Goal: Task Accomplishment & Management: Manage account settings

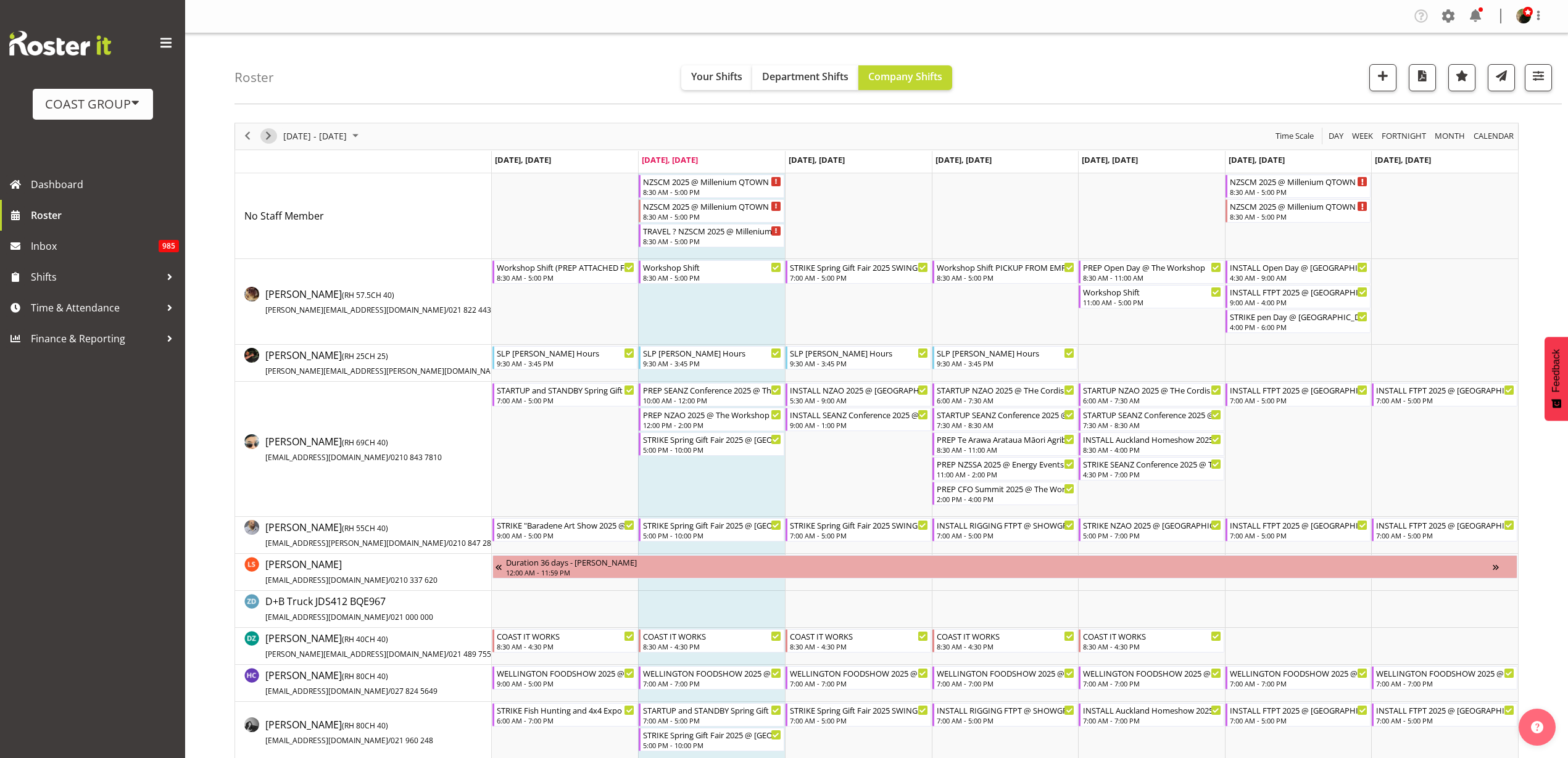
click at [266, 135] on span "Next" at bounding box center [269, 135] width 15 height 16
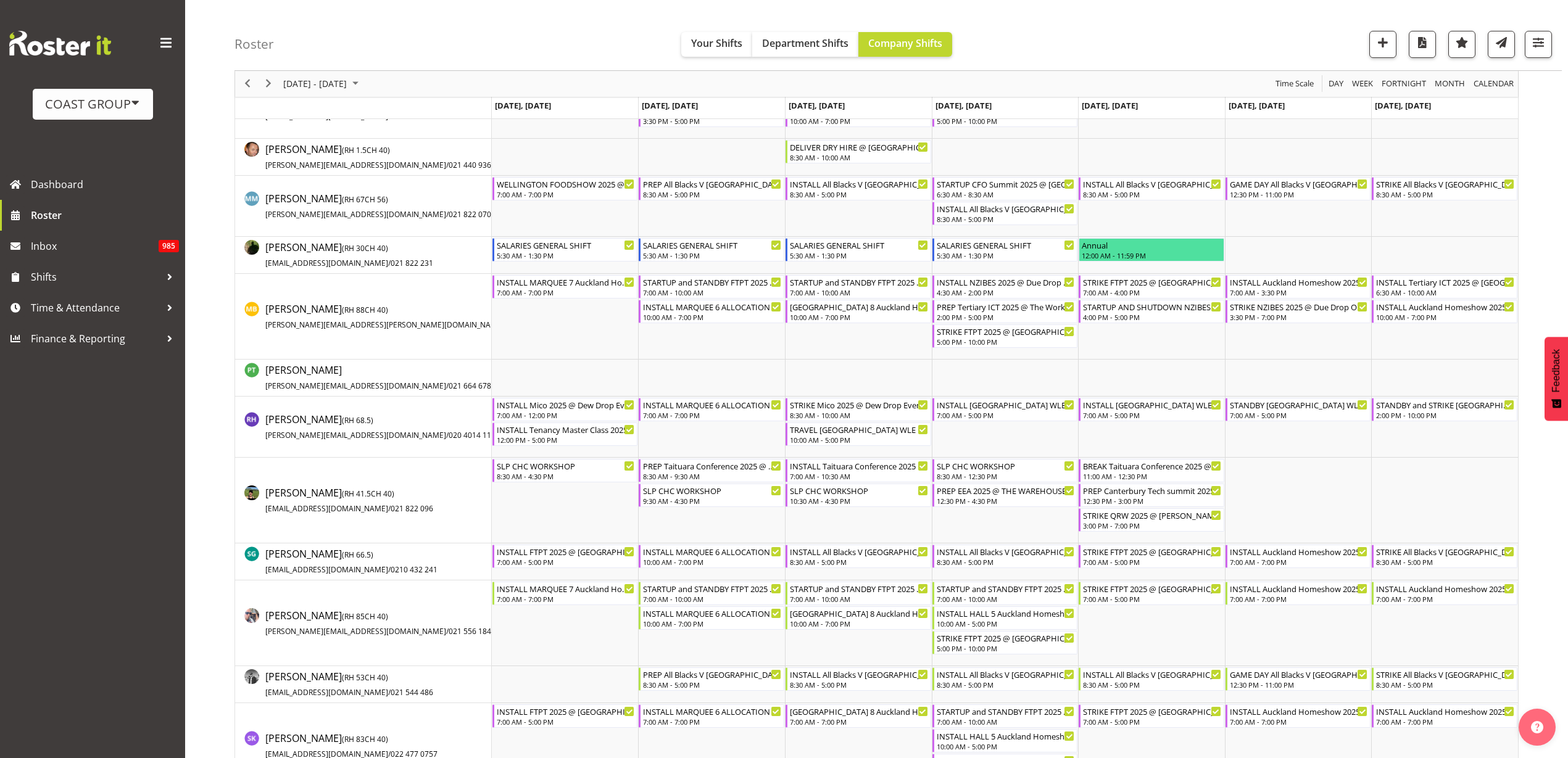
scroll to position [1002, 0]
click at [269, 83] on span "Next" at bounding box center [269, 84] width 15 height 16
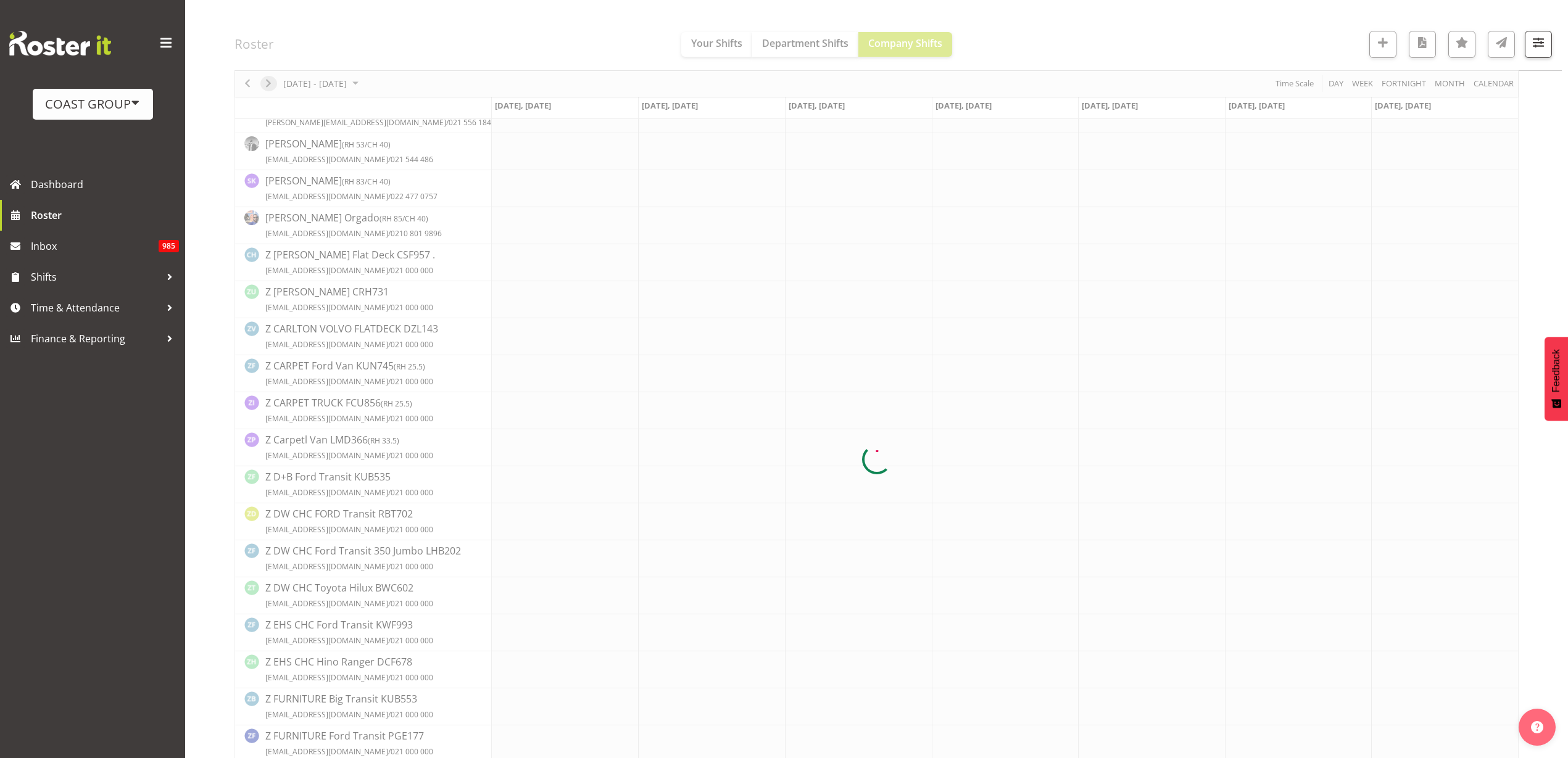
scroll to position [0, 0]
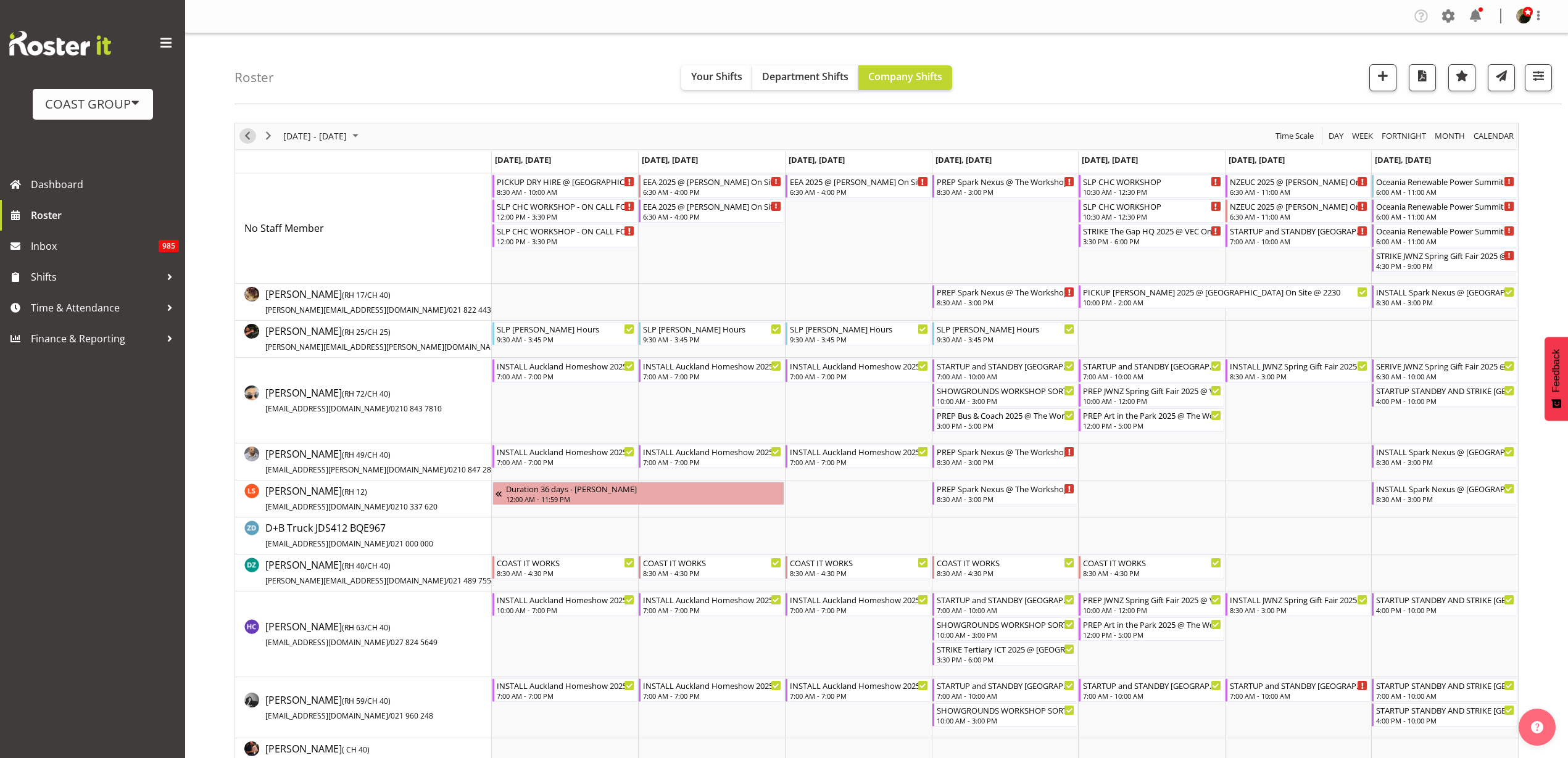
click at [245, 135] on span "Previous" at bounding box center [247, 135] width 15 height 16
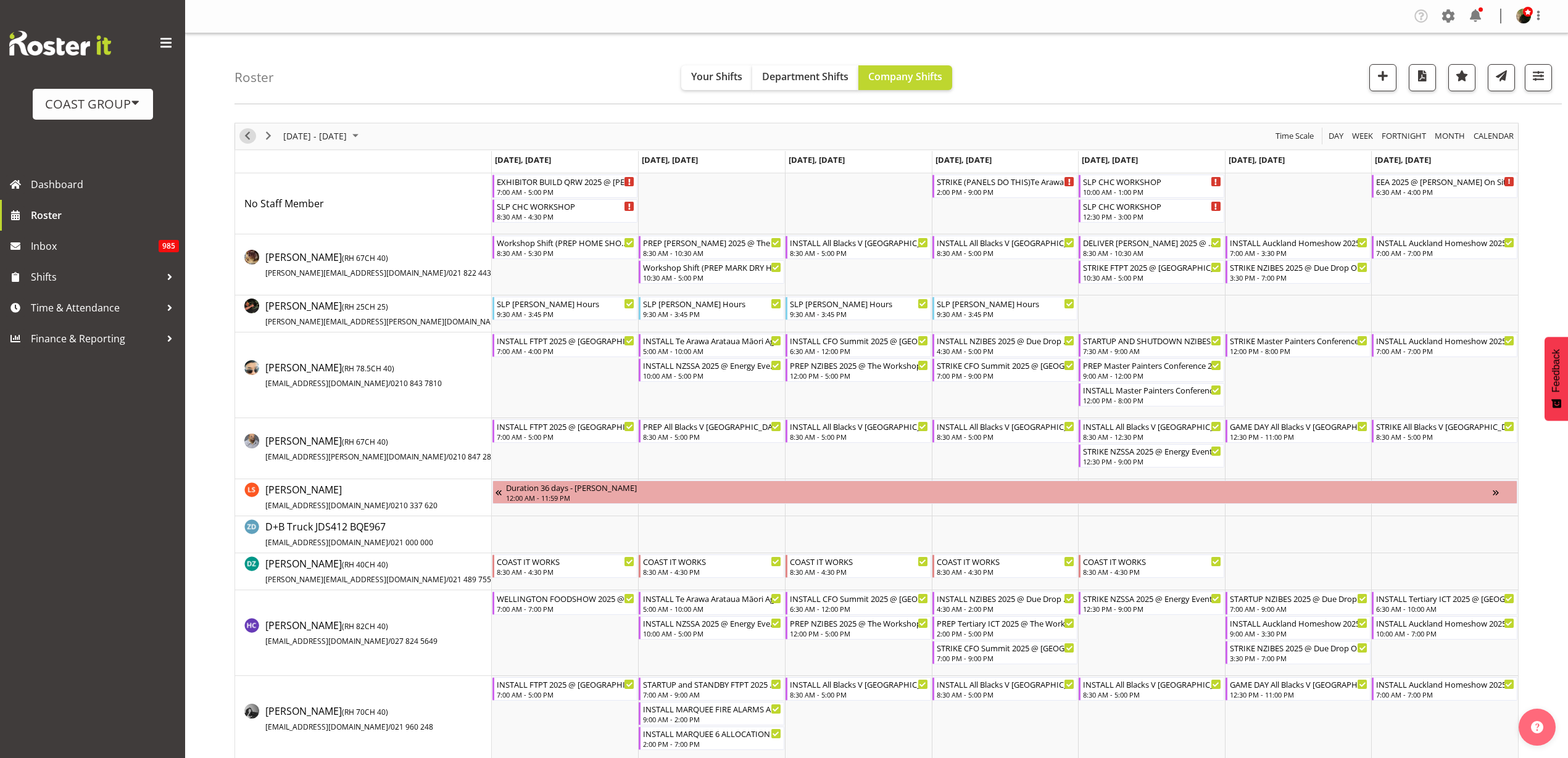
click at [249, 134] on span "Previous" at bounding box center [247, 135] width 15 height 16
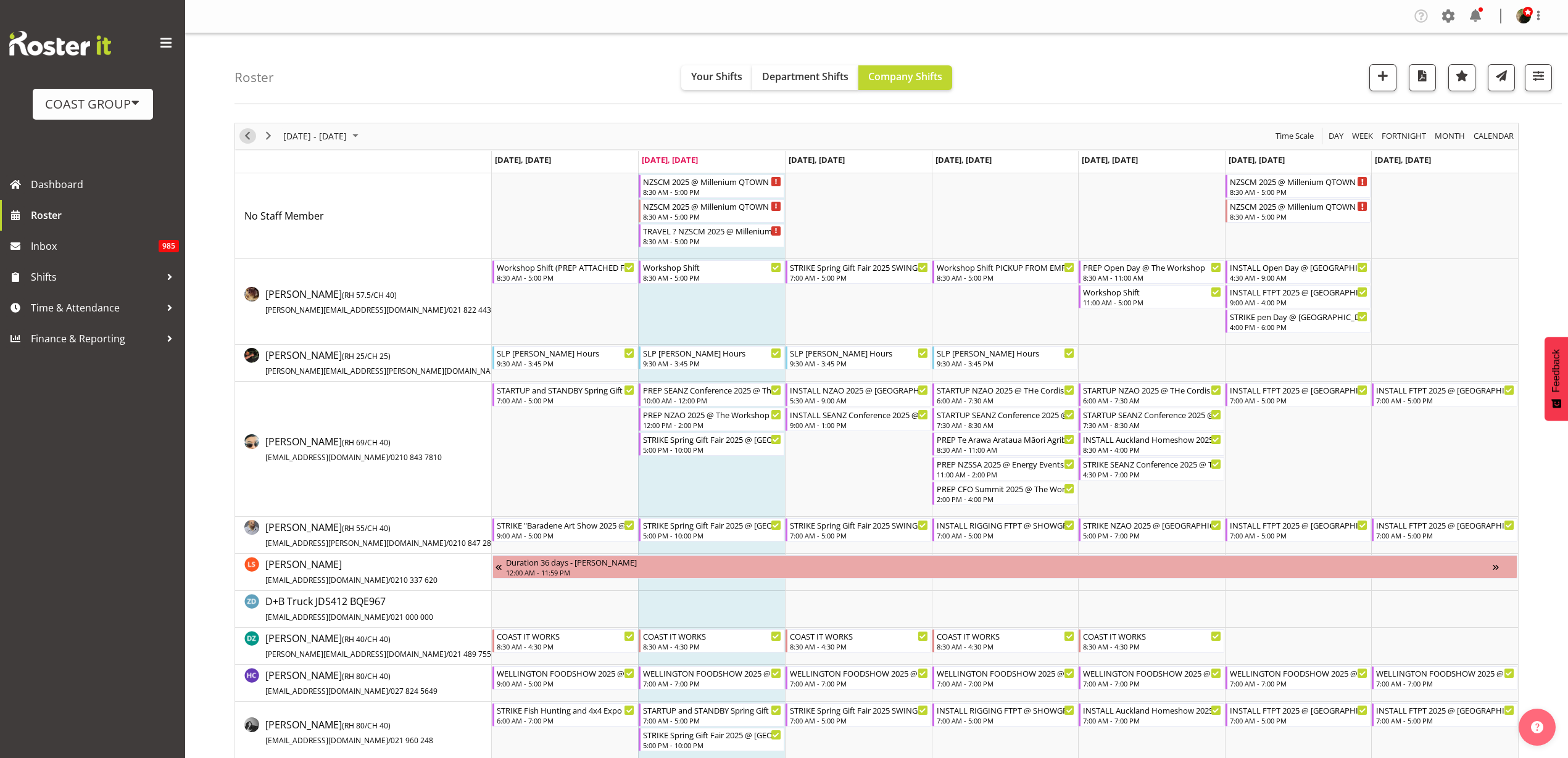
click at [244, 135] on span "Previous" at bounding box center [247, 135] width 15 height 16
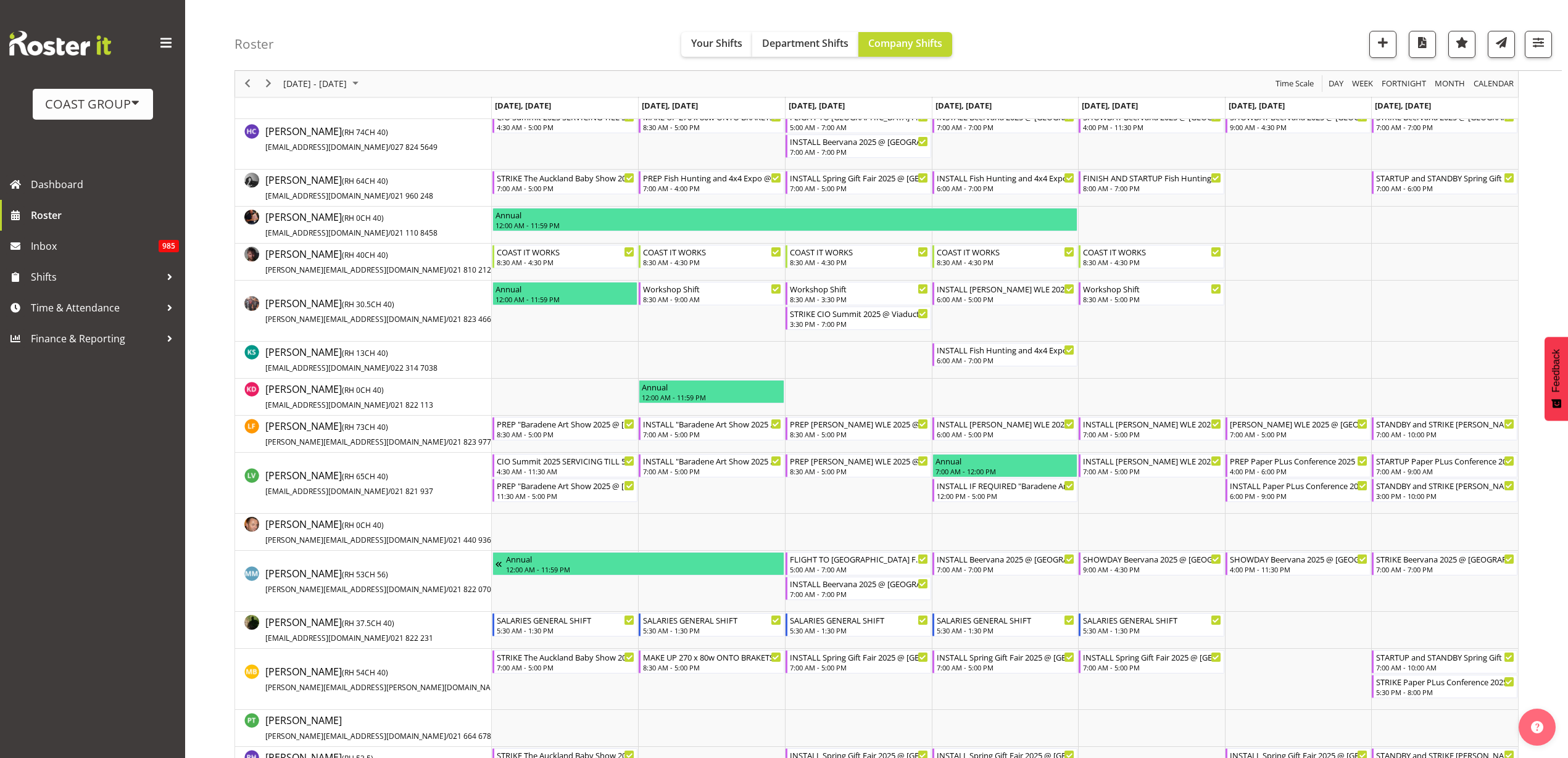
scroll to position [848, 0]
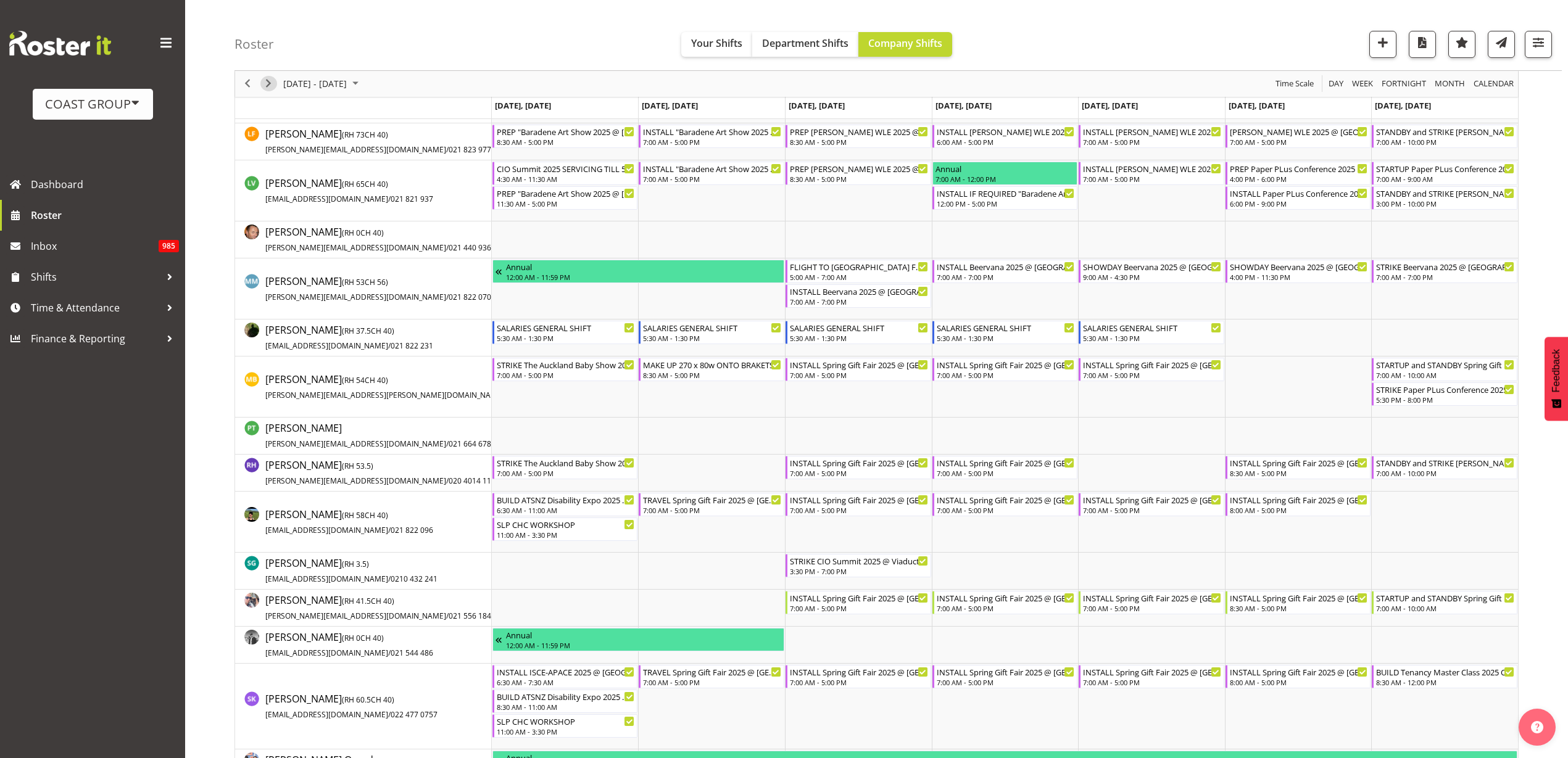
click at [267, 87] on span "Next" at bounding box center [269, 84] width 15 height 16
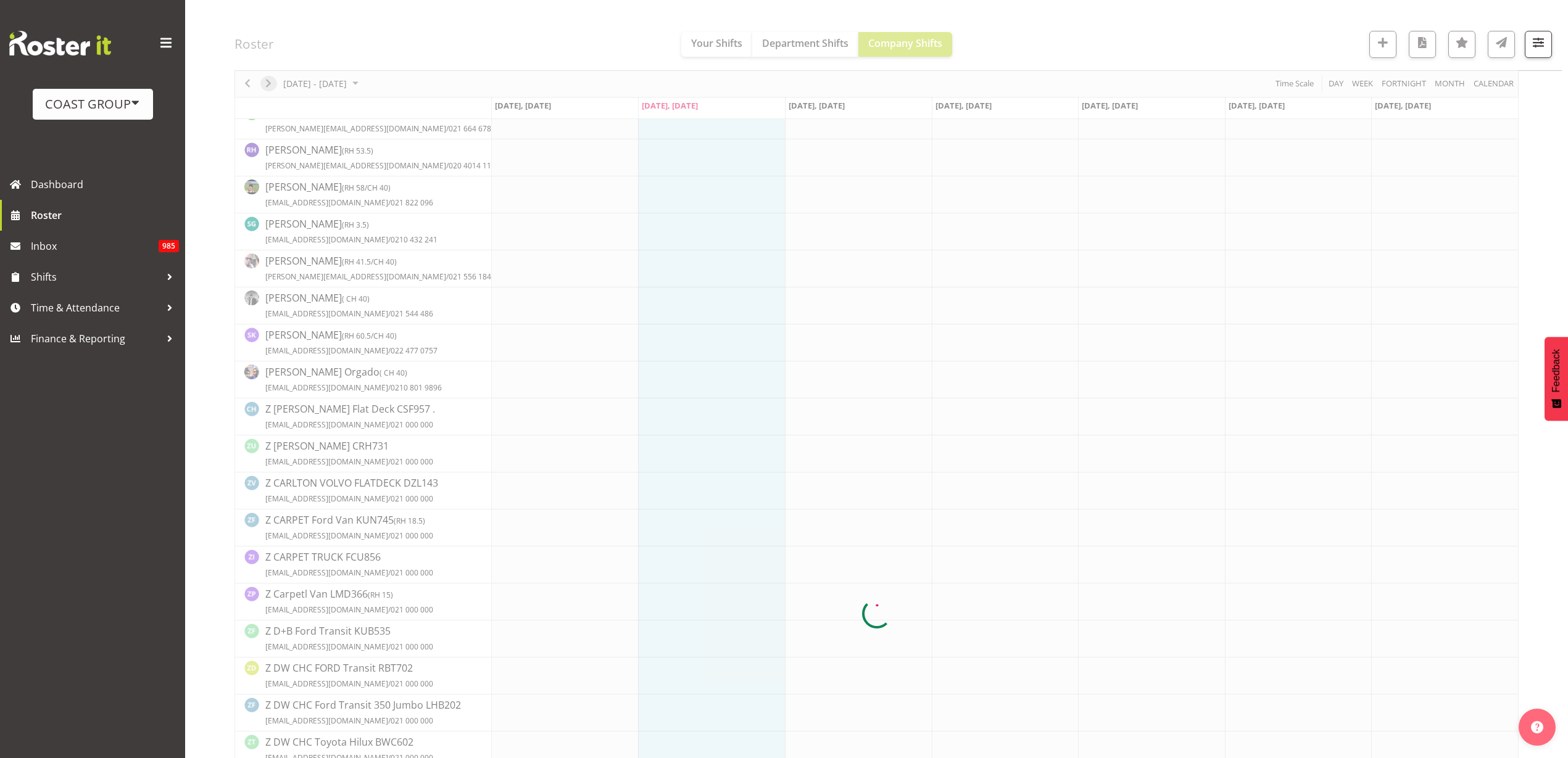
scroll to position [0, 0]
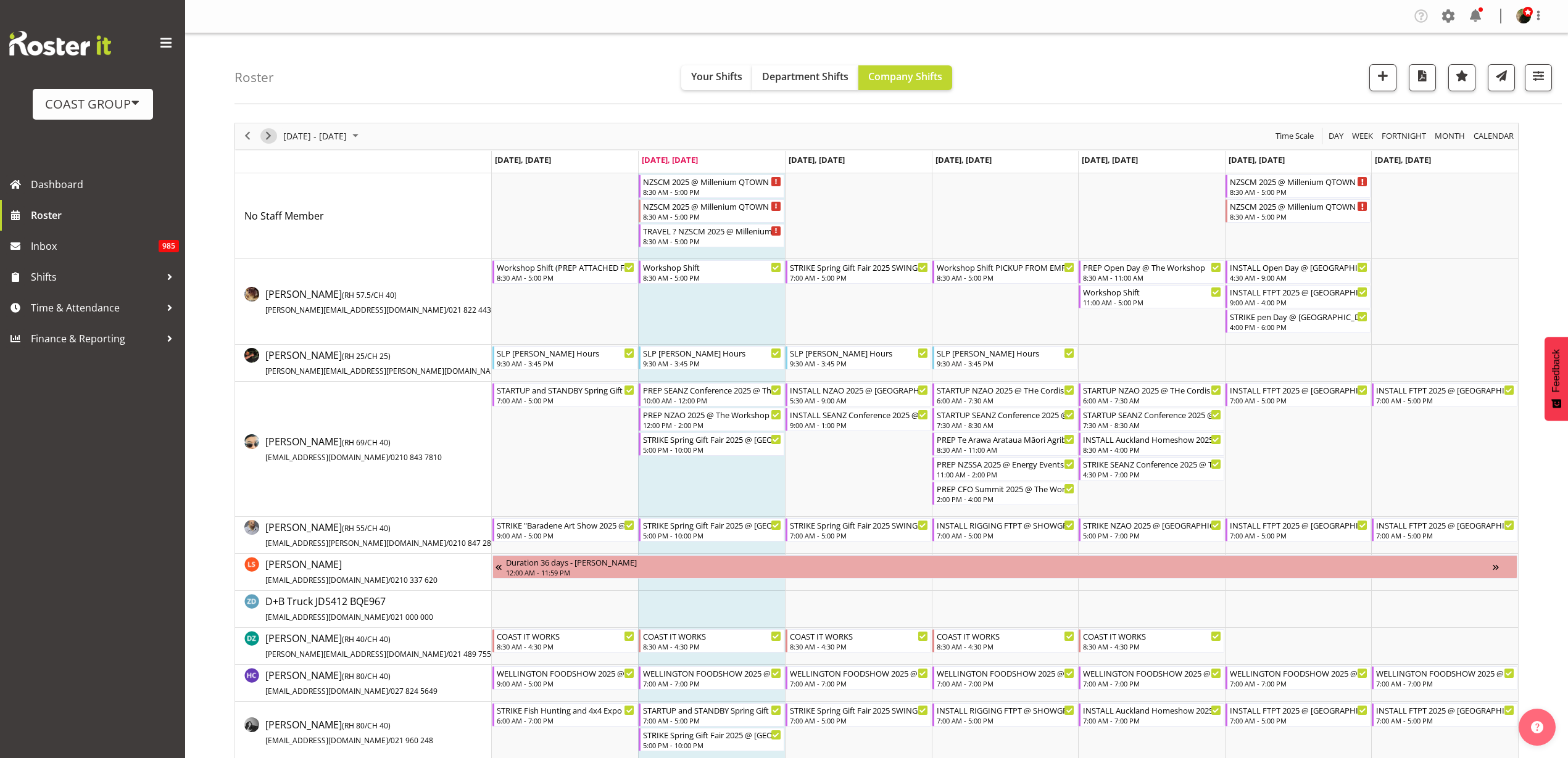
click at [270, 135] on span "Next" at bounding box center [269, 135] width 15 height 16
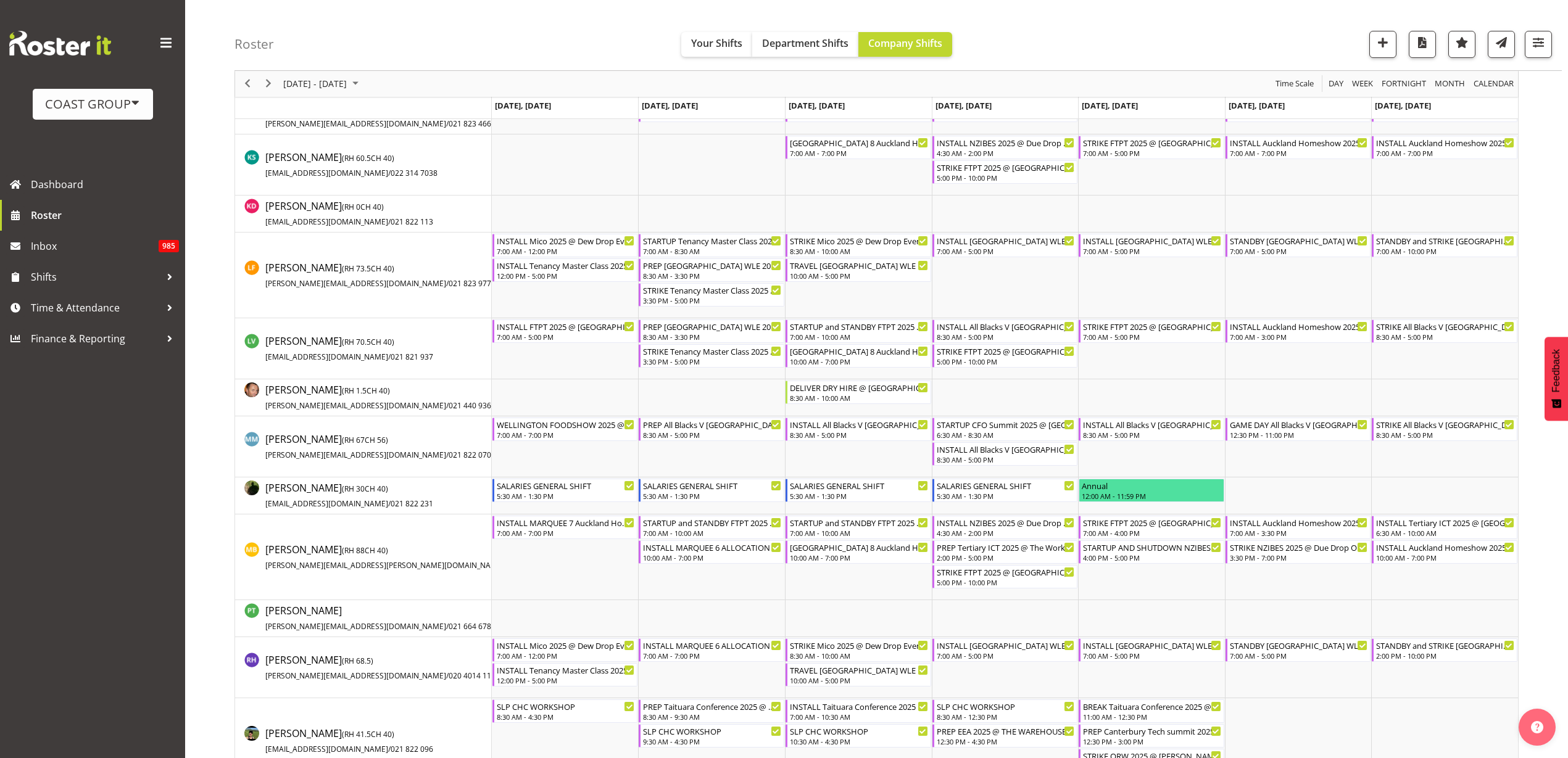
scroll to position [771, 0]
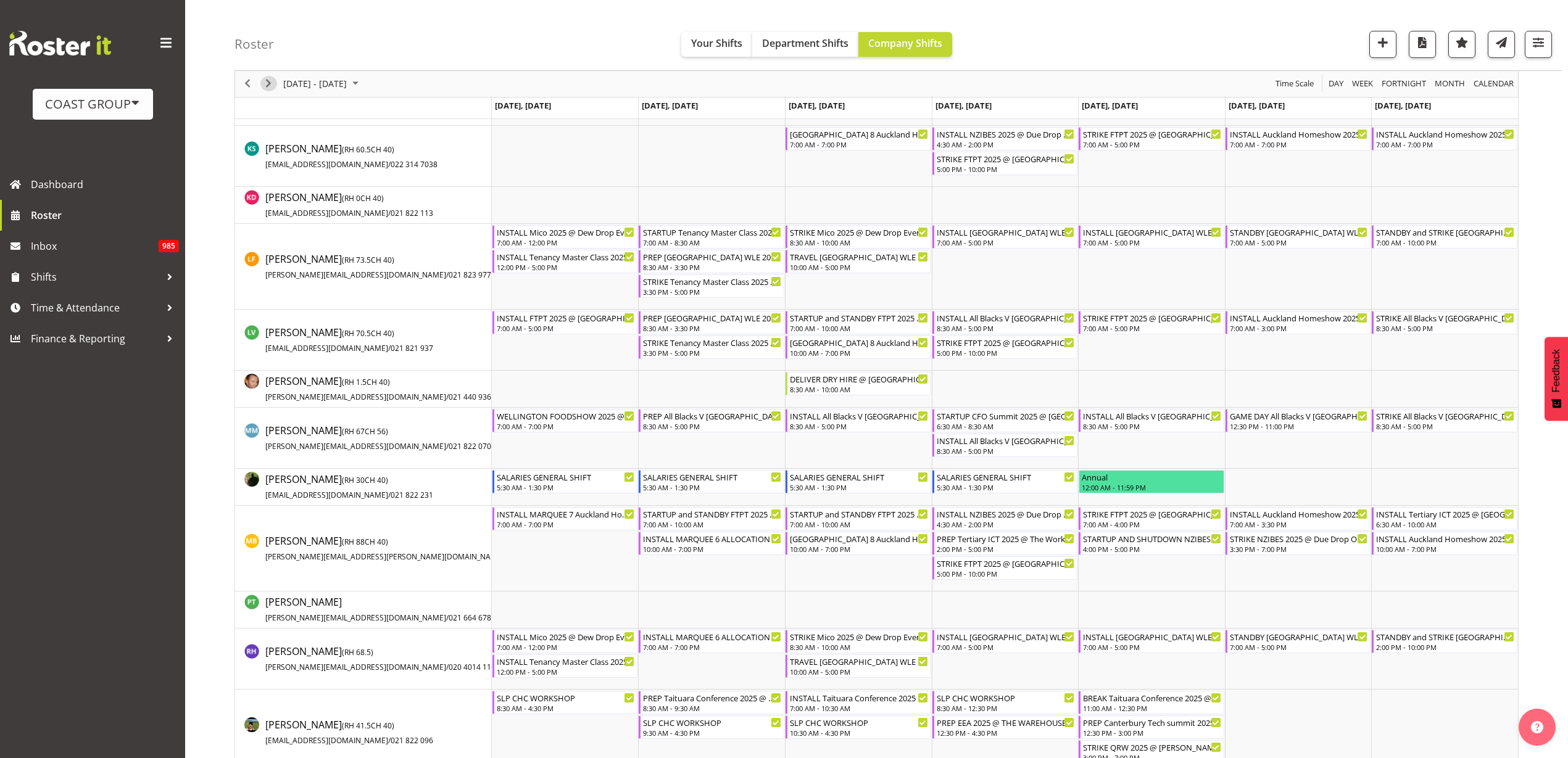
click at [269, 84] on span "Next" at bounding box center [269, 84] width 15 height 16
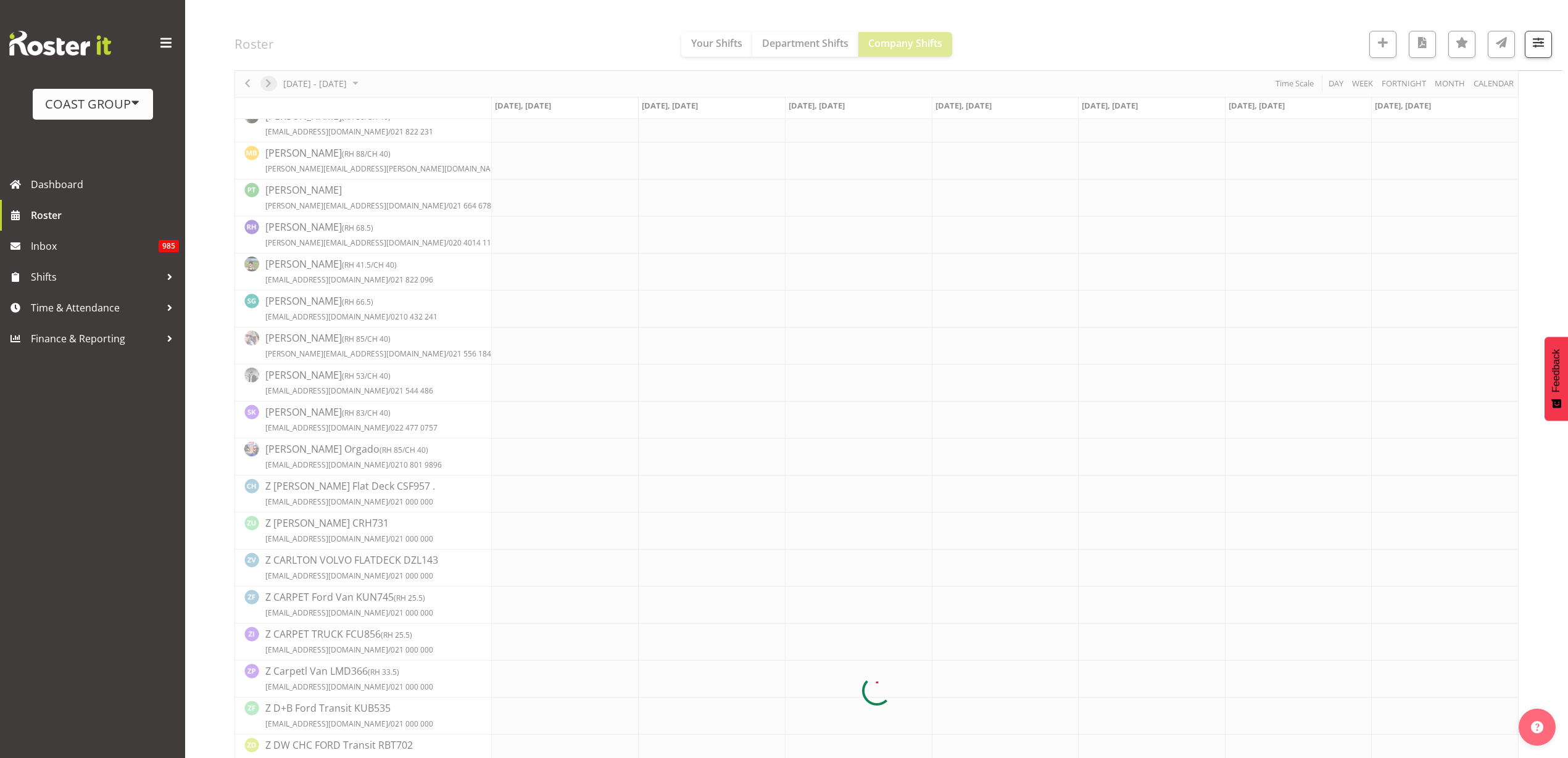
scroll to position [0, 0]
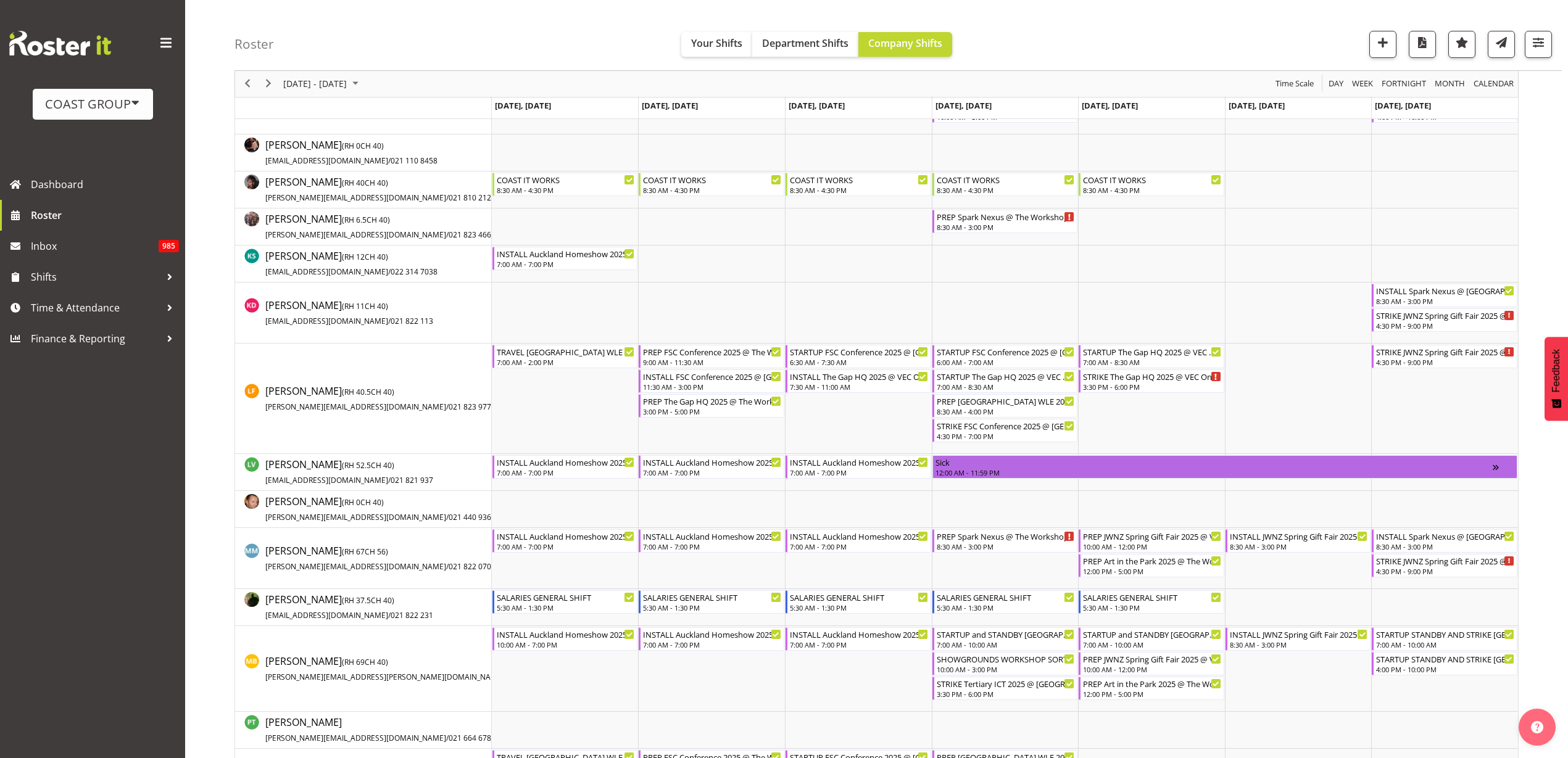
scroll to position [694, 0]
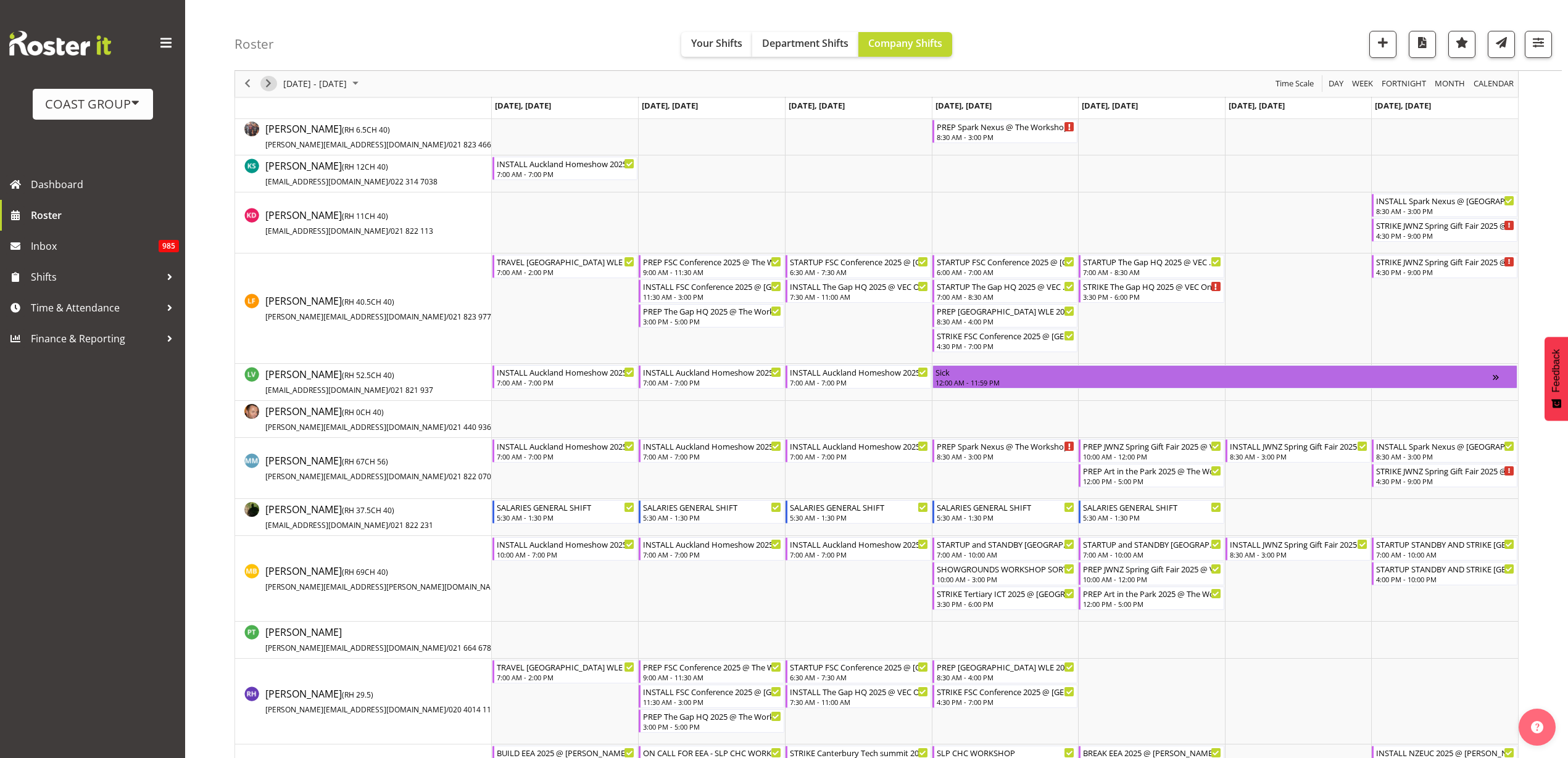
click at [269, 84] on span "Next" at bounding box center [269, 84] width 15 height 16
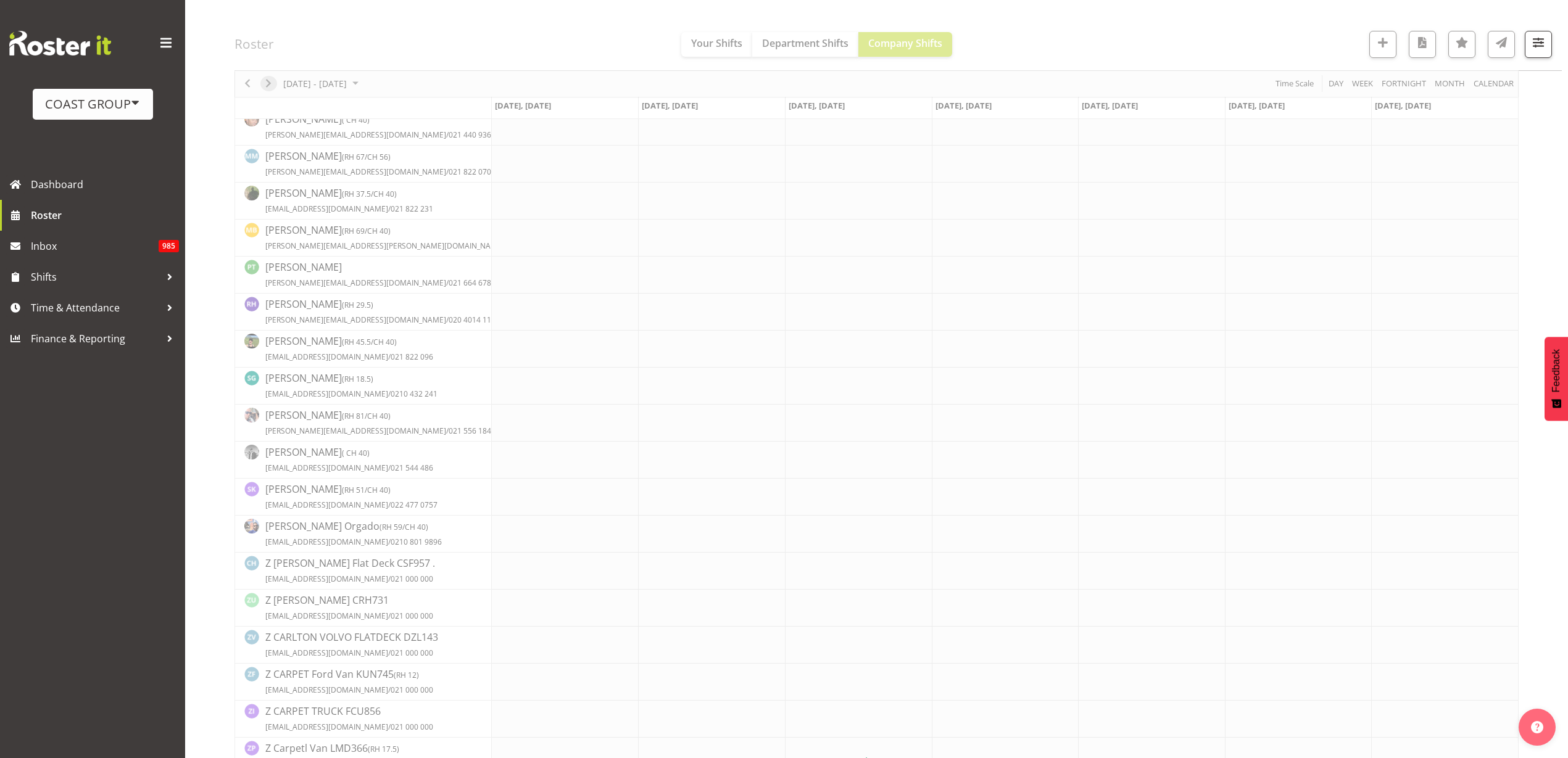
scroll to position [0, 0]
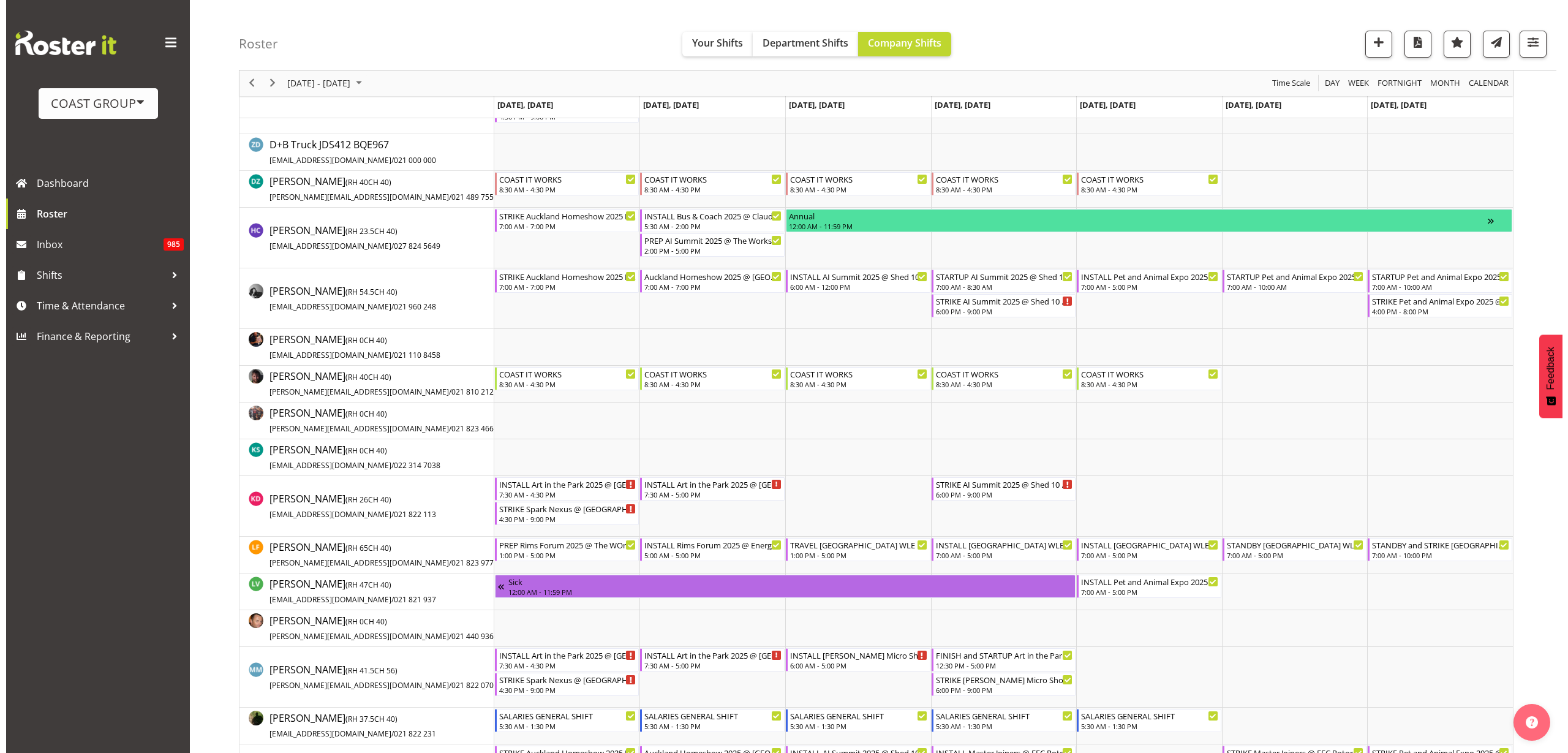
scroll to position [460, 0]
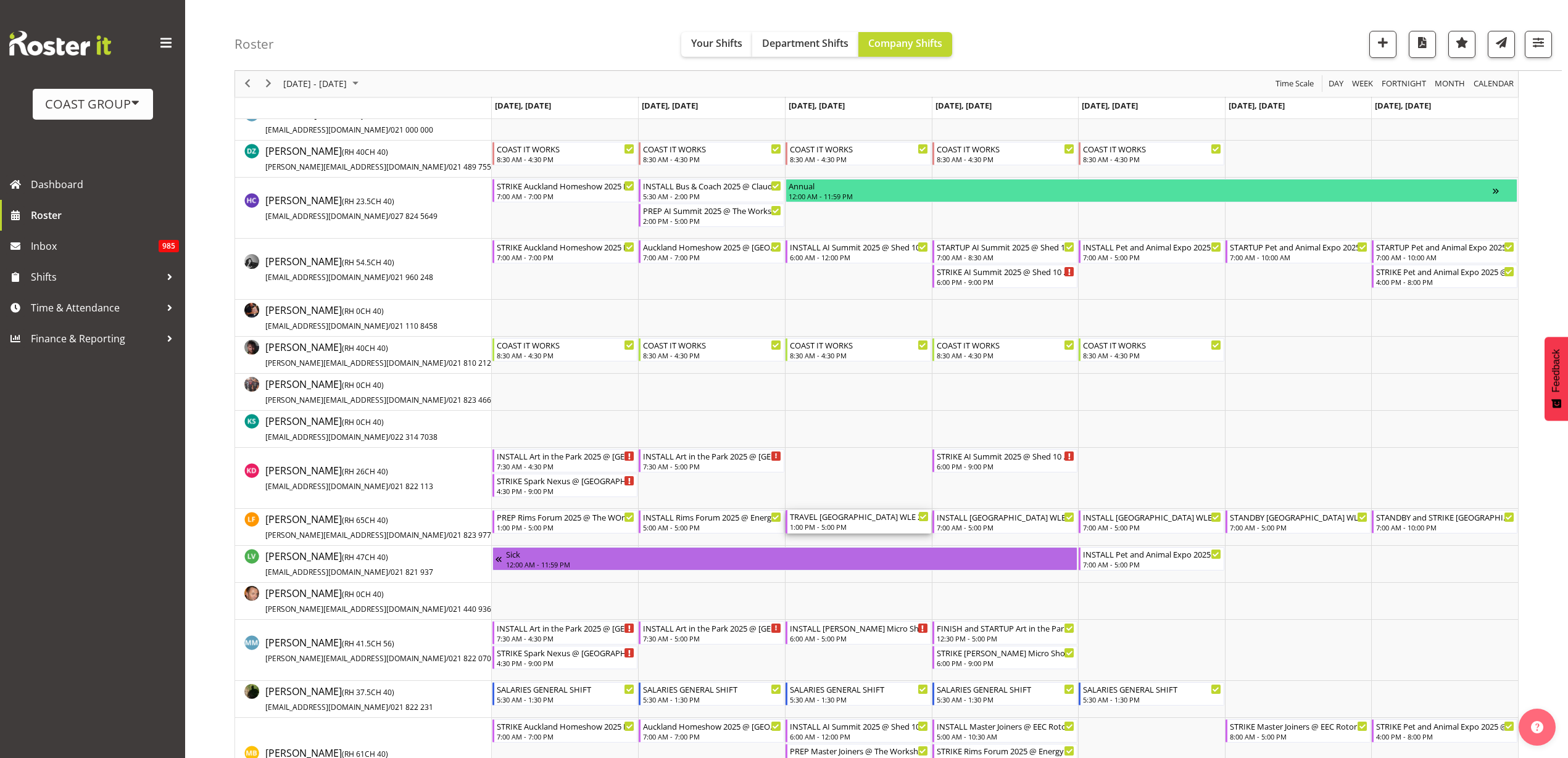
click at [852, 522] on div "1:00 PM - 5:00 PM" at bounding box center [860, 527] width 139 height 10
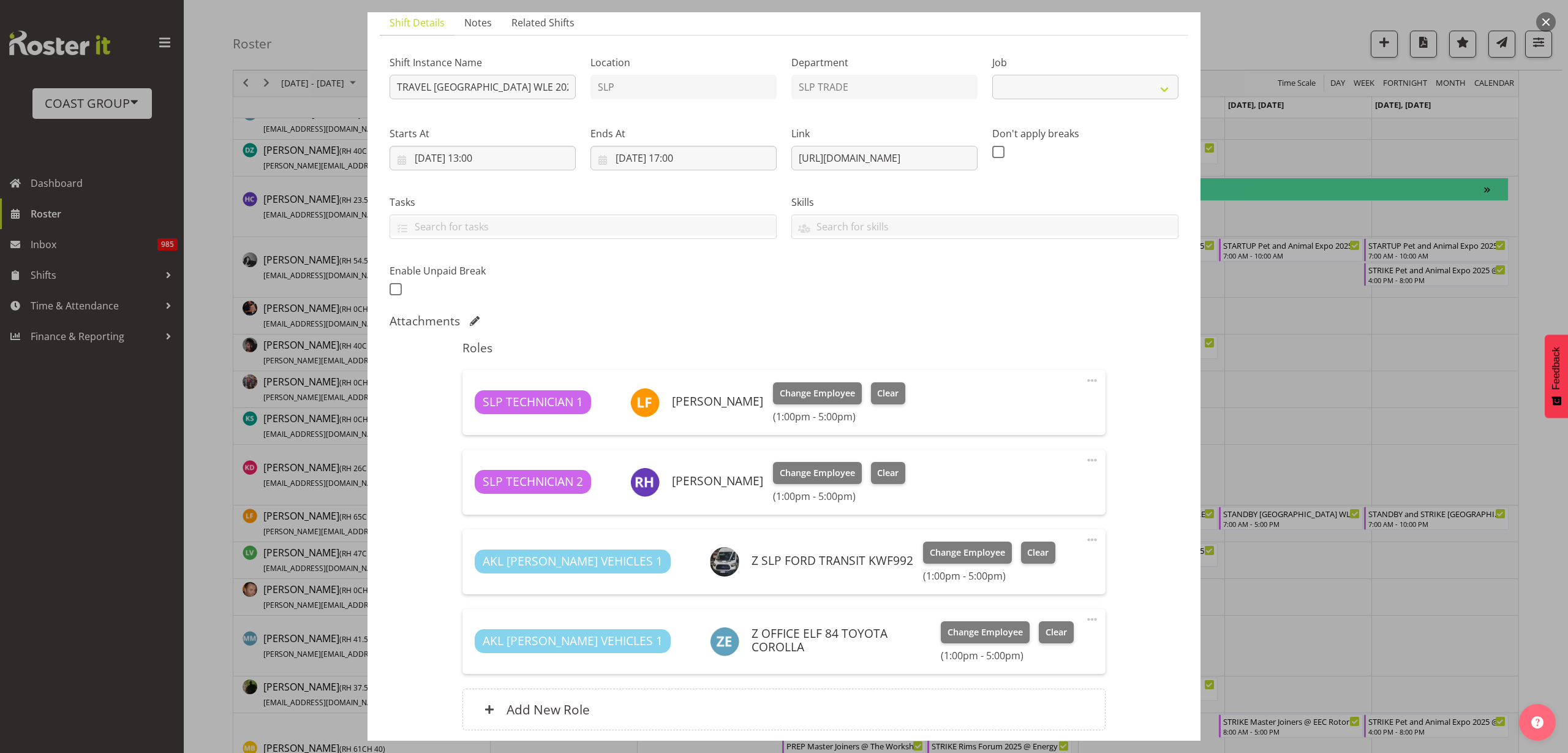
select select "9227"
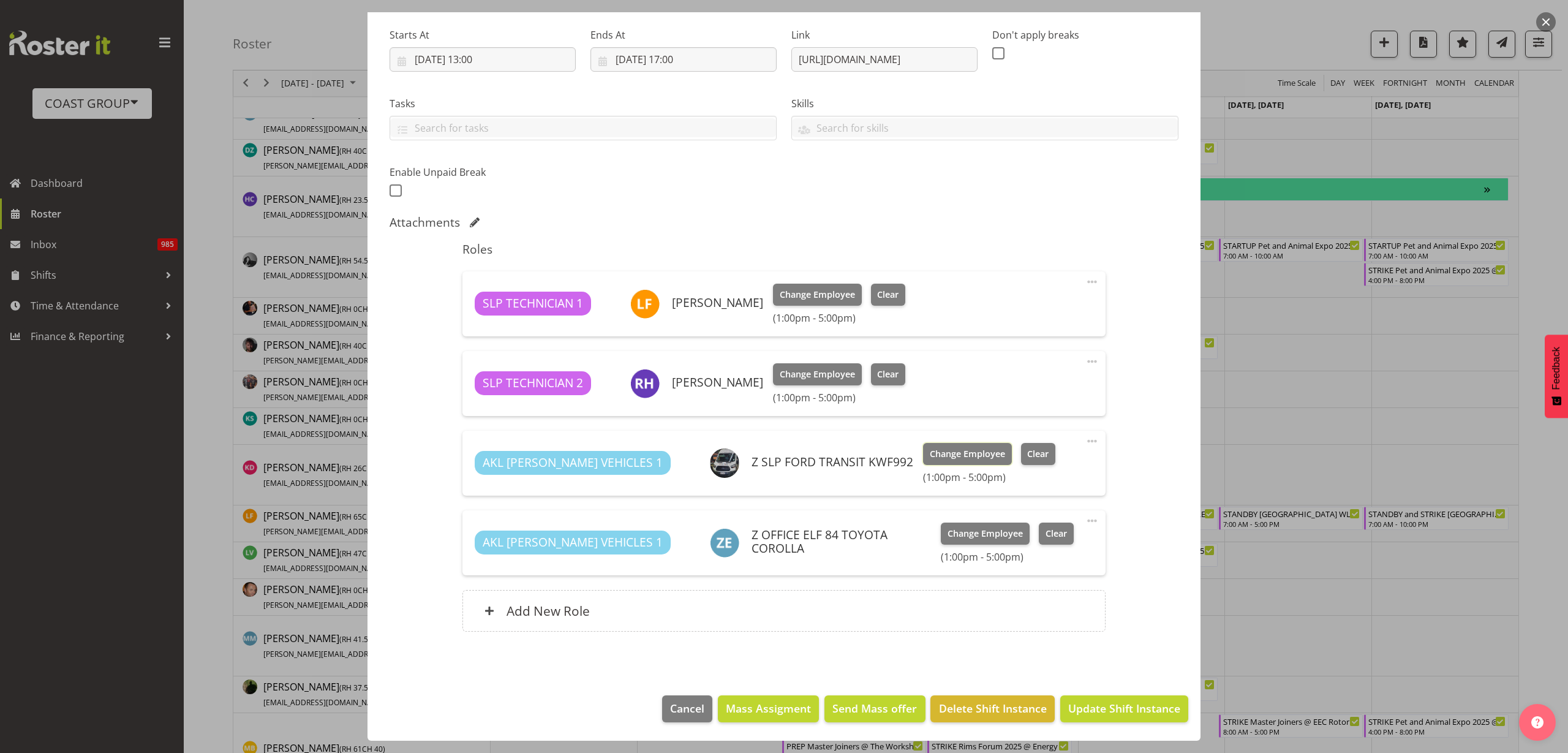
click at [930, 453] on span "Change Employee" at bounding box center [967, 454] width 76 height 13
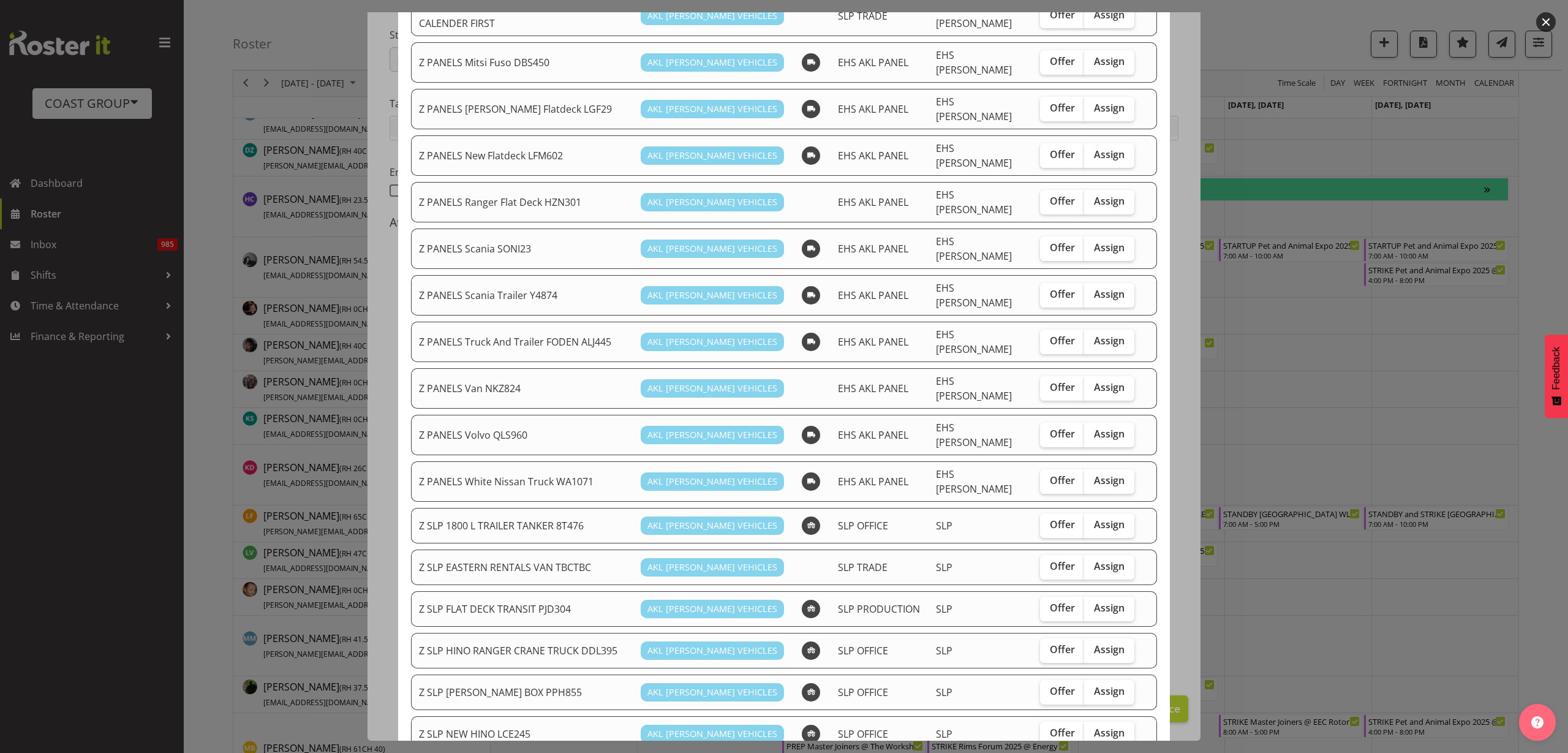
scroll to position [689, 0]
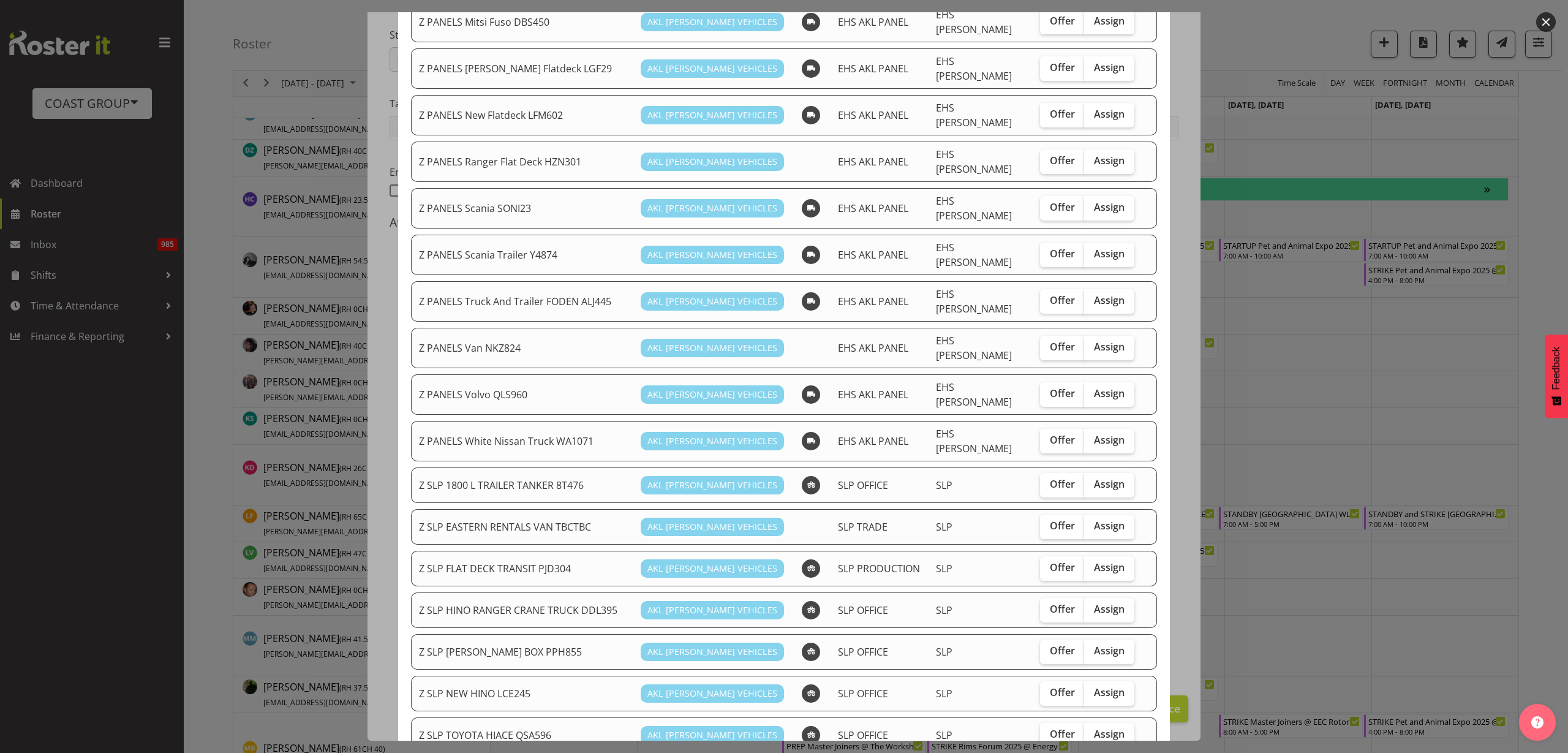
click at [1101, 561] on span "Assign" at bounding box center [1110, 567] width 31 height 12
click at [1092, 563] on input "Assign" at bounding box center [1088, 567] width 8 height 8
checkbox input "true"
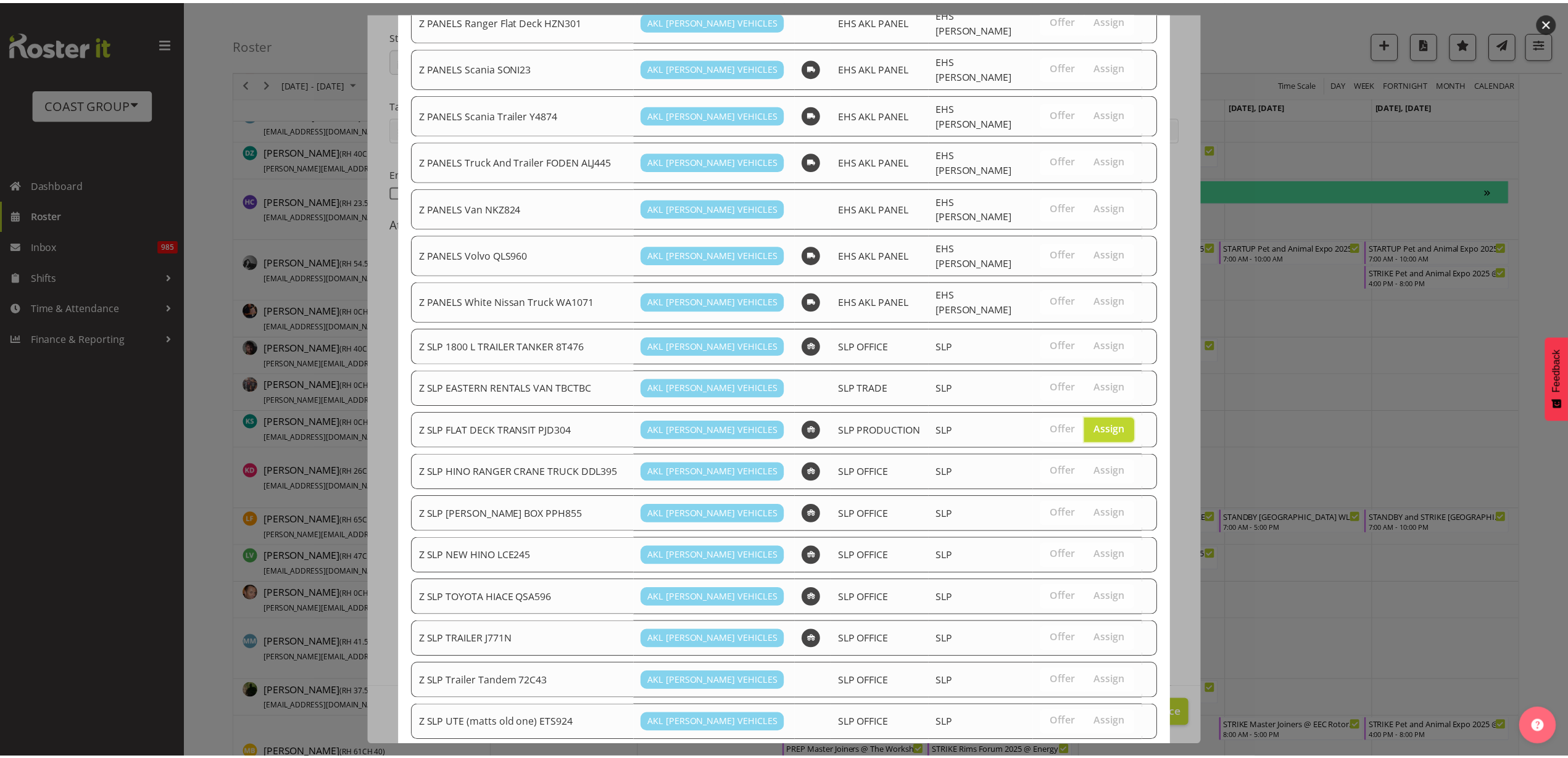
scroll to position [877, 0]
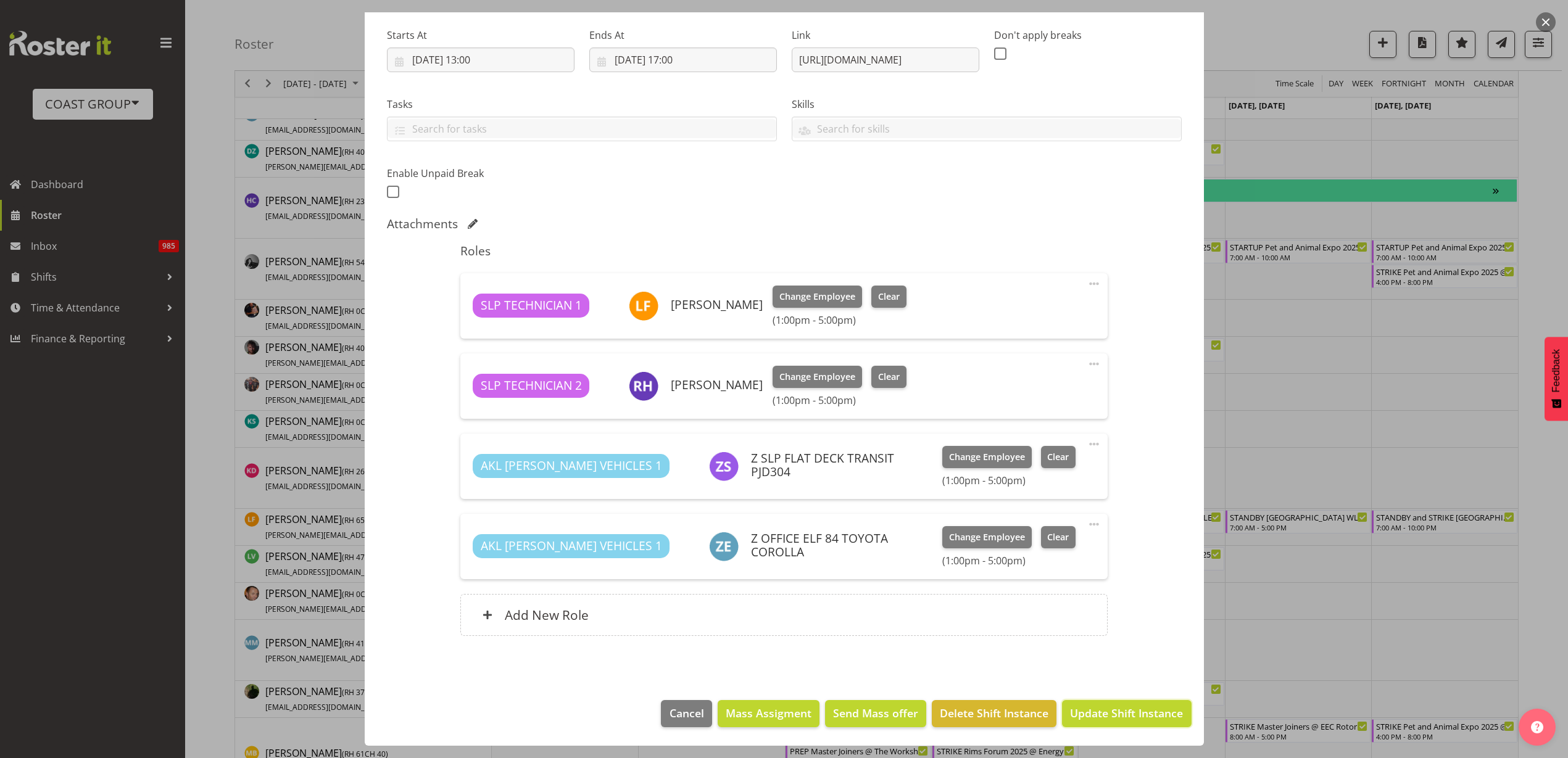
click at [1095, 713] on span "Update Shift Instance" at bounding box center [1126, 713] width 113 height 16
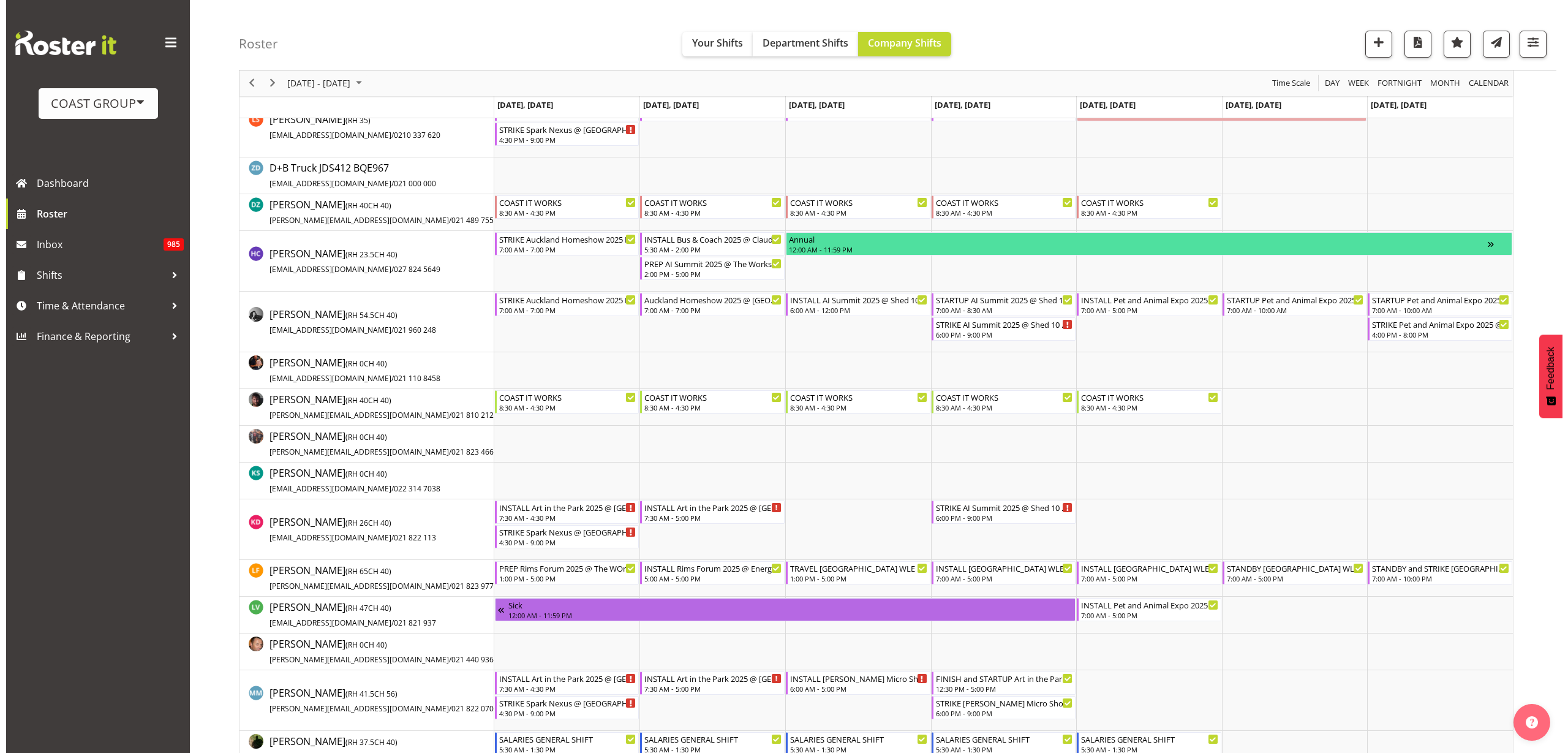
scroll to position [613, 0]
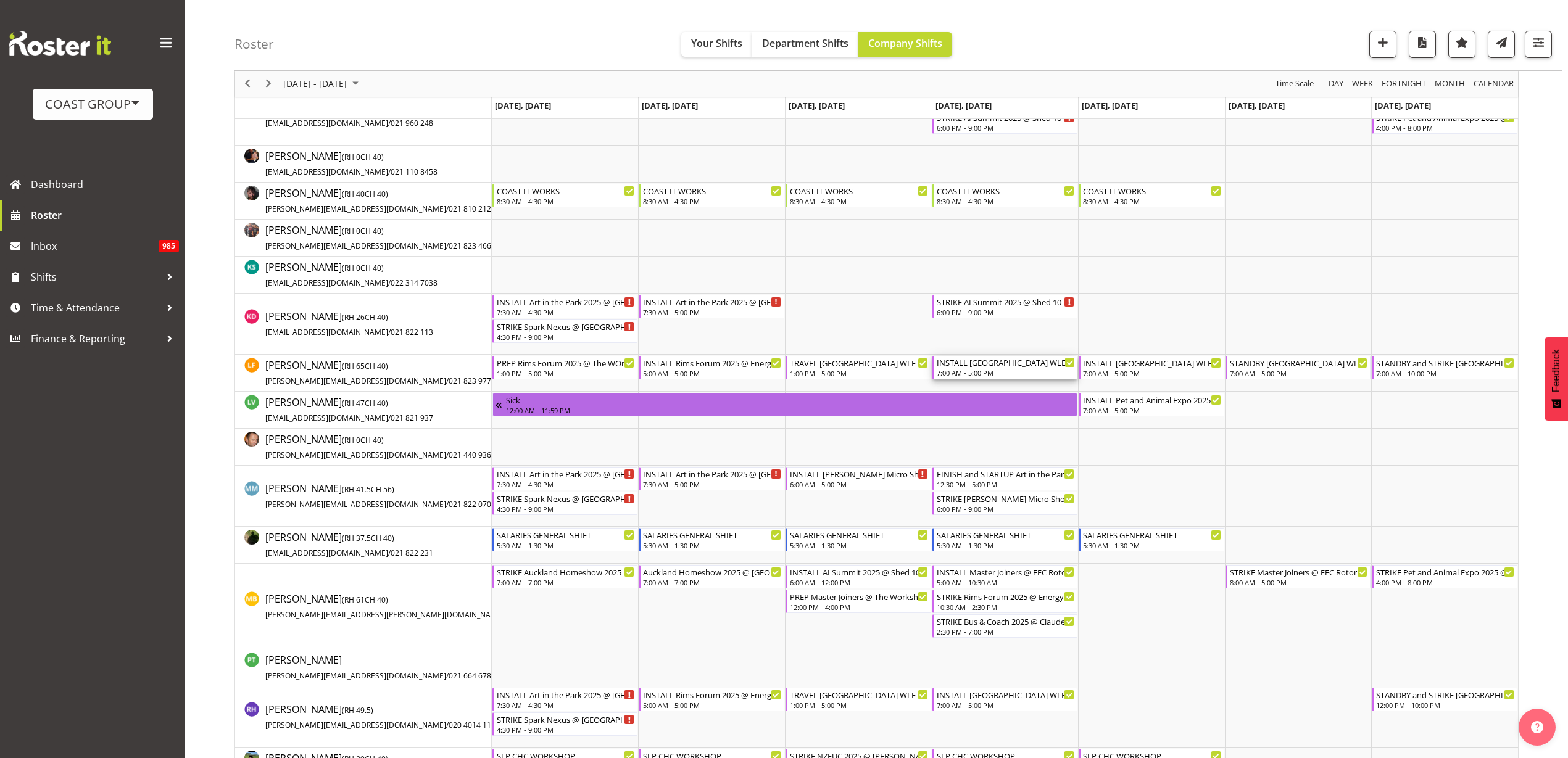
click at [997, 365] on div "INSTALL [GEOGRAPHIC_DATA] WLE 2025 RAF TRAVEL HOME AT END OF DAY IN TRANSIT @ B…" at bounding box center [1006, 362] width 139 height 13
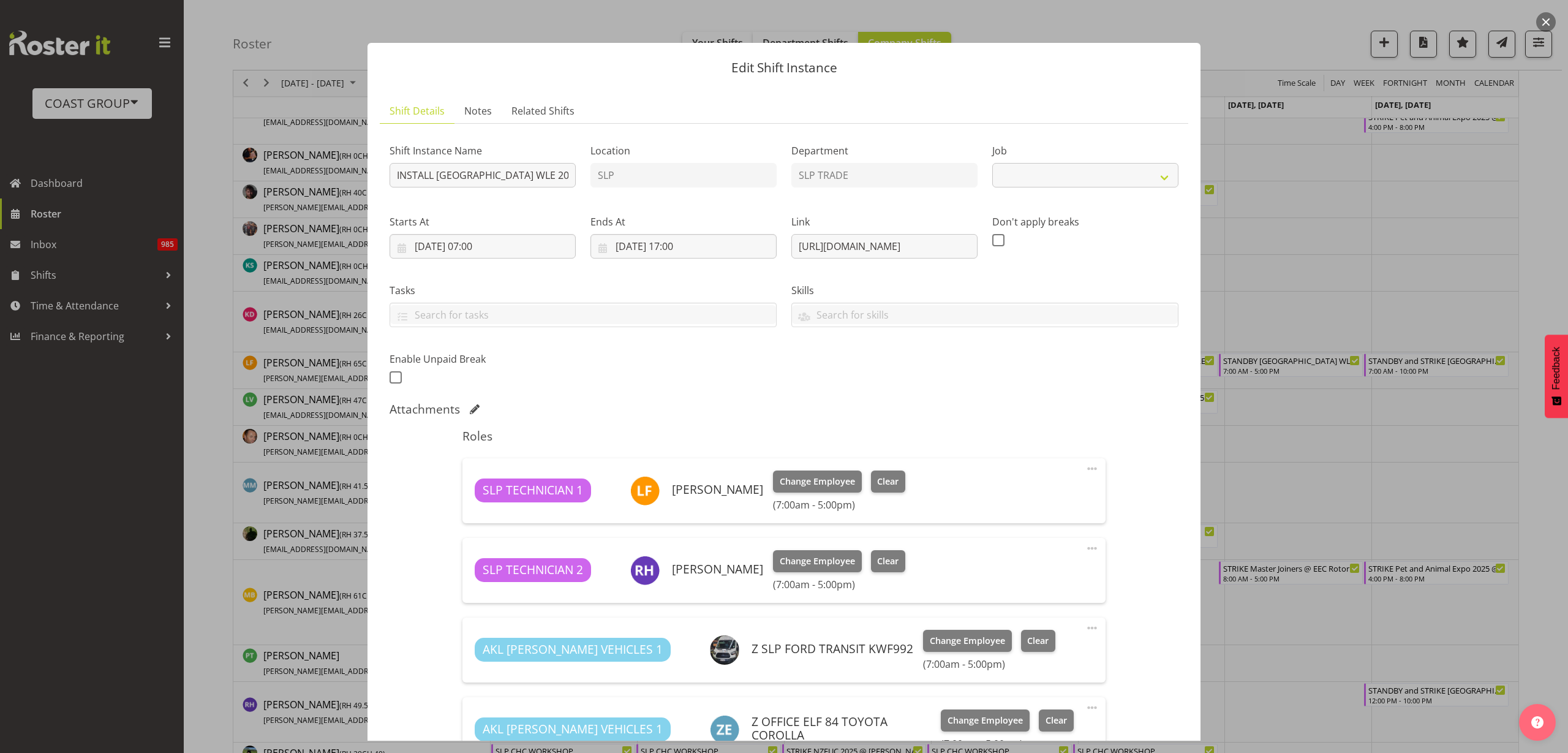
select select "9227"
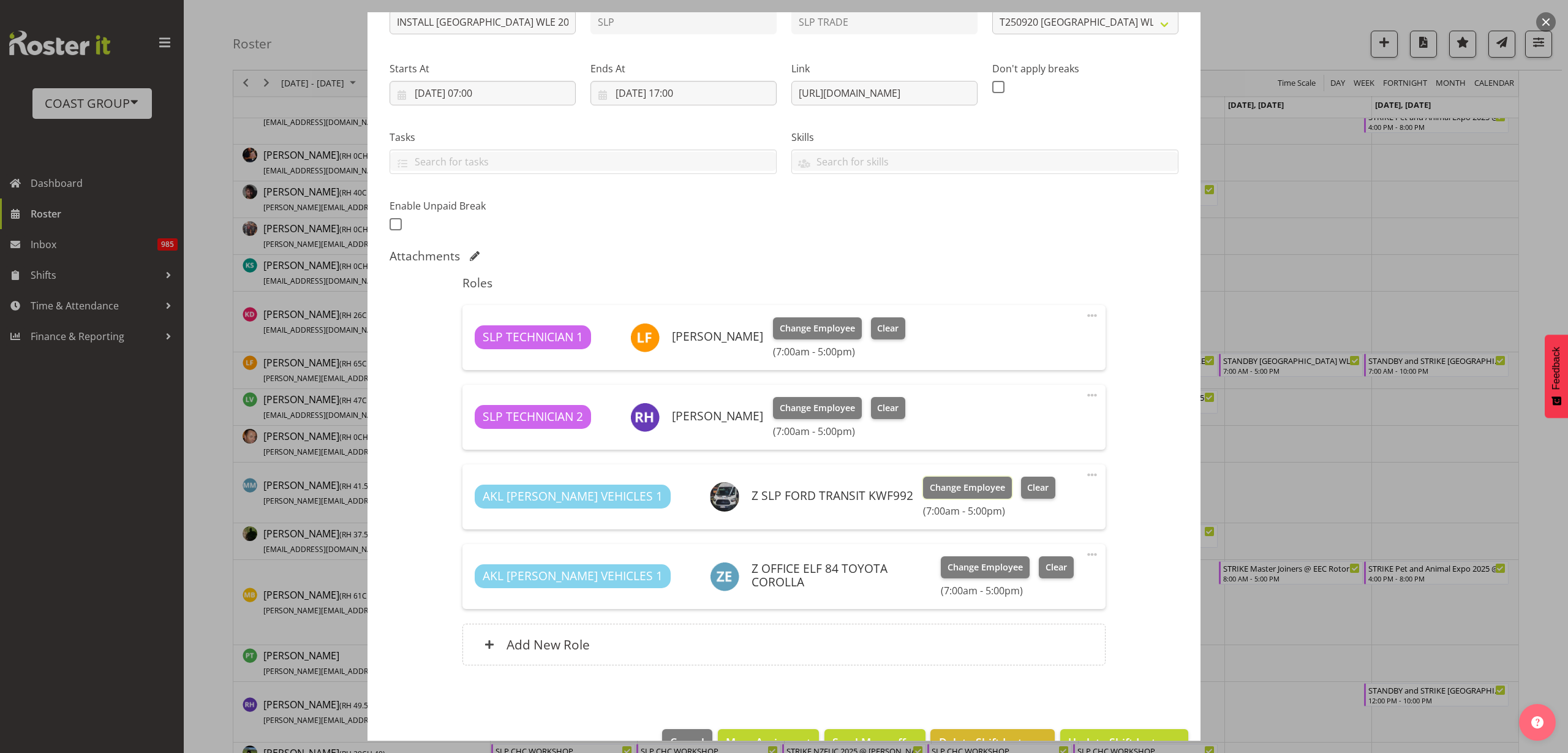
click at [930, 485] on span "Change Employee" at bounding box center [967, 488] width 76 height 13
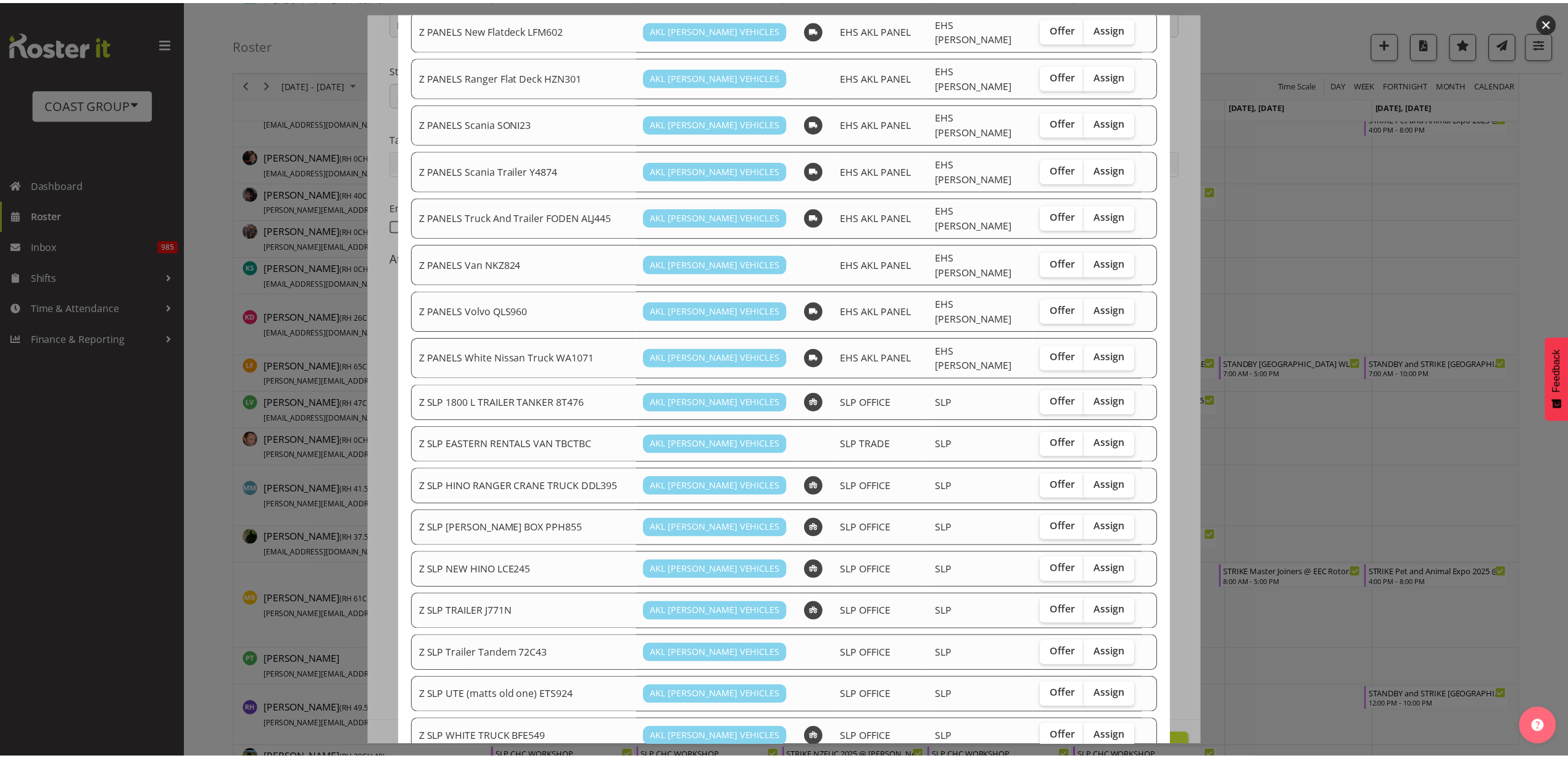
scroll to position [694, 0]
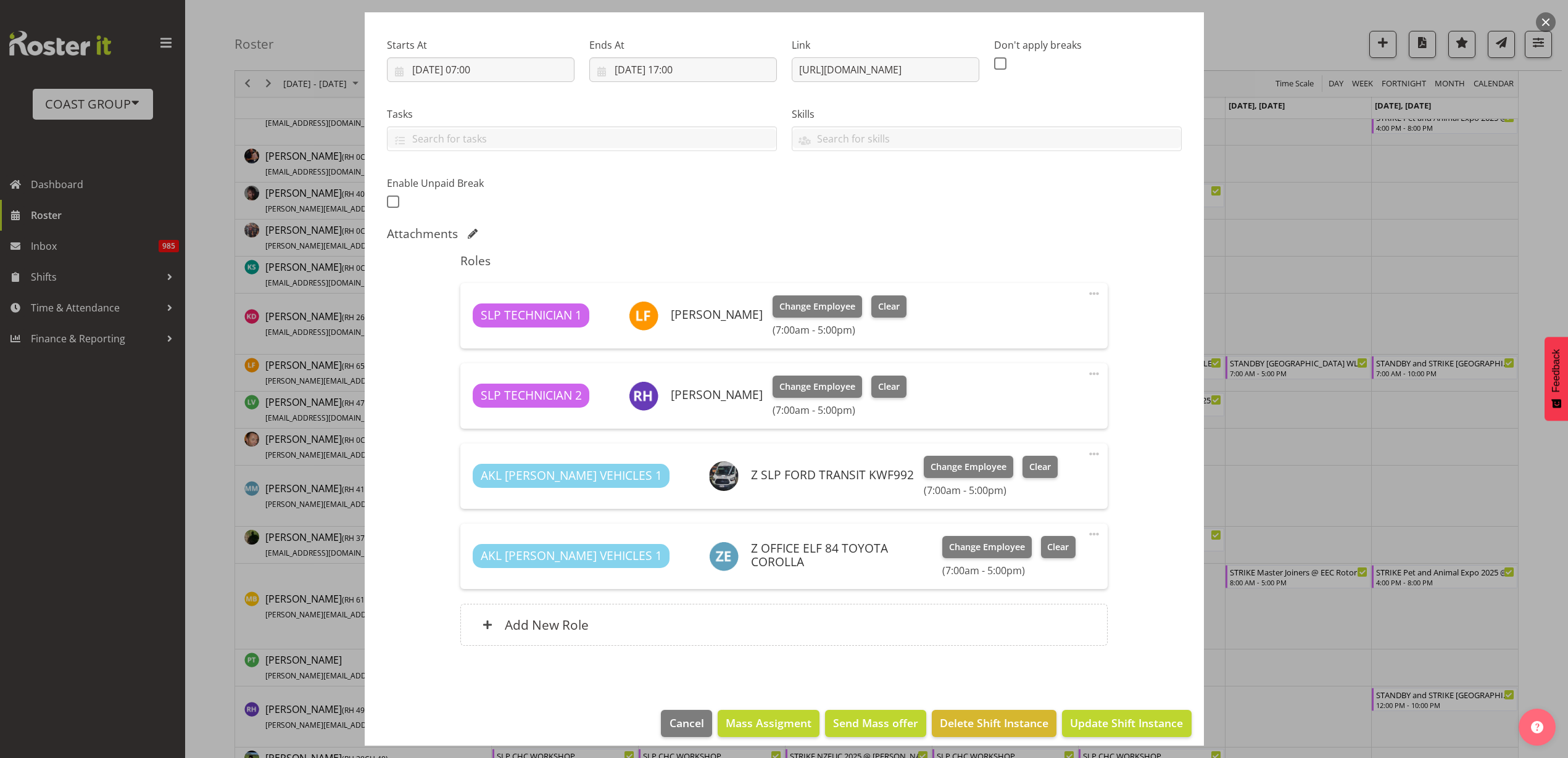
scroll to position [188, 0]
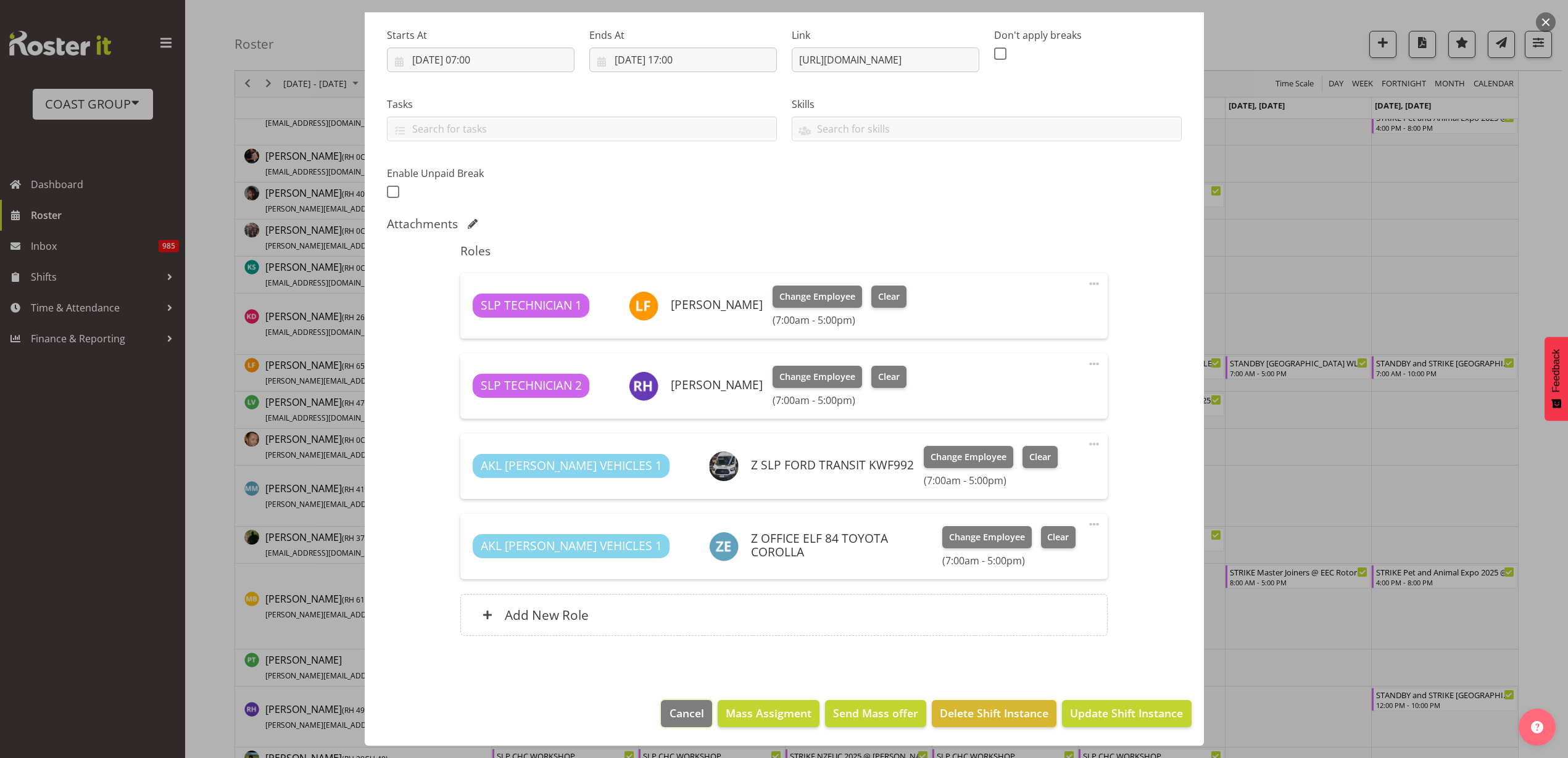
click at [670, 705] on span "Cancel" at bounding box center [687, 713] width 35 height 16
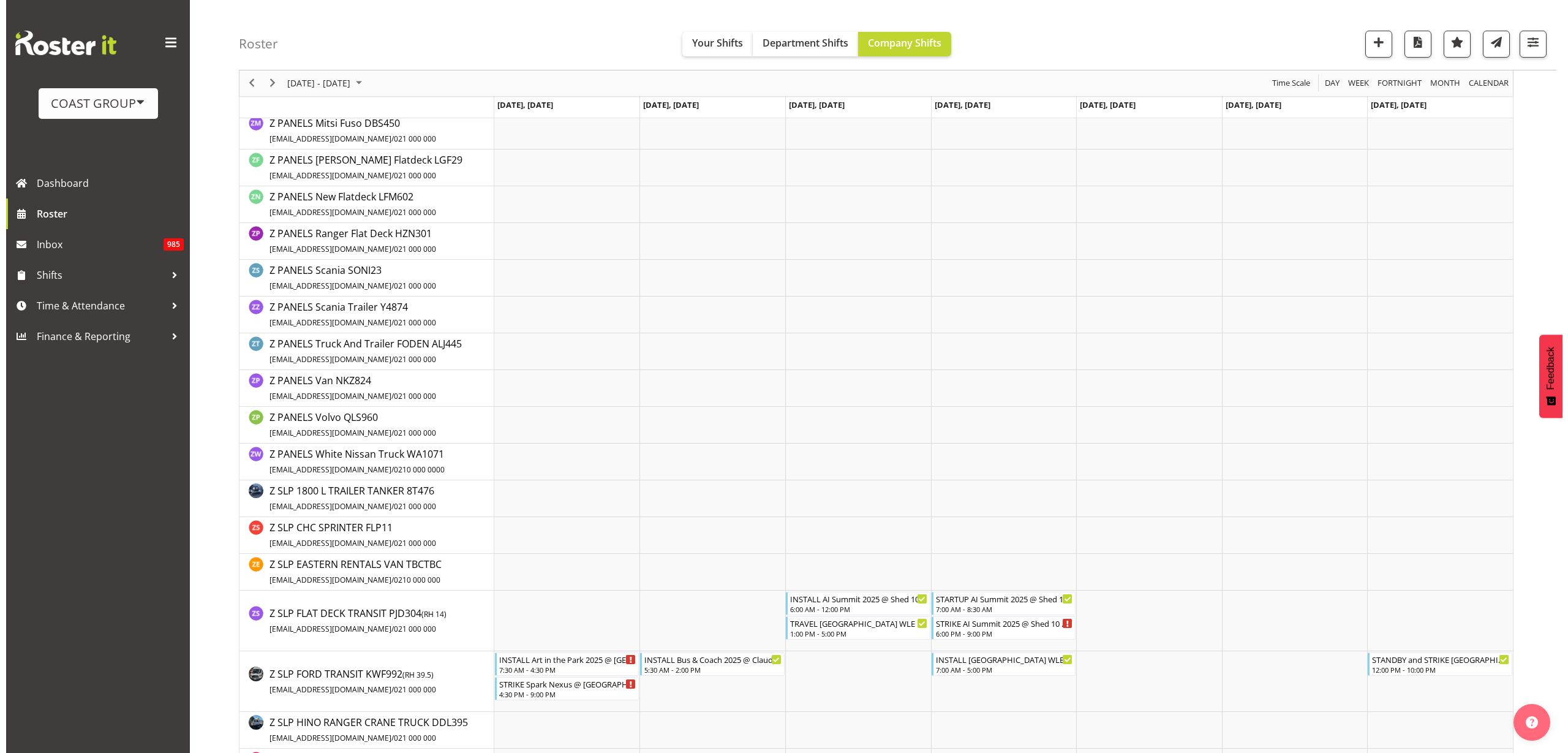
scroll to position [2222, 0]
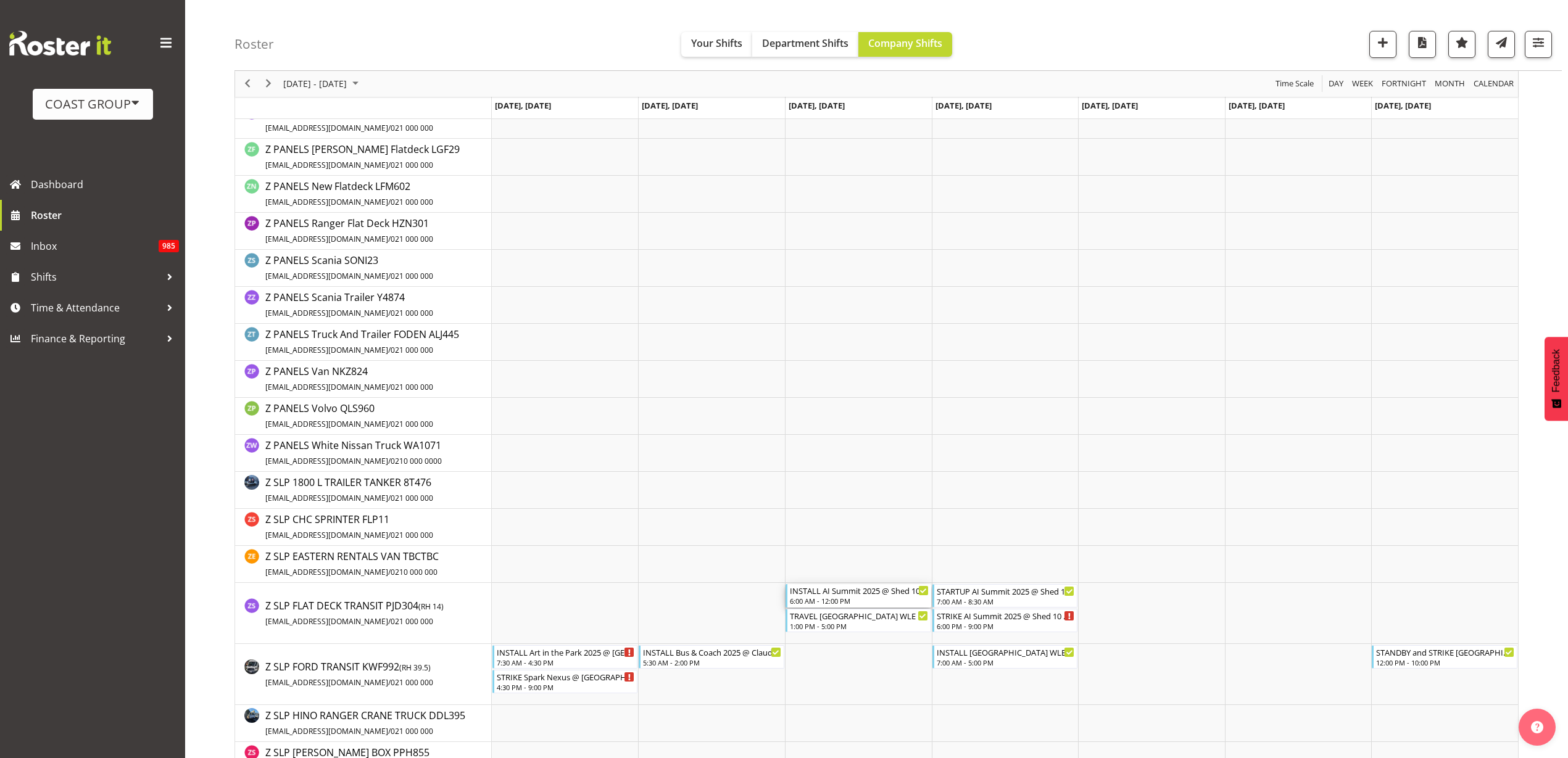
click at [845, 599] on div "6:00 AM - 12:00 PM" at bounding box center [860, 600] width 139 height 10
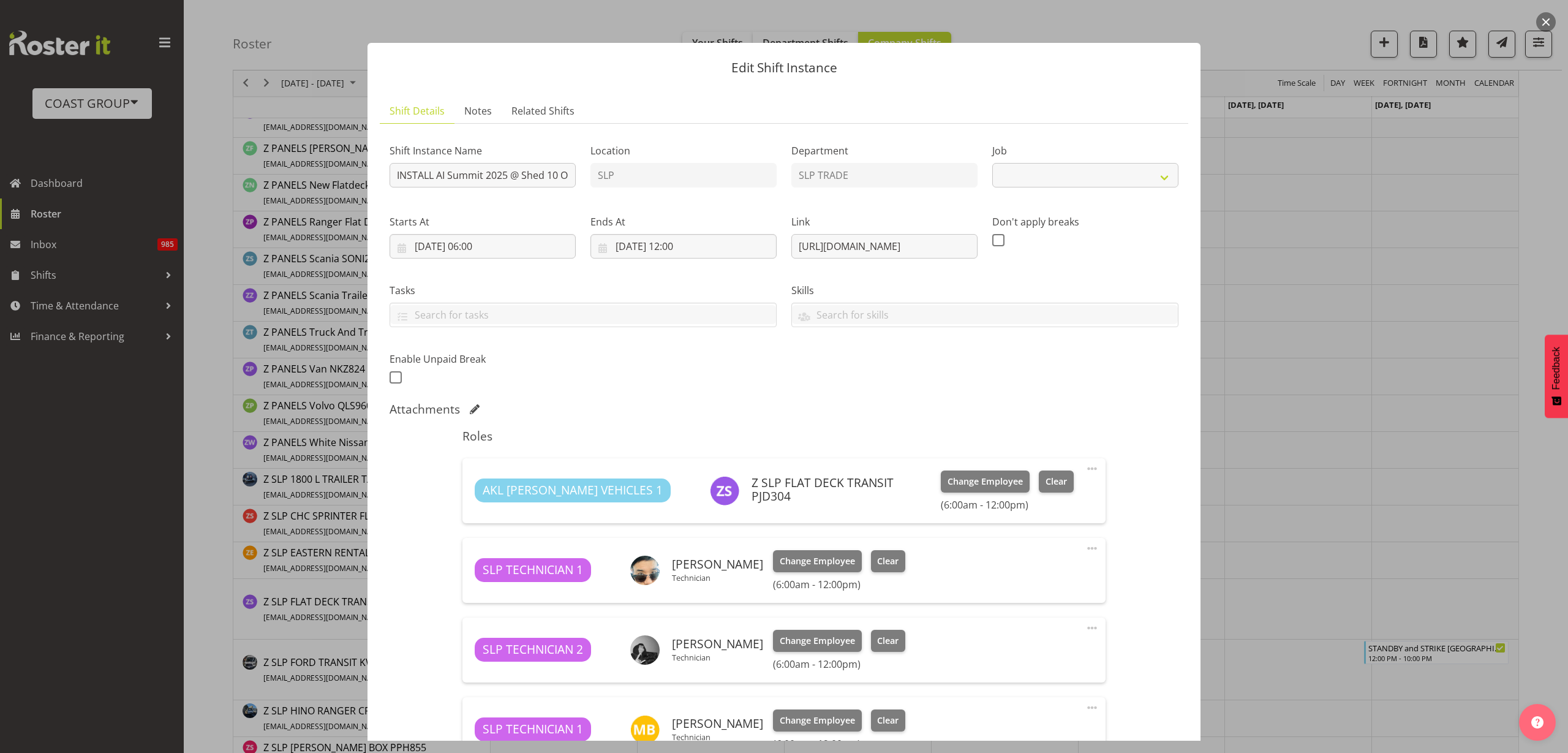
select select "10280"
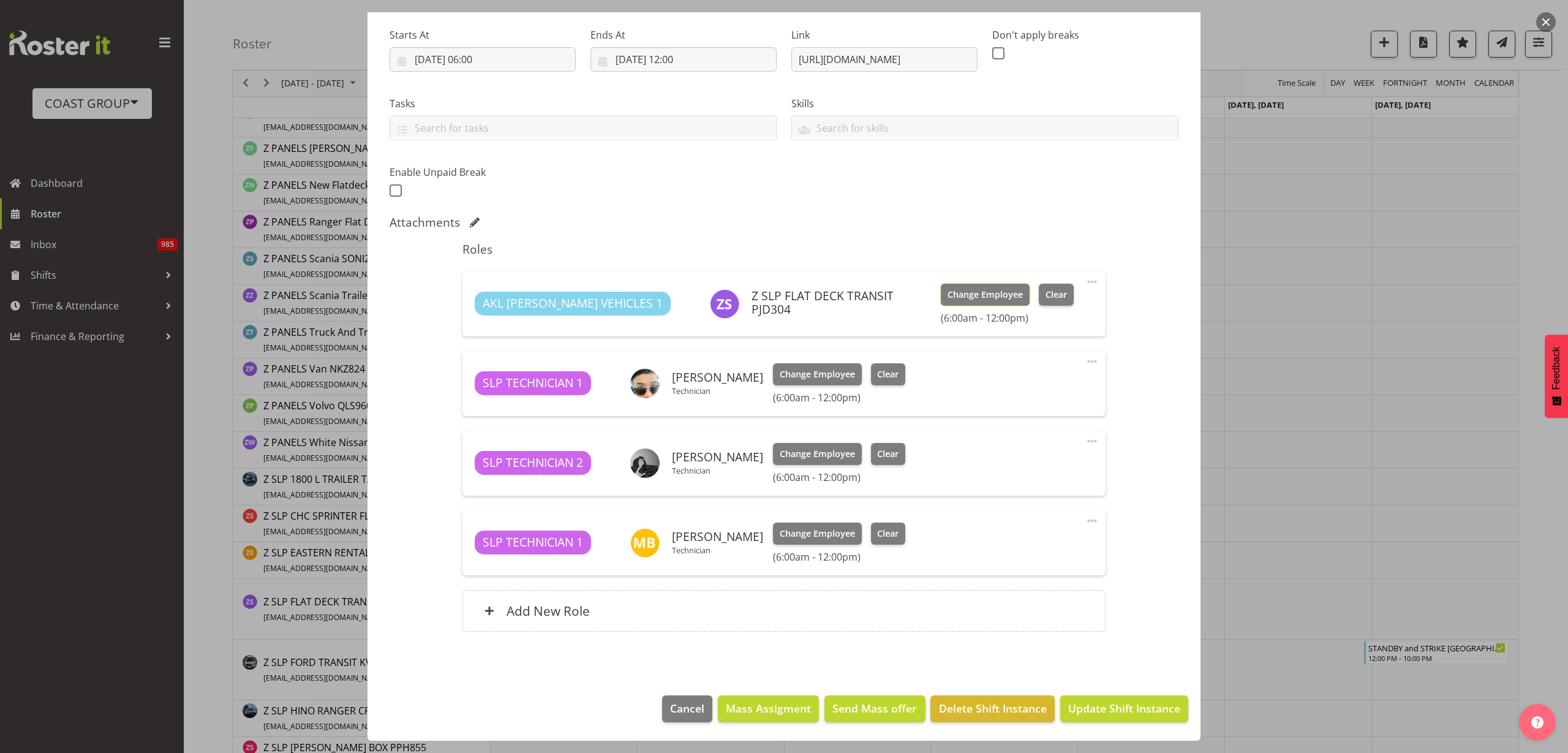
click at [947, 289] on span "Change Employee" at bounding box center [985, 295] width 76 height 13
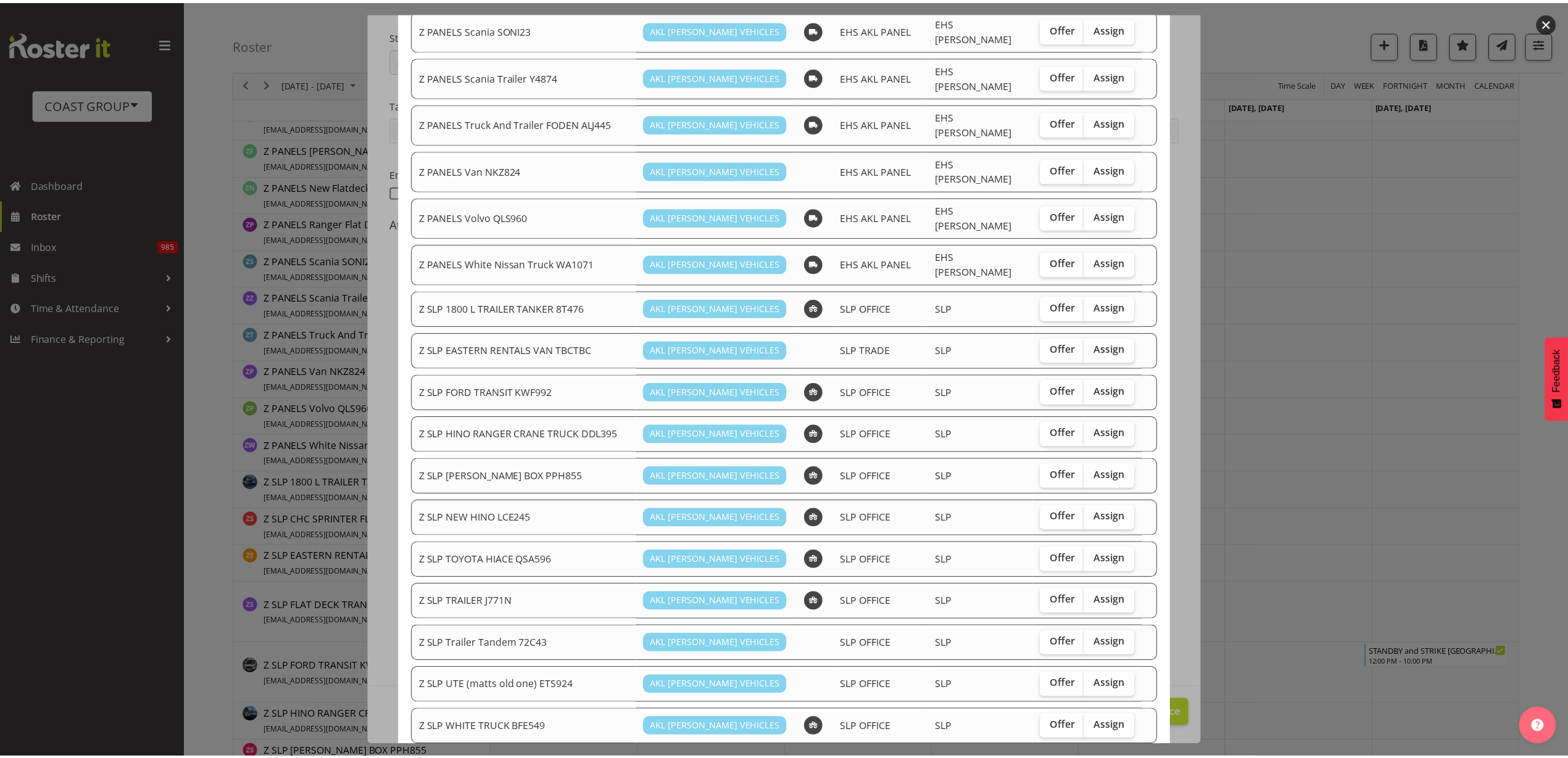
scroll to position [877, 0]
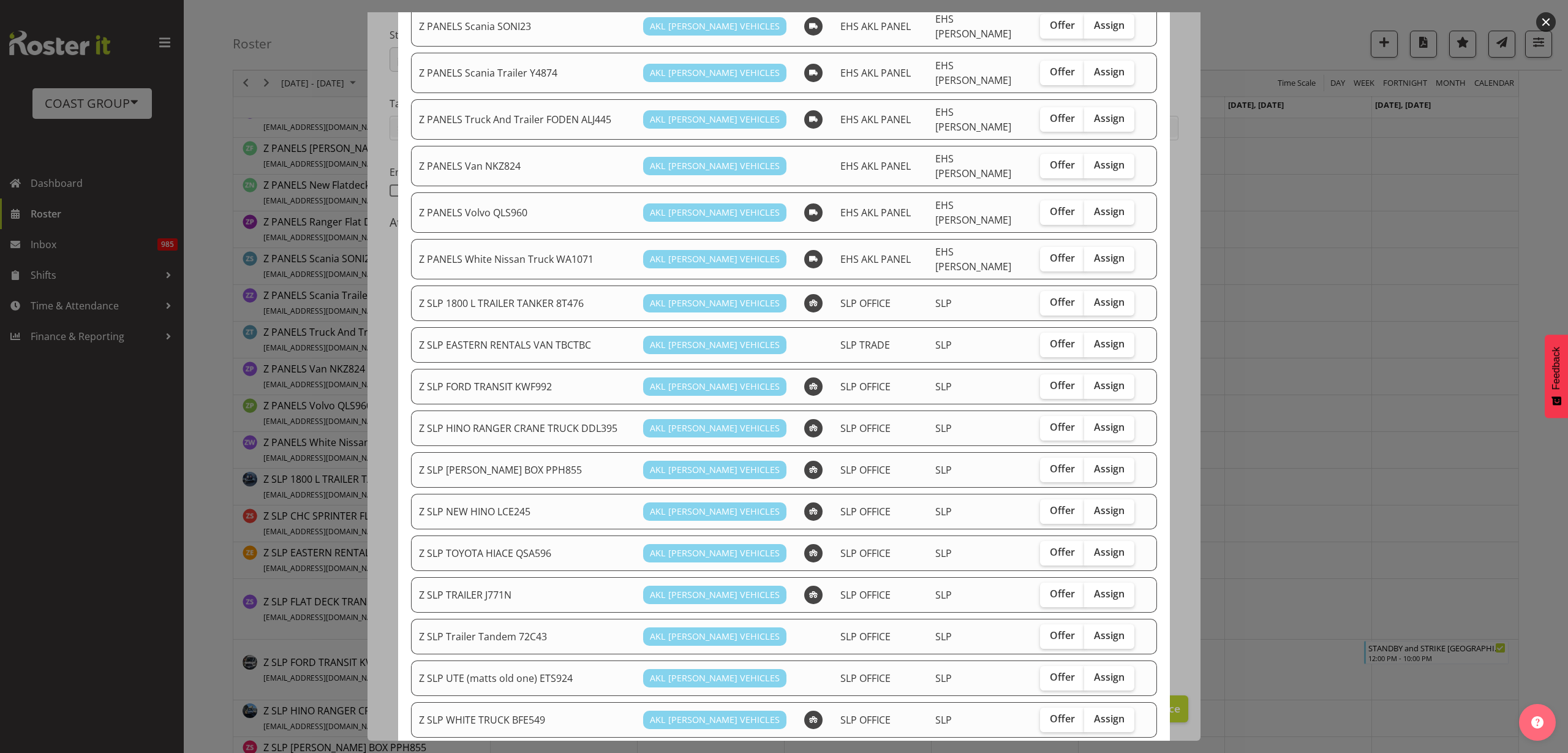
click at [1098, 379] on span "Assign" at bounding box center [1110, 385] width 31 height 12
click at [1092, 382] on input "Assign" at bounding box center [1088, 386] width 8 height 8
checkbox input "true"
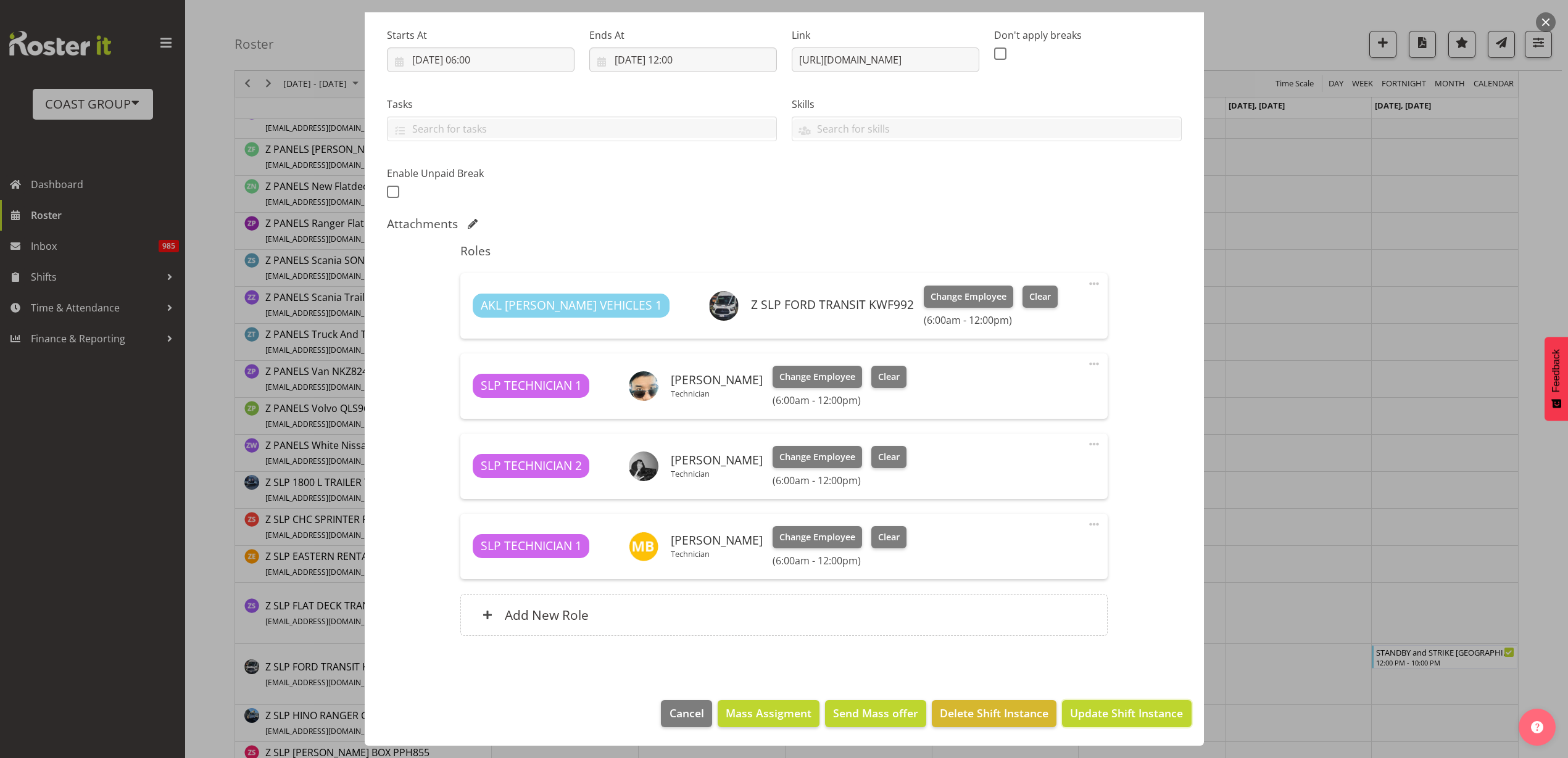
click at [1083, 711] on span "Update Shift Instance" at bounding box center [1126, 713] width 113 height 16
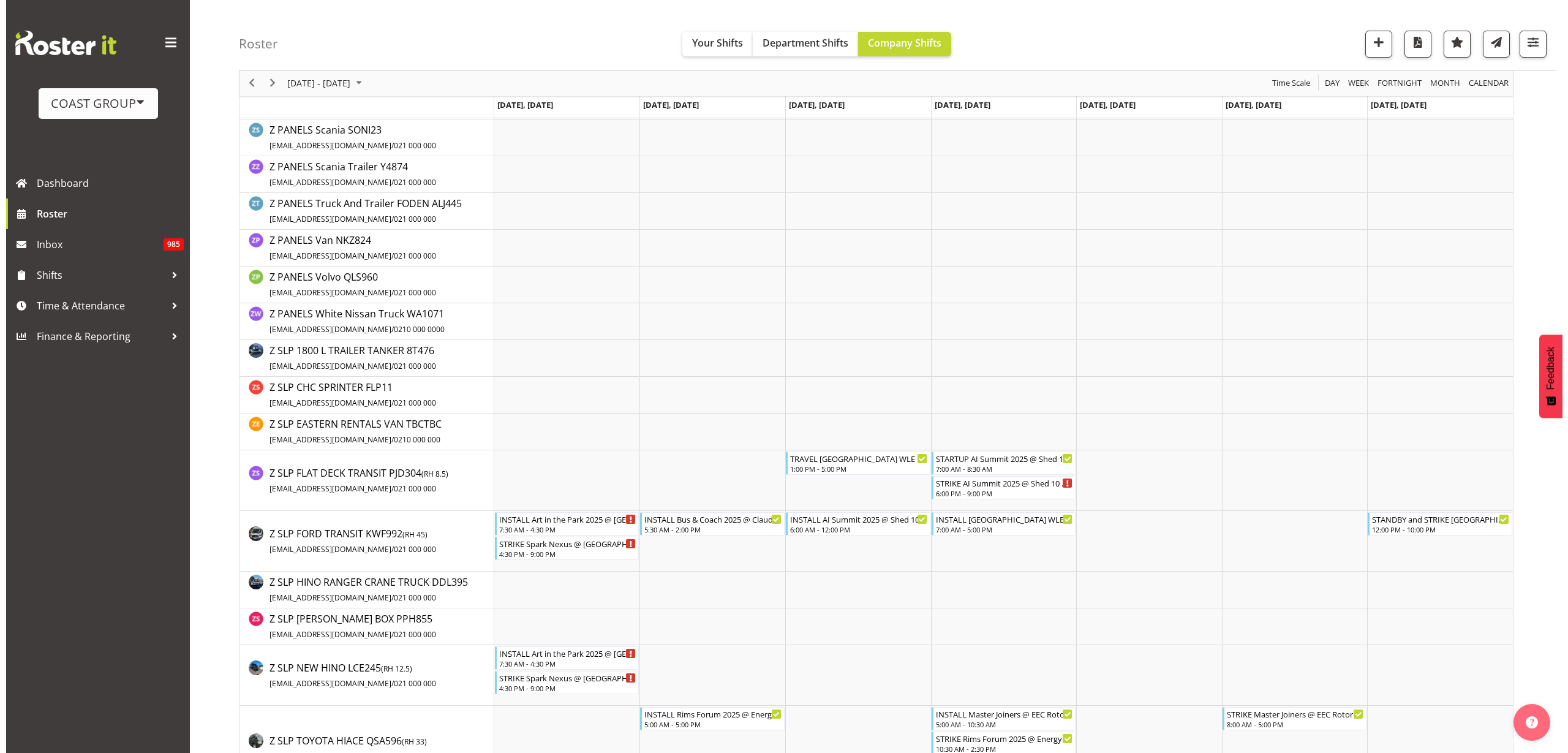
scroll to position [2374, 0]
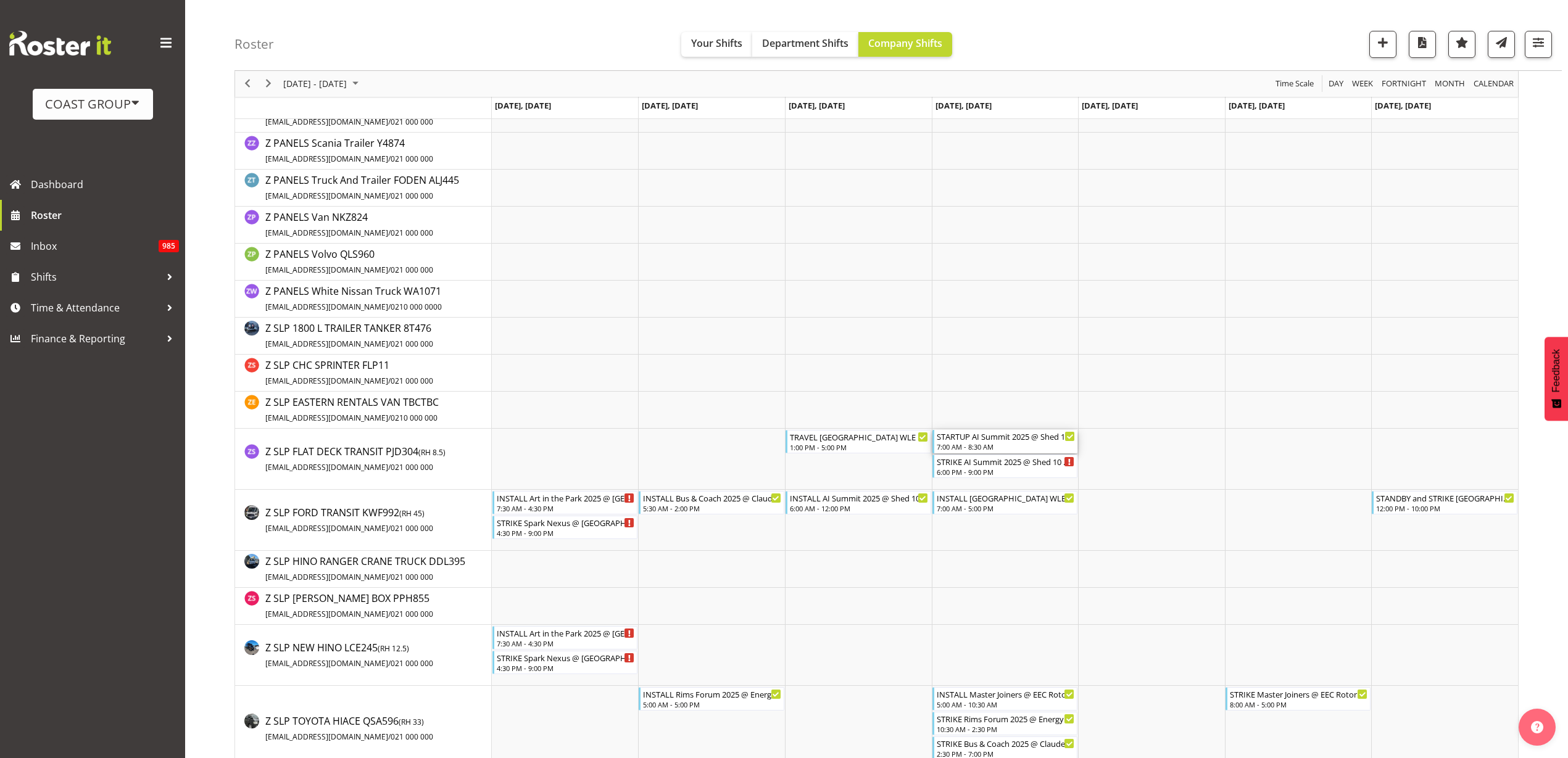
click at [1007, 437] on div "STARTUP AI Summit 2025 @ Shed 10 On Site @ 0730" at bounding box center [1006, 436] width 139 height 13
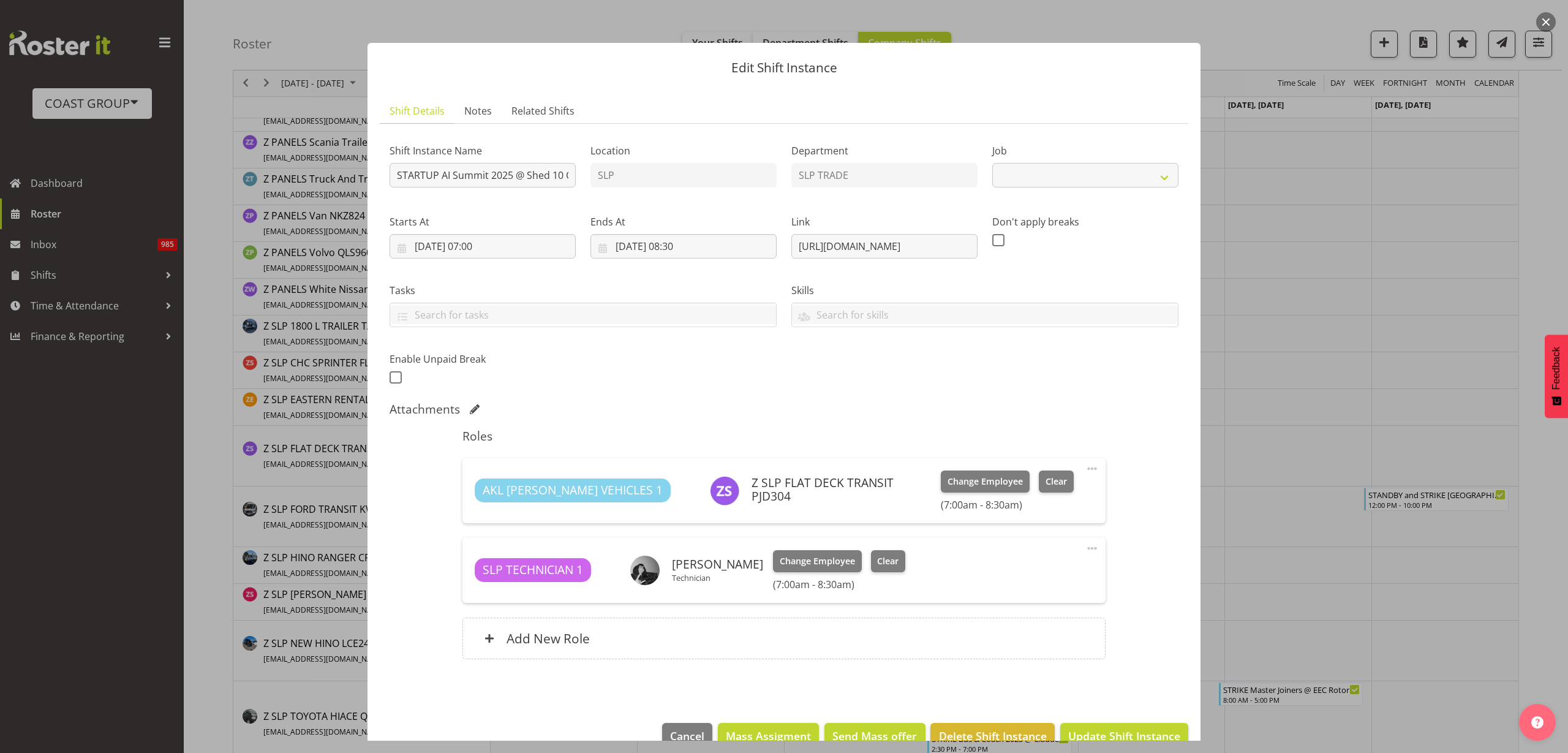
select select "10280"
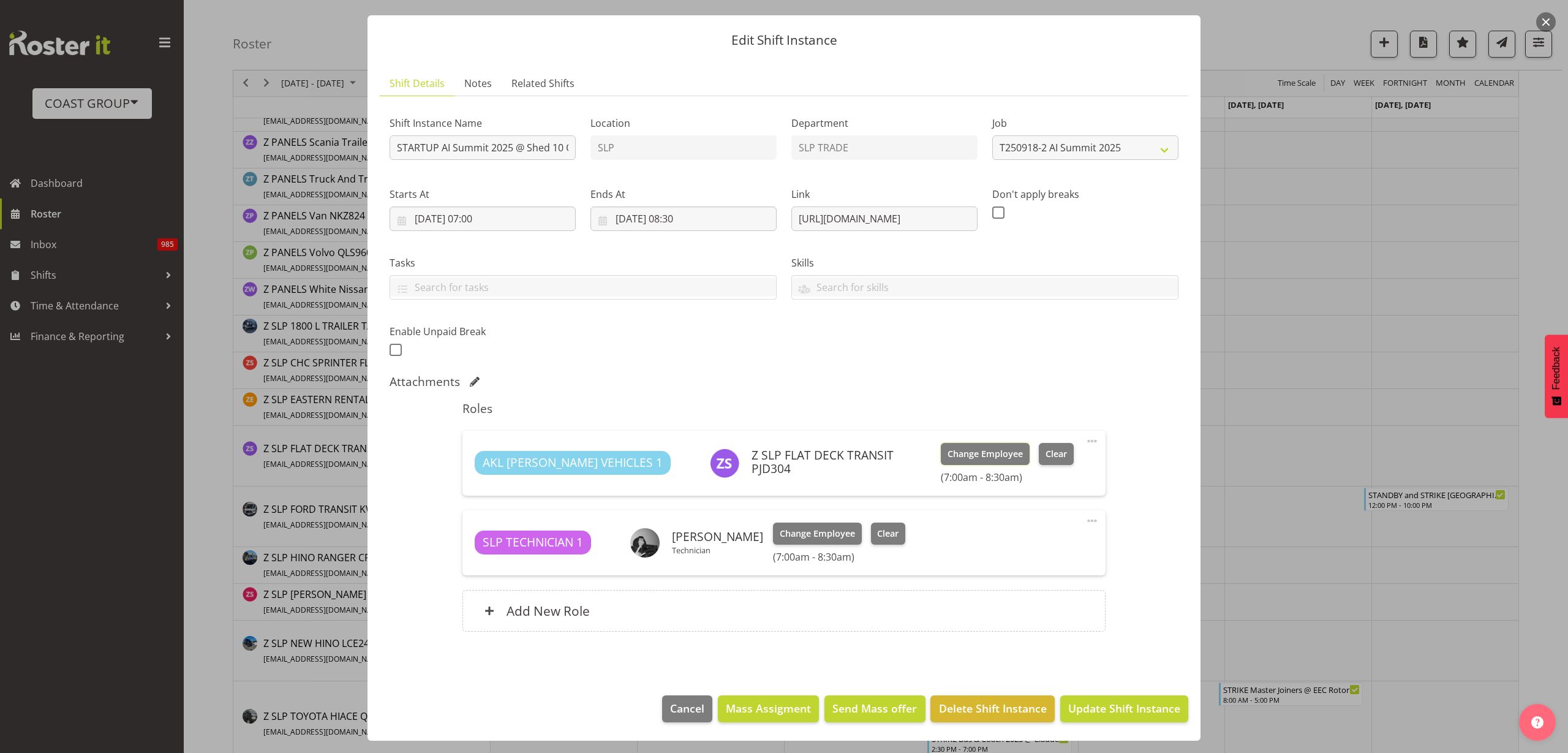
click at [947, 451] on span "Change Employee" at bounding box center [985, 454] width 76 height 13
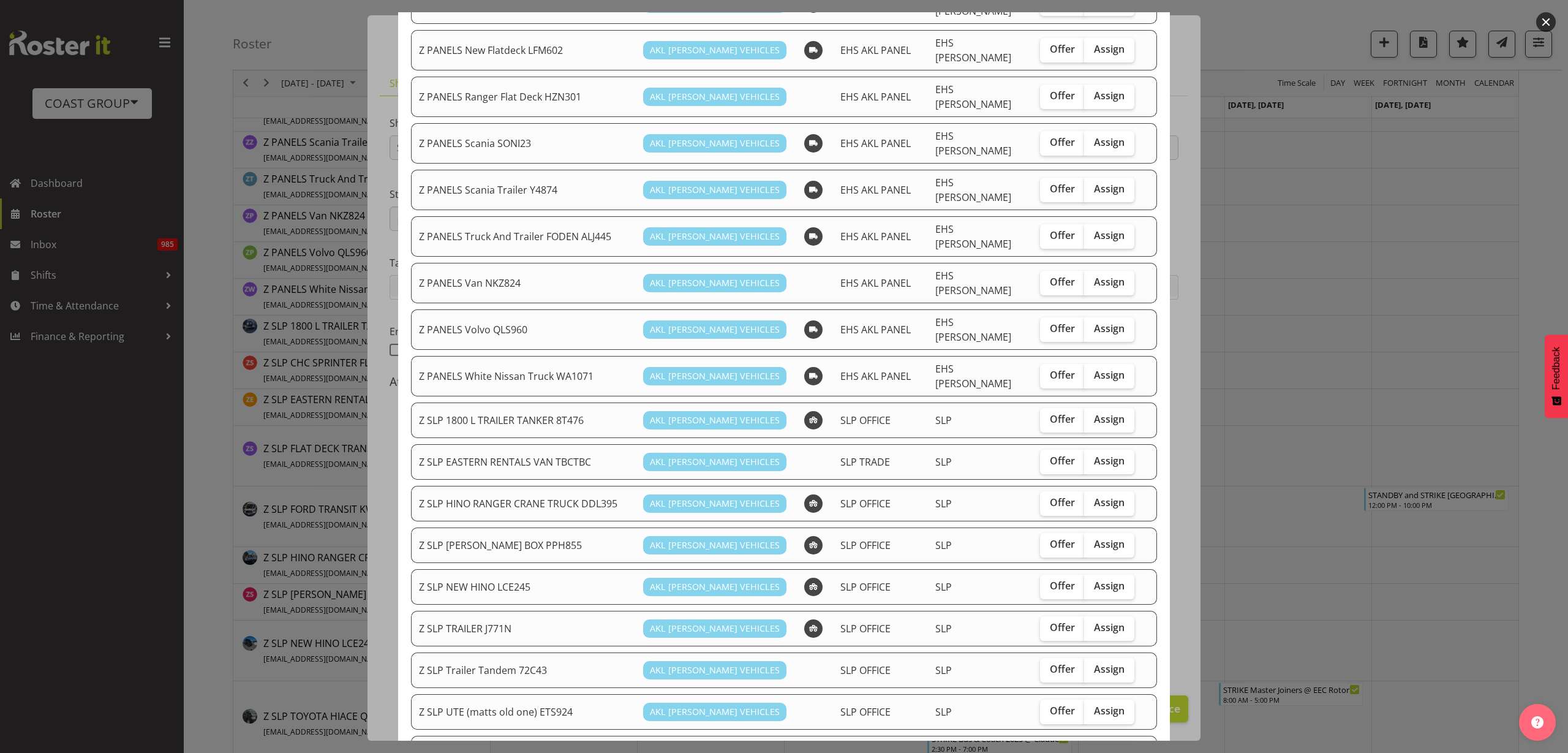
scroll to position [746, 0]
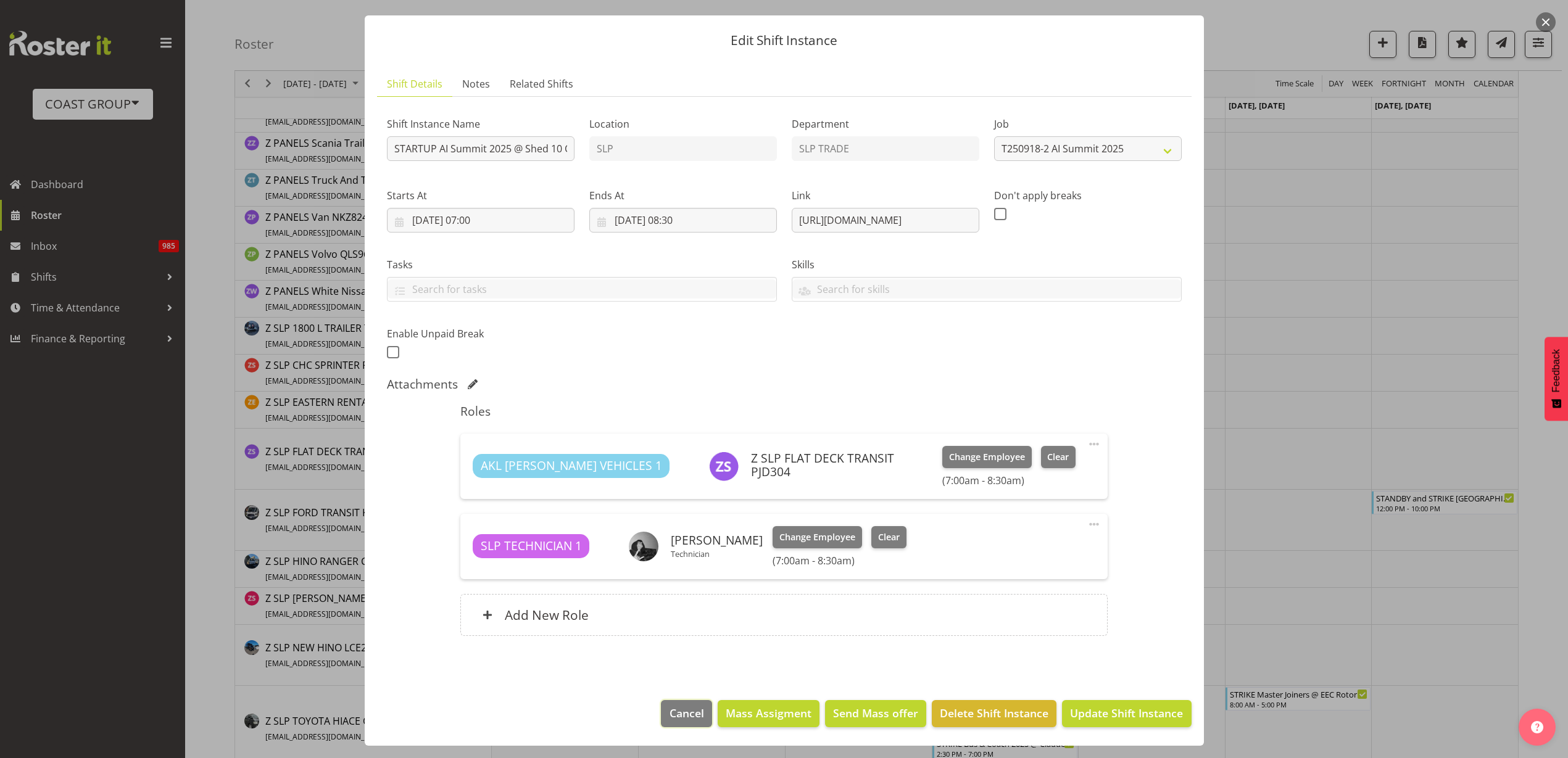
click at [682, 720] on span "Cancel" at bounding box center [687, 713] width 35 height 16
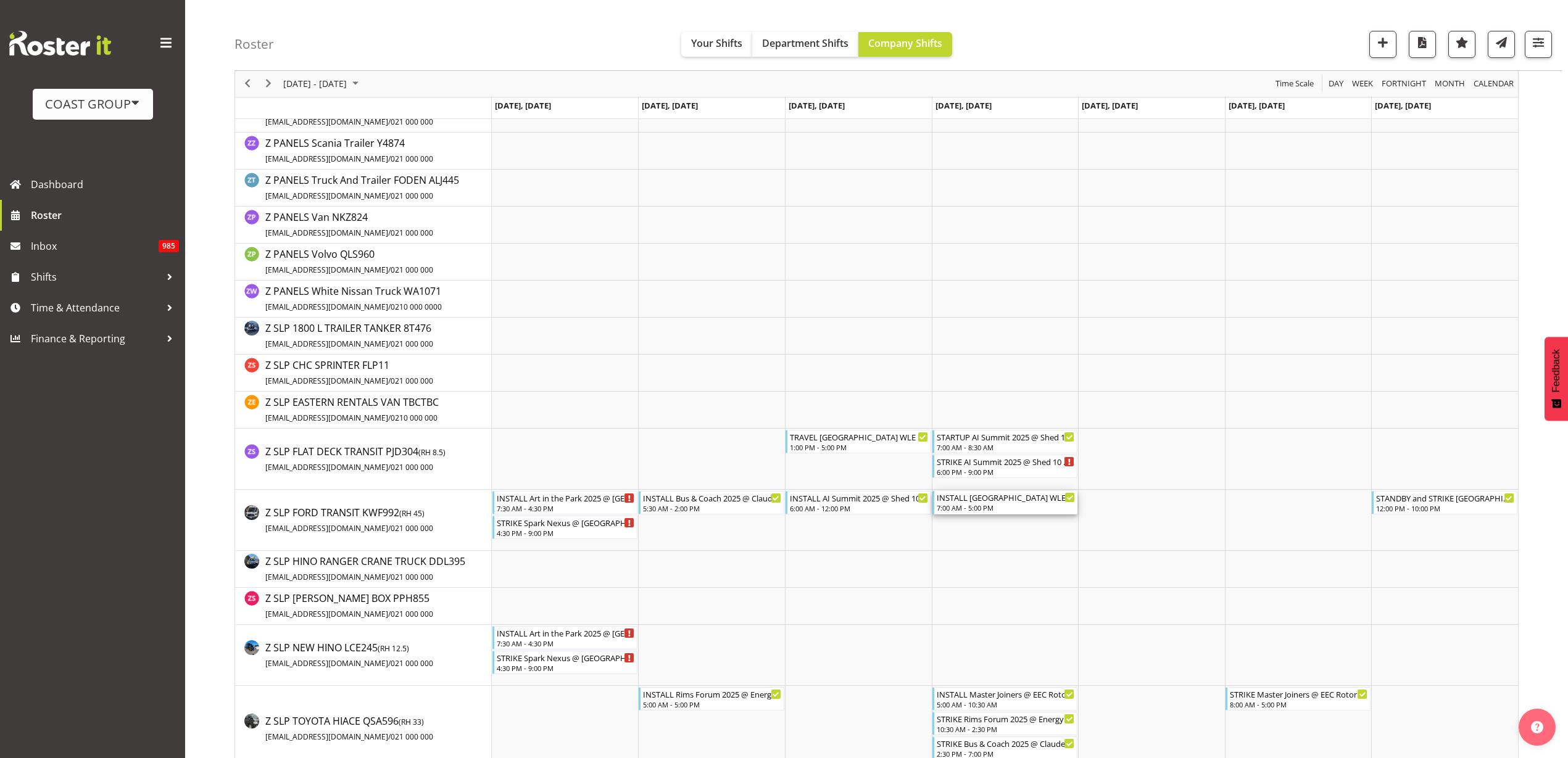
click at [983, 504] on div "7:00 AM - 5:00 PM" at bounding box center [1006, 507] width 139 height 10
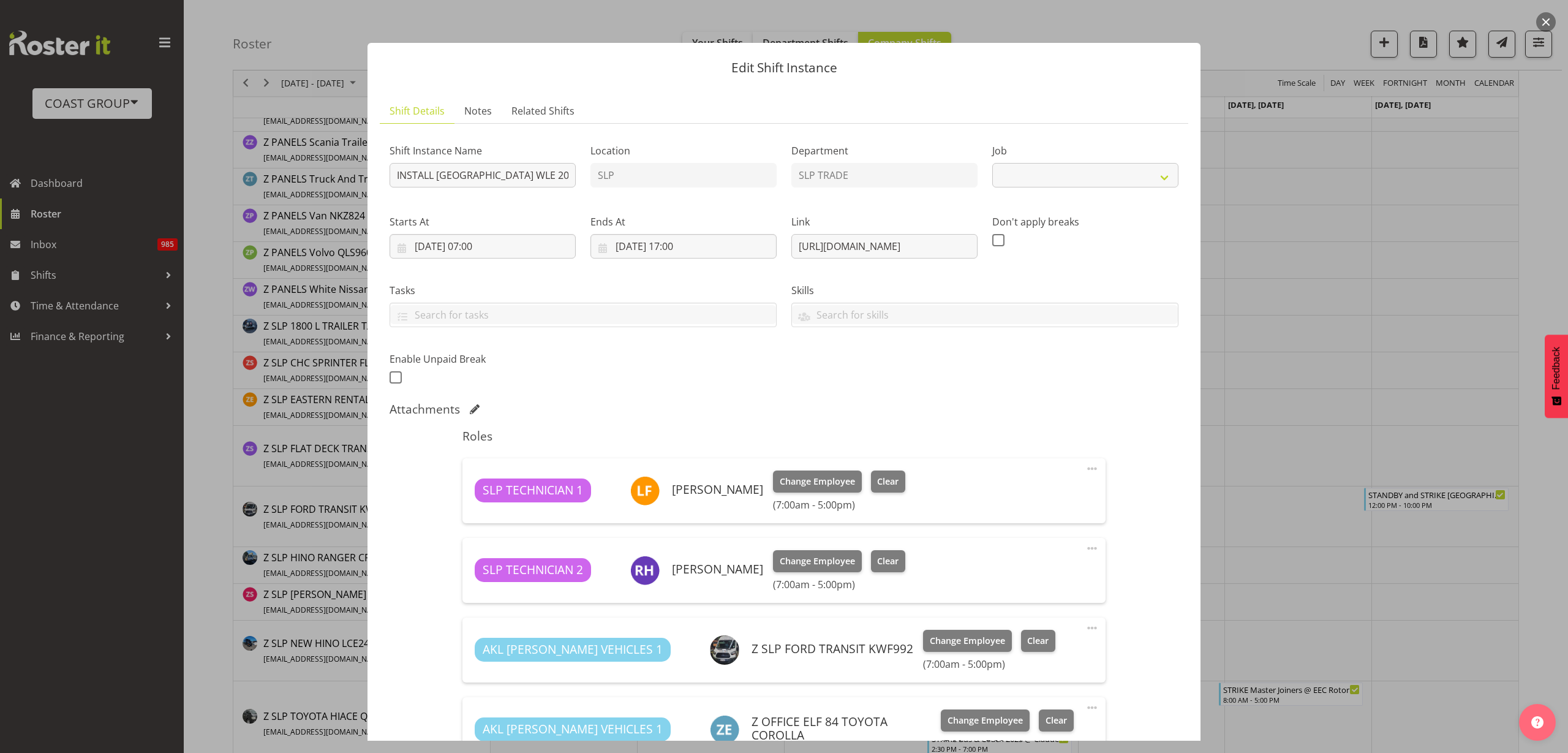
select select "9227"
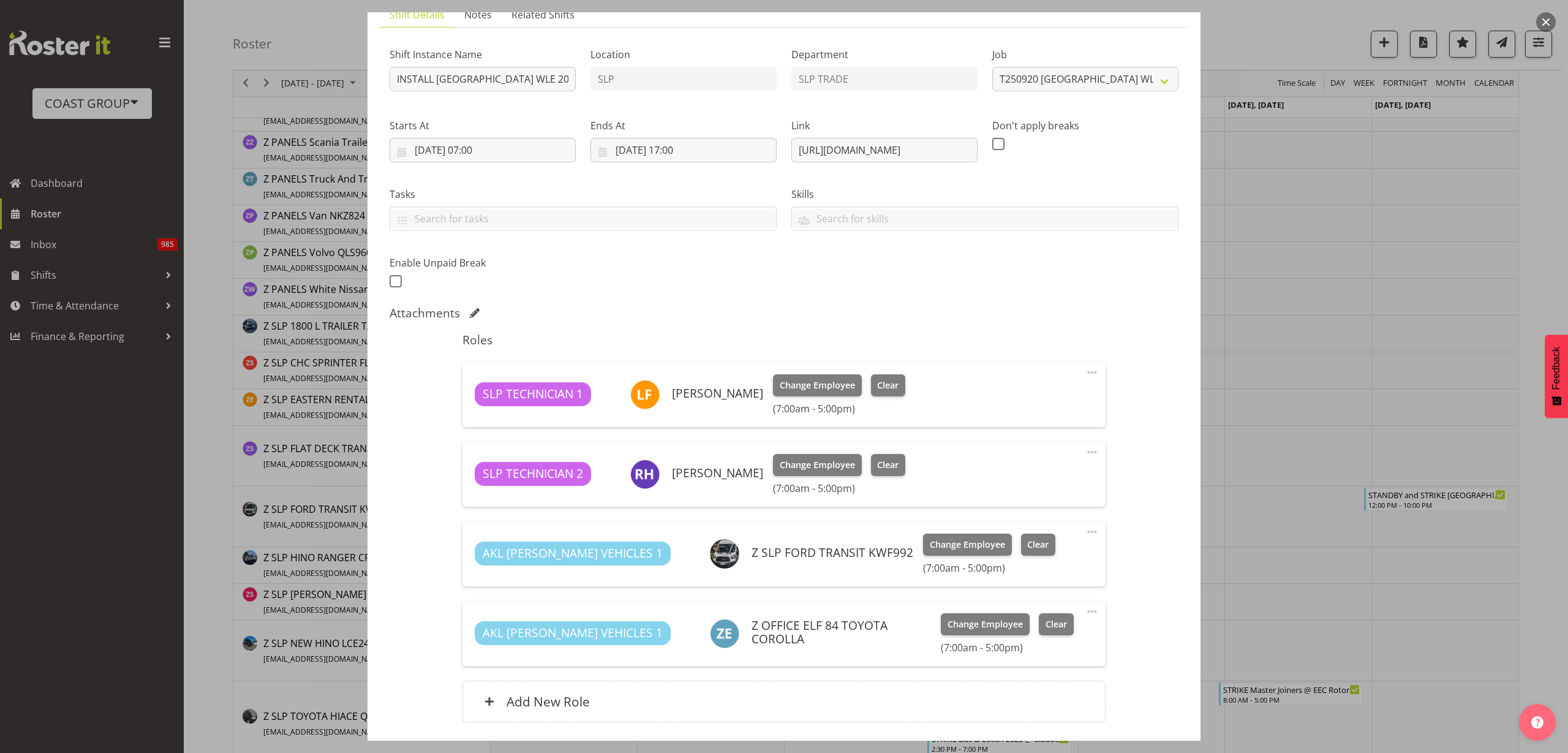
scroll to position [76, 0]
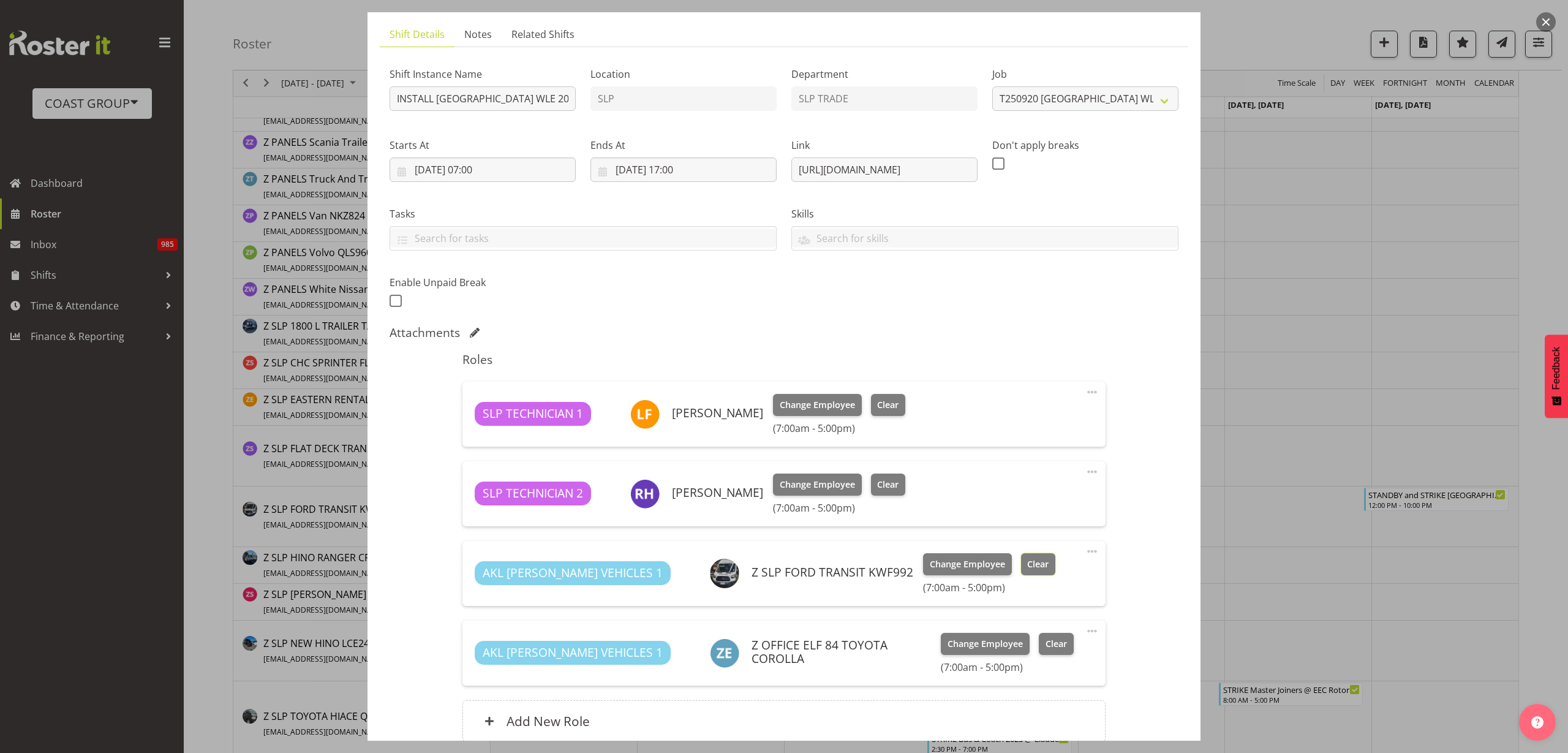
click at [1027, 564] on span "Clear" at bounding box center [1038, 564] width 21 height 13
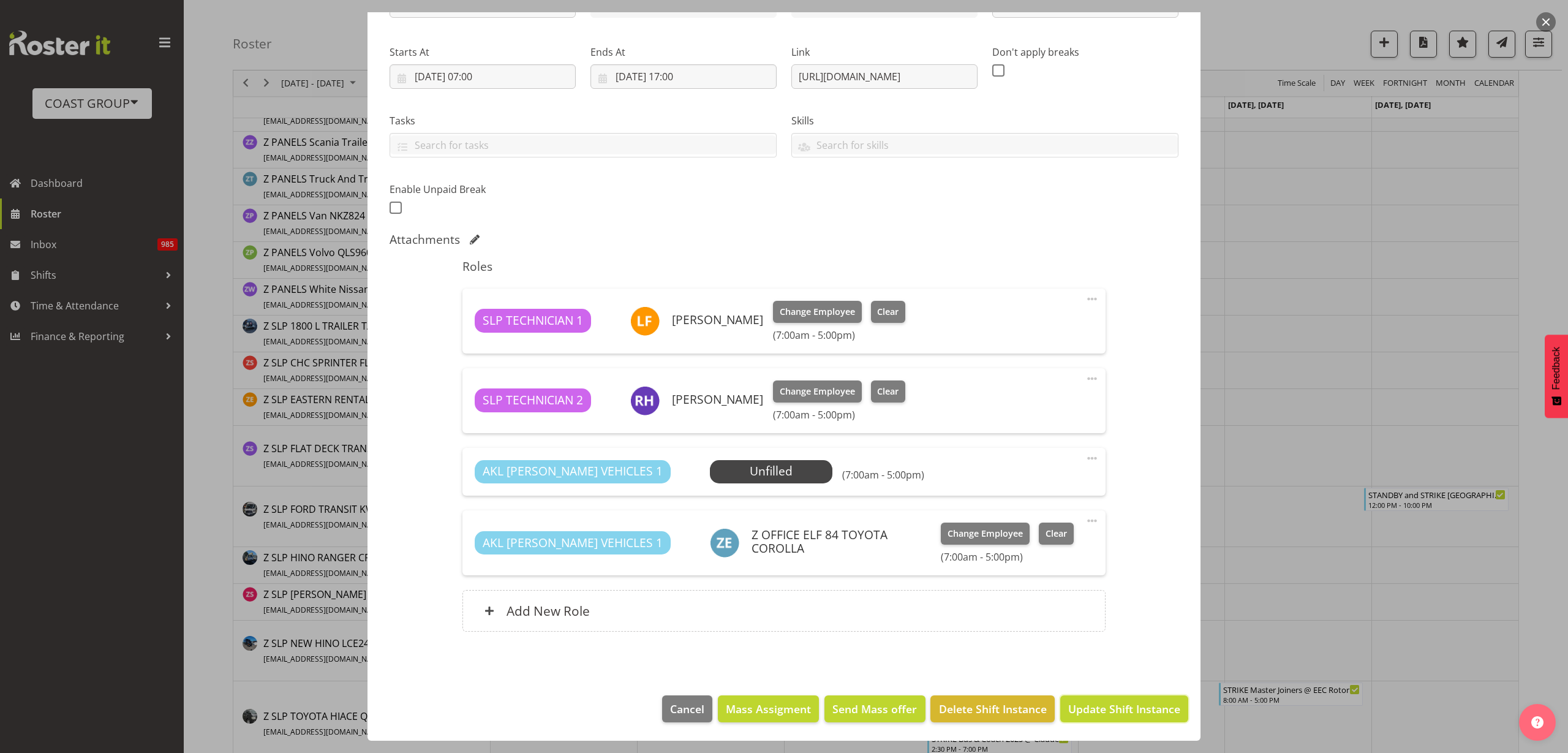
click at [1105, 705] on span "Update Shift Instance" at bounding box center [1124, 709] width 112 height 16
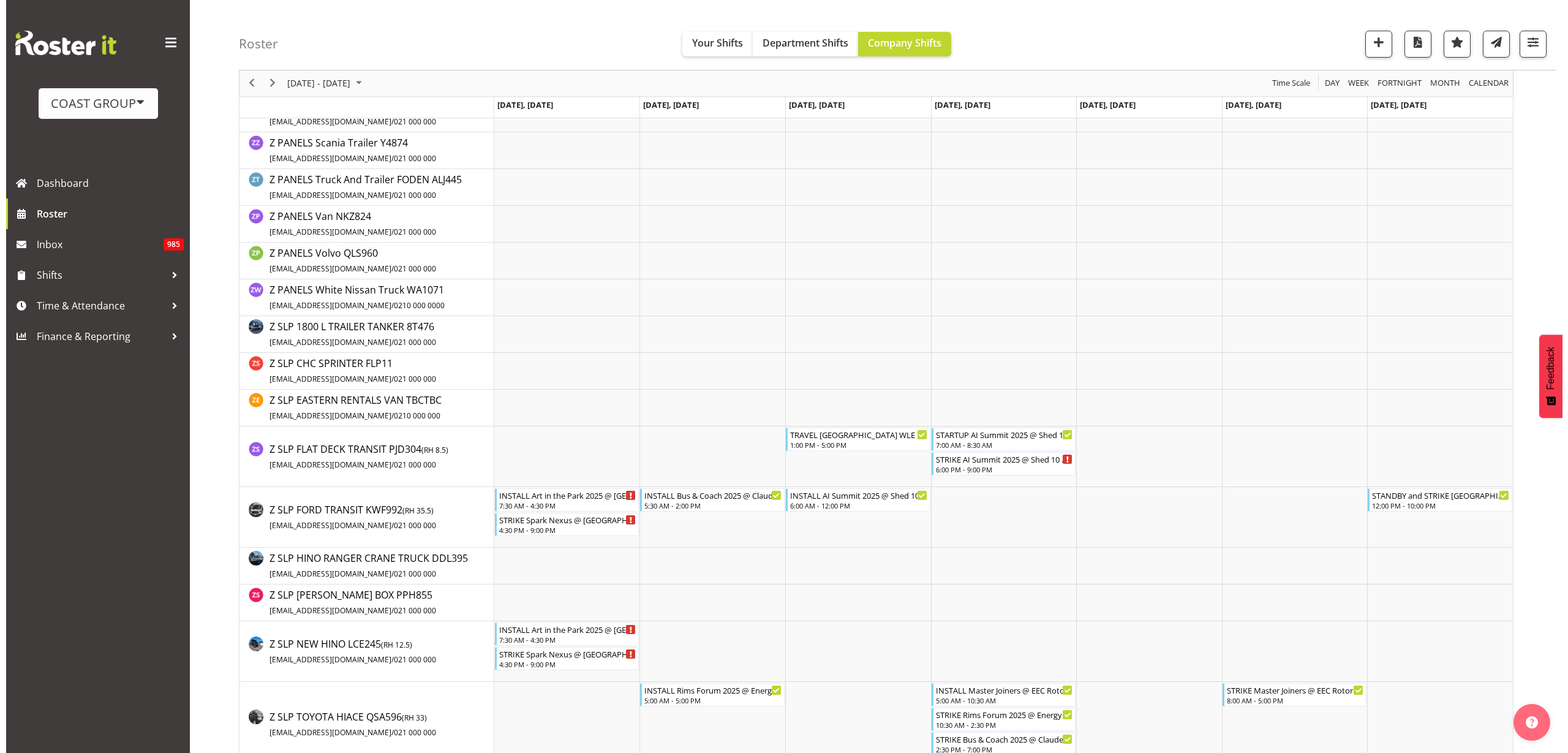
scroll to position [2374, 0]
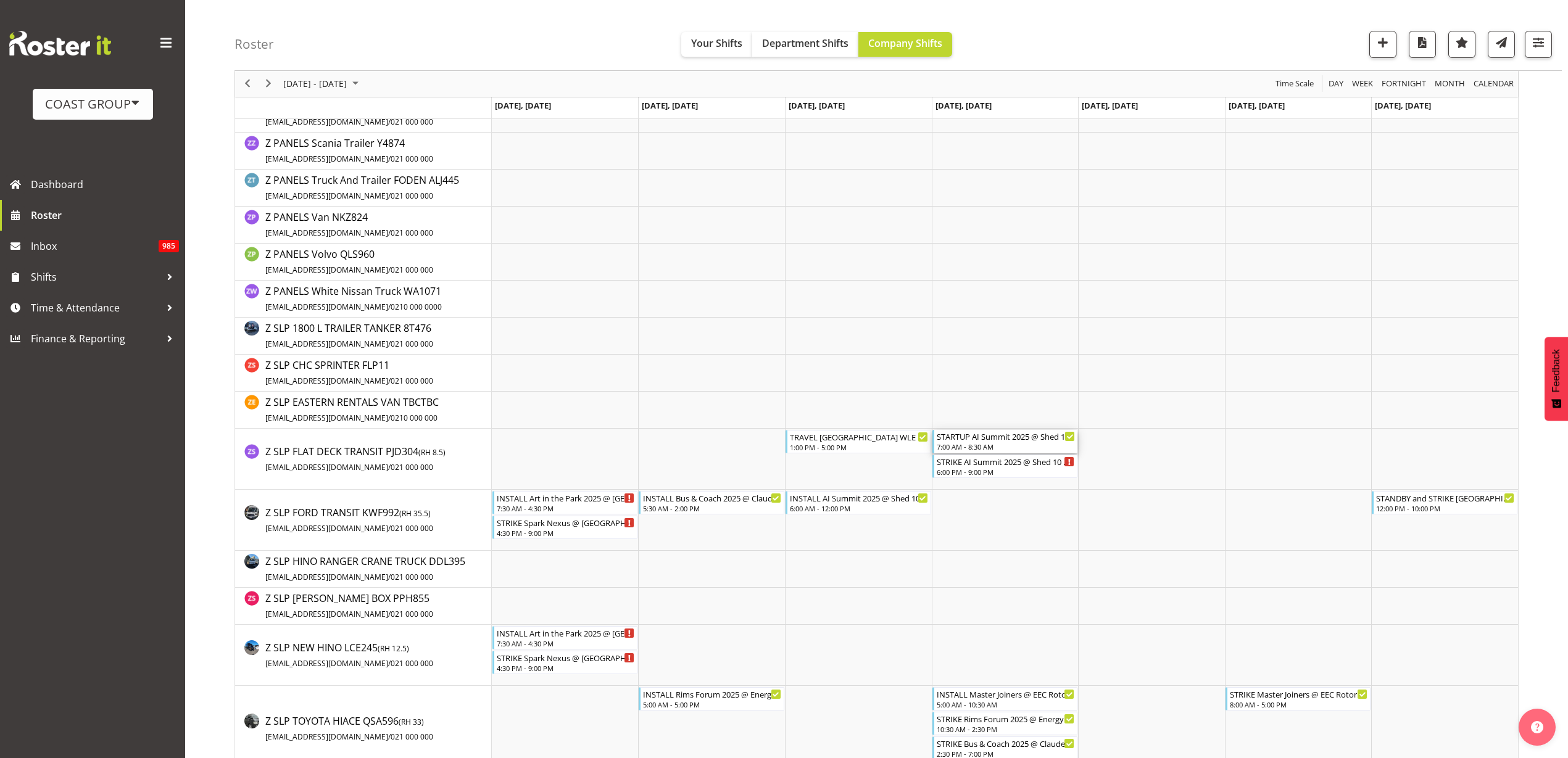
click at [1009, 446] on div "7:00 AM - 8:30 AM" at bounding box center [1006, 446] width 139 height 10
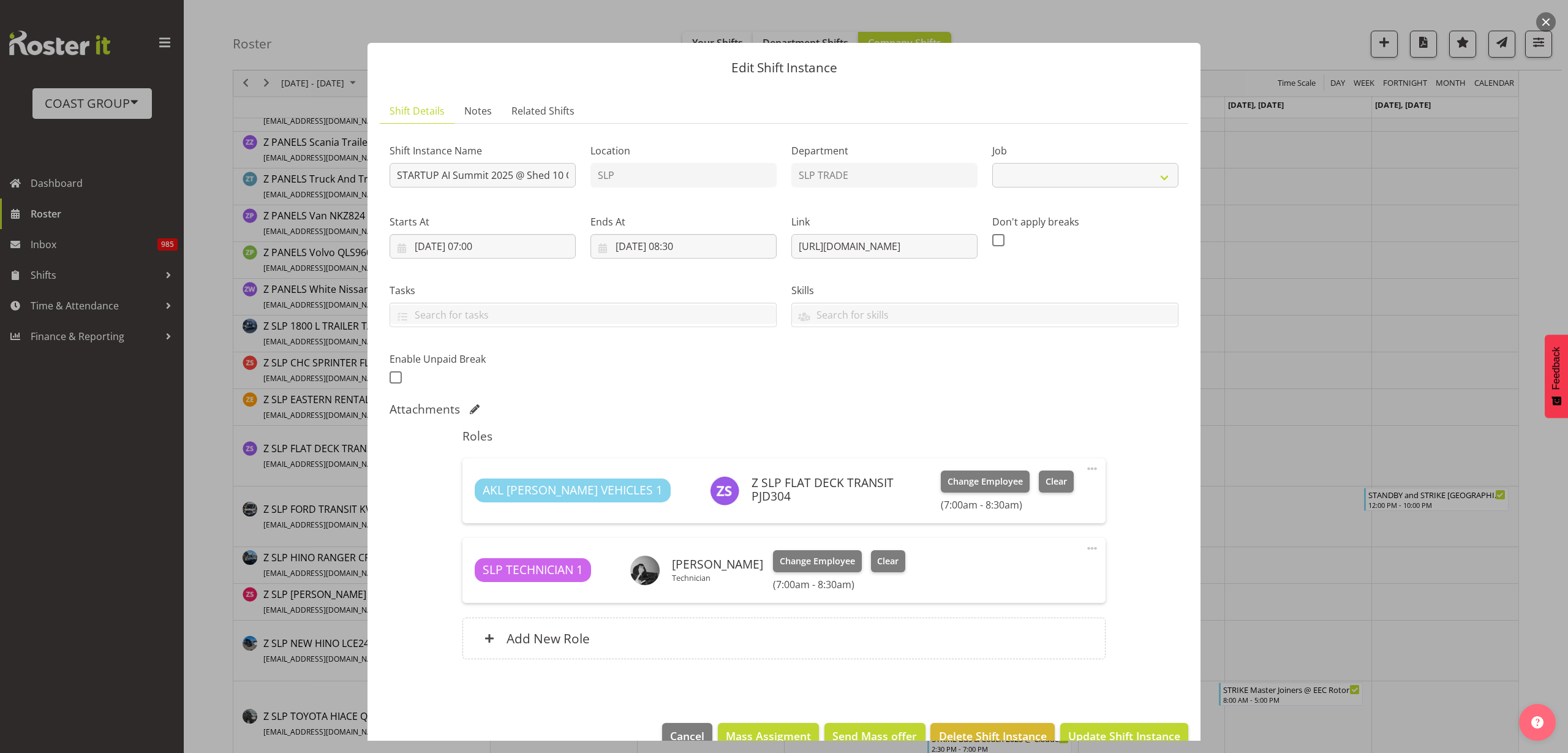
select select "10280"
click at [941, 474] on button "Change Employee" at bounding box center [985, 482] width 89 height 22
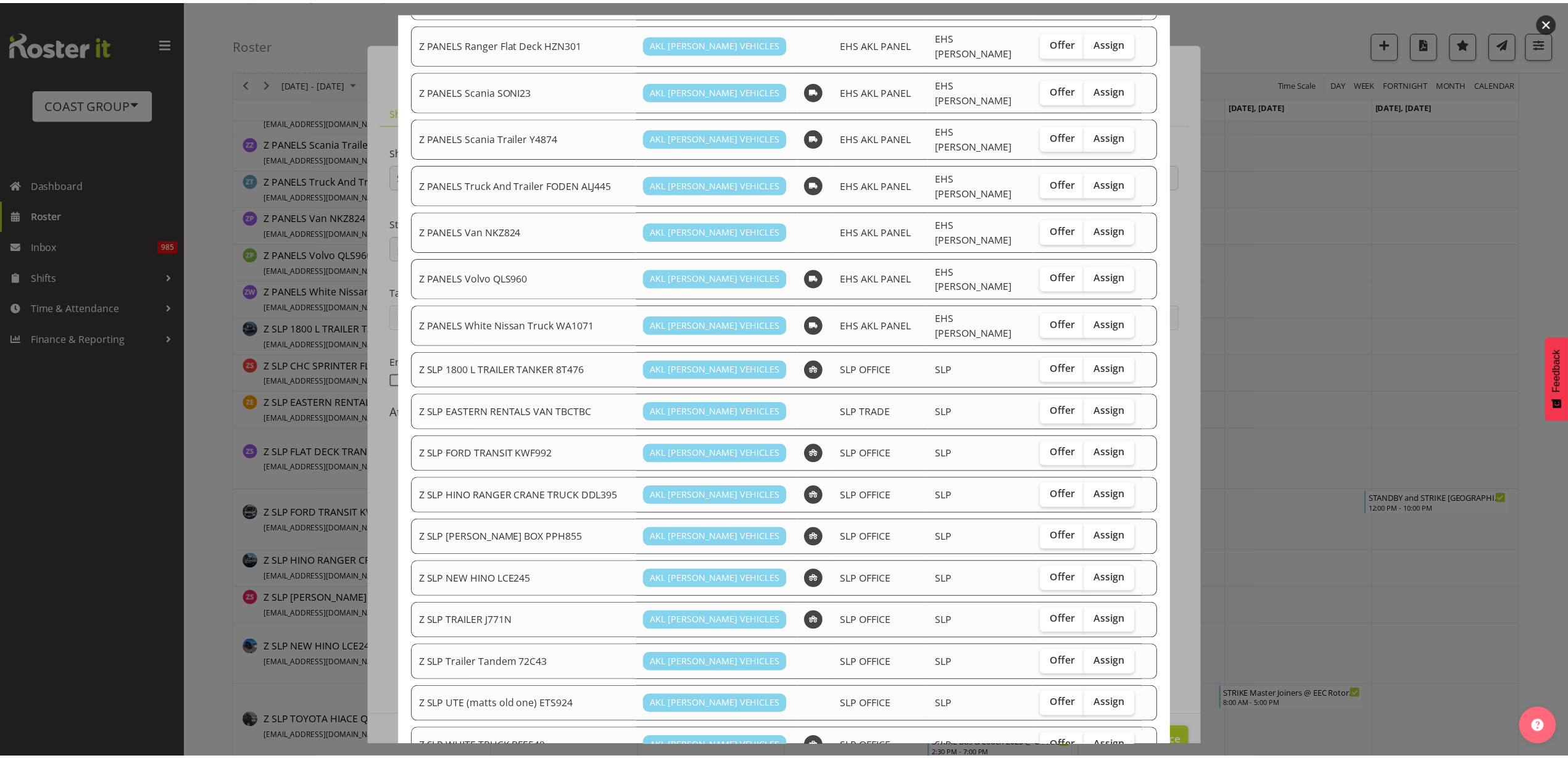
scroll to position [793, 0]
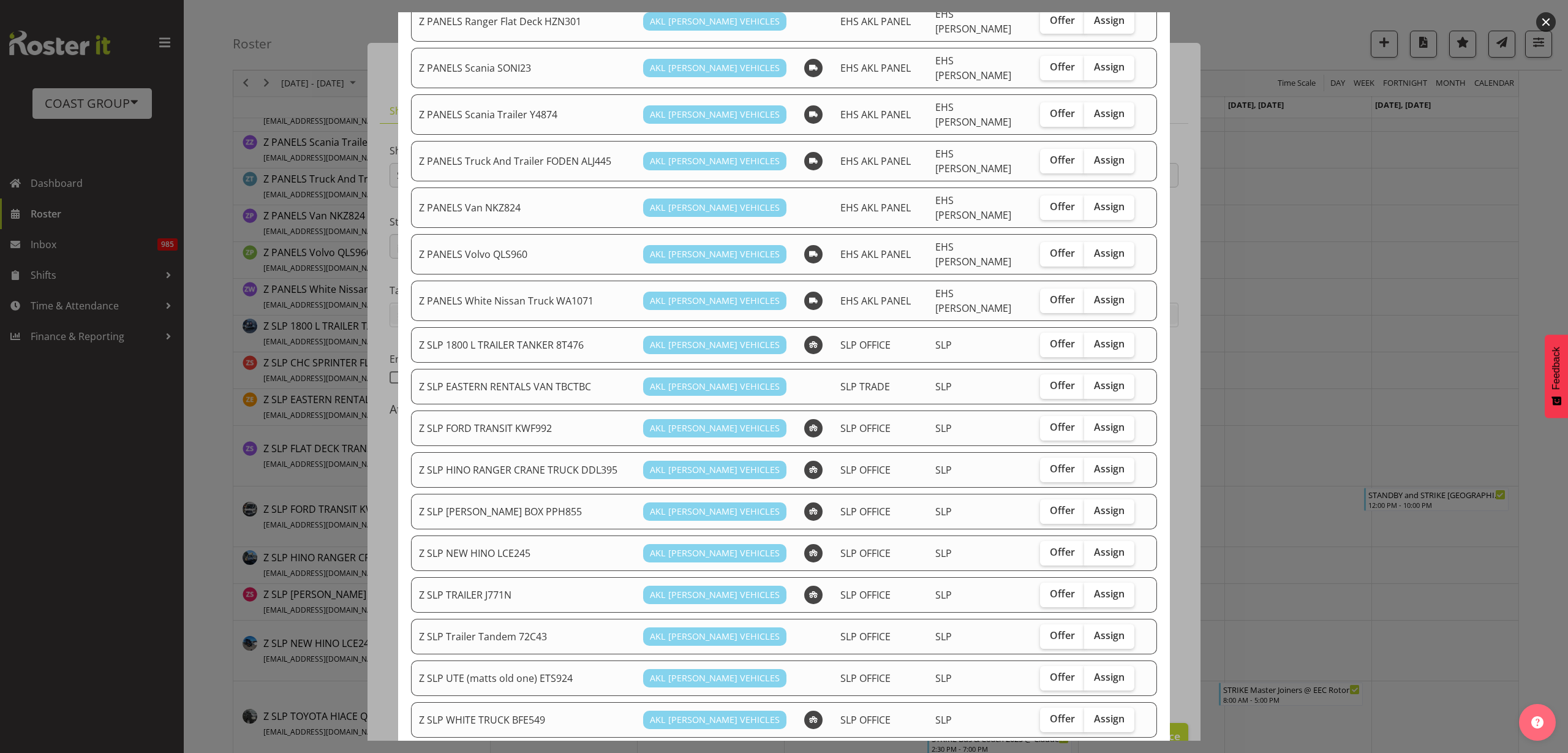
click at [1101, 421] on span "Assign" at bounding box center [1110, 427] width 31 height 12
click at [1092, 423] on input "Assign" at bounding box center [1088, 427] width 8 height 8
checkbox input "true"
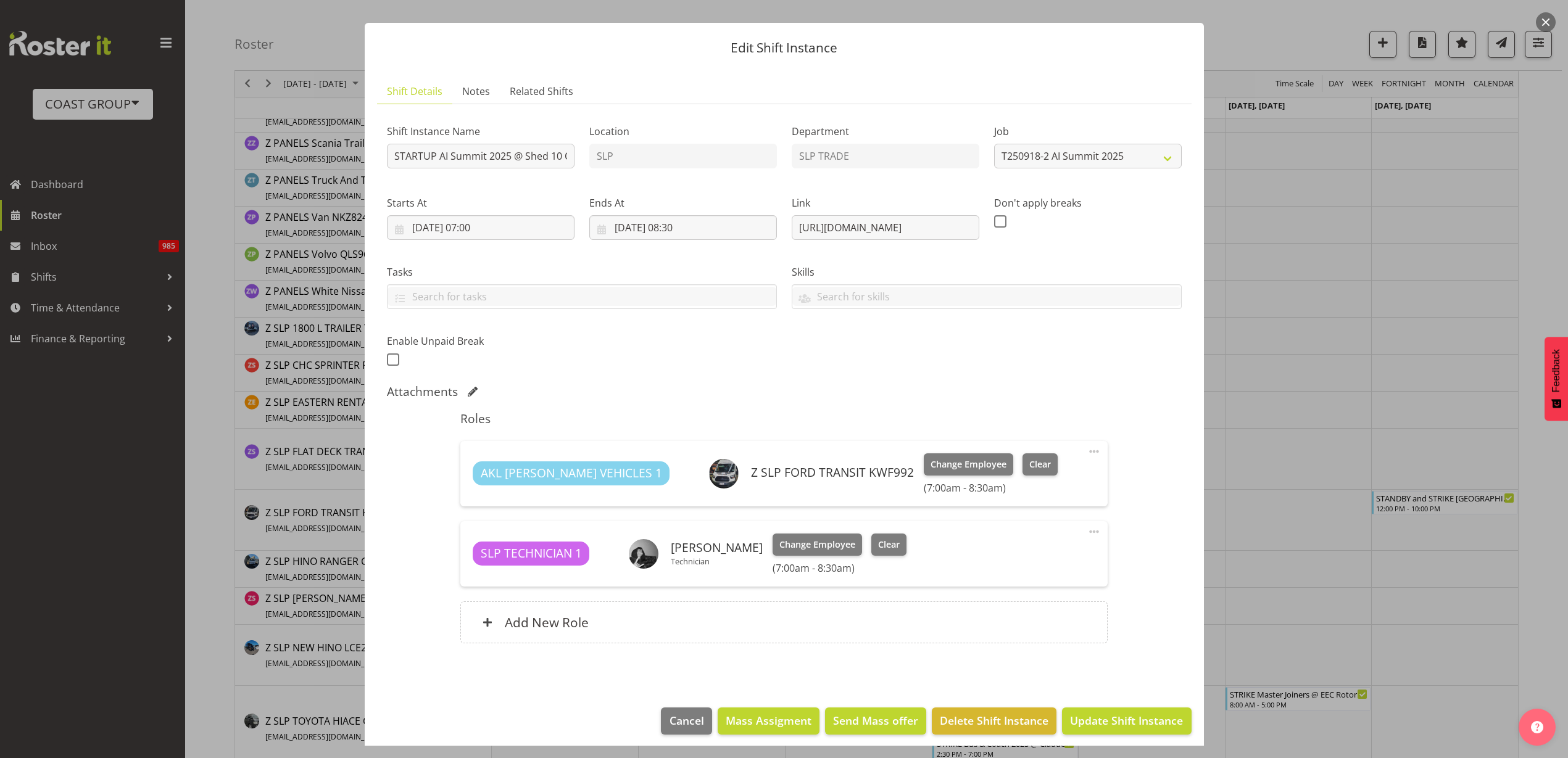
scroll to position [28, 0]
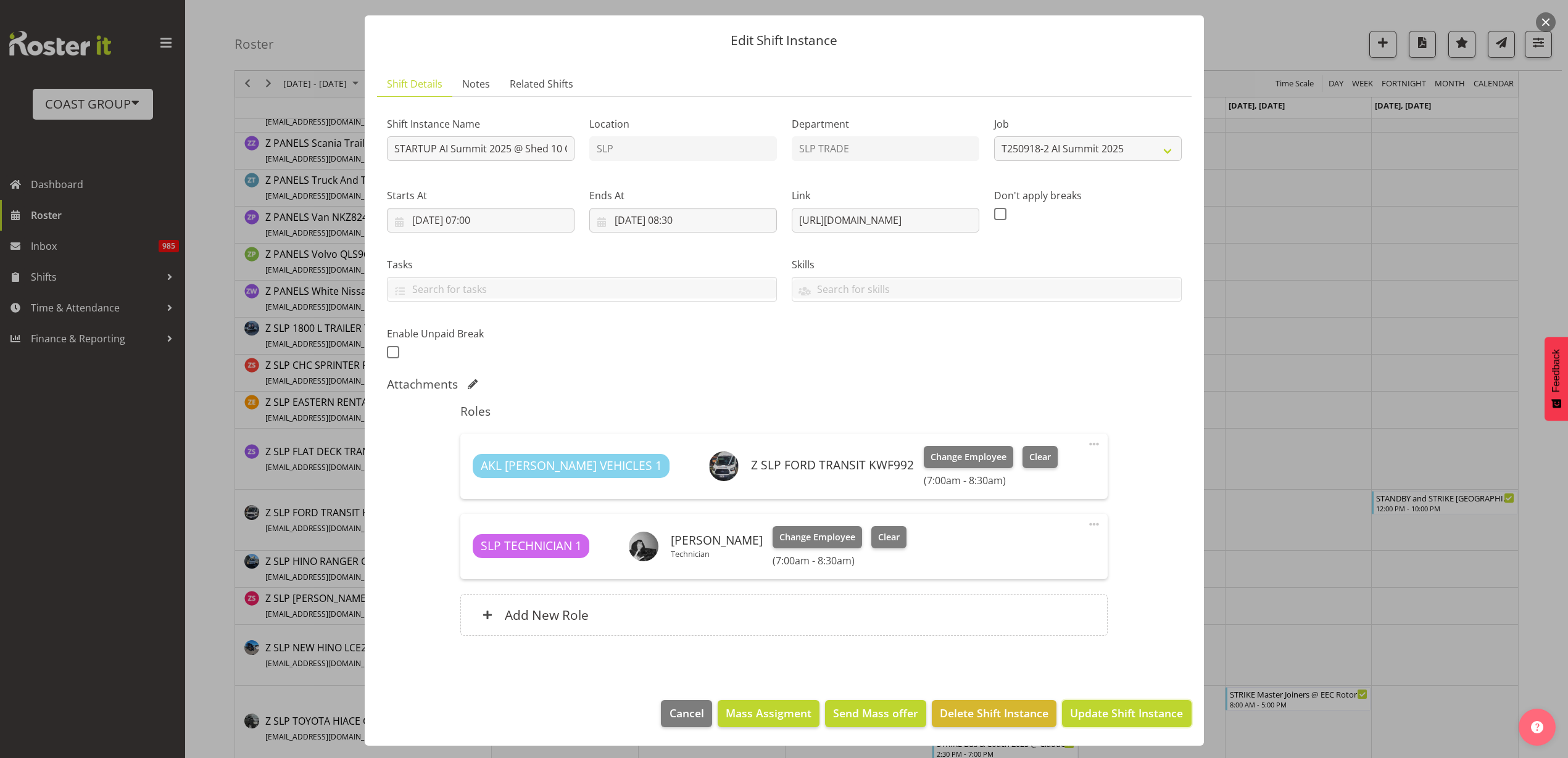
click at [1125, 711] on span "Update Shift Instance" at bounding box center [1126, 713] width 113 height 16
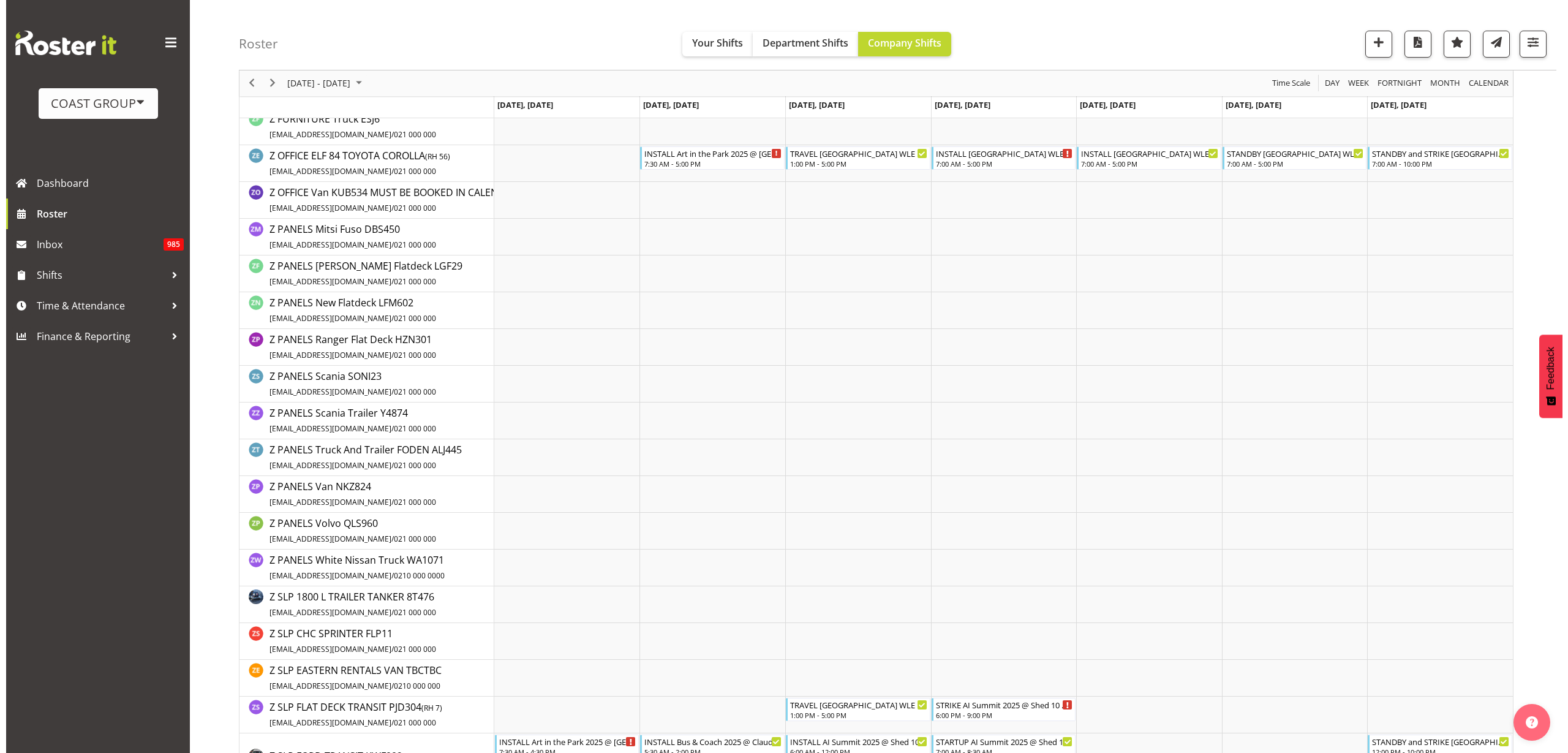
scroll to position [2298, 0]
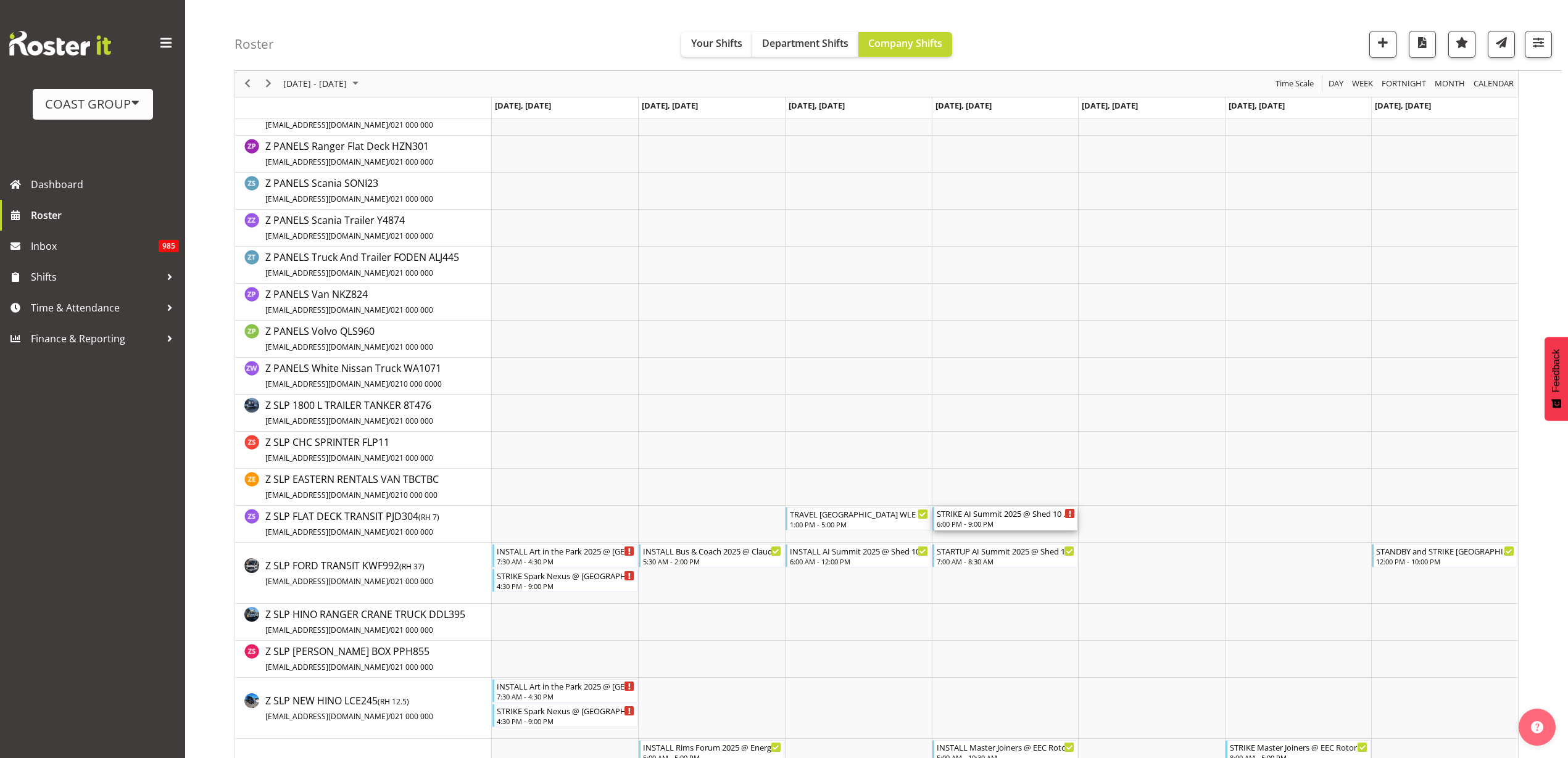
click at [1020, 515] on div "STRIKE AI Summit 2025 @ Shed 10 On SIte @ 1830" at bounding box center [1006, 513] width 139 height 13
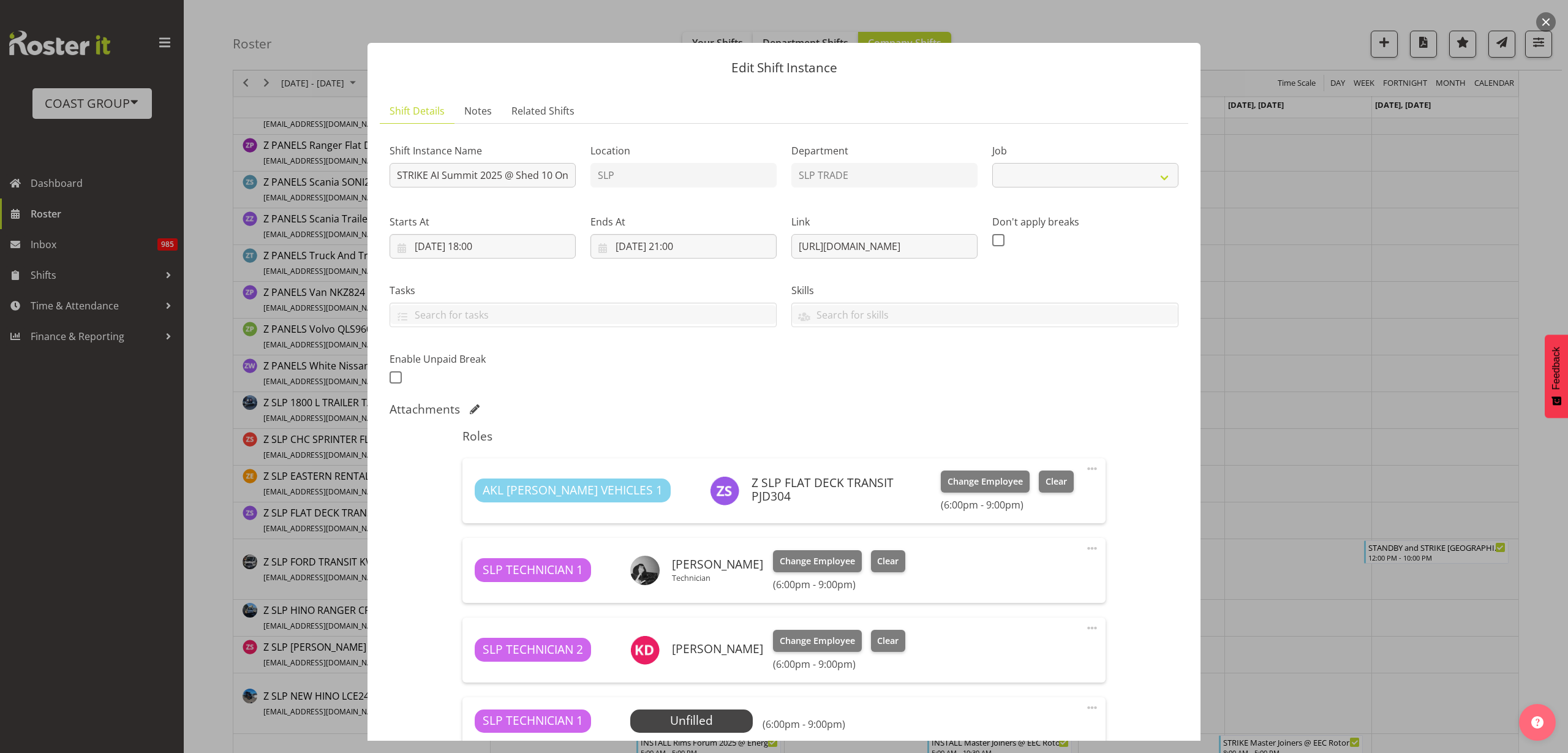
select select "10280"
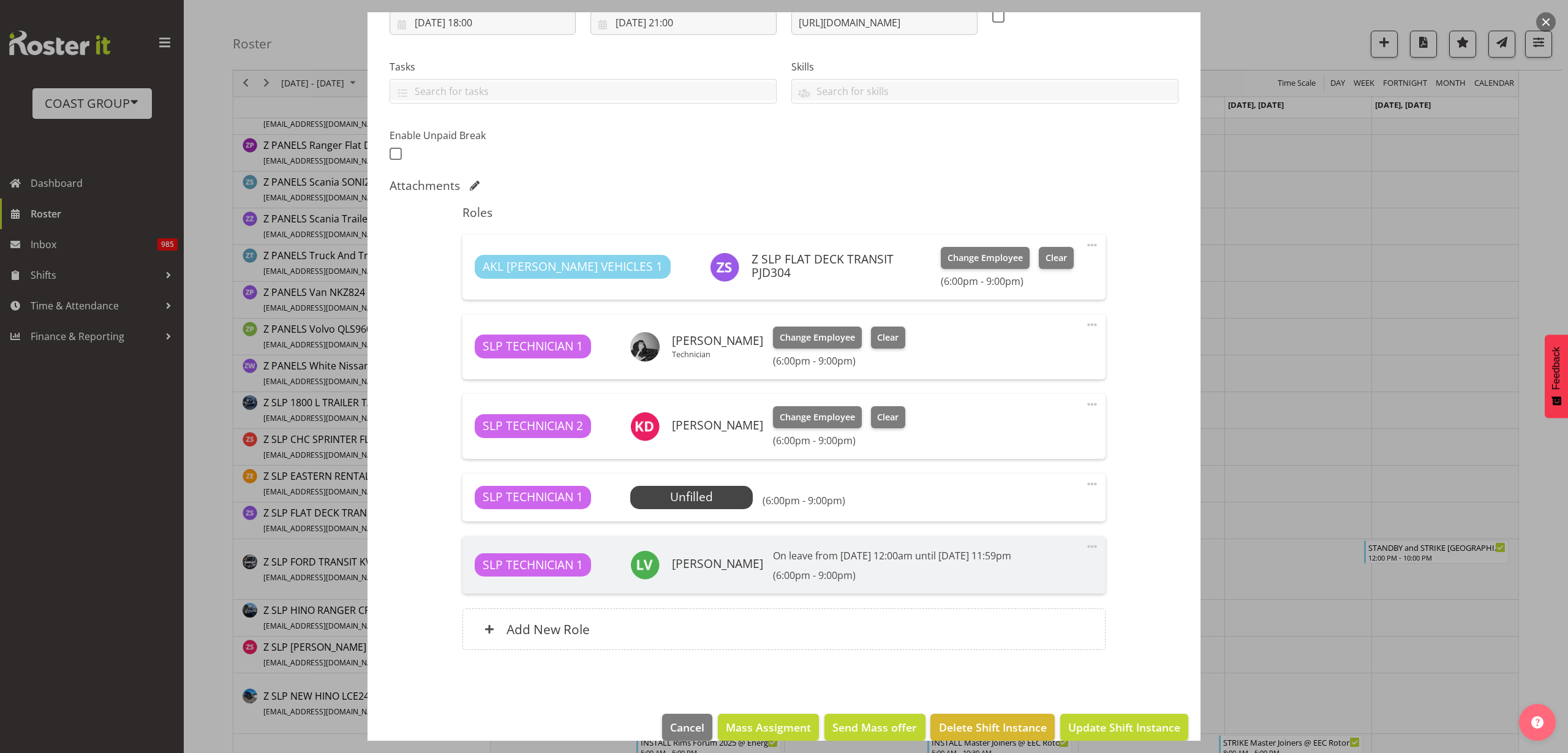
scroll to position [230, 0]
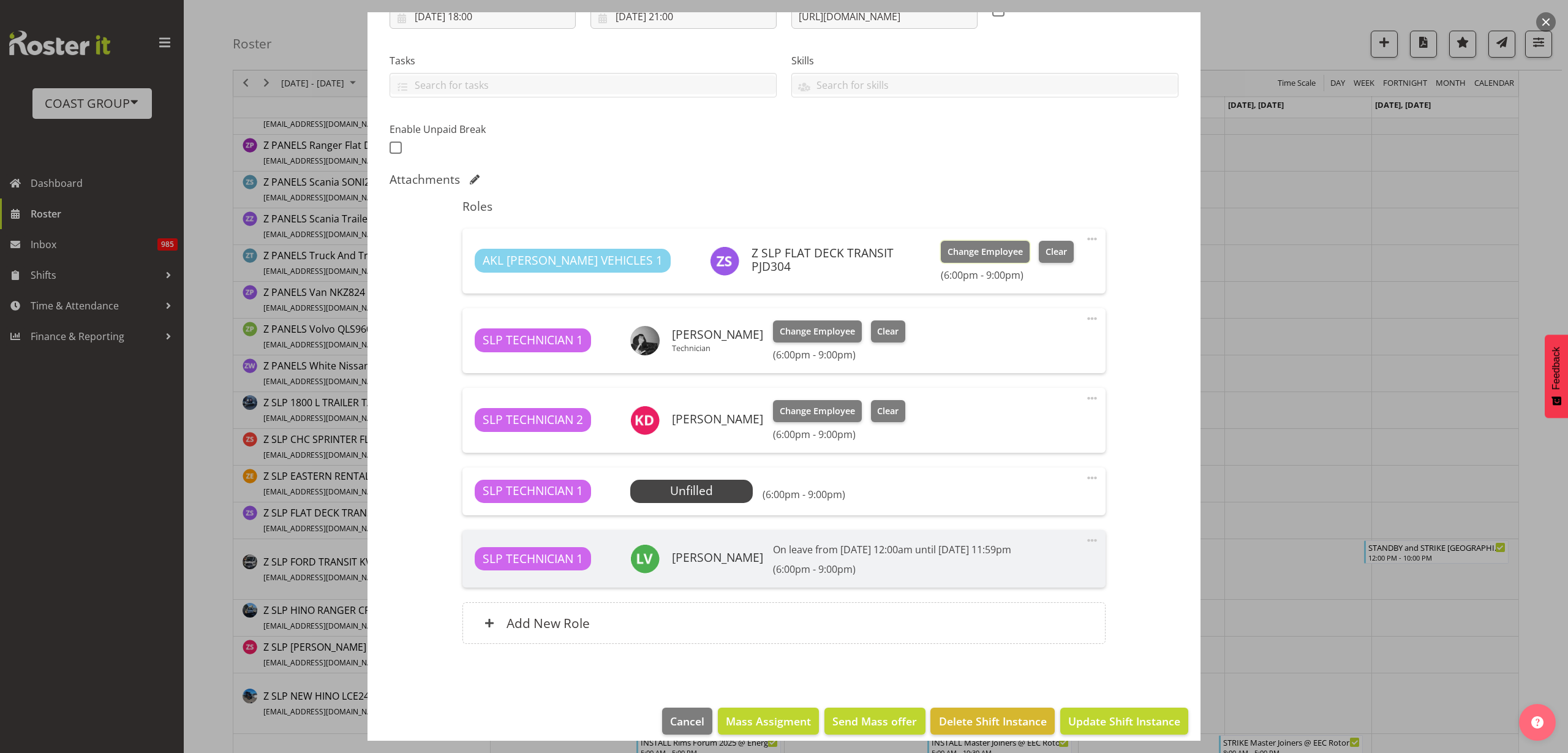
click at [947, 252] on span "Change Employee" at bounding box center [985, 252] width 76 height 13
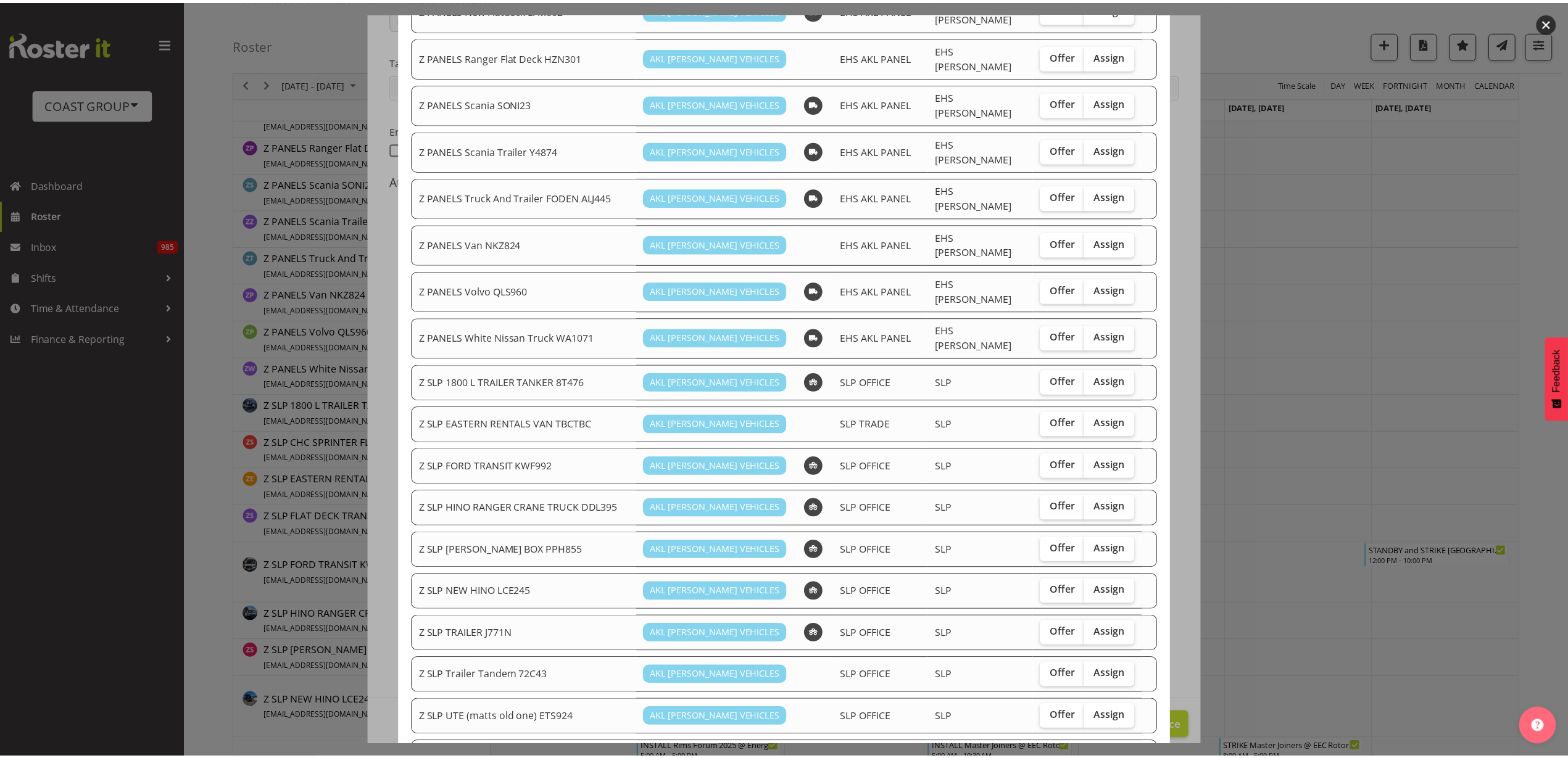
scroll to position [835, 0]
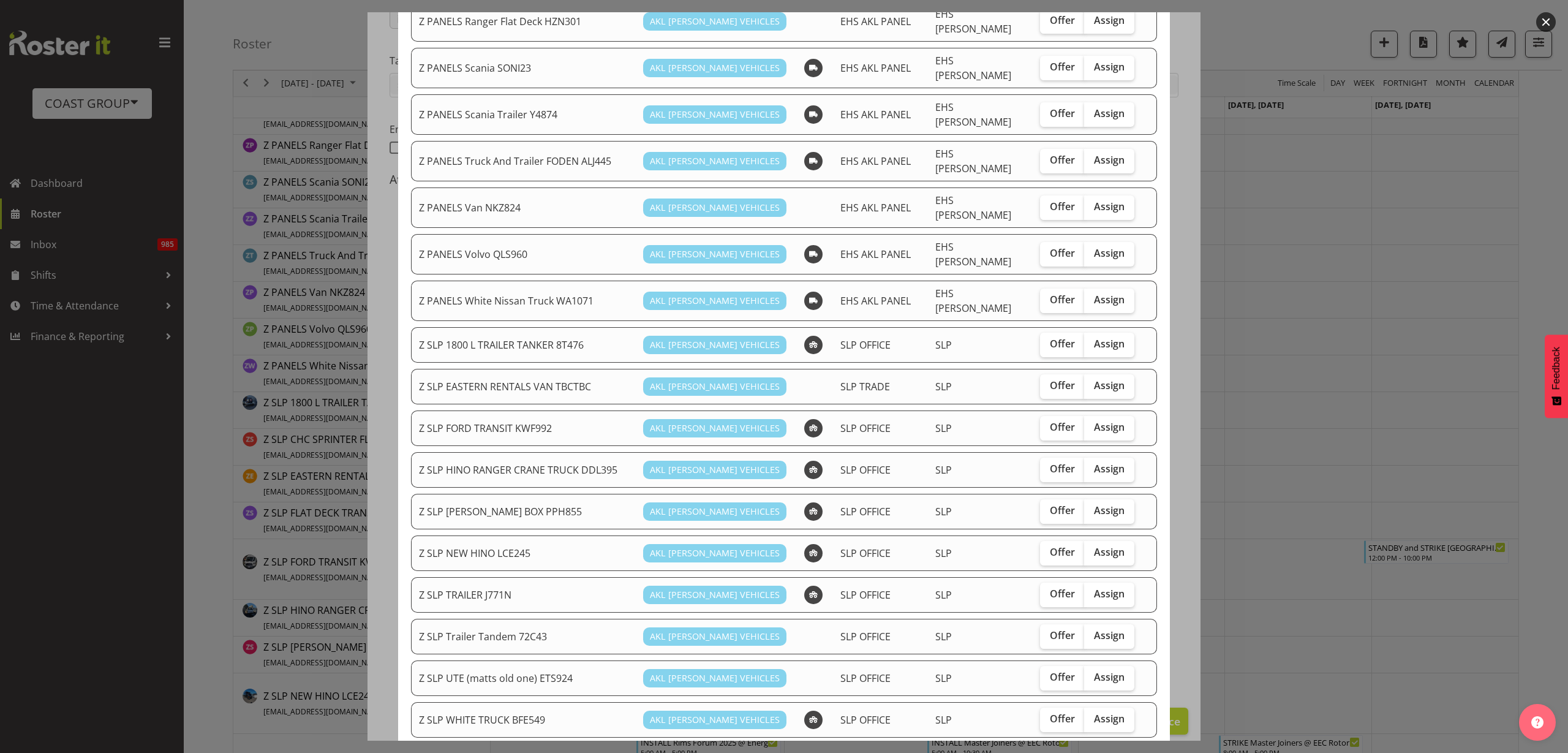
click at [1102, 421] on span "Assign" at bounding box center [1110, 427] width 31 height 12
click at [1092, 423] on input "Assign" at bounding box center [1088, 427] width 8 height 8
checkbox input "true"
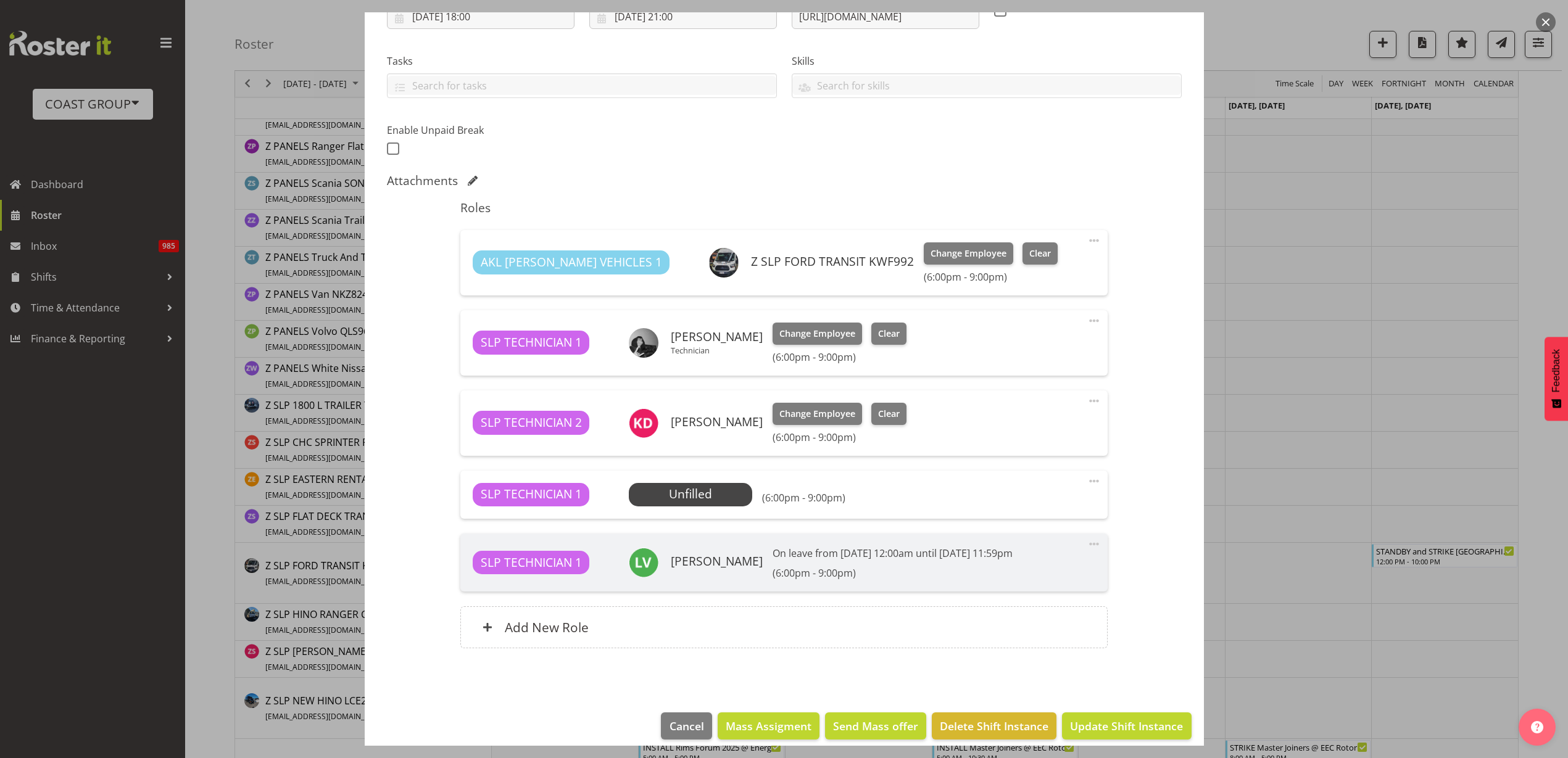
click at [0, 0] on span "Select Employee" at bounding box center [0, 0] width 0 height 0
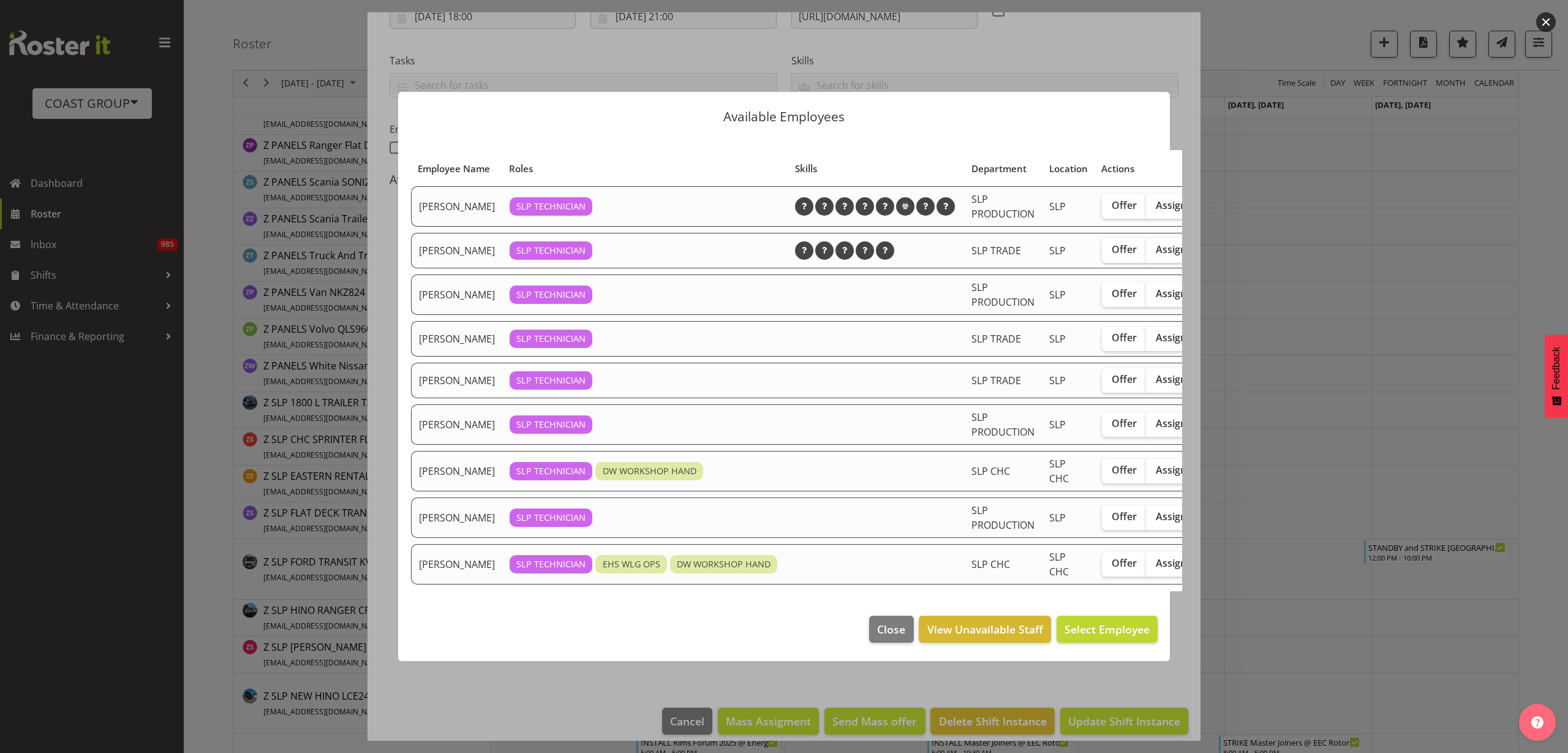
click at [1156, 430] on span "Assign" at bounding box center [1171, 423] width 31 height 12
click at [1146, 428] on input "Assign" at bounding box center [1150, 423] width 8 height 8
checkbox input "true"
click at [1090, 636] on span "Assign [PERSON_NAME]" at bounding box center [1088, 630] width 123 height 15
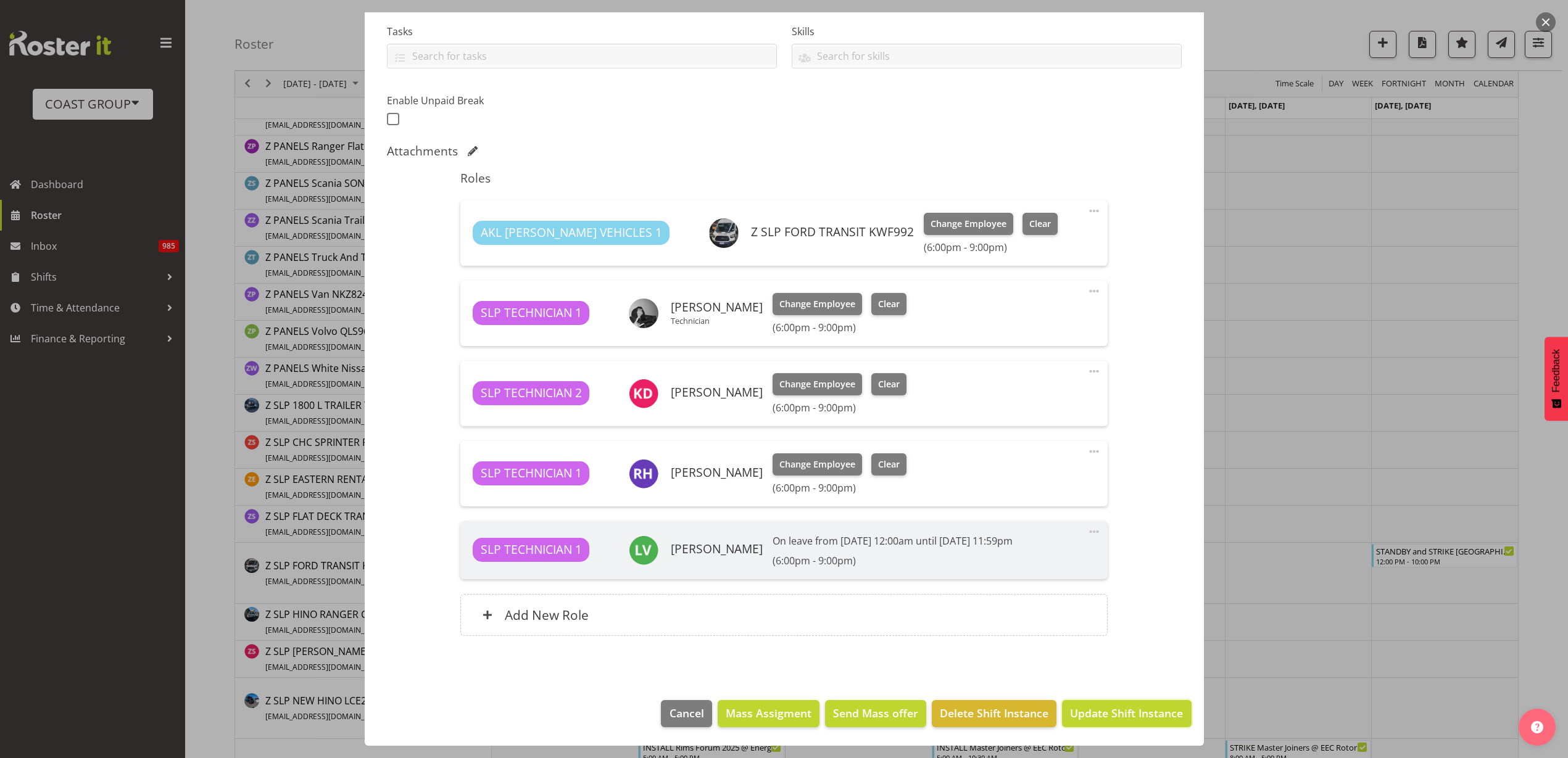
click at [1102, 716] on span "Update Shift Instance" at bounding box center [1126, 713] width 113 height 16
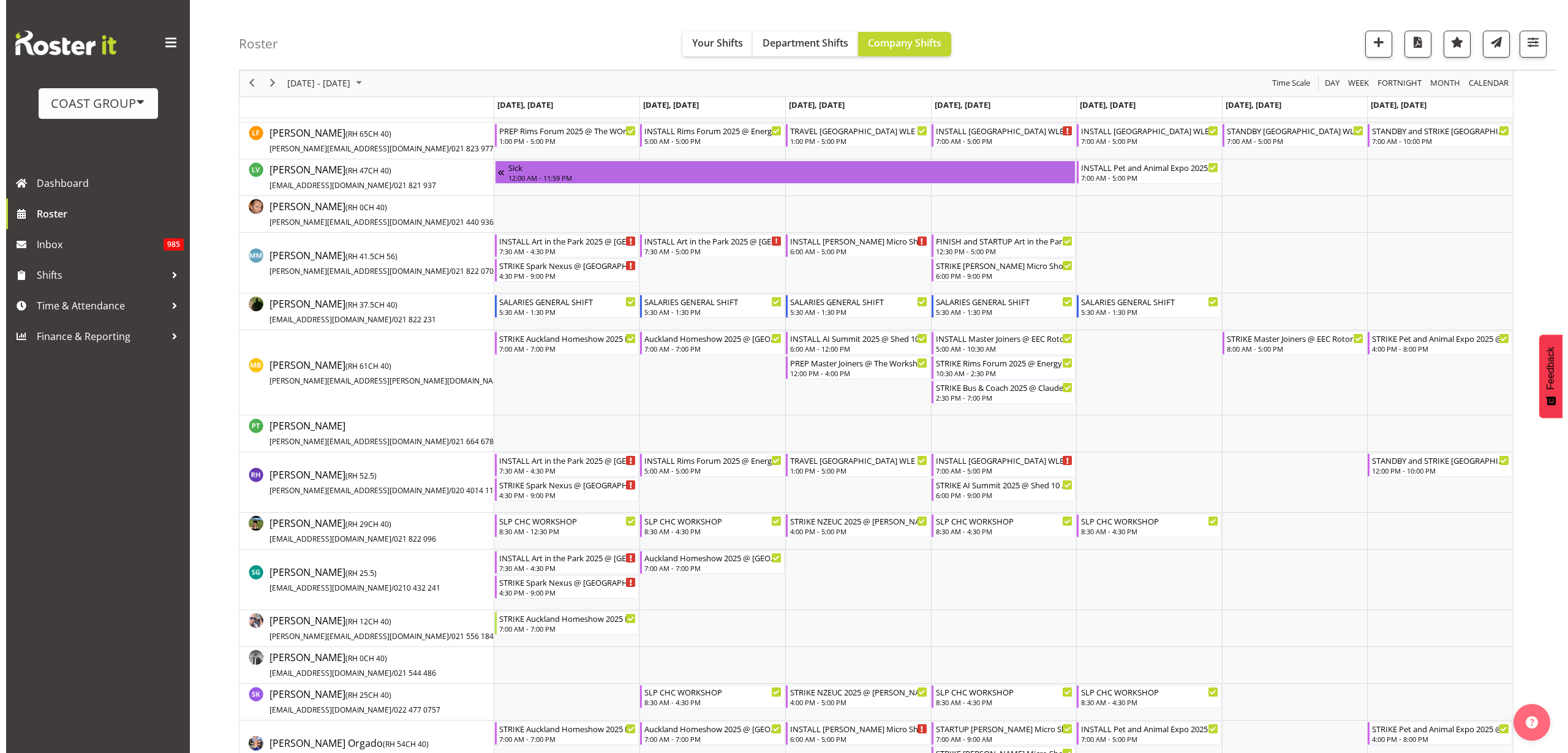
scroll to position [766, 0]
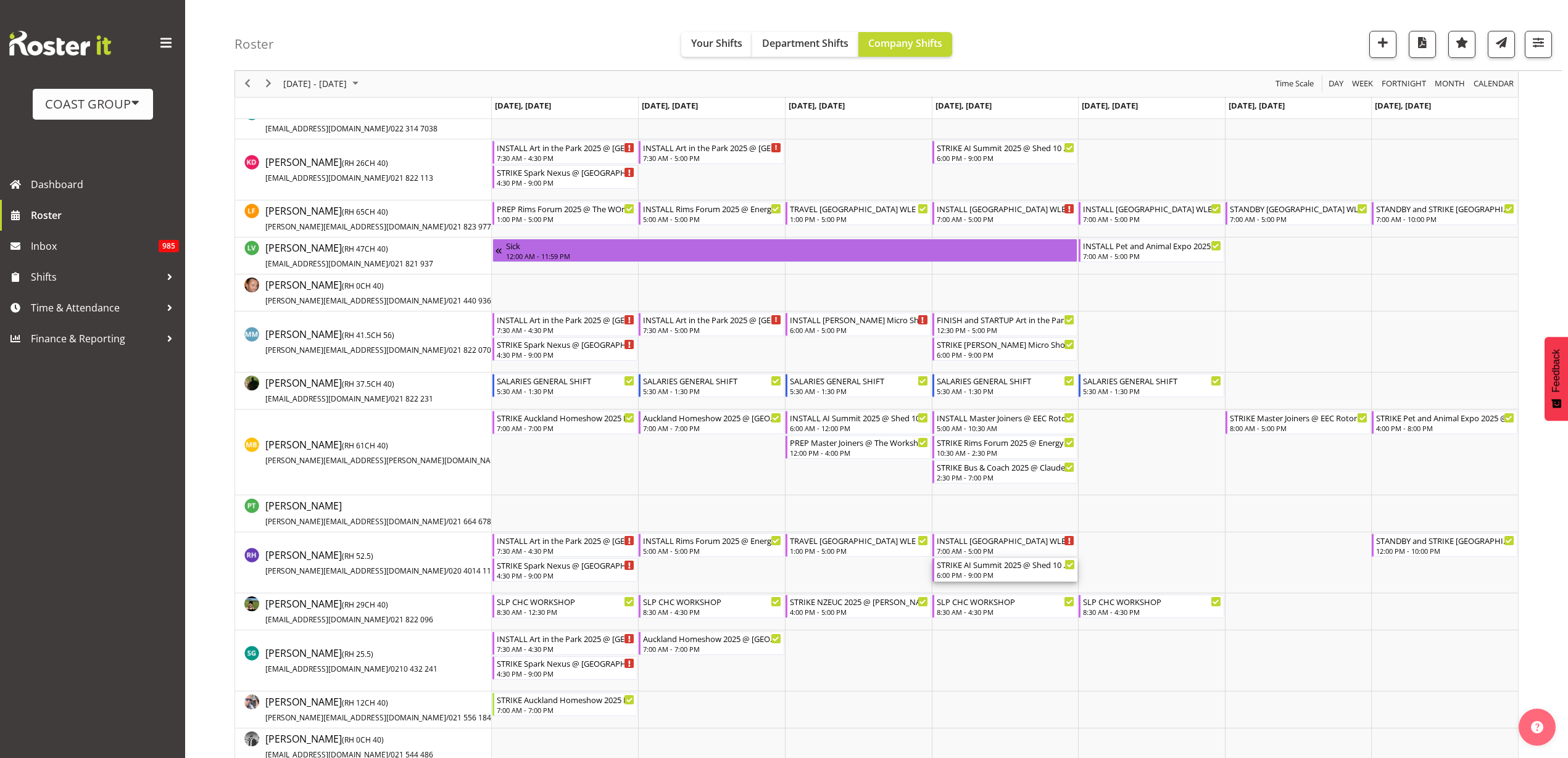
click at [999, 567] on div "STRIKE AI Summit 2025 @ Shed 10 On SIte @ 1830" at bounding box center [1006, 564] width 139 height 13
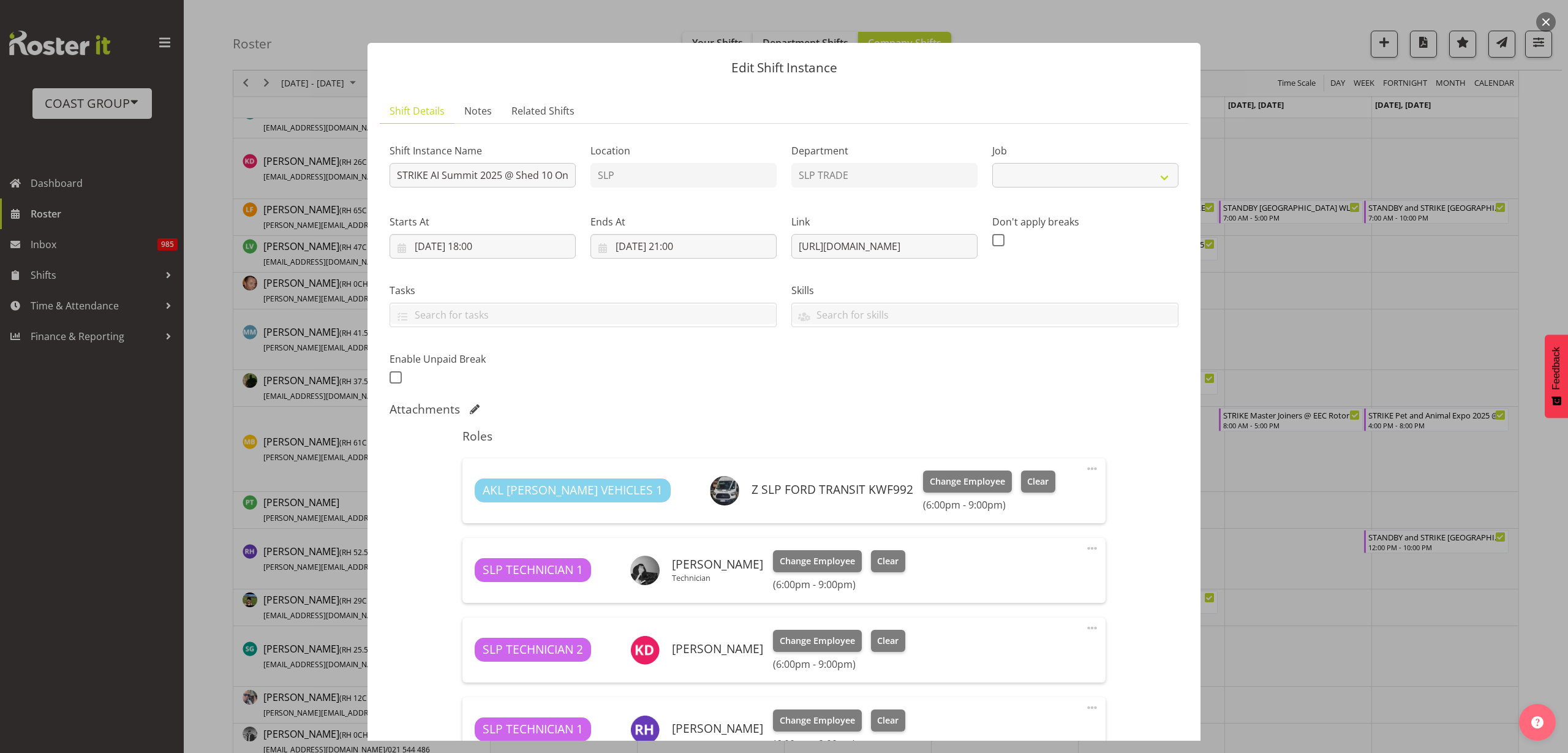
select select "10280"
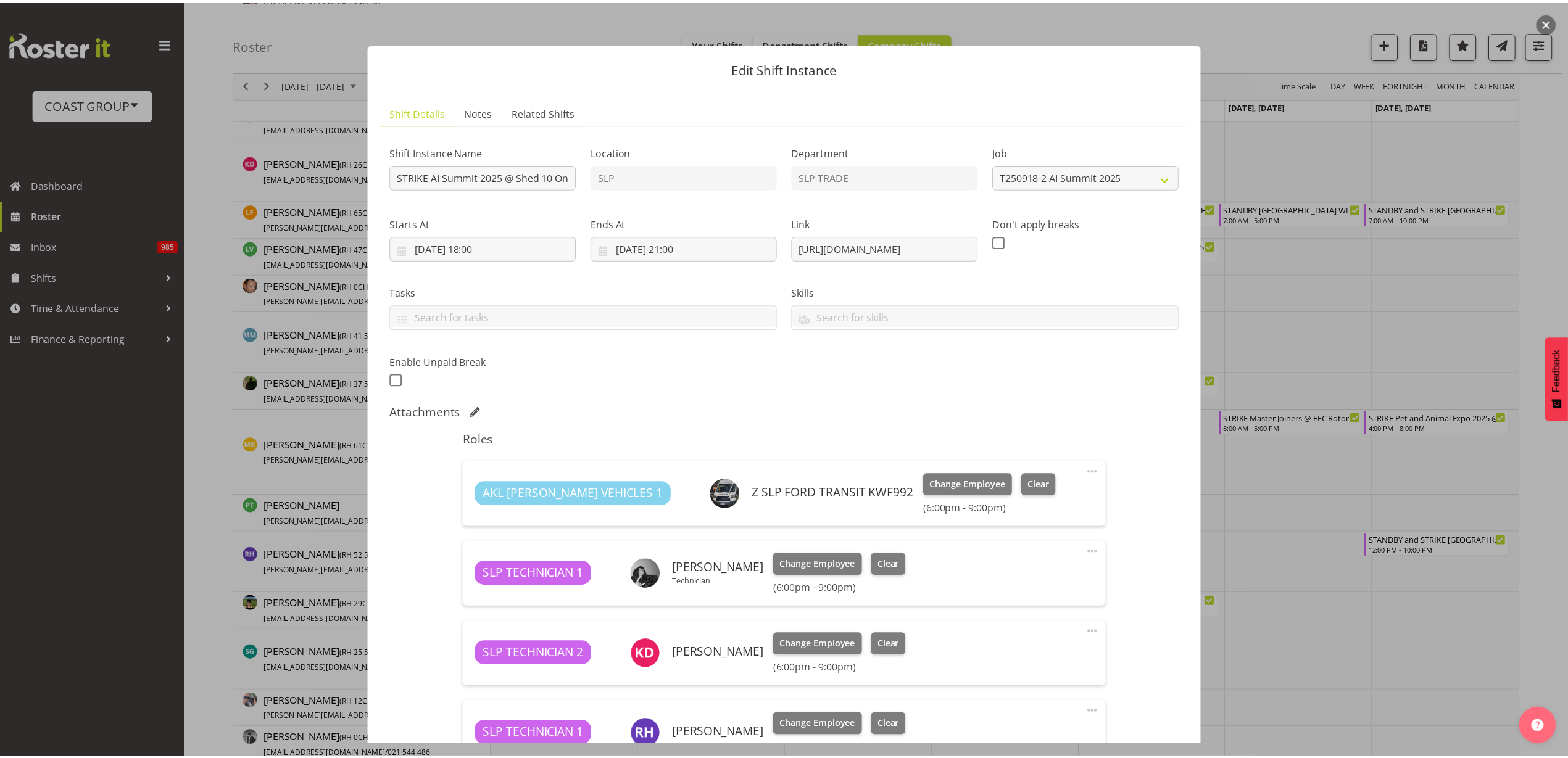
scroll to position [261, 0]
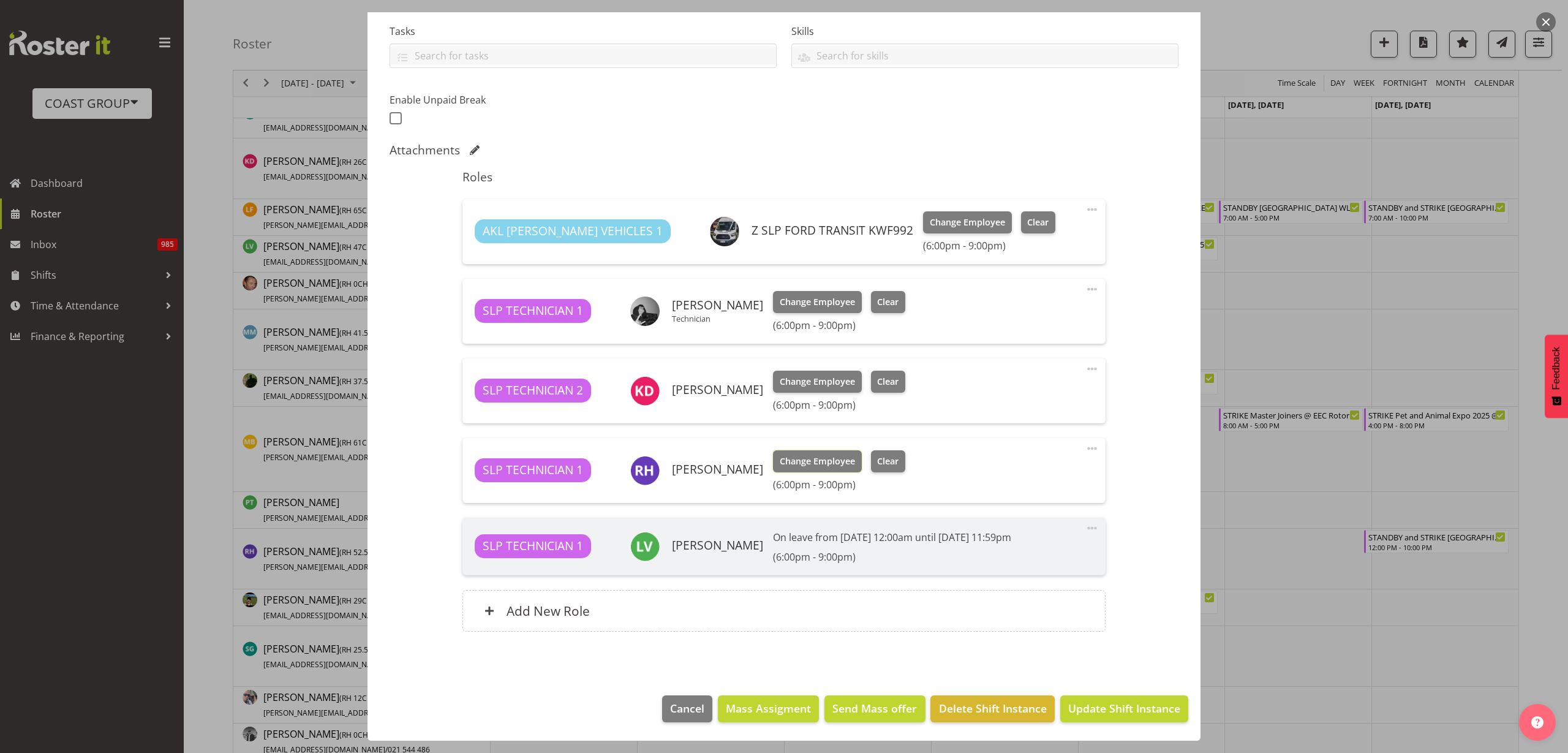
click at [798, 462] on span "Change Employee" at bounding box center [817, 461] width 76 height 13
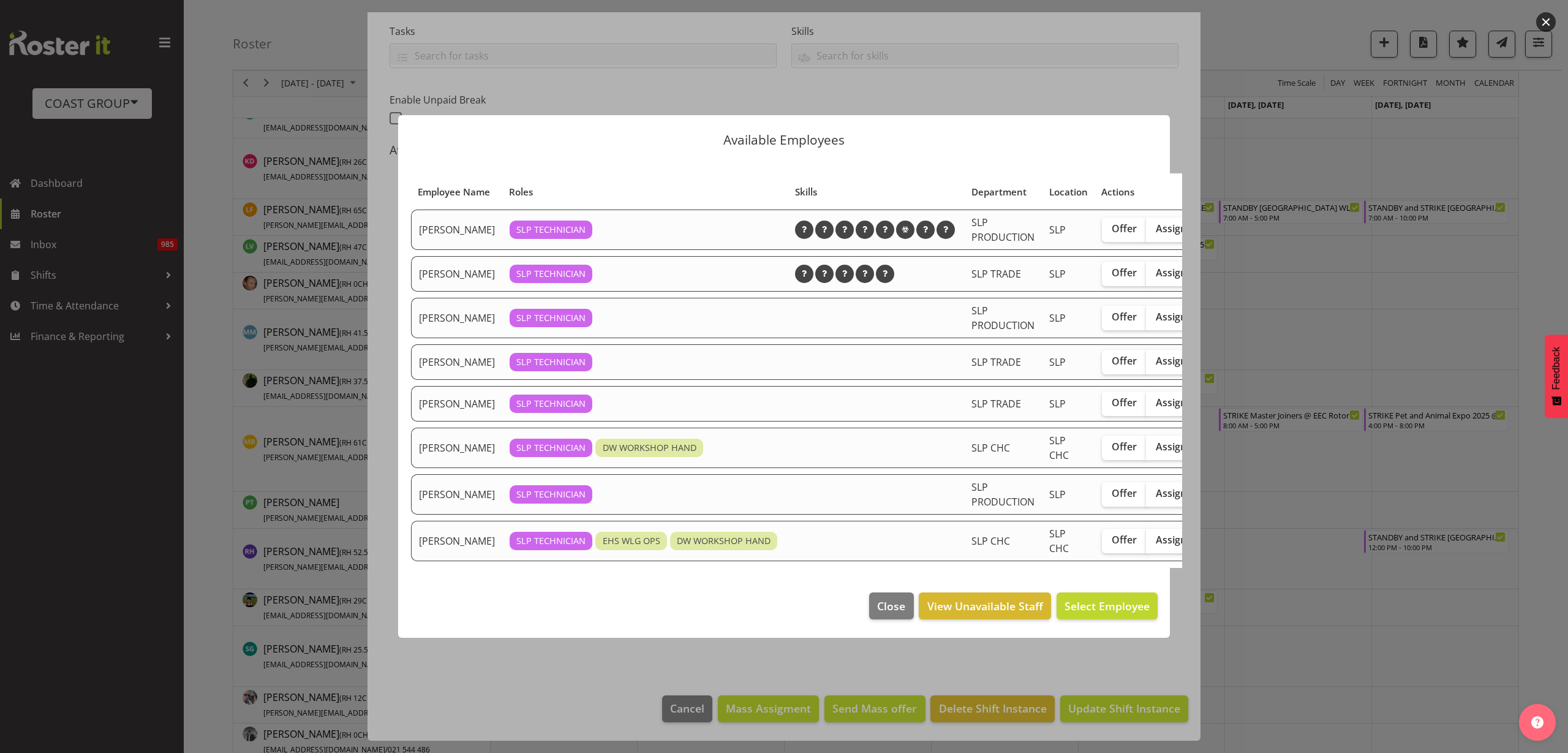
click at [1156, 271] on span "Assign" at bounding box center [1171, 273] width 31 height 12
click at [1150, 271] on input "Assign" at bounding box center [1150, 273] width 8 height 8
click at [1156, 271] on span "Assign" at bounding box center [1171, 273] width 31 height 12
click at [1150, 271] on input "Assign" at bounding box center [1150, 273] width 8 height 8
checkbox input "false"
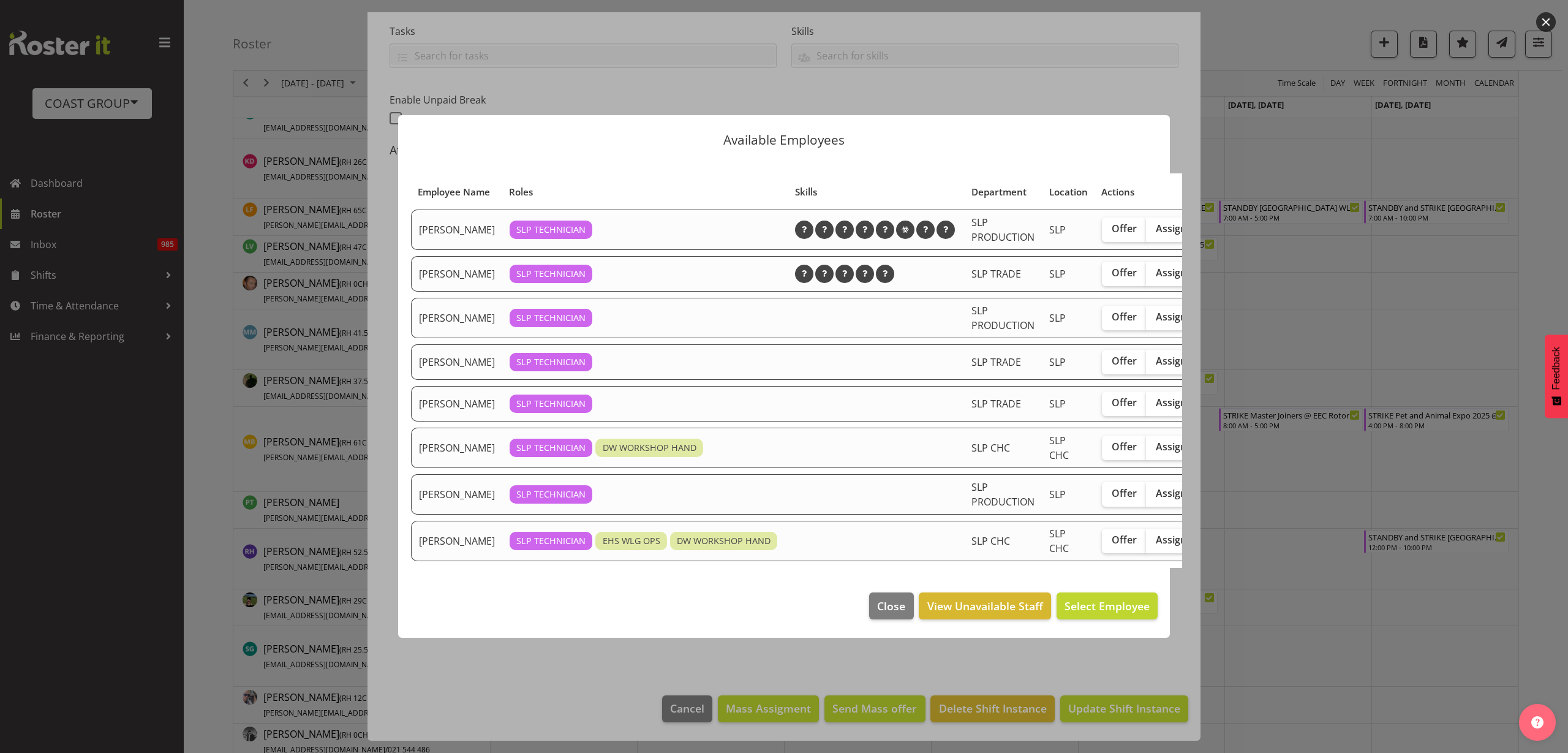
click at [1156, 223] on span "Assign" at bounding box center [1171, 228] width 31 height 12
click at [1146, 225] on input "Assign" at bounding box center [1150, 228] width 8 height 8
checkbox input "true"
click at [1089, 606] on span "Assign [PERSON_NAME]" at bounding box center [1088, 606] width 123 height 16
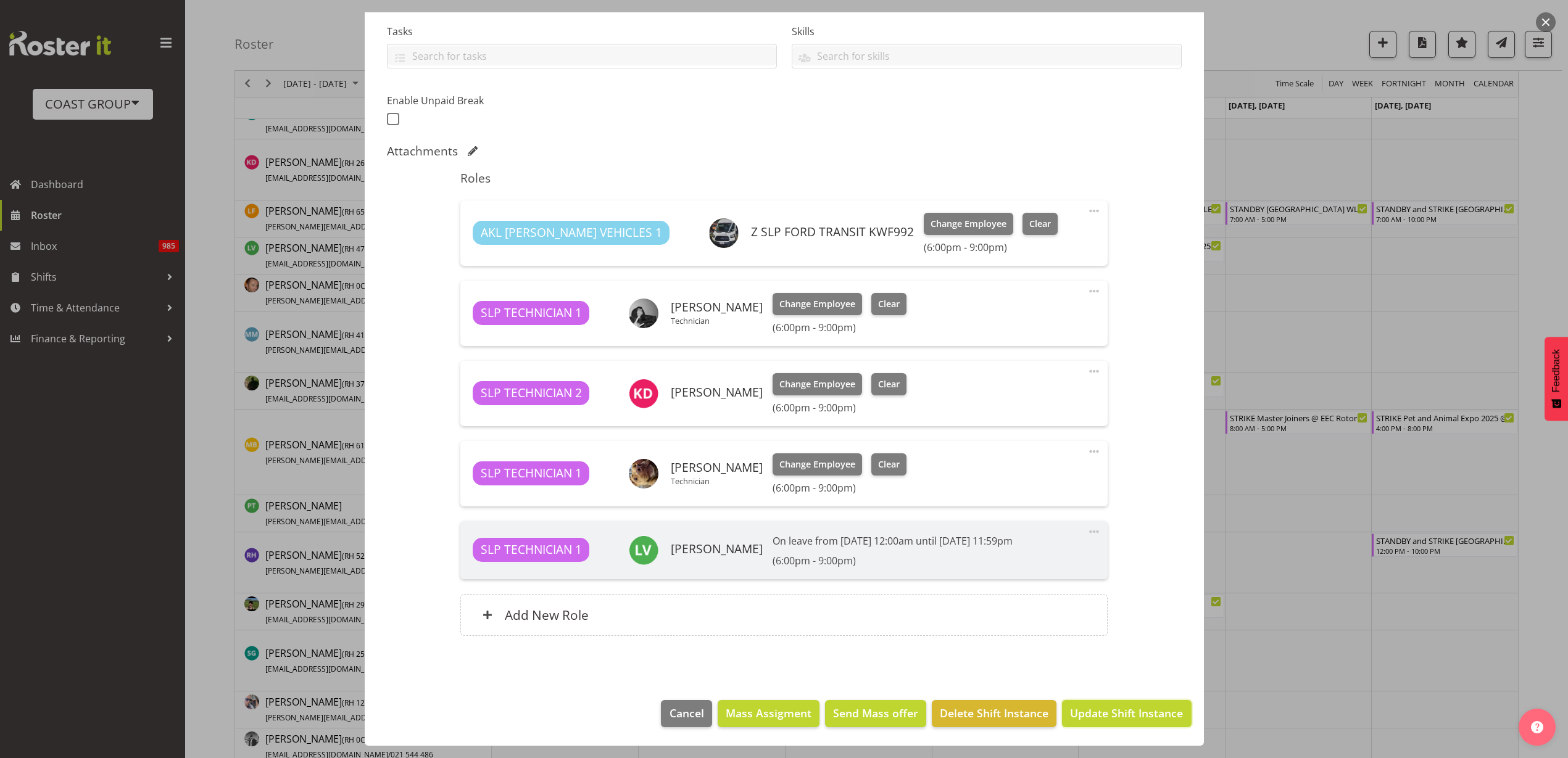
click at [1086, 717] on span "Update Shift Instance" at bounding box center [1126, 713] width 113 height 16
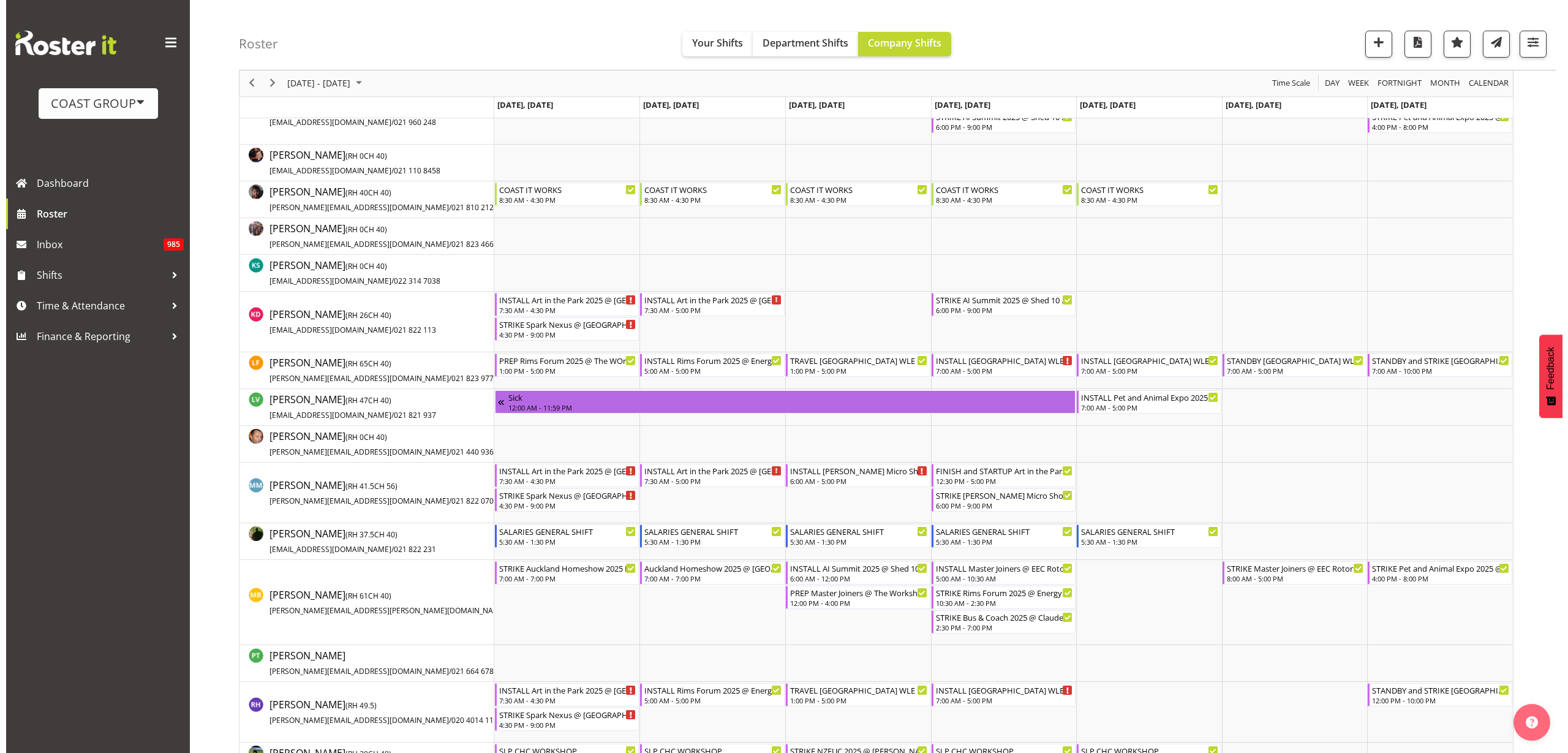
scroll to position [536, 0]
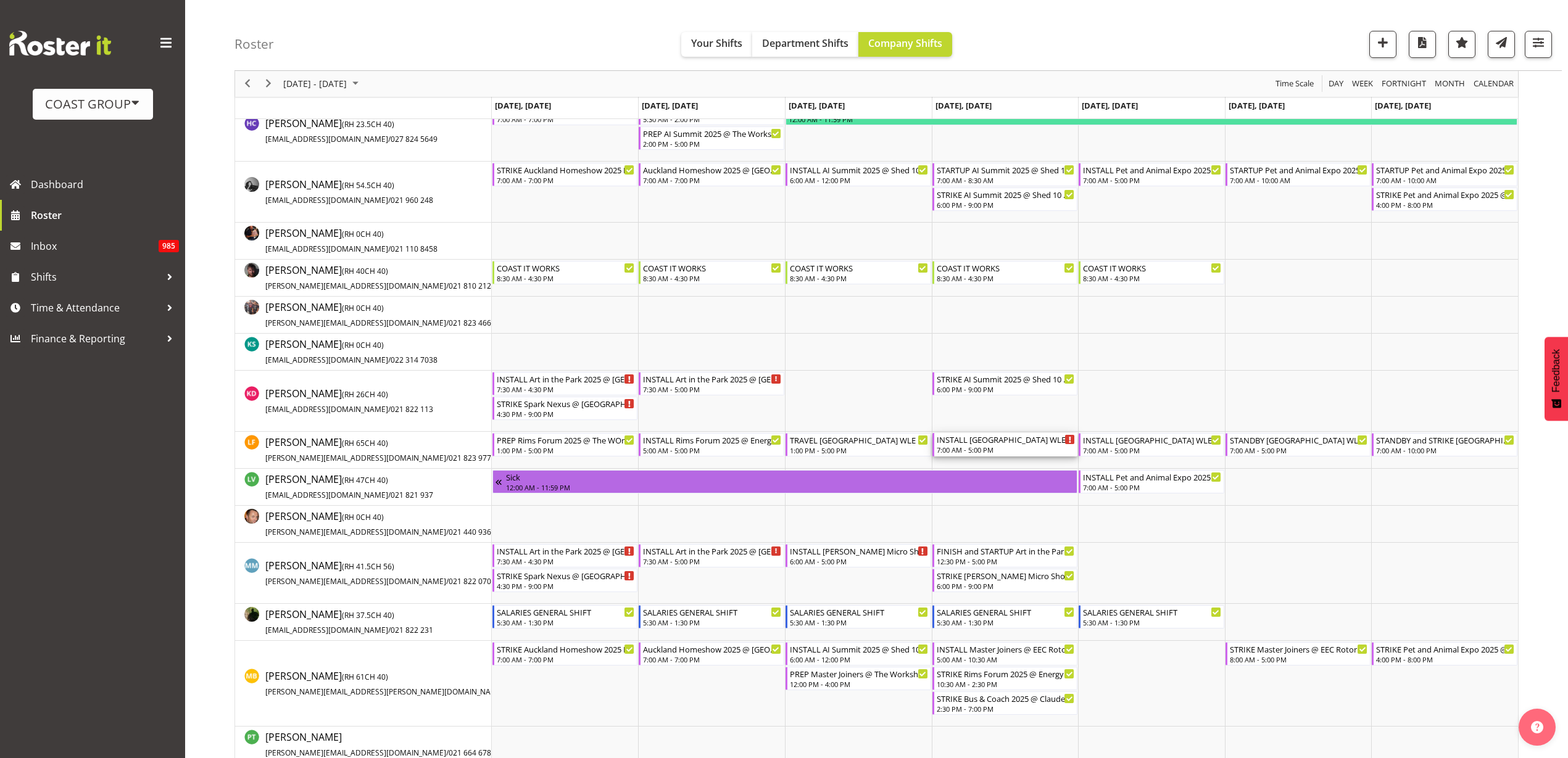
click at [1015, 441] on div "INSTALL [GEOGRAPHIC_DATA] WLE 2025 RAF TRAVEL HOME AT END OF DAY IN TRANSIT @ B…" at bounding box center [1006, 439] width 139 height 13
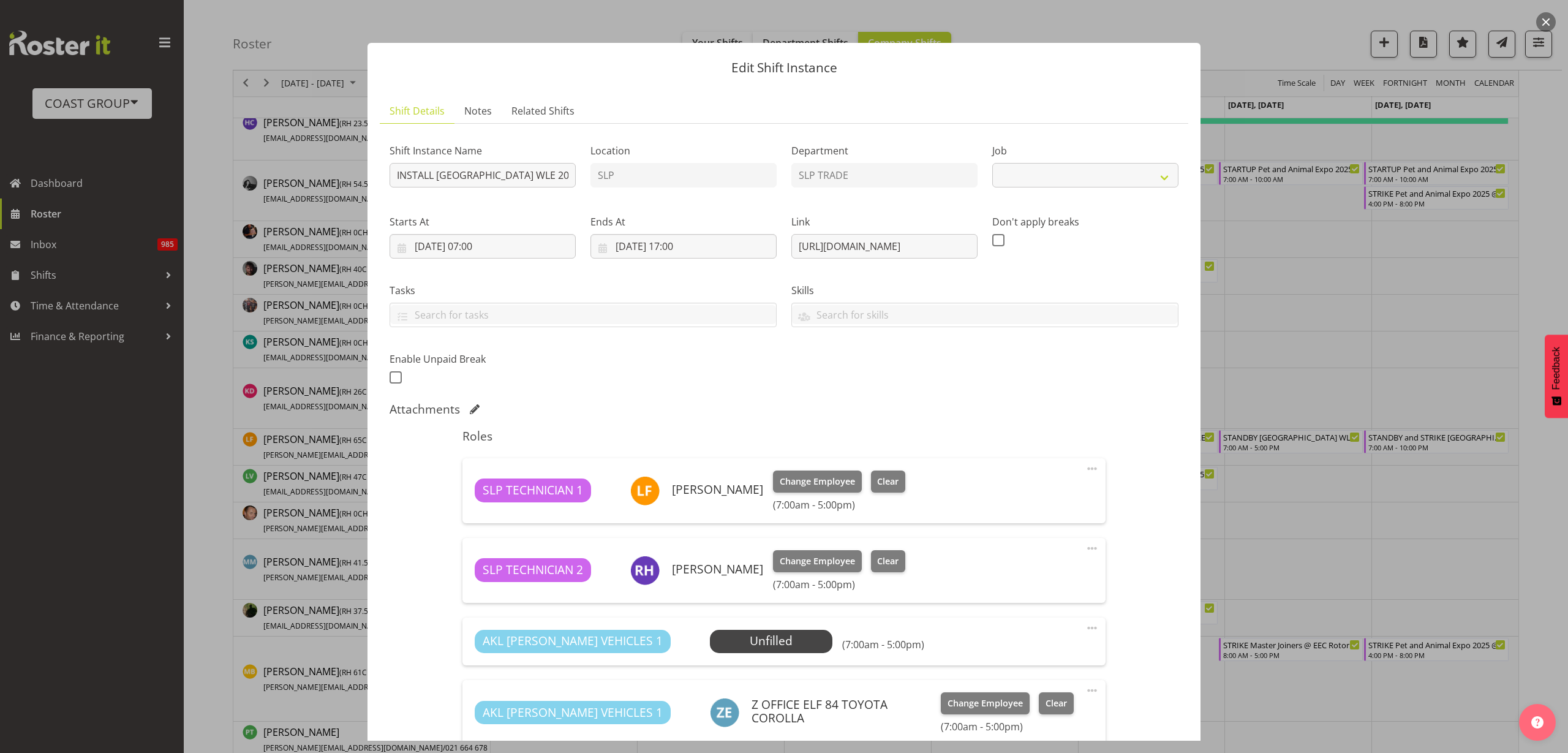
select select "9227"
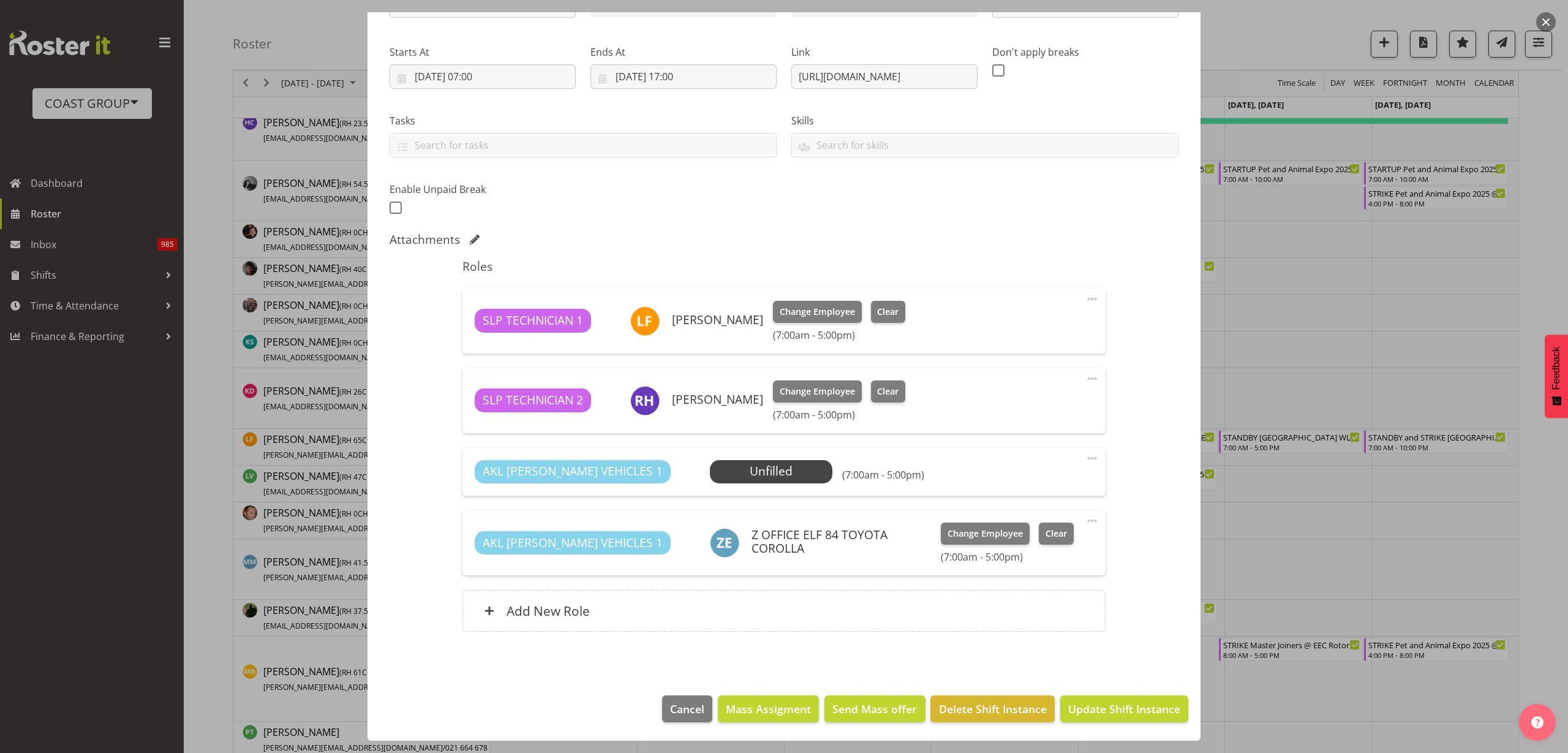
click at [0, 0] on span "Select Employee" at bounding box center [0, 0] width 0 height 0
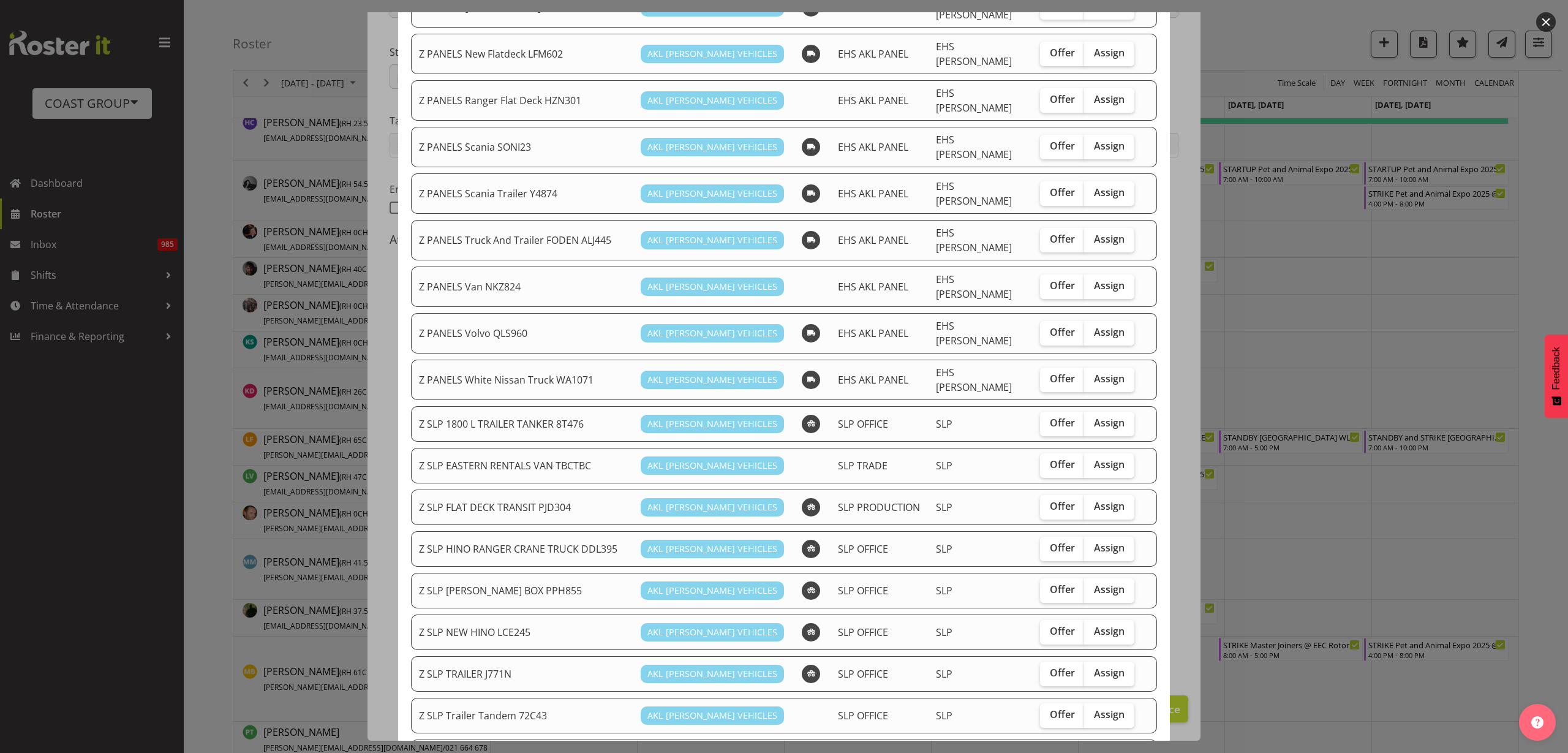
scroll to position [689, 0]
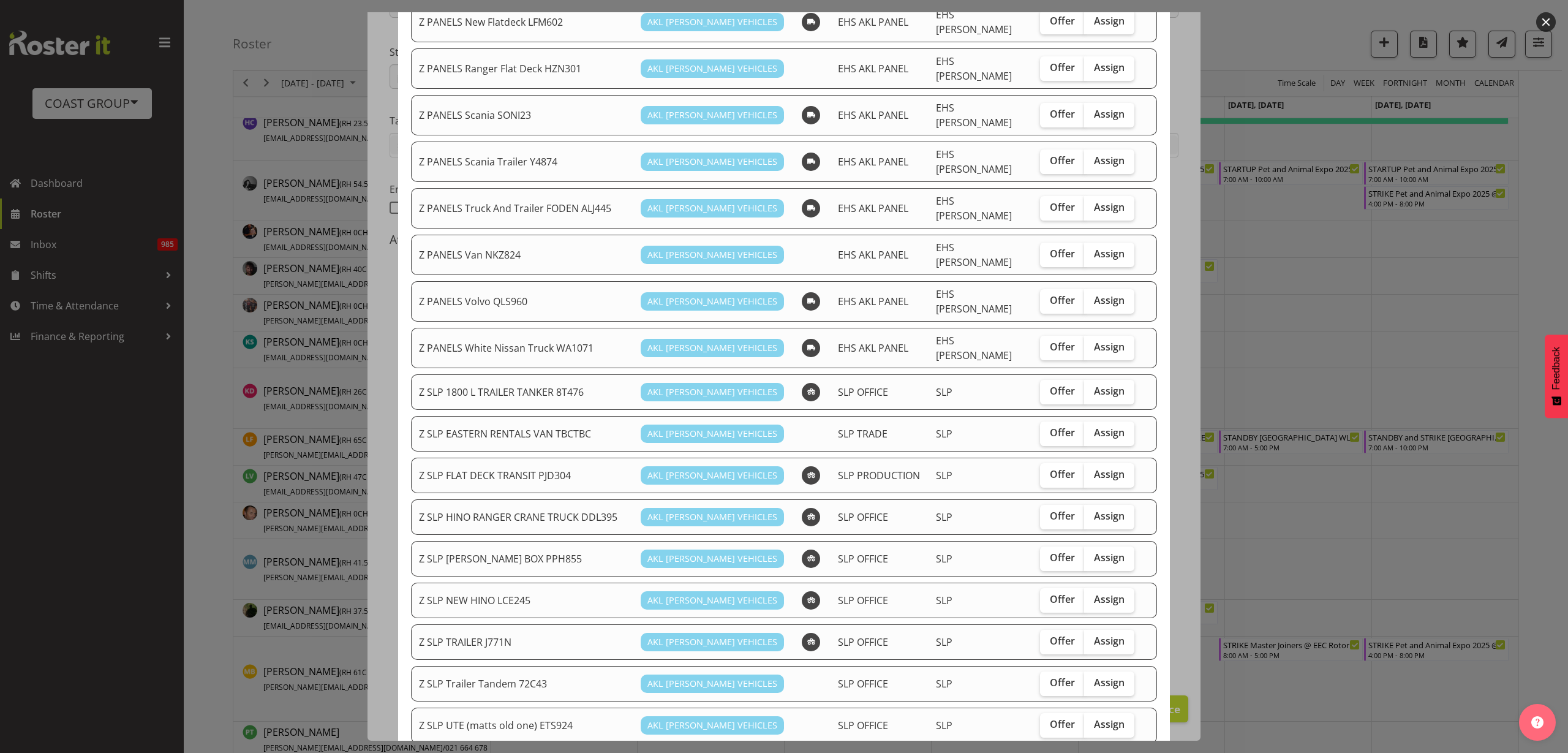
click at [1094, 468] on span "Assign" at bounding box center [1110, 474] width 31 height 12
click at [1092, 471] on input "Assign" at bounding box center [1088, 475] width 8 height 8
checkbox input "true"
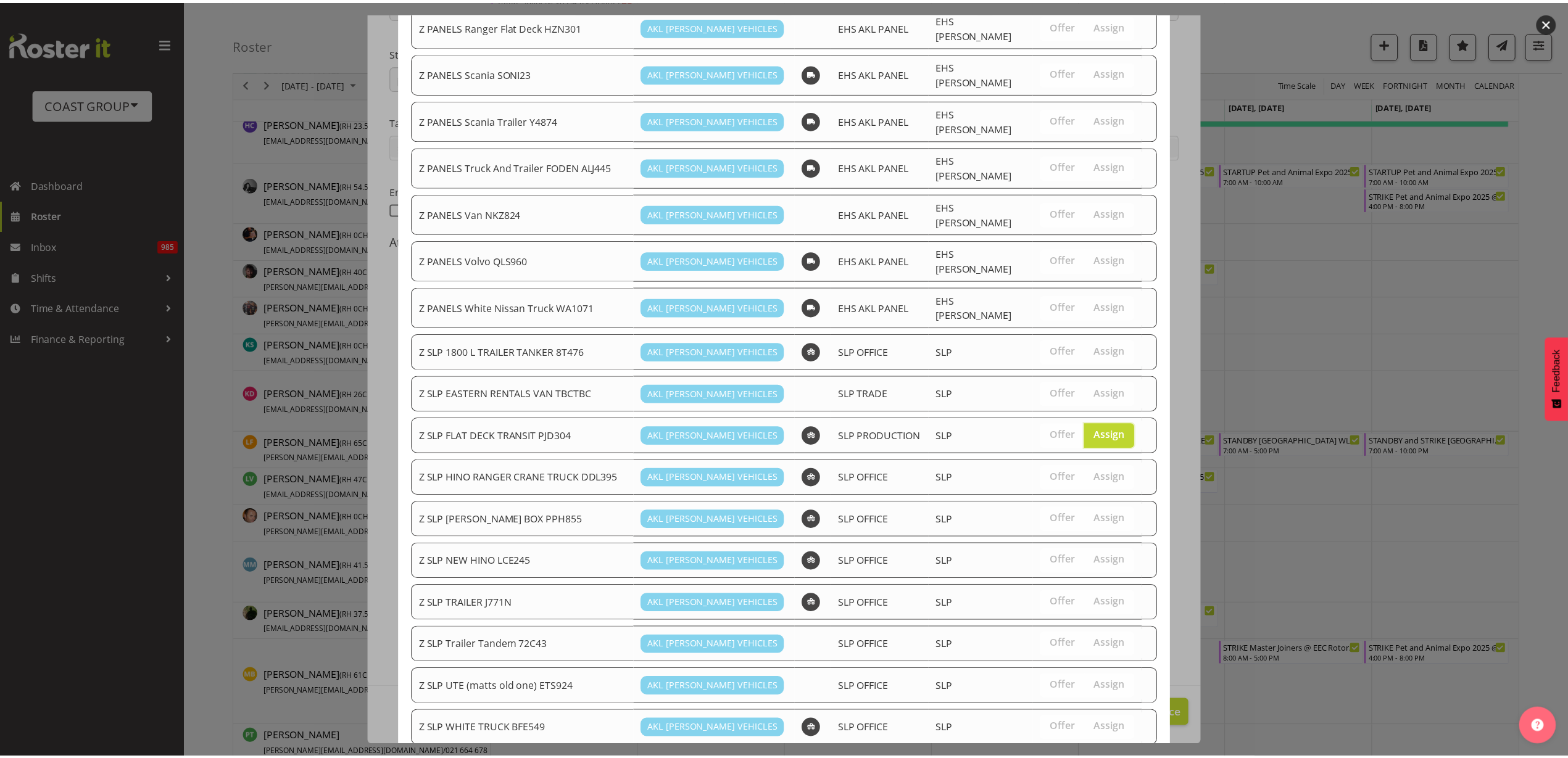
scroll to position [751, 0]
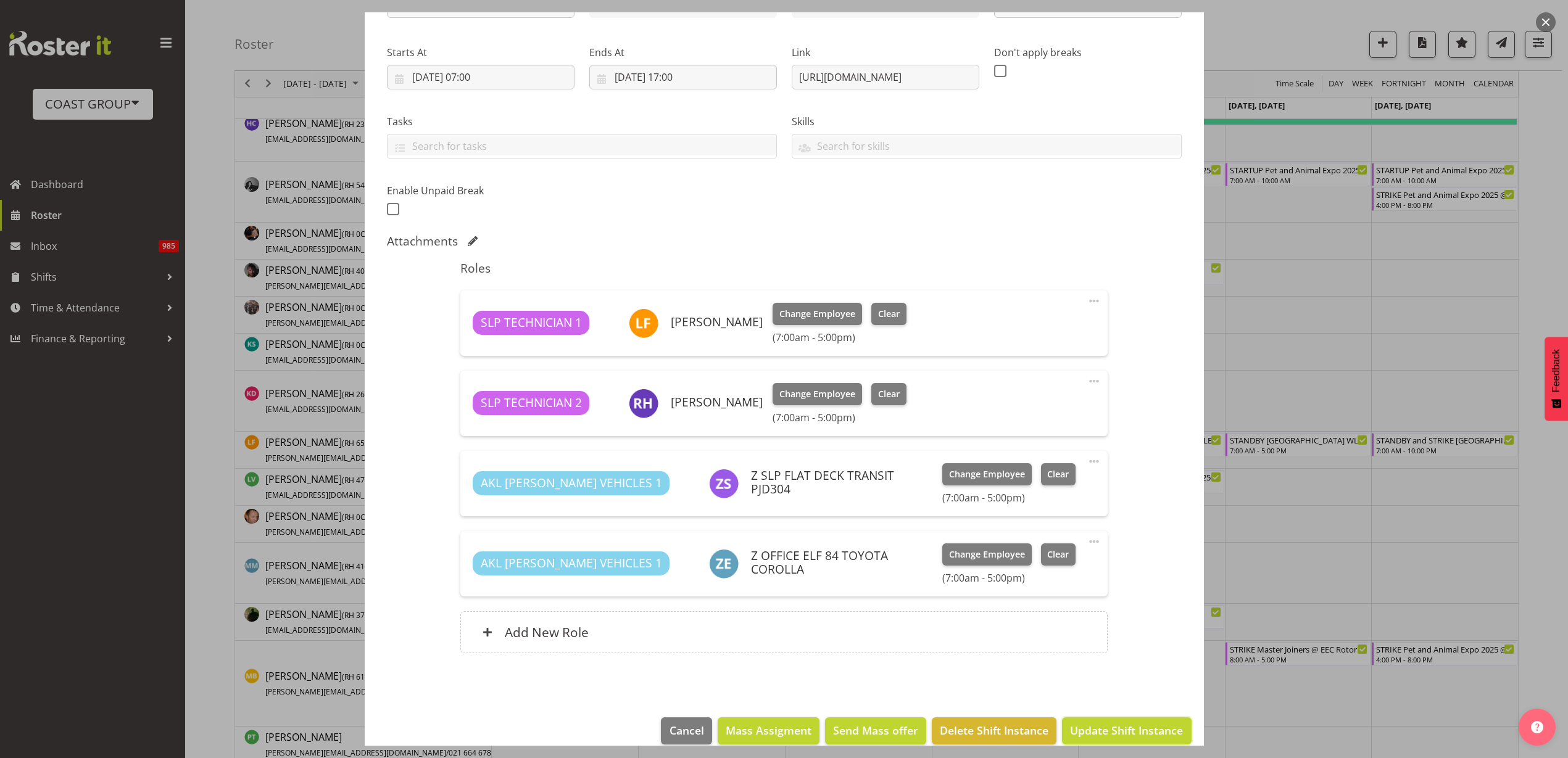
click at [1113, 728] on span "Update Shift Instance" at bounding box center [1126, 731] width 113 height 16
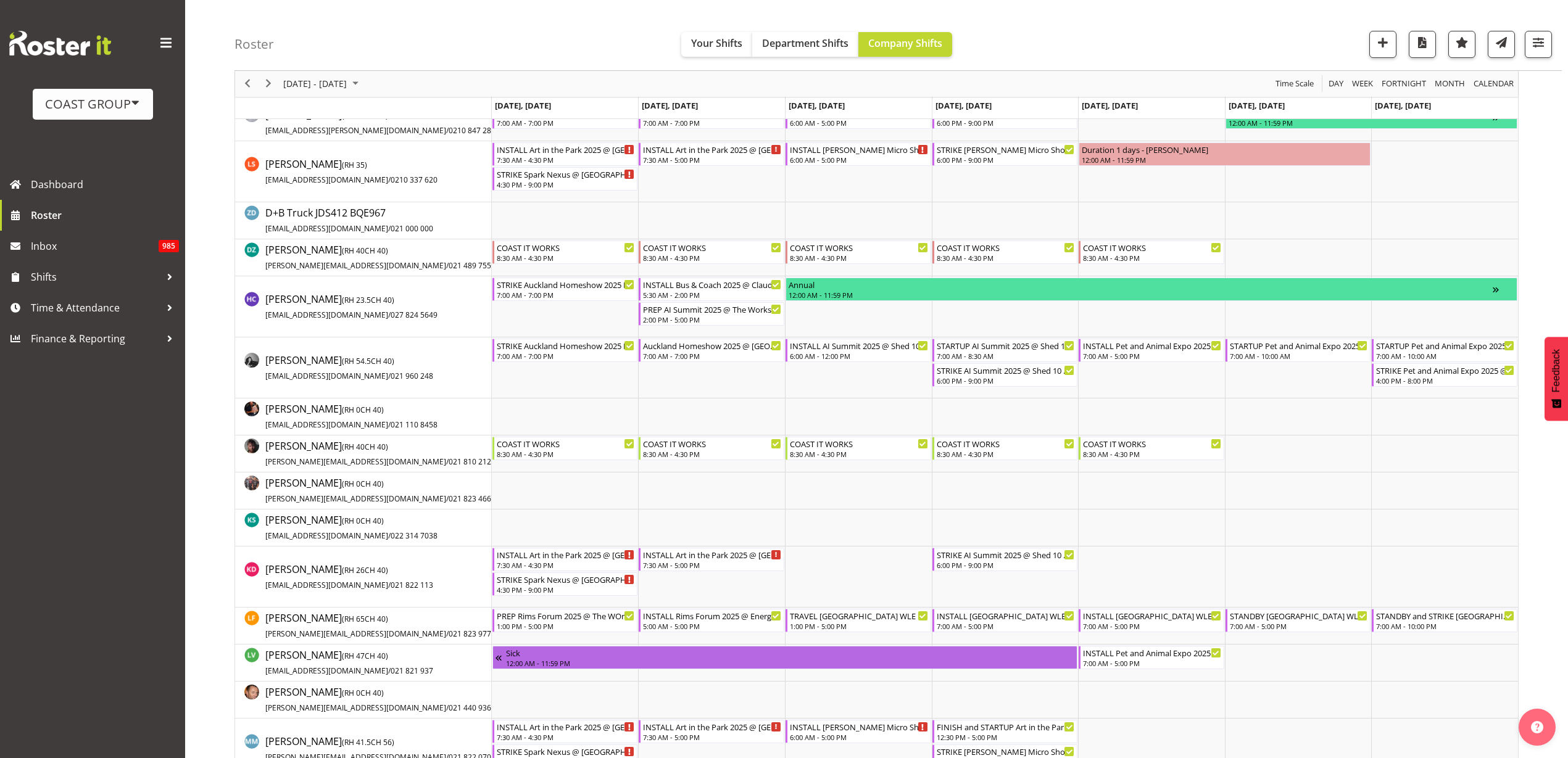
scroll to position [385, 0]
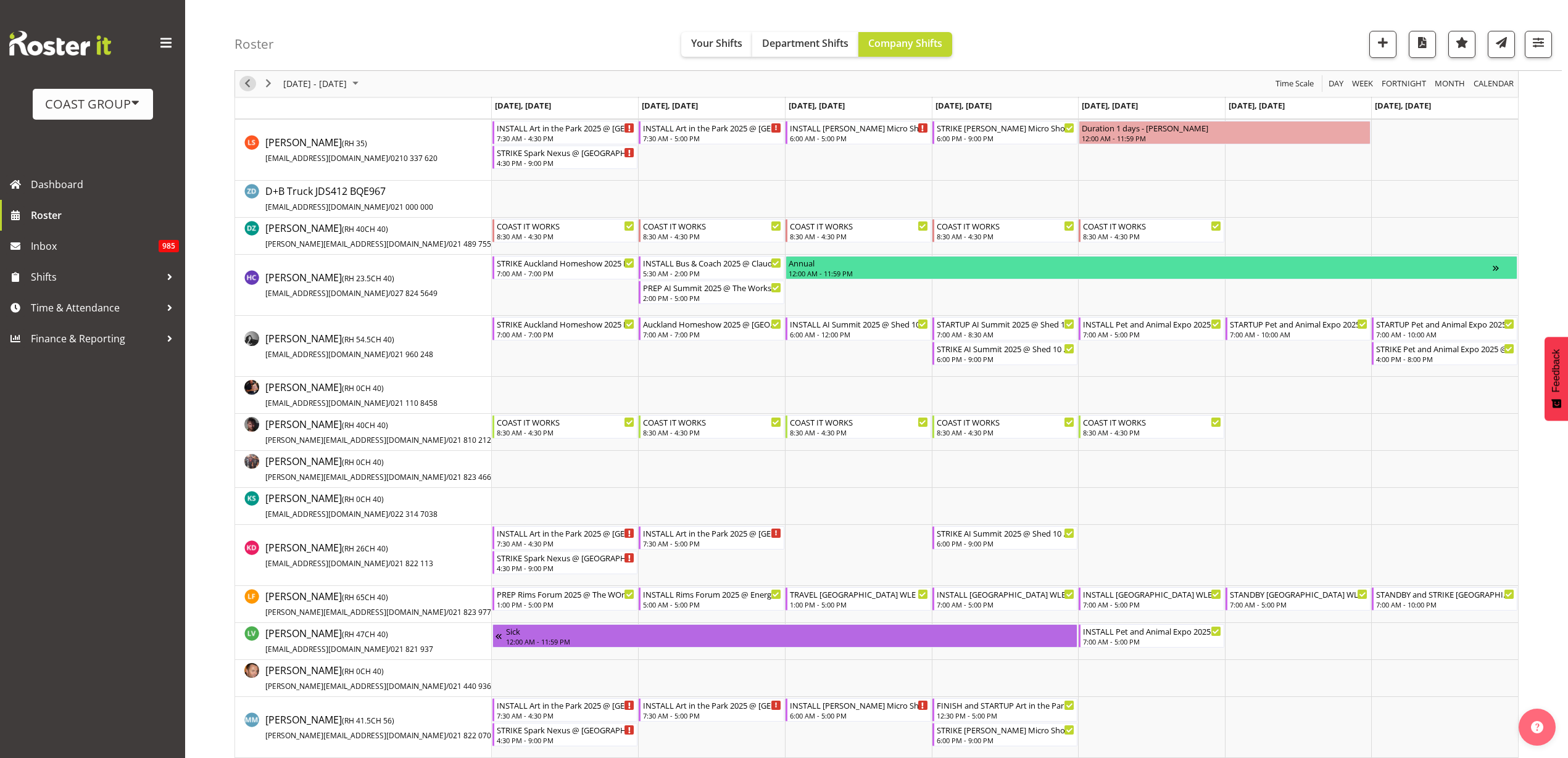
click at [243, 81] on span "Previous" at bounding box center [247, 84] width 15 height 16
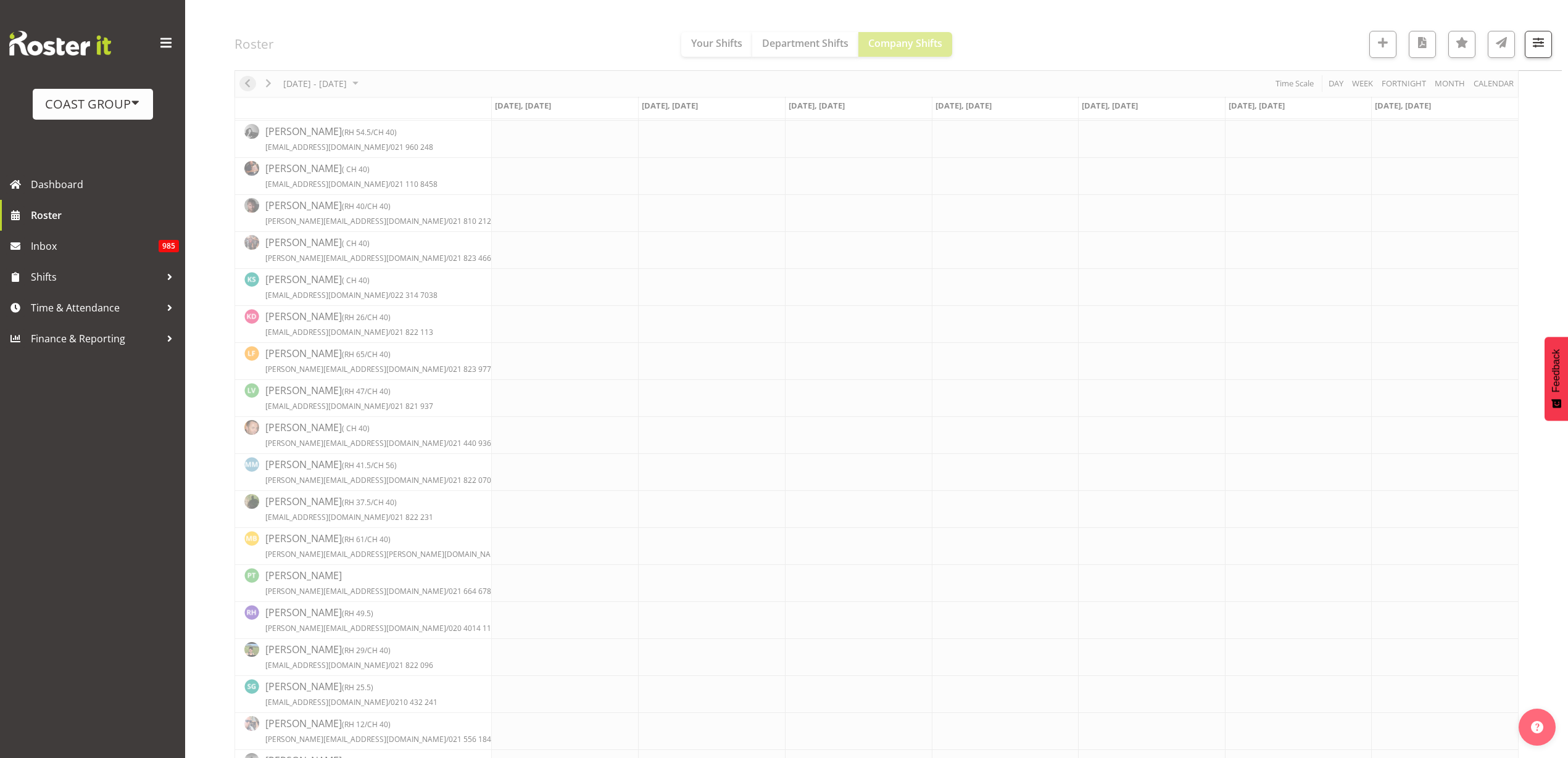
scroll to position [0, 0]
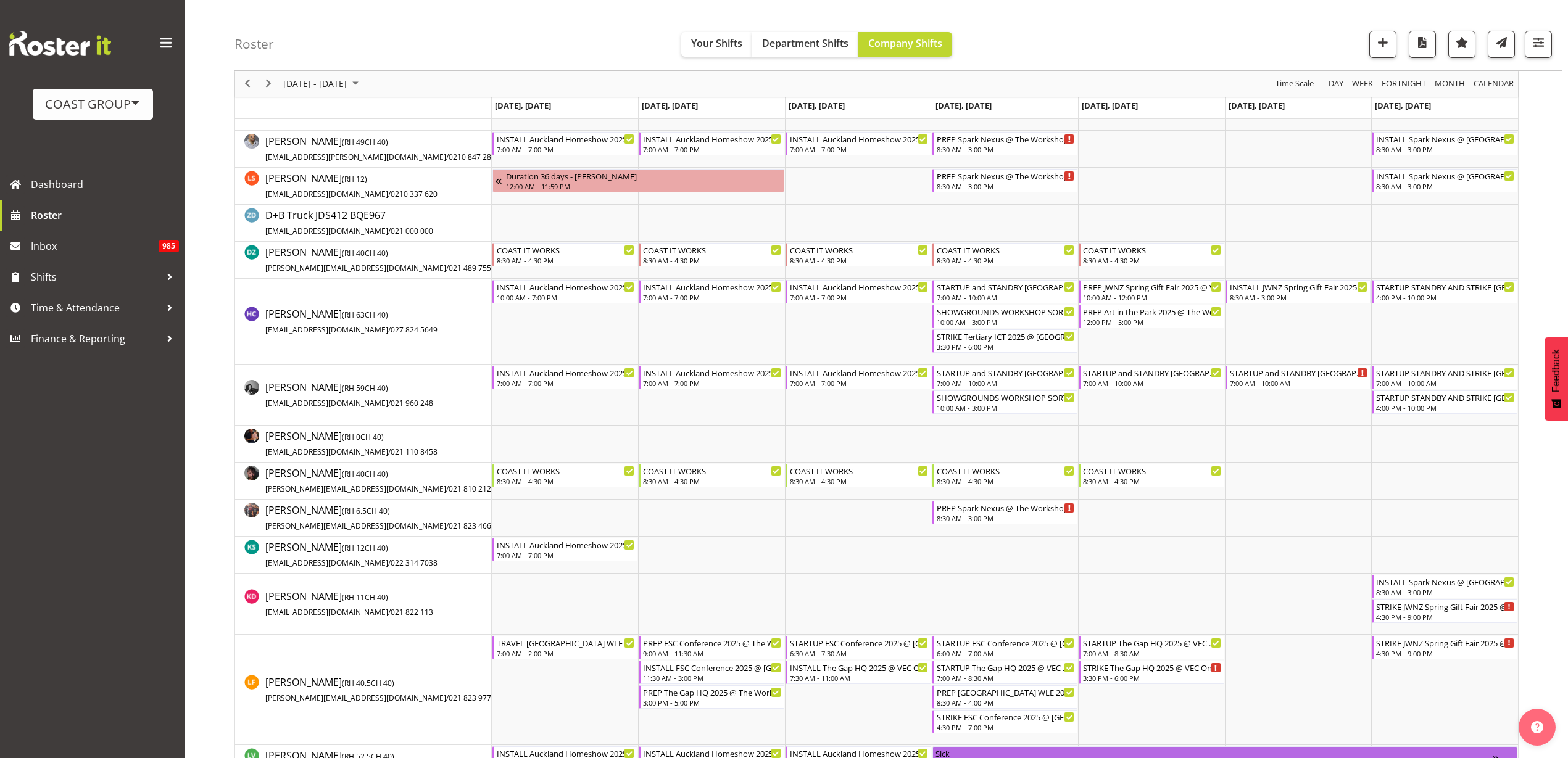
scroll to position [385, 0]
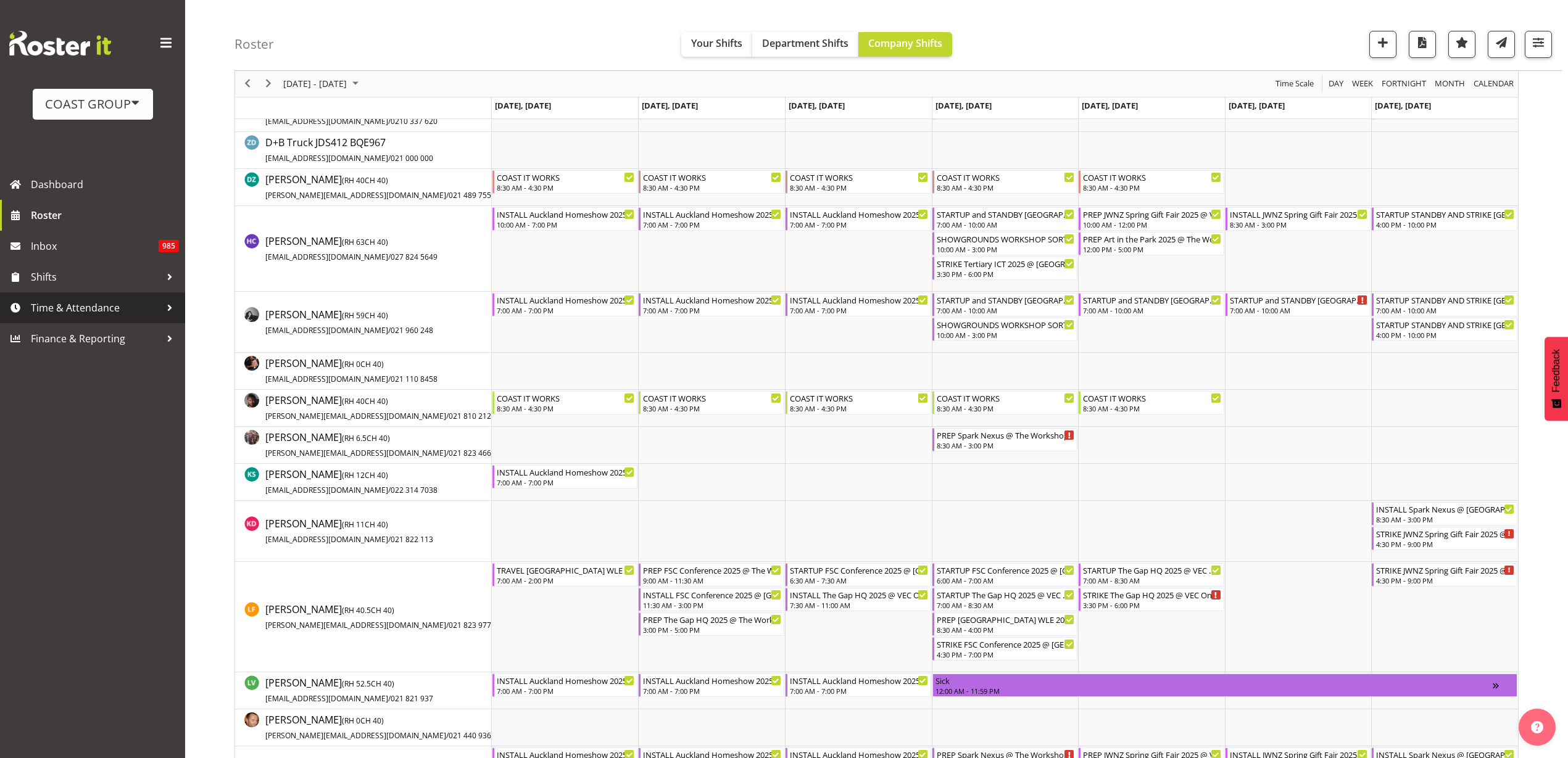
click at [67, 311] on span "Time & Attendance" at bounding box center [95, 308] width 129 height 18
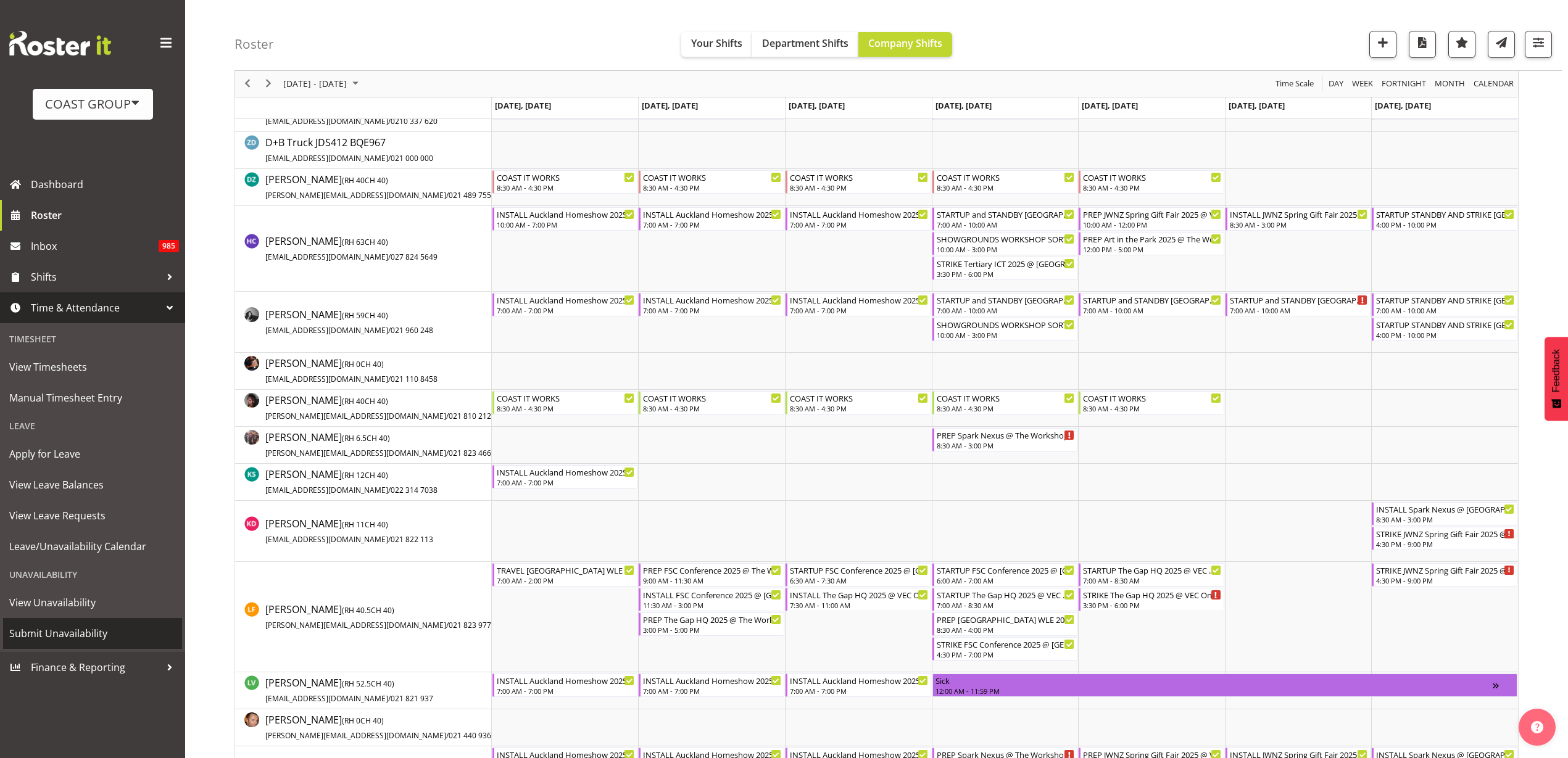
click at [64, 634] on span "Submit Unavailability" at bounding box center [92, 633] width 166 height 18
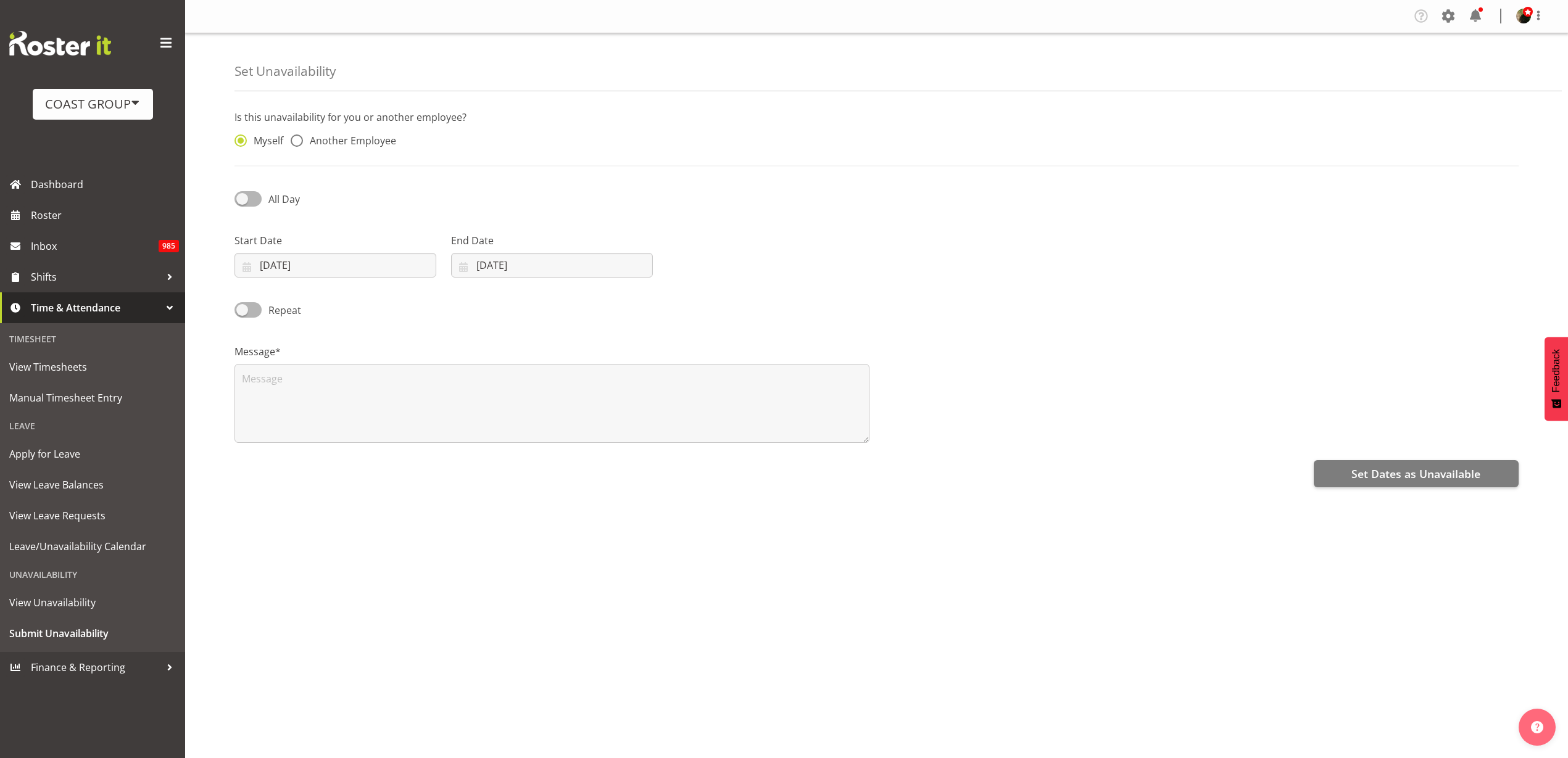
click at [315, 143] on span "Another Employee" at bounding box center [350, 141] width 93 height 13
click at [299, 143] on input "Another Employee" at bounding box center [295, 141] width 8 height 8
radio input "true"
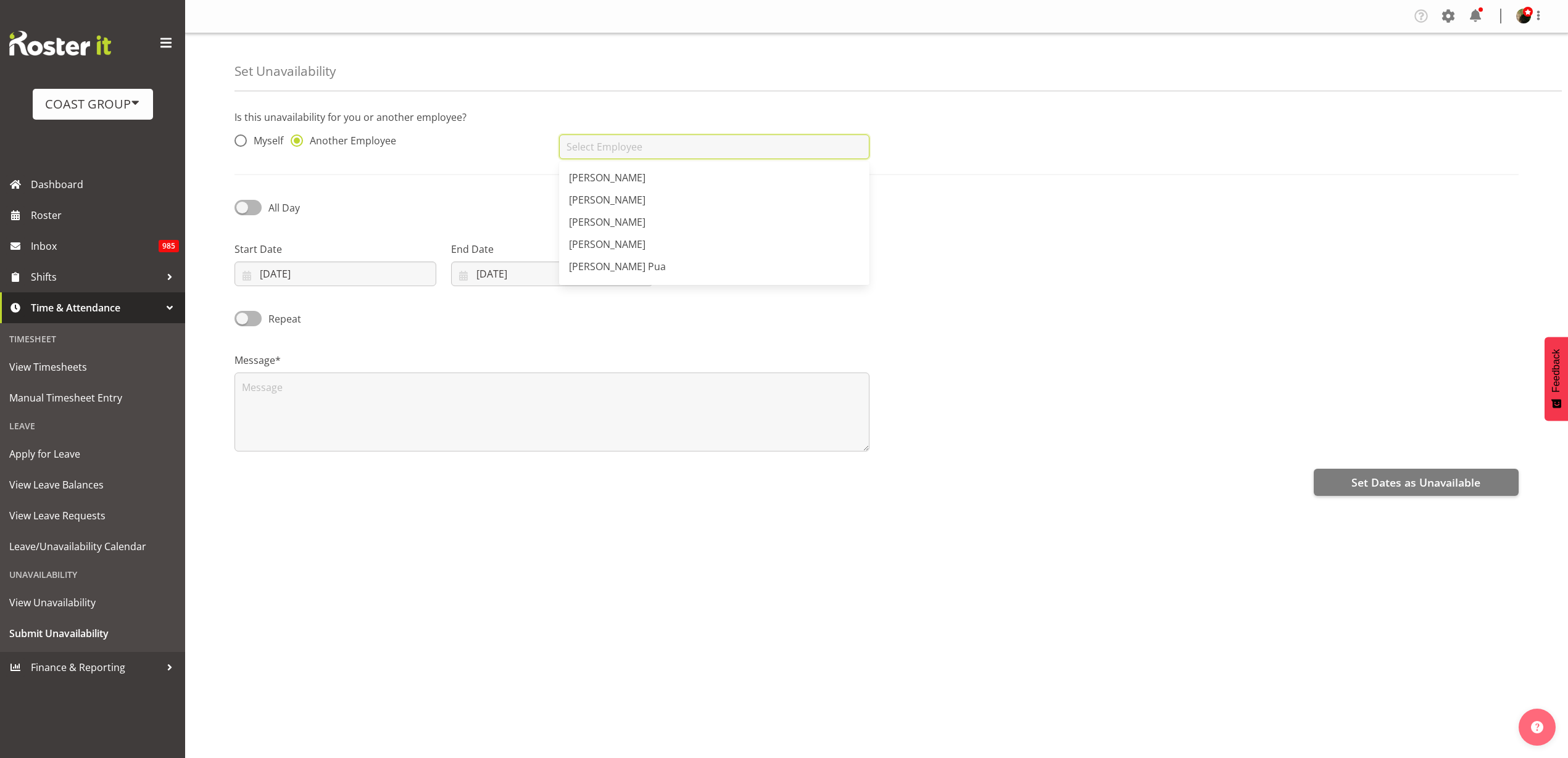
click at [615, 141] on input "text" at bounding box center [714, 146] width 310 height 24
click at [629, 173] on link "[PERSON_NAME]" at bounding box center [714, 177] width 310 height 22
type input "[PERSON_NAME]"
click at [538, 269] on input "26/08/2025" at bounding box center [552, 274] width 202 height 24
click at [624, 308] on span at bounding box center [623, 310] width 15 height 15
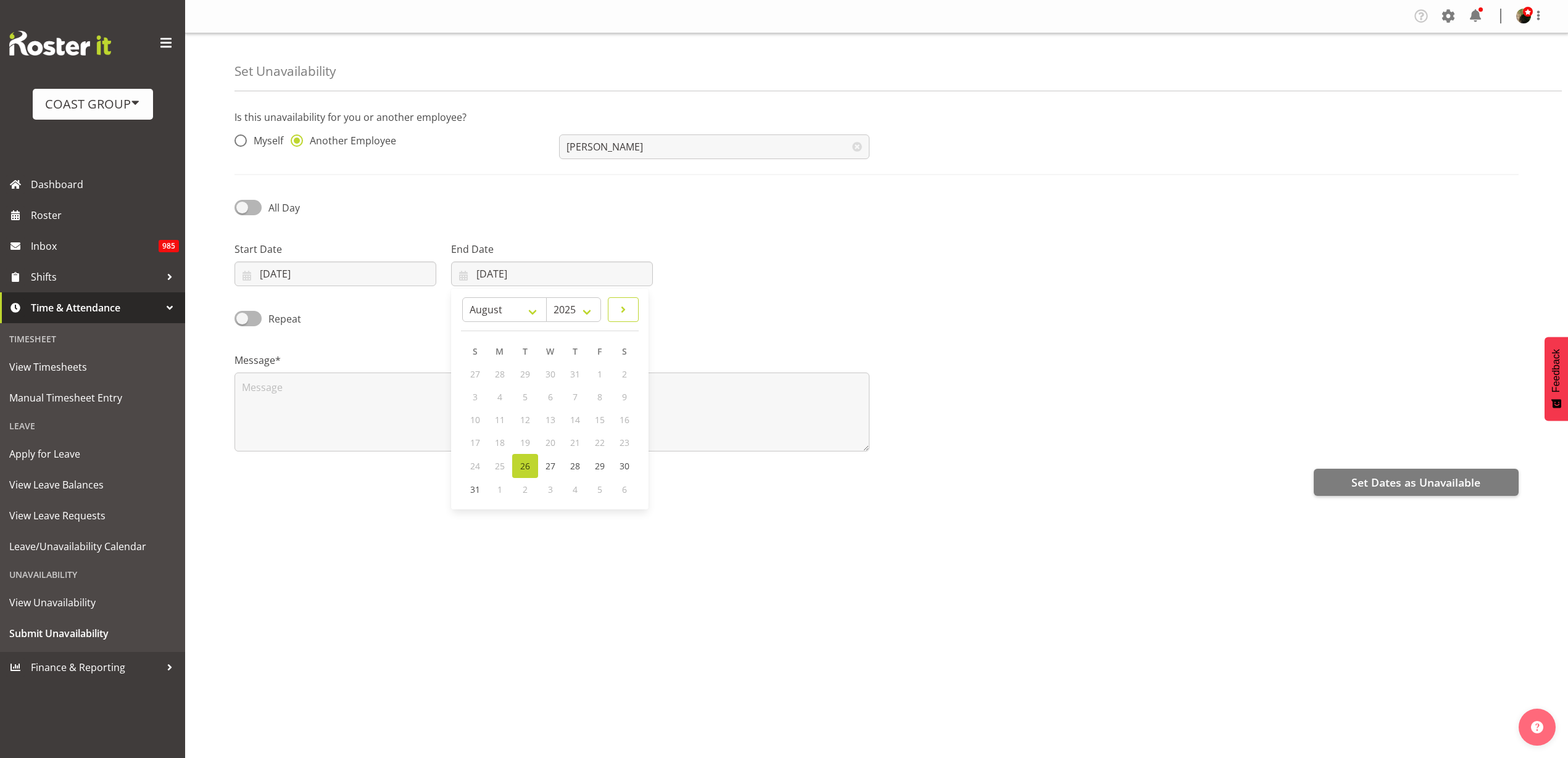
select select "8"
click at [477, 399] on span "7" at bounding box center [477, 397] width 5 height 12
type input "07/09/2025"
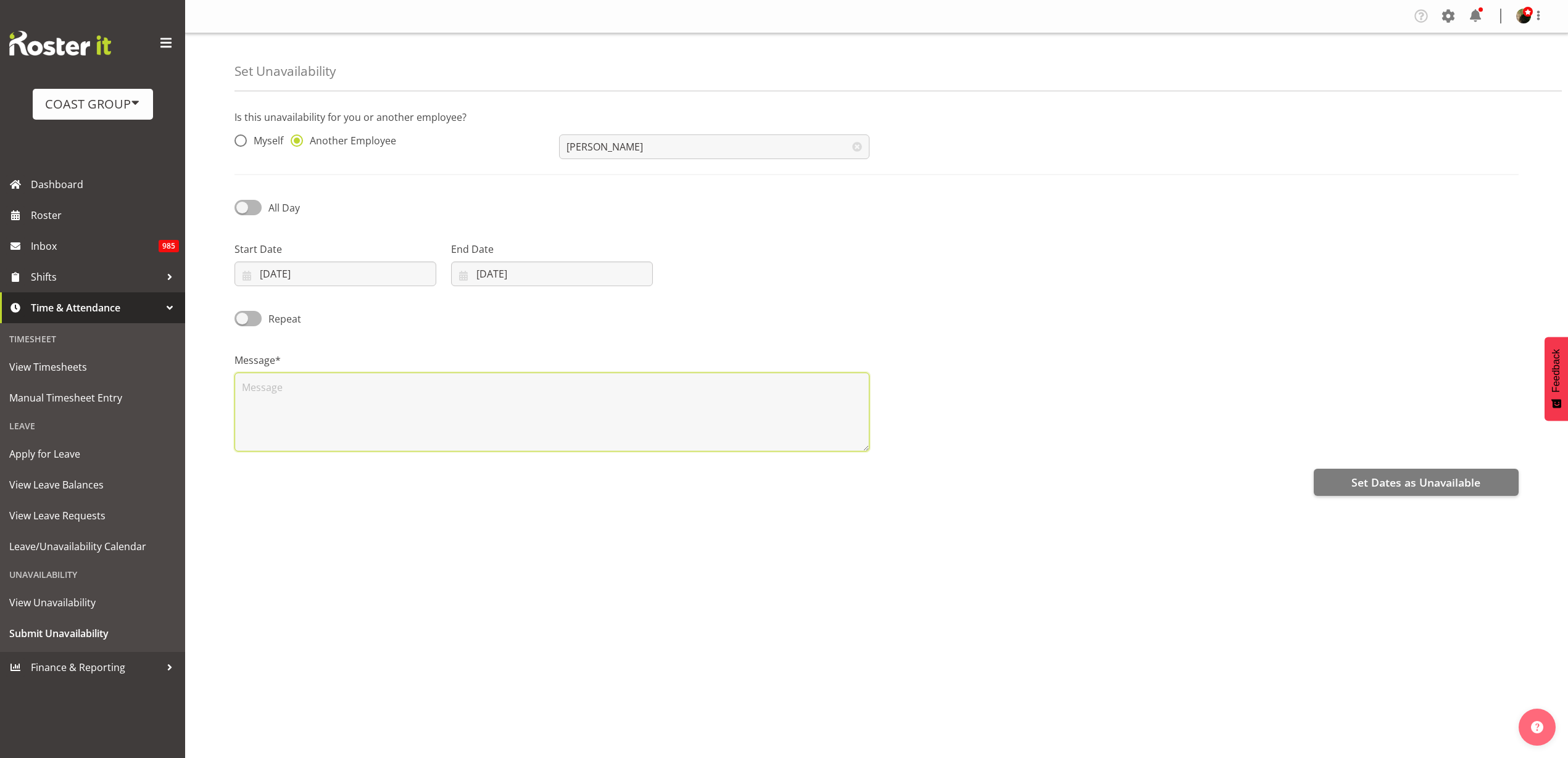
click at [458, 395] on textarea at bounding box center [552, 412] width 635 height 79
type textarea "off injured"
click at [1445, 485] on span "Set Dates as Unavailable" at bounding box center [1416, 482] width 129 height 16
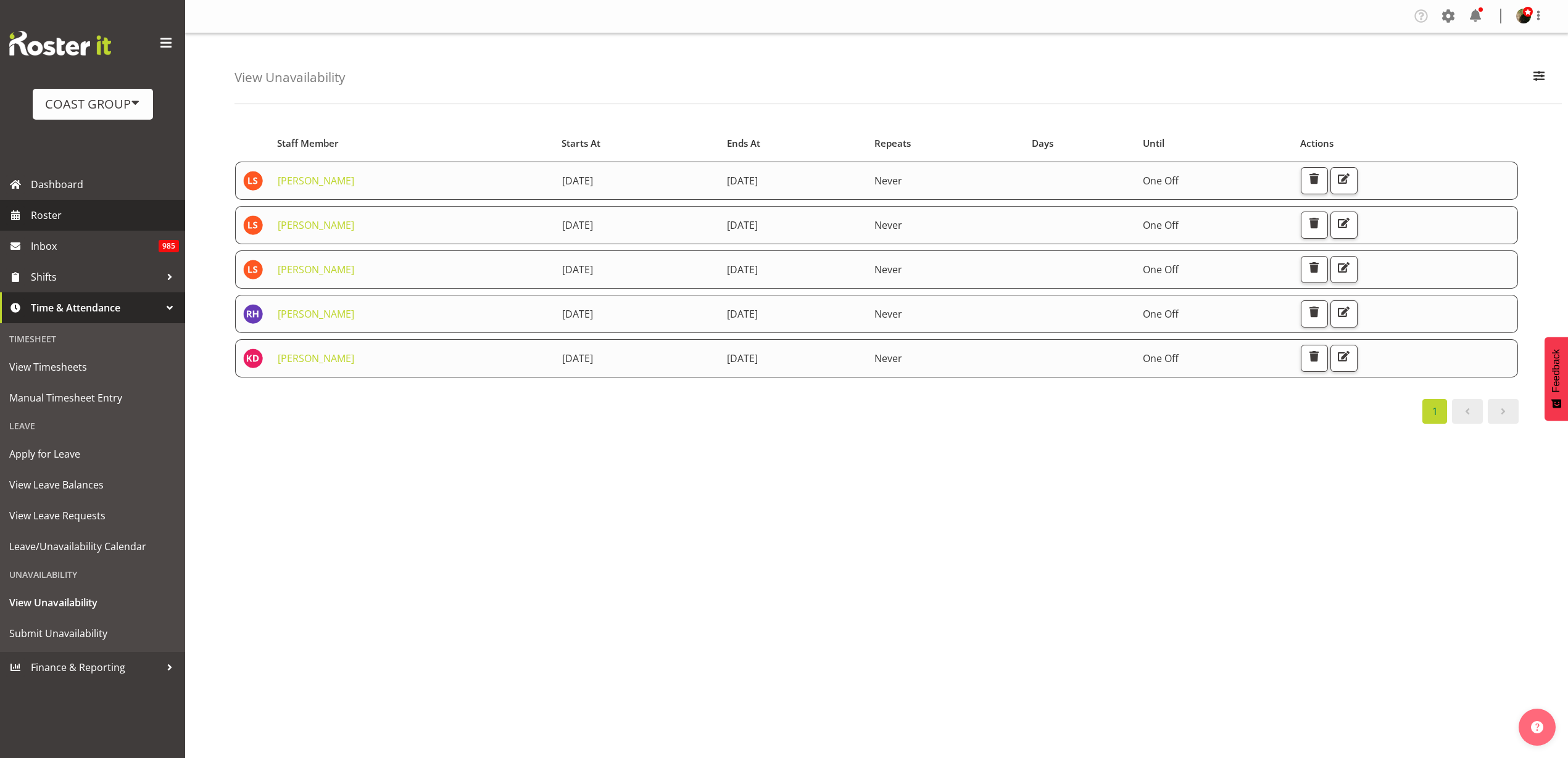
click at [46, 217] on span "Roster" at bounding box center [105, 215] width 148 height 18
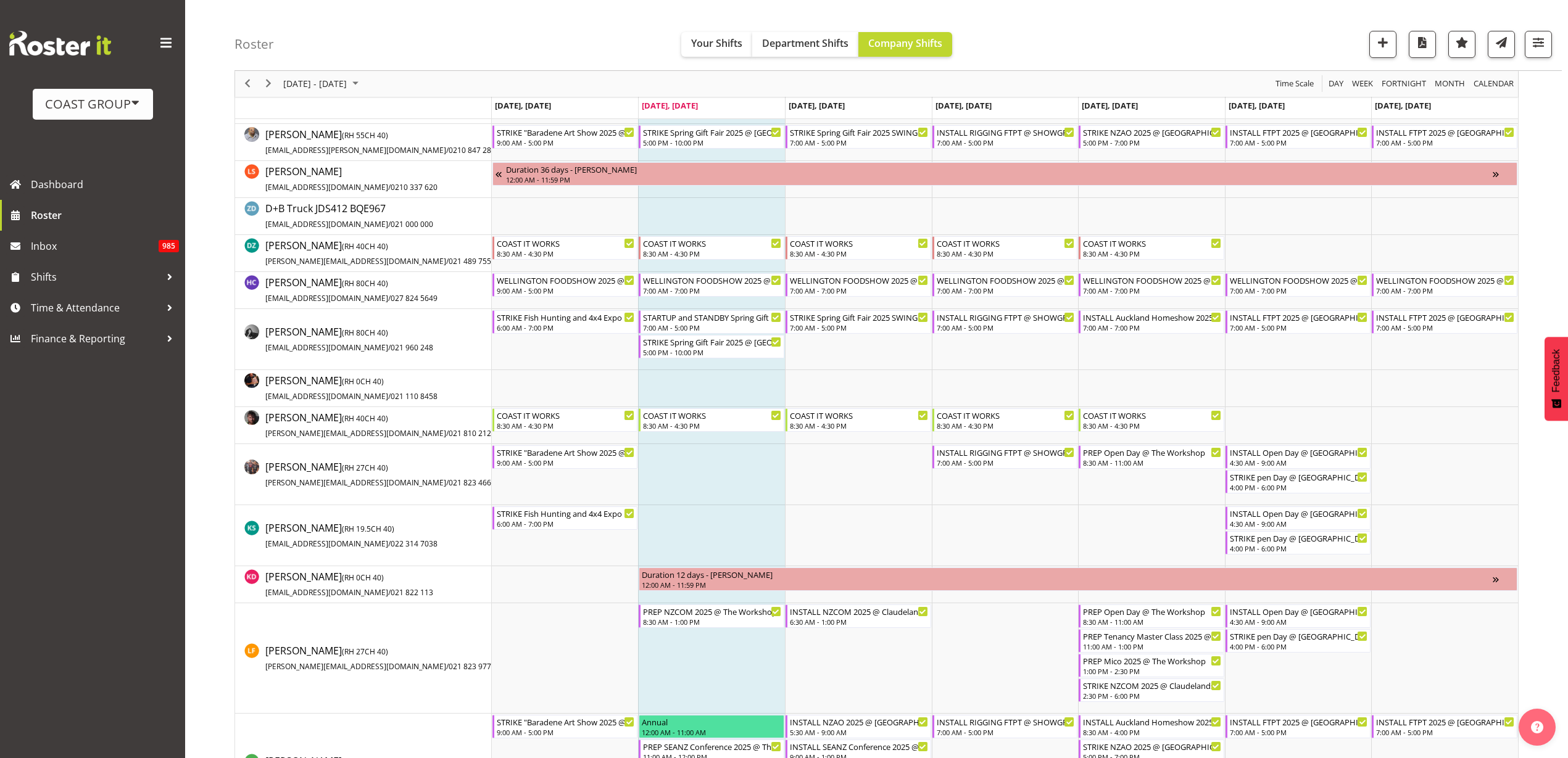
scroll to position [385, 0]
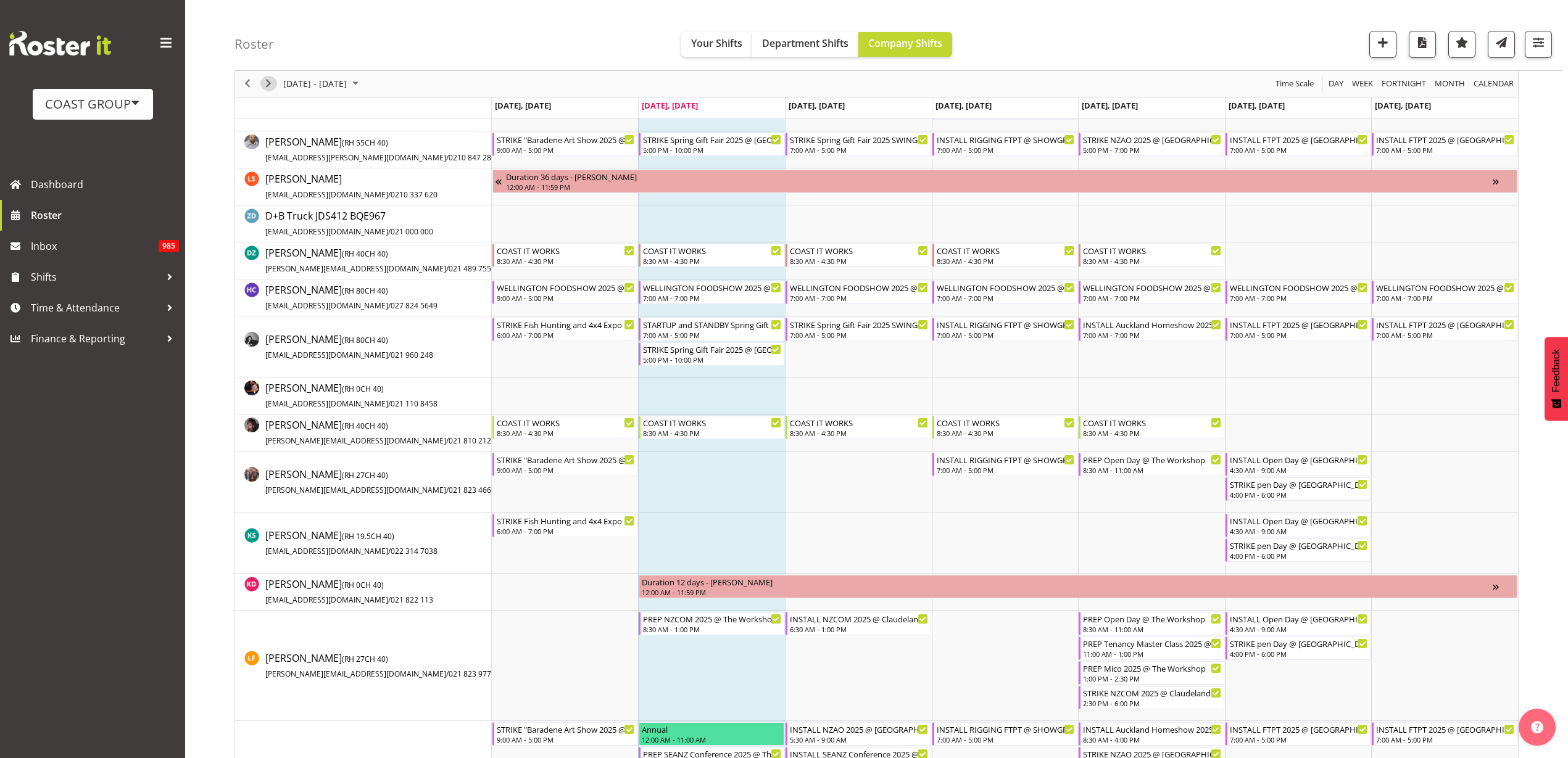
click at [273, 80] on span "Next" at bounding box center [269, 84] width 15 height 16
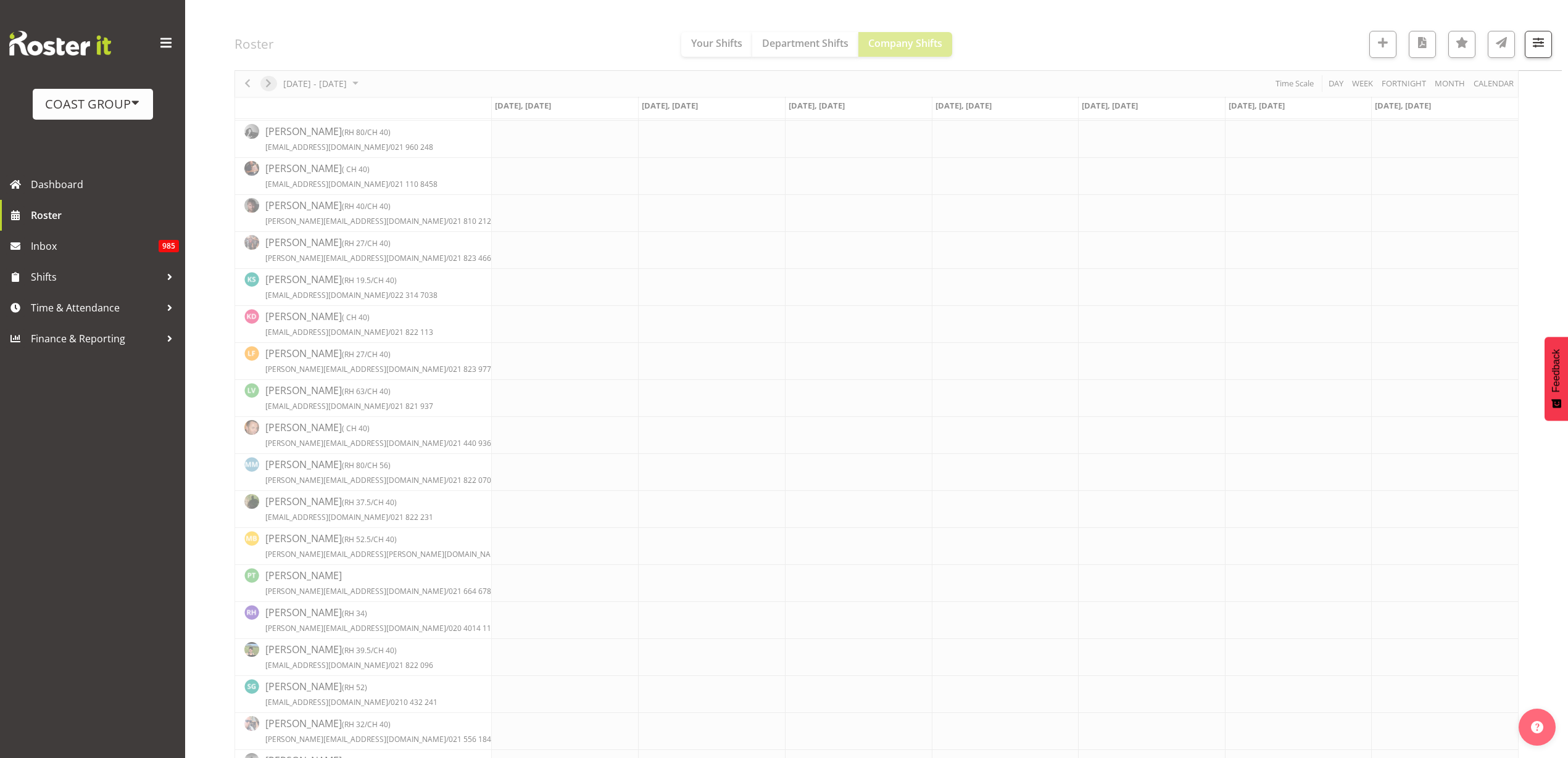
scroll to position [0, 0]
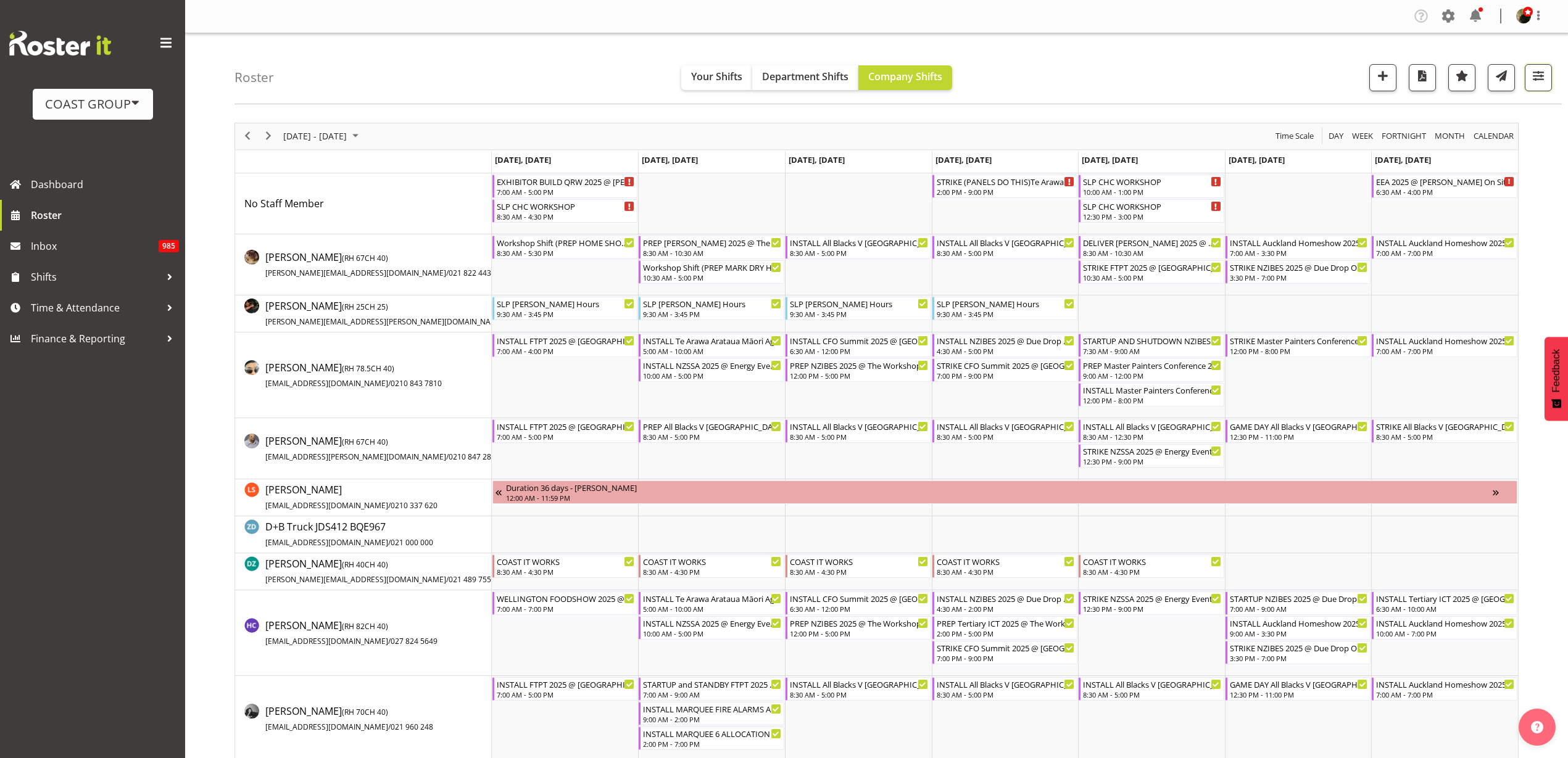
click at [1545, 70] on span "button" at bounding box center [1539, 76] width 16 height 16
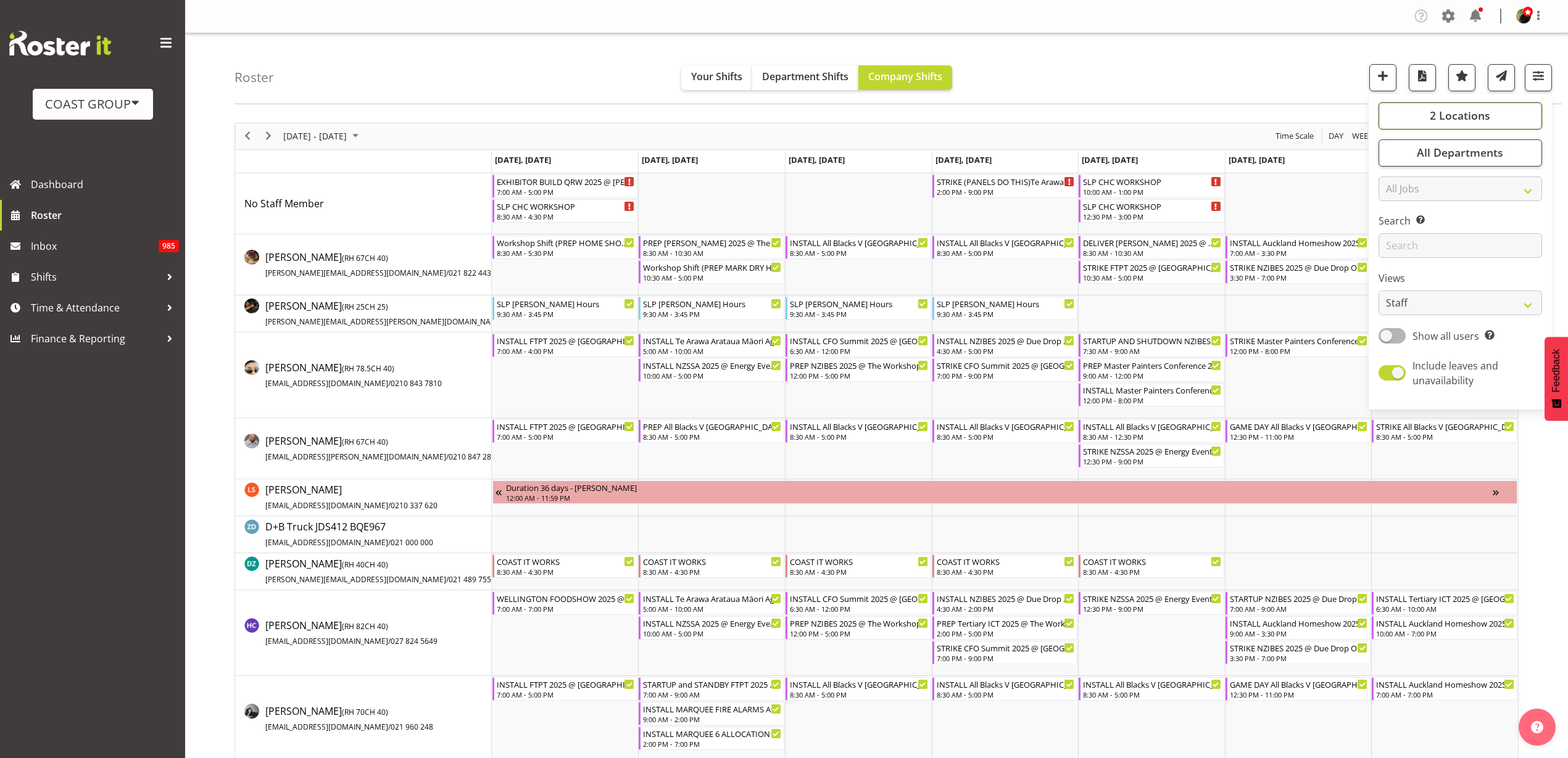
click at [1483, 110] on span "2 Locations" at bounding box center [1461, 115] width 61 height 15
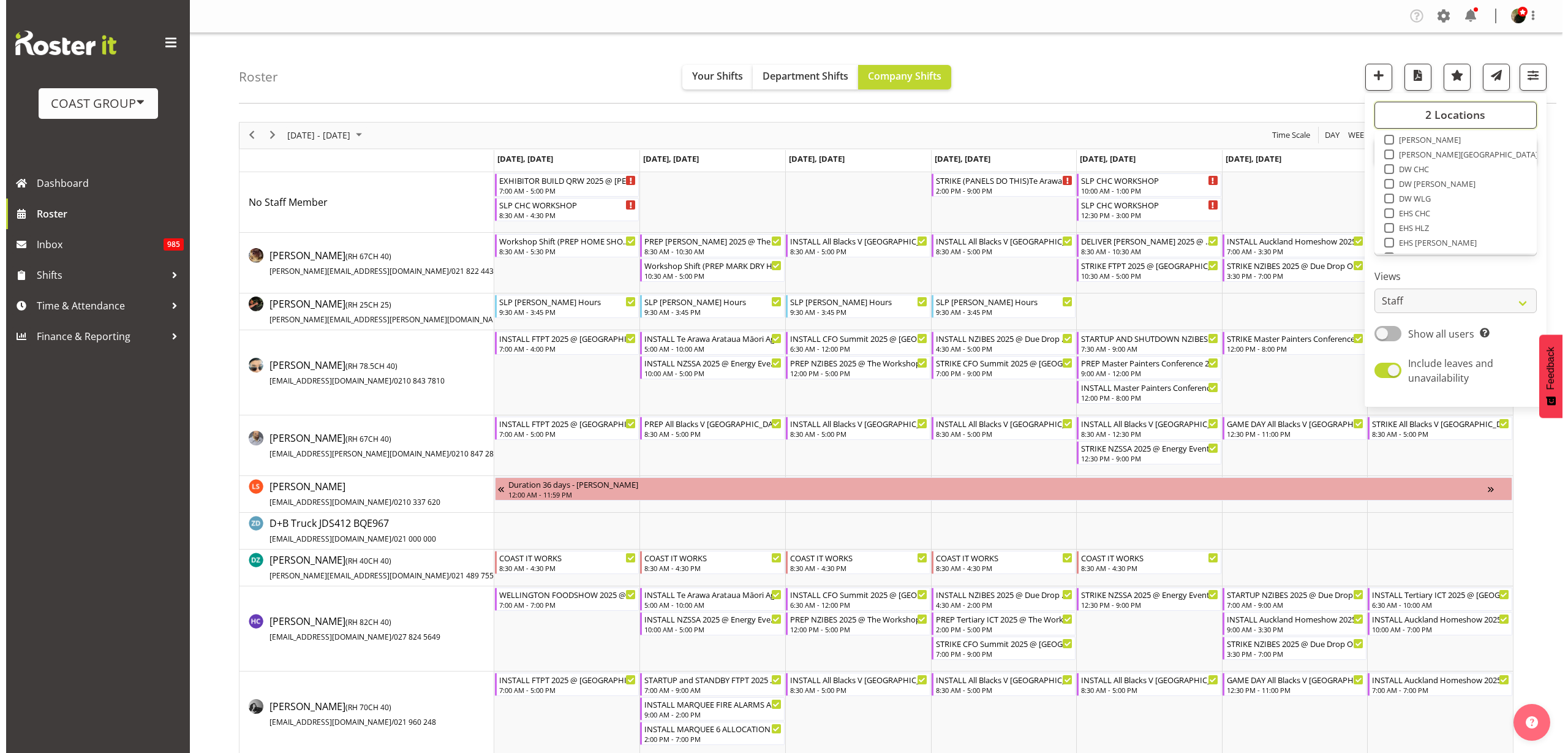
scroll to position [154, 0]
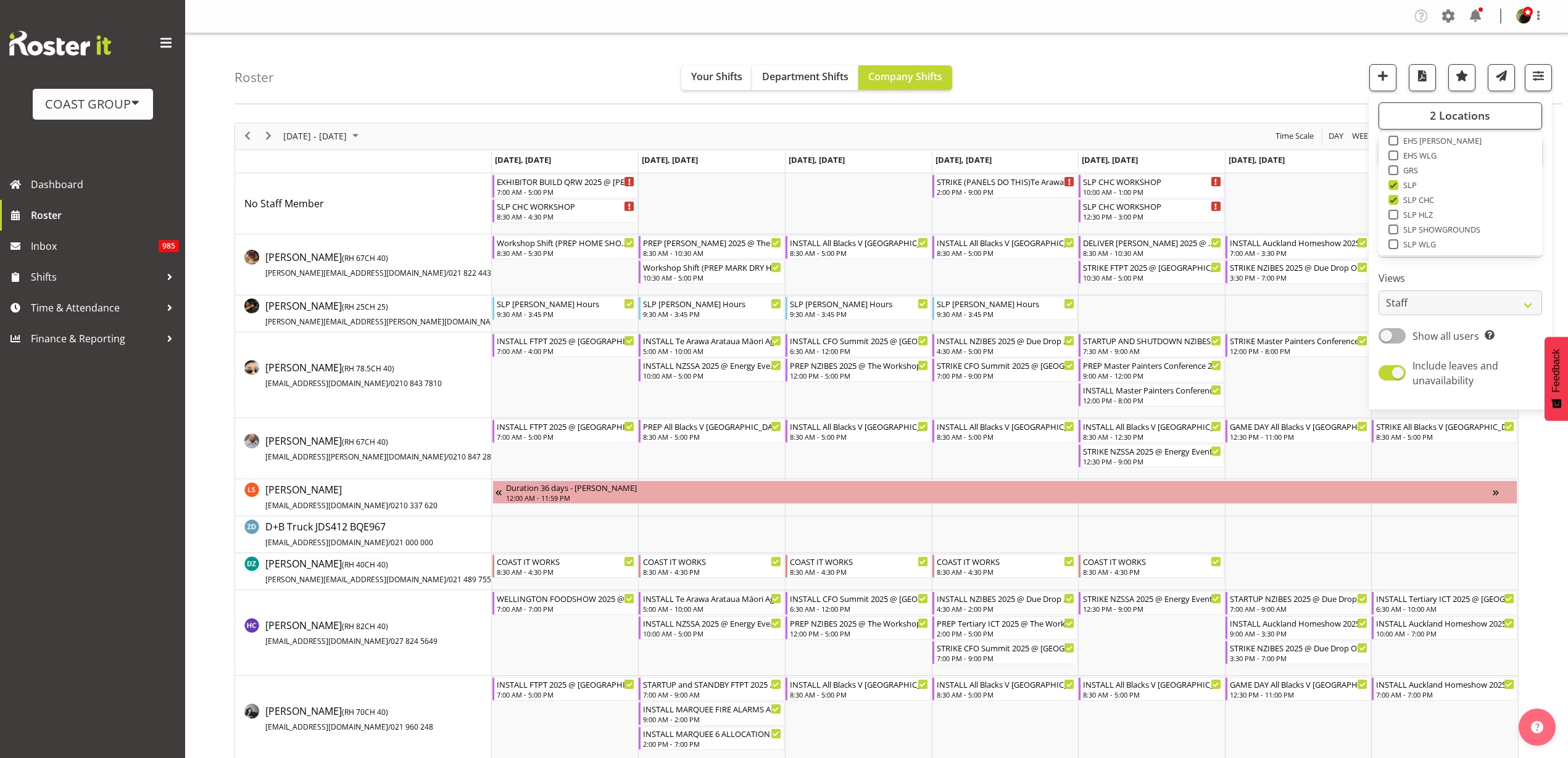
click at [1401, 199] on span "SLP CHC" at bounding box center [1416, 200] width 36 height 10
click at [1397, 199] on input "SLP CHC" at bounding box center [1393, 199] width 8 height 8
checkbox input "false"
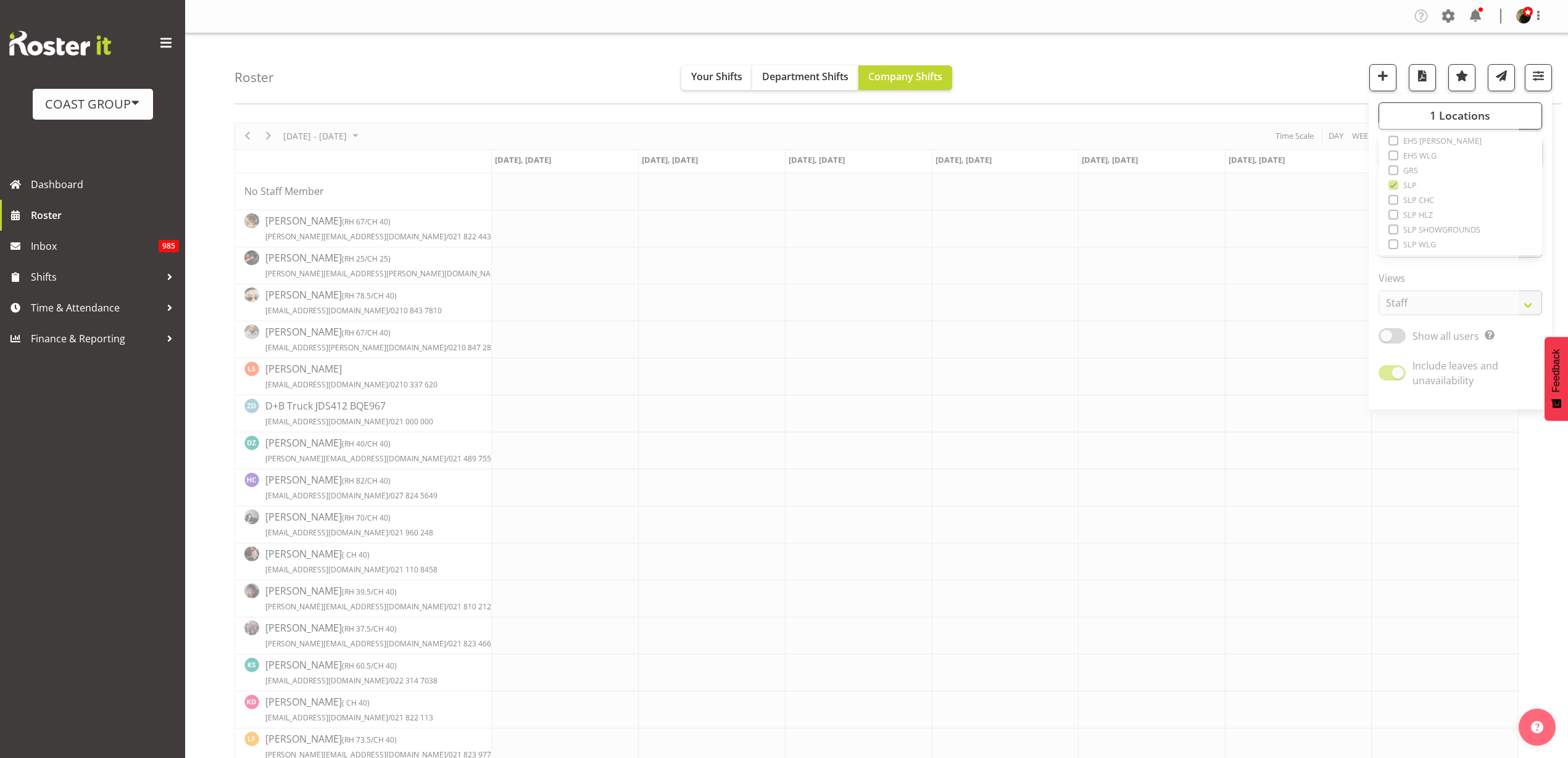
click at [1091, 35] on div "Roster Your Shifts Department Shifts Company Shifts 1 Locations Clear CARLTON E…" at bounding box center [898, 69] width 1328 height 71
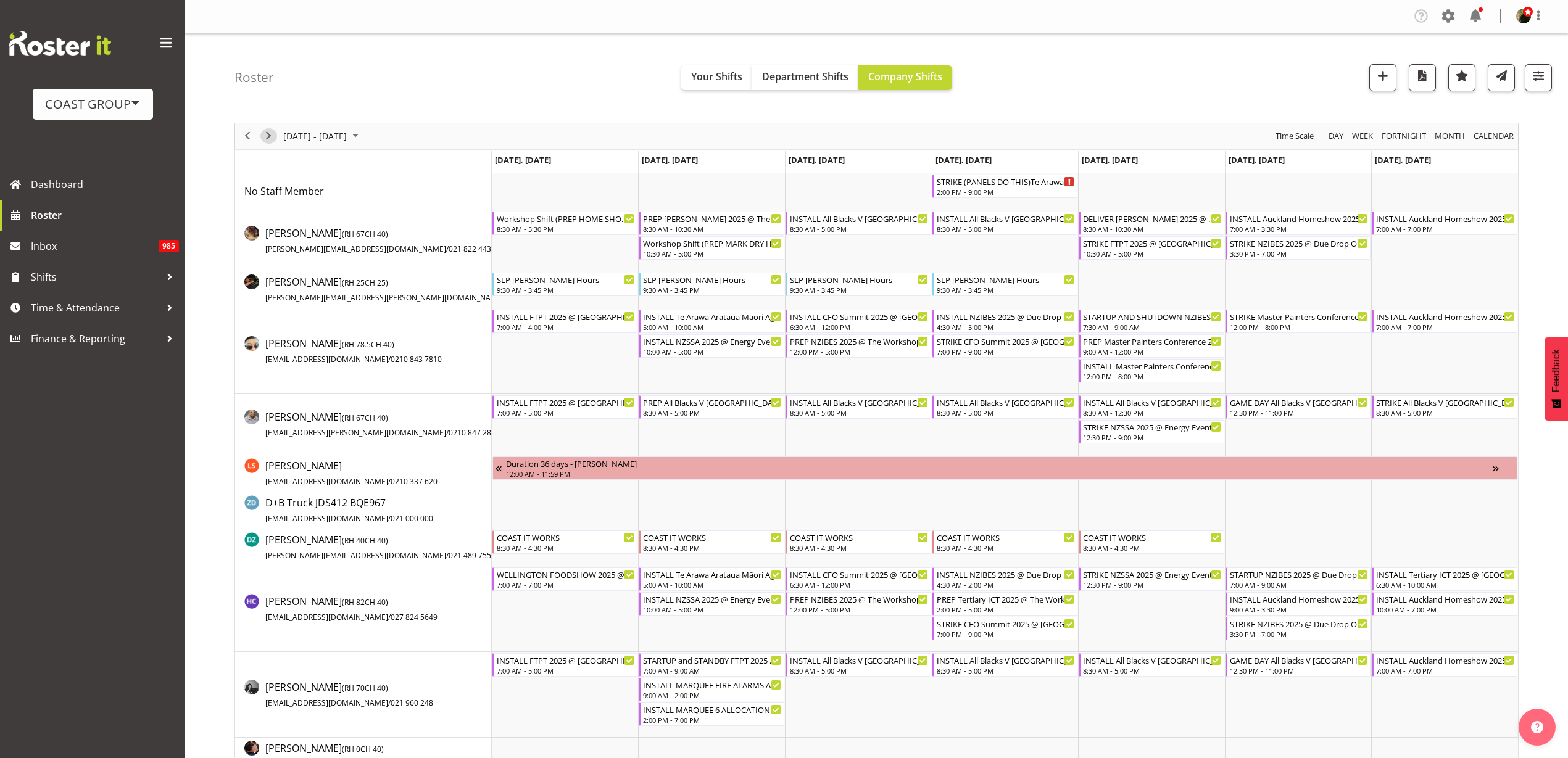
click at [269, 135] on span "Next" at bounding box center [269, 135] width 15 height 16
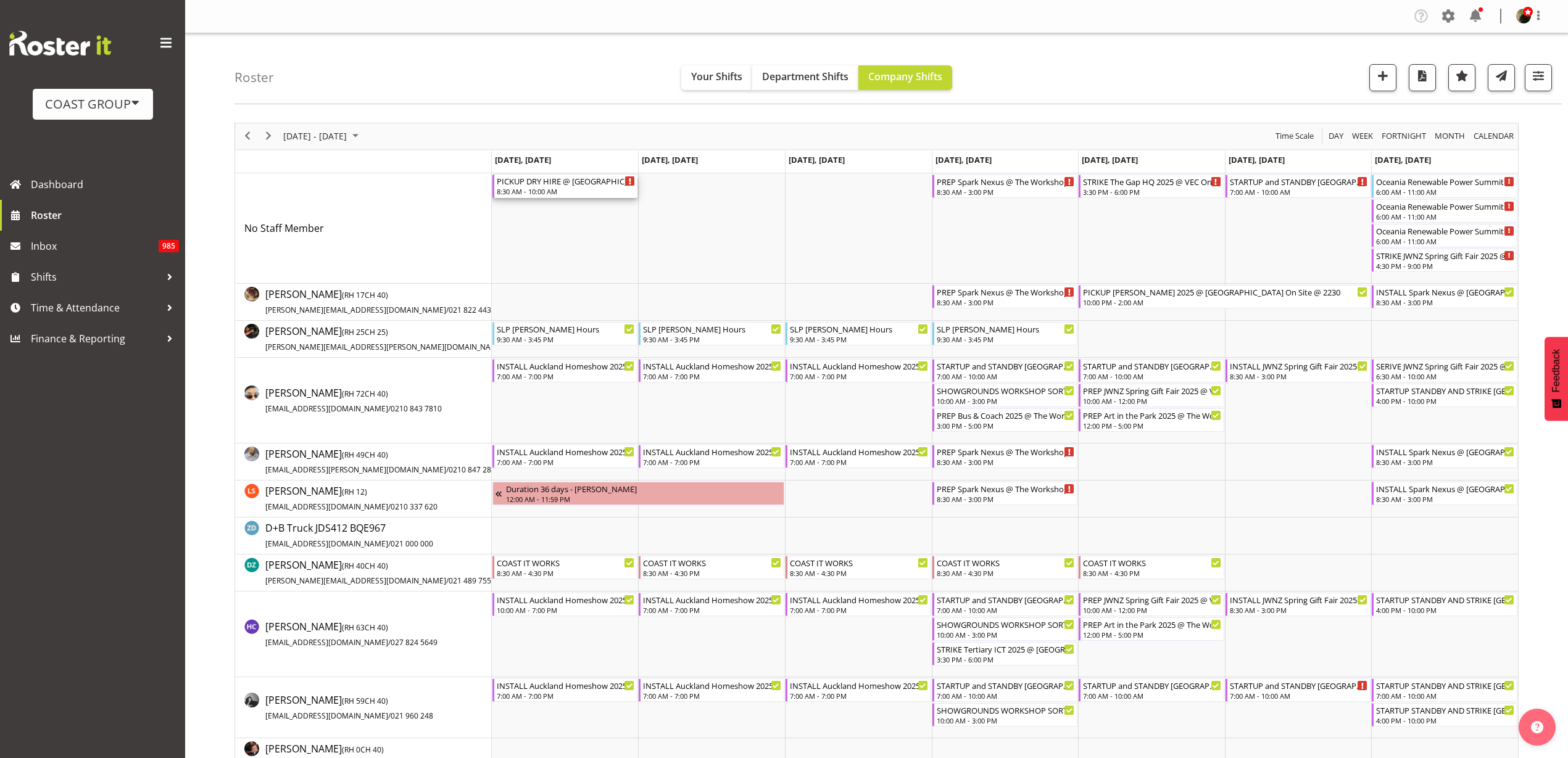
click at [532, 186] on div "PICKUP DRY HIRE @ Trusts Arena 8:30 AM - 10:00 AM" at bounding box center [566, 186] width 139 height 24
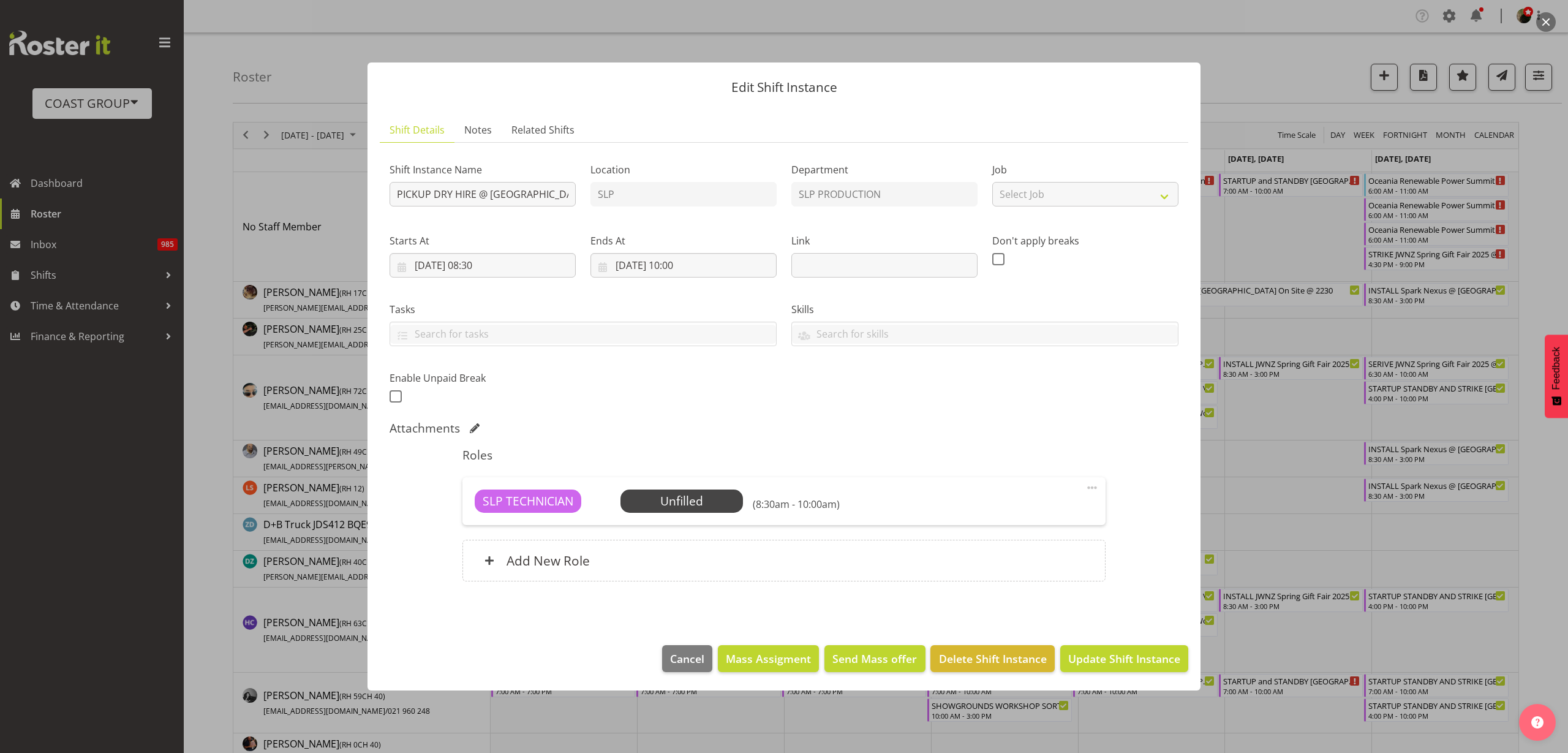
click at [0, 0] on span "Select Employee" at bounding box center [0, 0] width 0 height 0
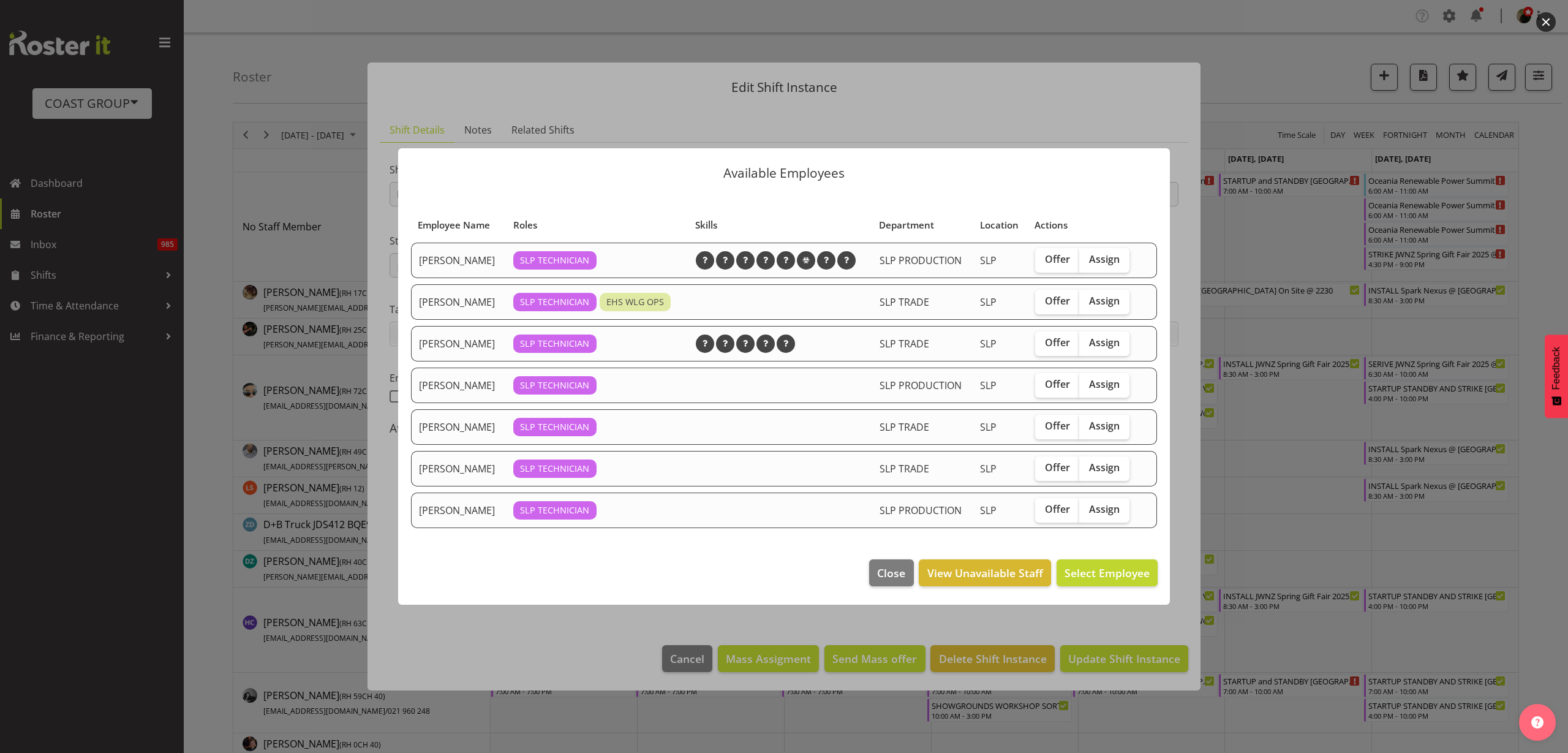
click at [1113, 257] on span "Assign" at bounding box center [1105, 259] width 31 height 12
click at [1087, 257] on input "Assign" at bounding box center [1083, 259] width 8 height 8
checkbox input "true"
click at [1092, 572] on span "Assign [PERSON_NAME]" at bounding box center [1088, 573] width 123 height 15
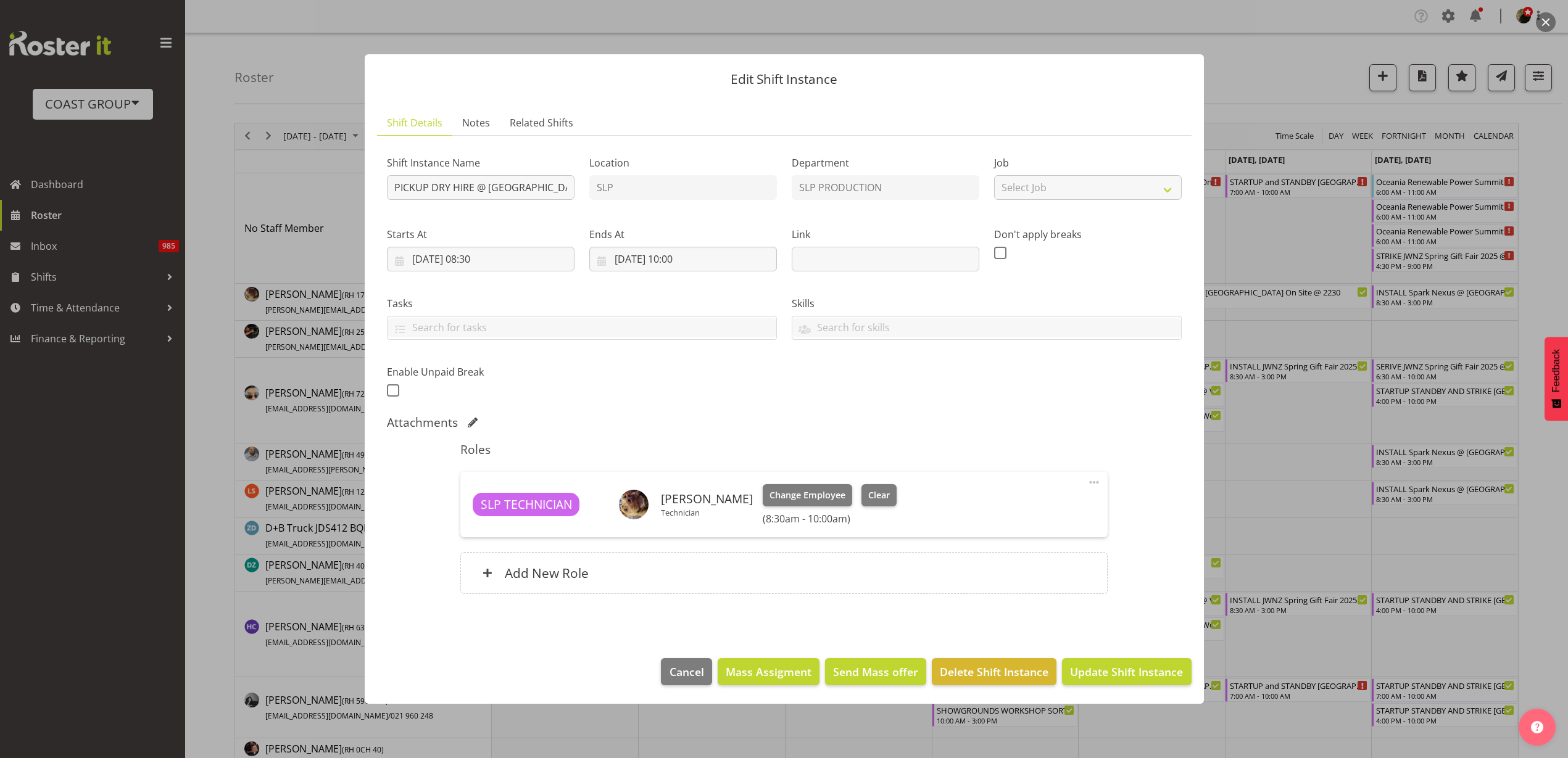
click at [553, 584] on div "Add New Role" at bounding box center [784, 573] width 647 height 42
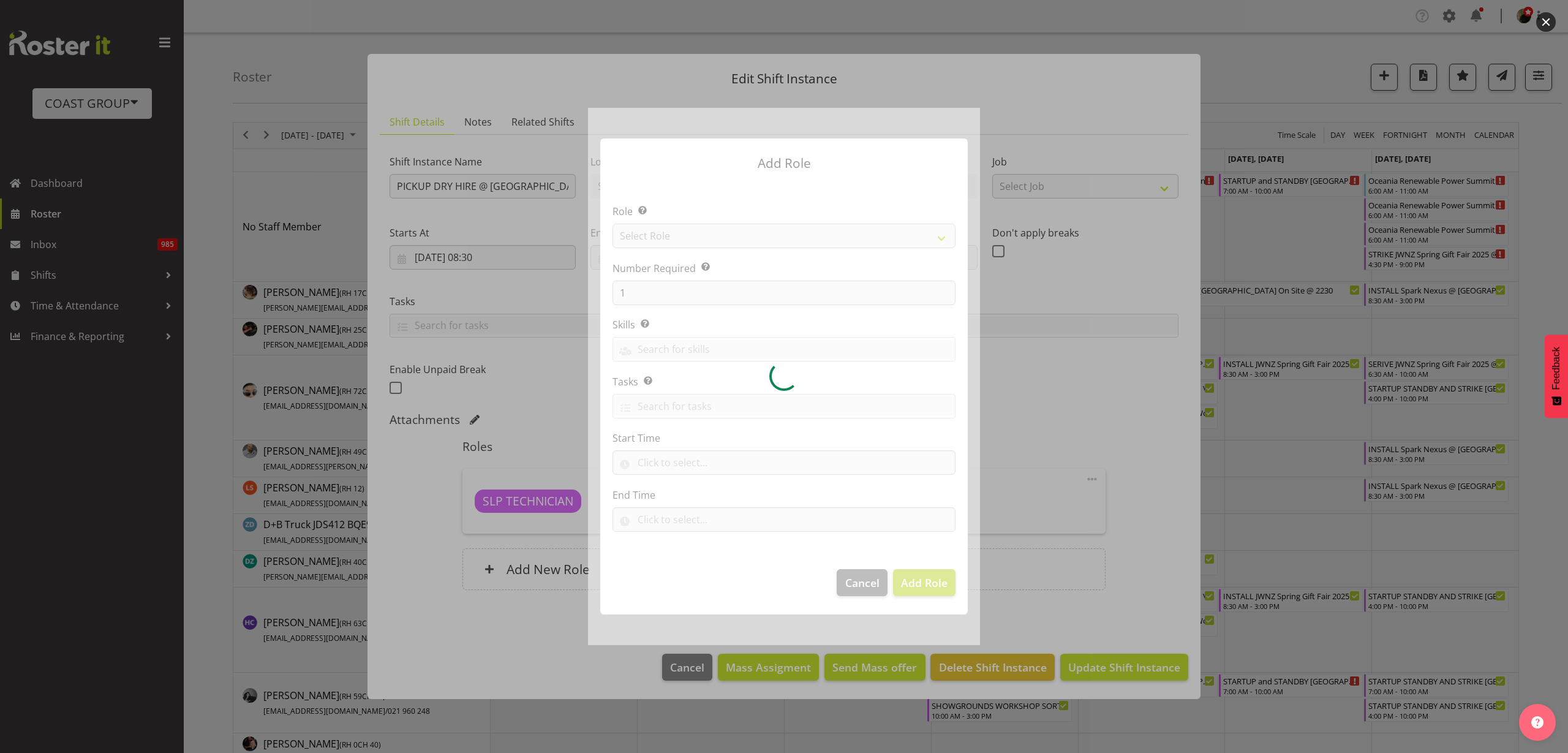
click at [670, 242] on div at bounding box center [784, 376] width 392 height 537
click at [673, 235] on div at bounding box center [784, 376] width 392 height 537
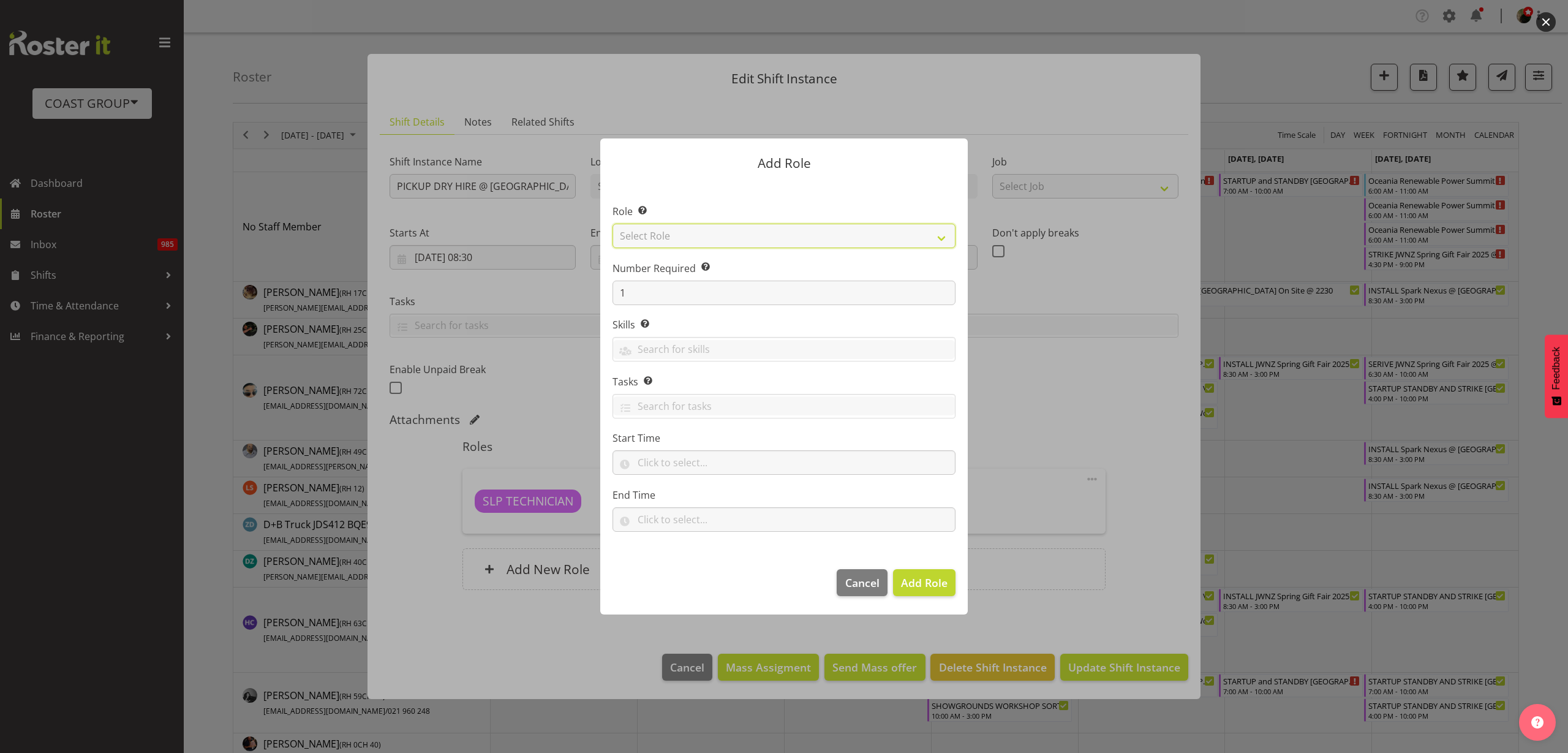
click at [677, 231] on select "Select Role ACCOUNT MANAGER ACCOUNT MANAGER DW ACCOUNTS AKL DIANNA VEHICLES AKL…" at bounding box center [784, 235] width 343 height 24
select select "81"
click at [613, 223] on select "Select Role ACCOUNT MANAGER ACCOUNT MANAGER DW ACCOUNTS AKL DIANNA VEHICLES AKL…" at bounding box center [784, 235] width 343 height 24
click at [936, 578] on span "Add Role" at bounding box center [924, 583] width 46 height 15
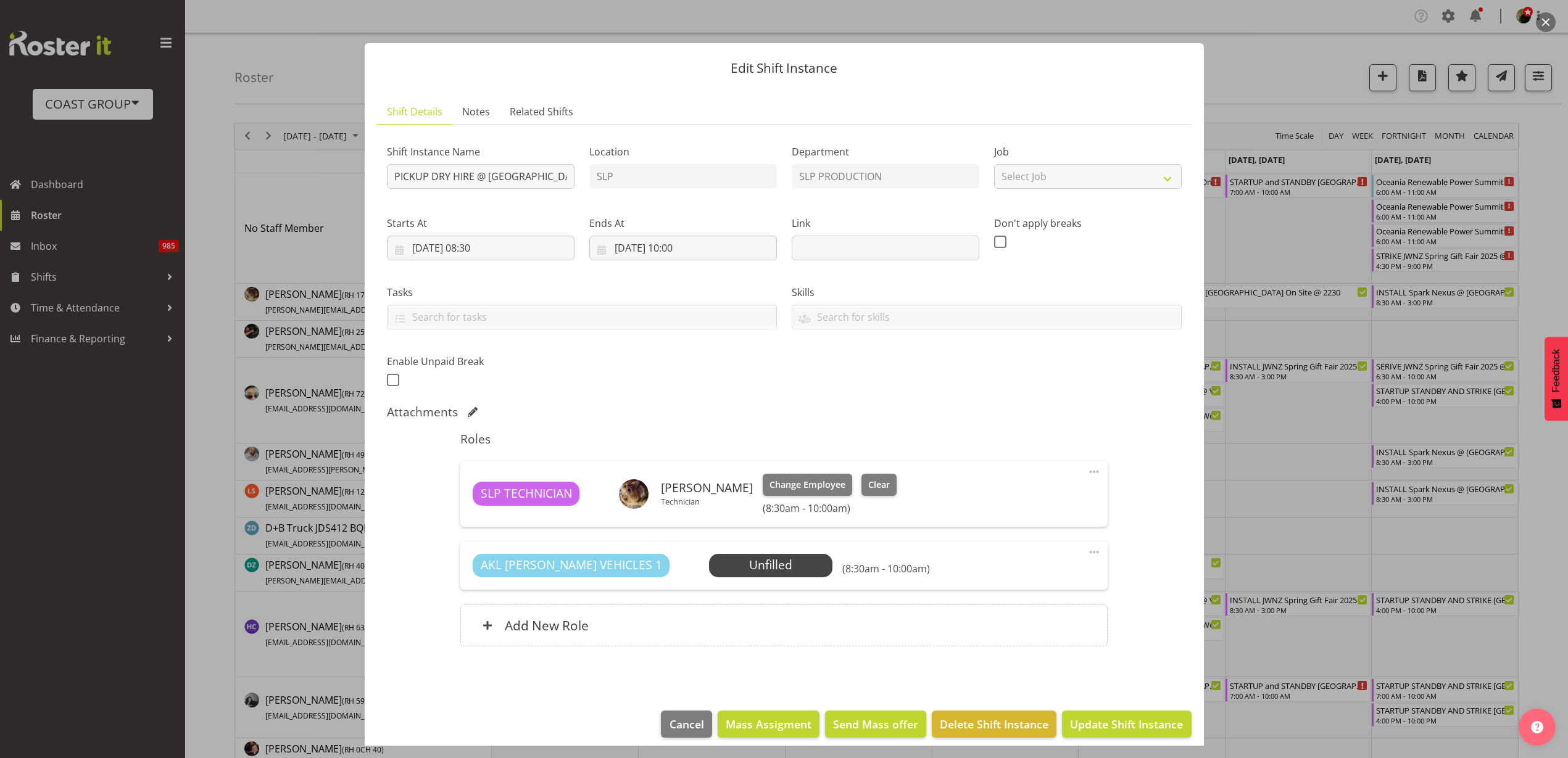
click at [0, 0] on span "Select Employee" at bounding box center [0, 0] width 0 height 0
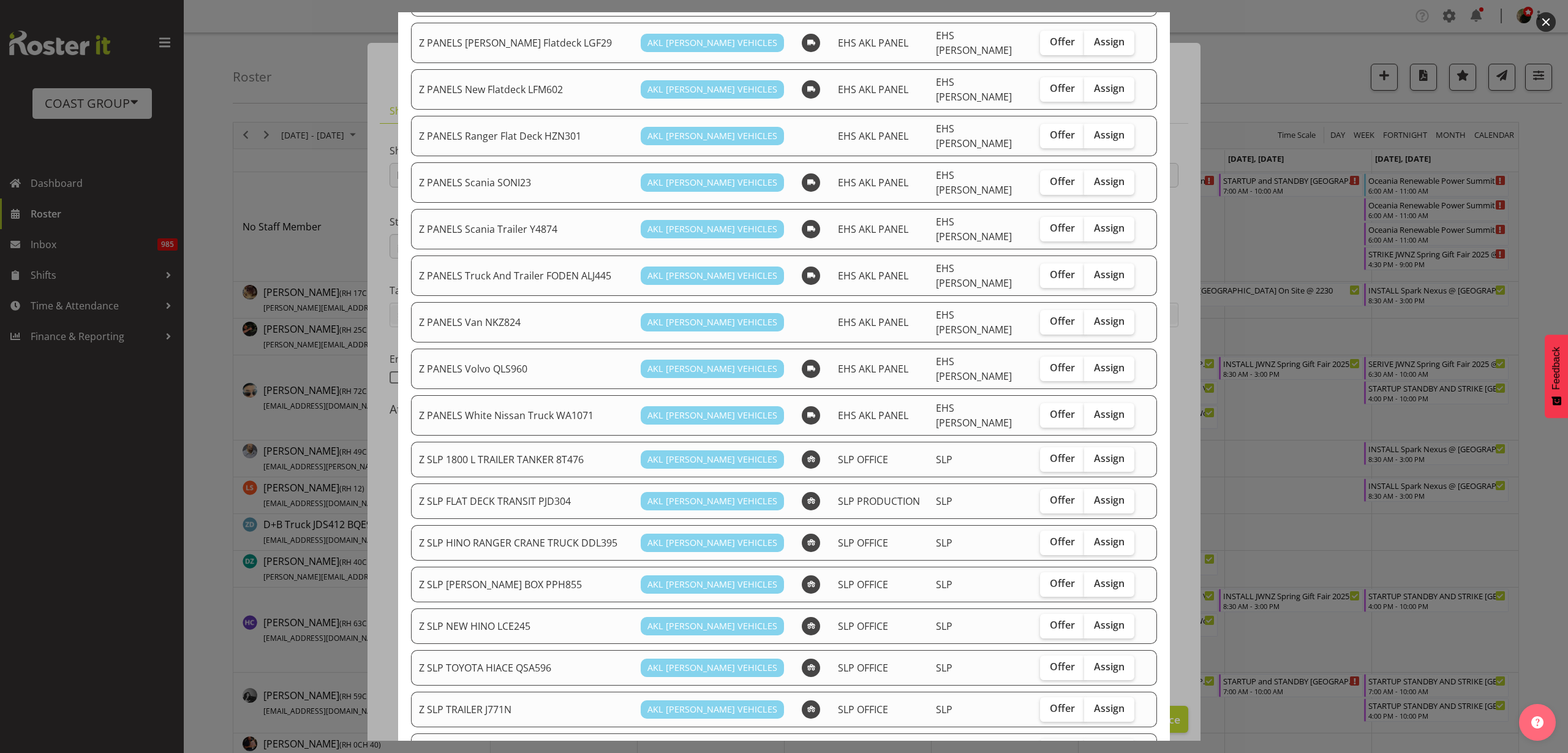
scroll to position [829, 0]
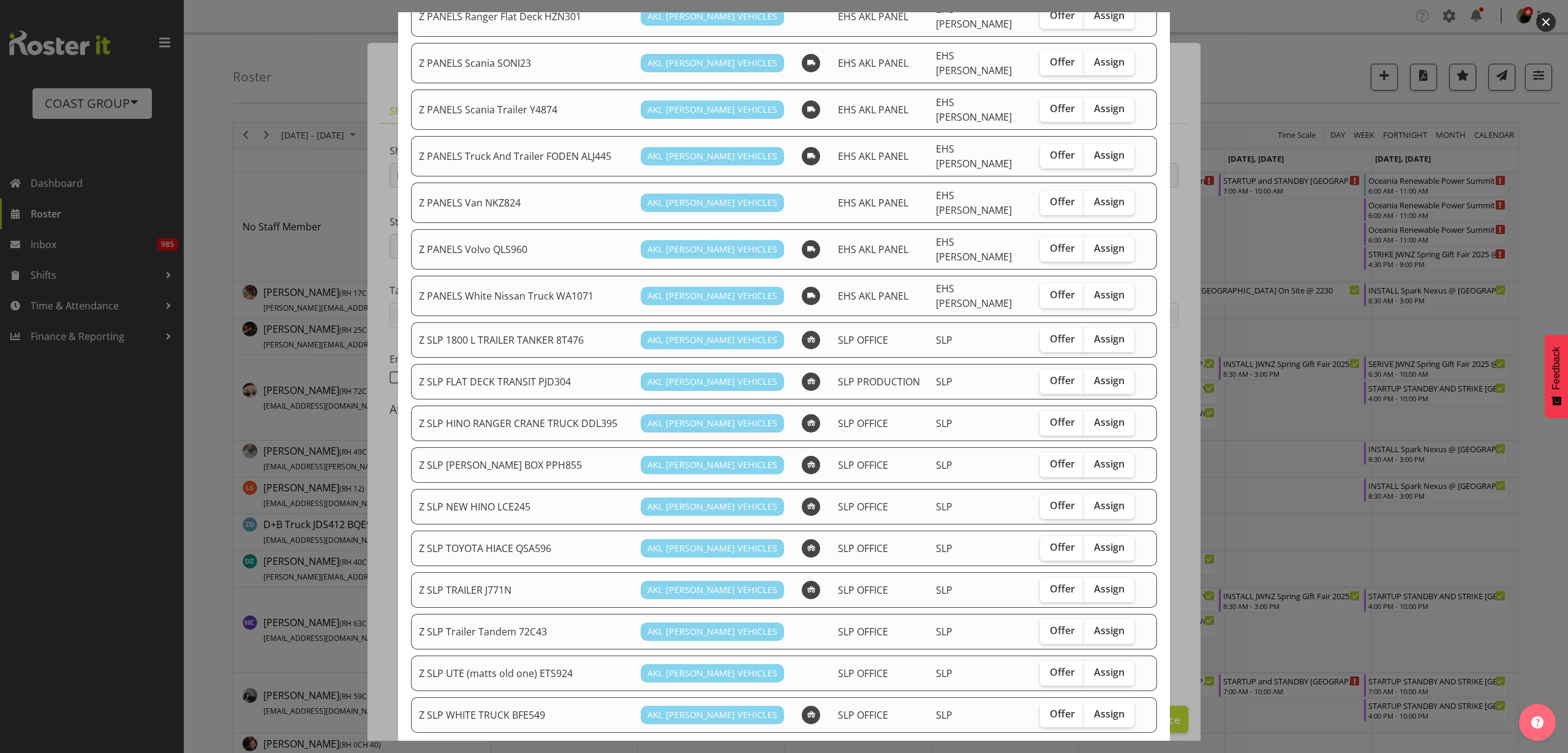
click at [1094, 500] on span "Assign" at bounding box center [1110, 505] width 31 height 12
click at [1090, 502] on input "Assign" at bounding box center [1088, 505] width 8 height 8
checkbox input "true"
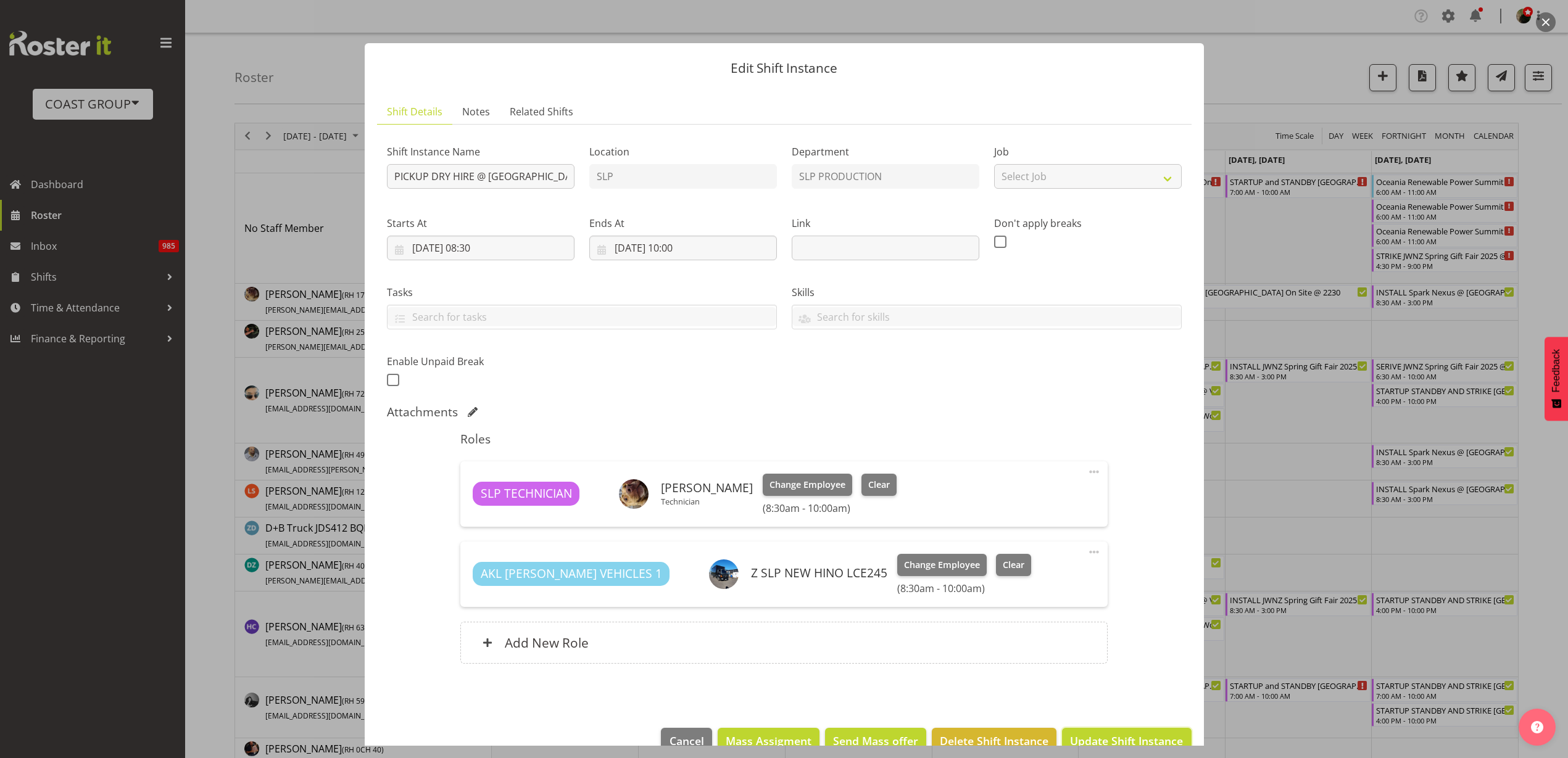
click at [1131, 737] on span "Update Shift Instance" at bounding box center [1126, 741] width 113 height 16
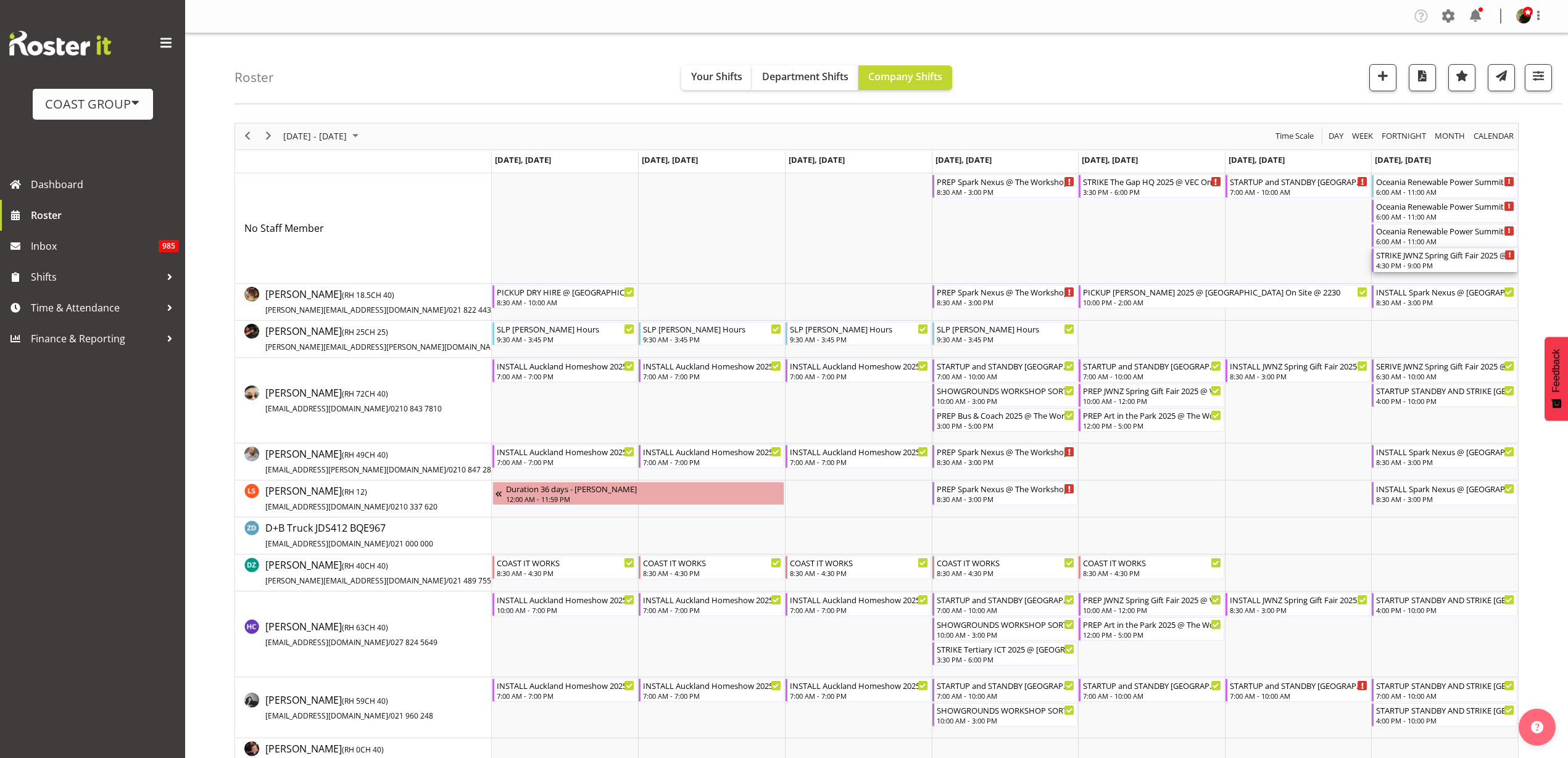
click at [1409, 261] on div "4:30 PM - 9:00 PM" at bounding box center [1446, 265] width 139 height 10
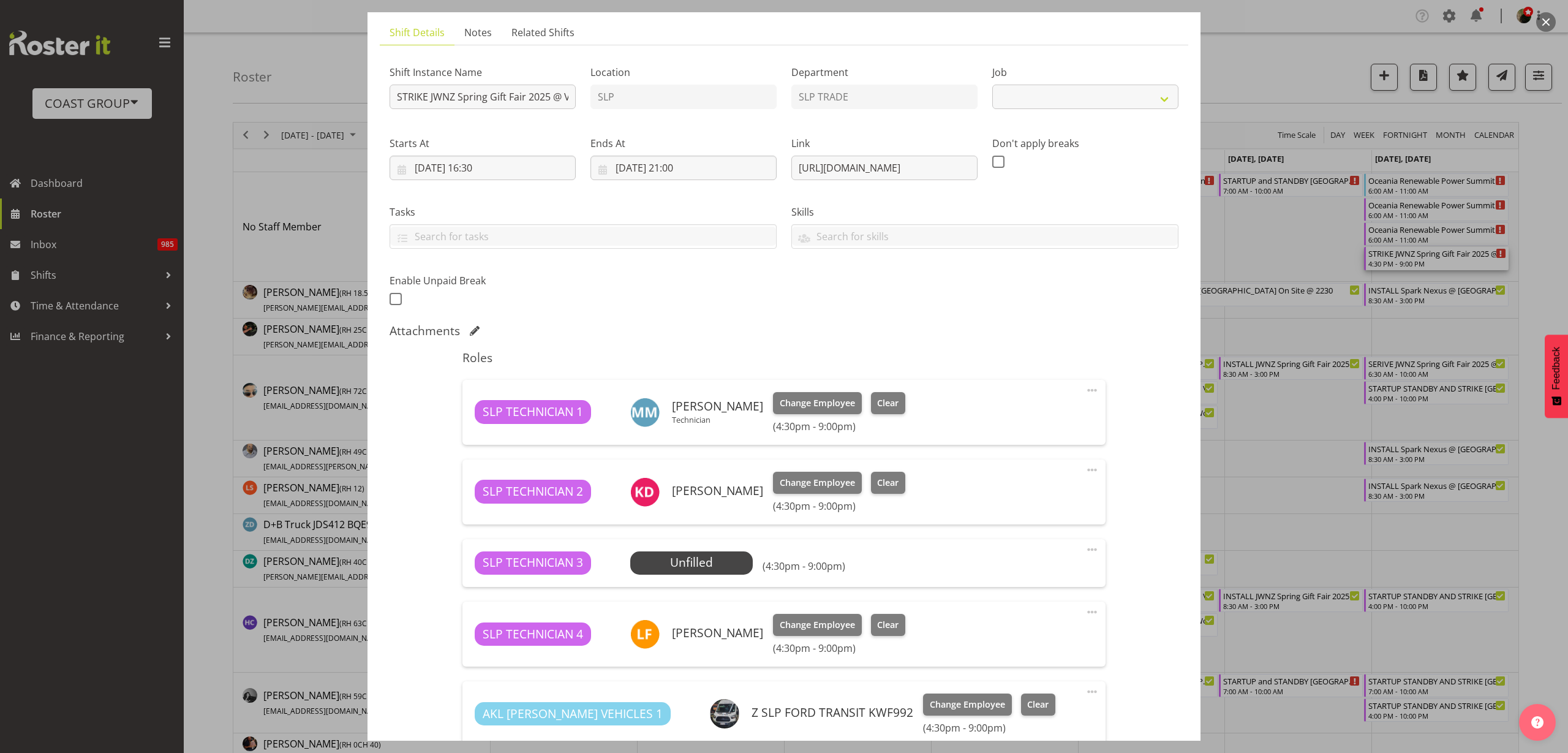
select select "9403"
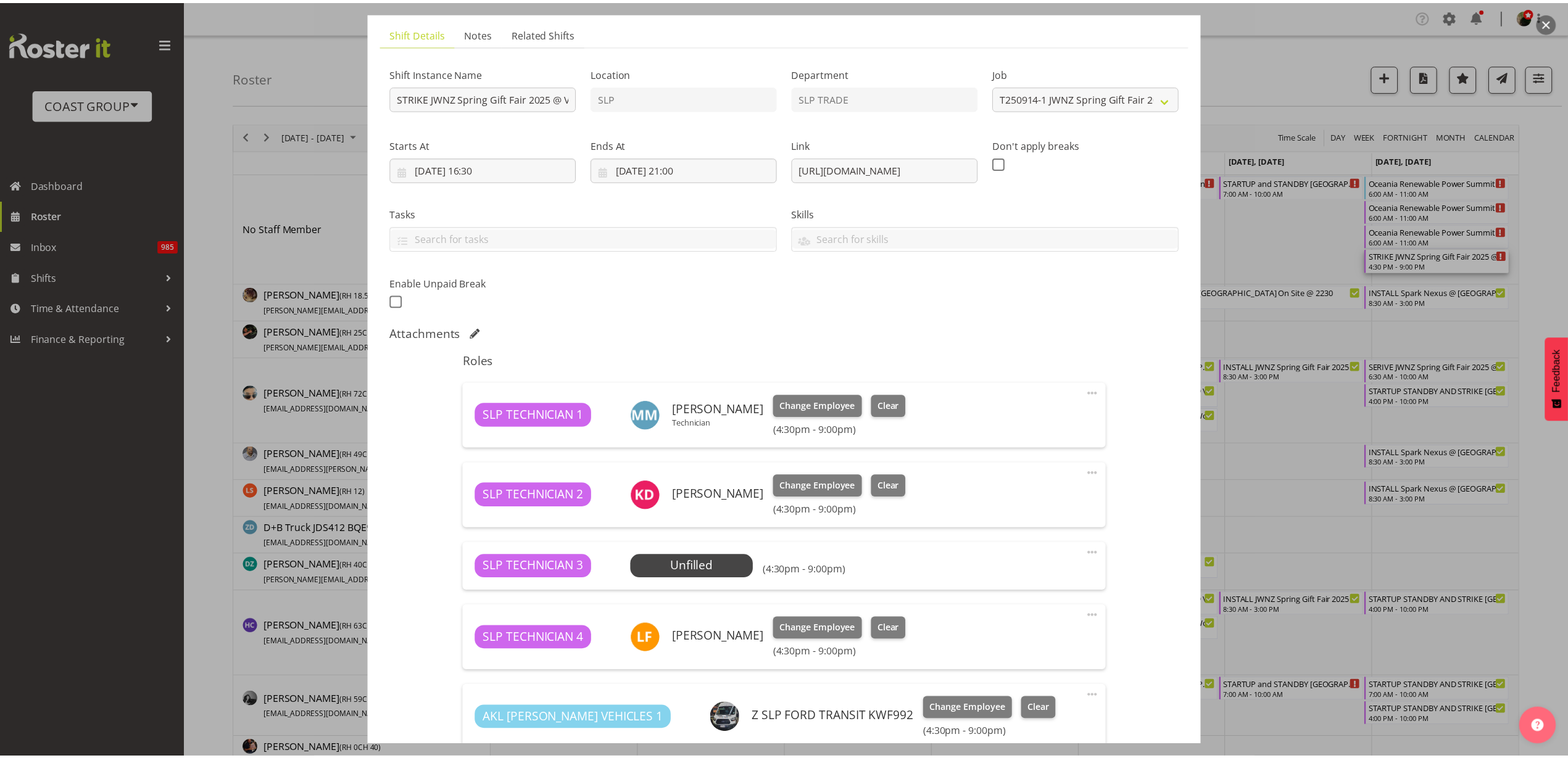
scroll to position [231, 0]
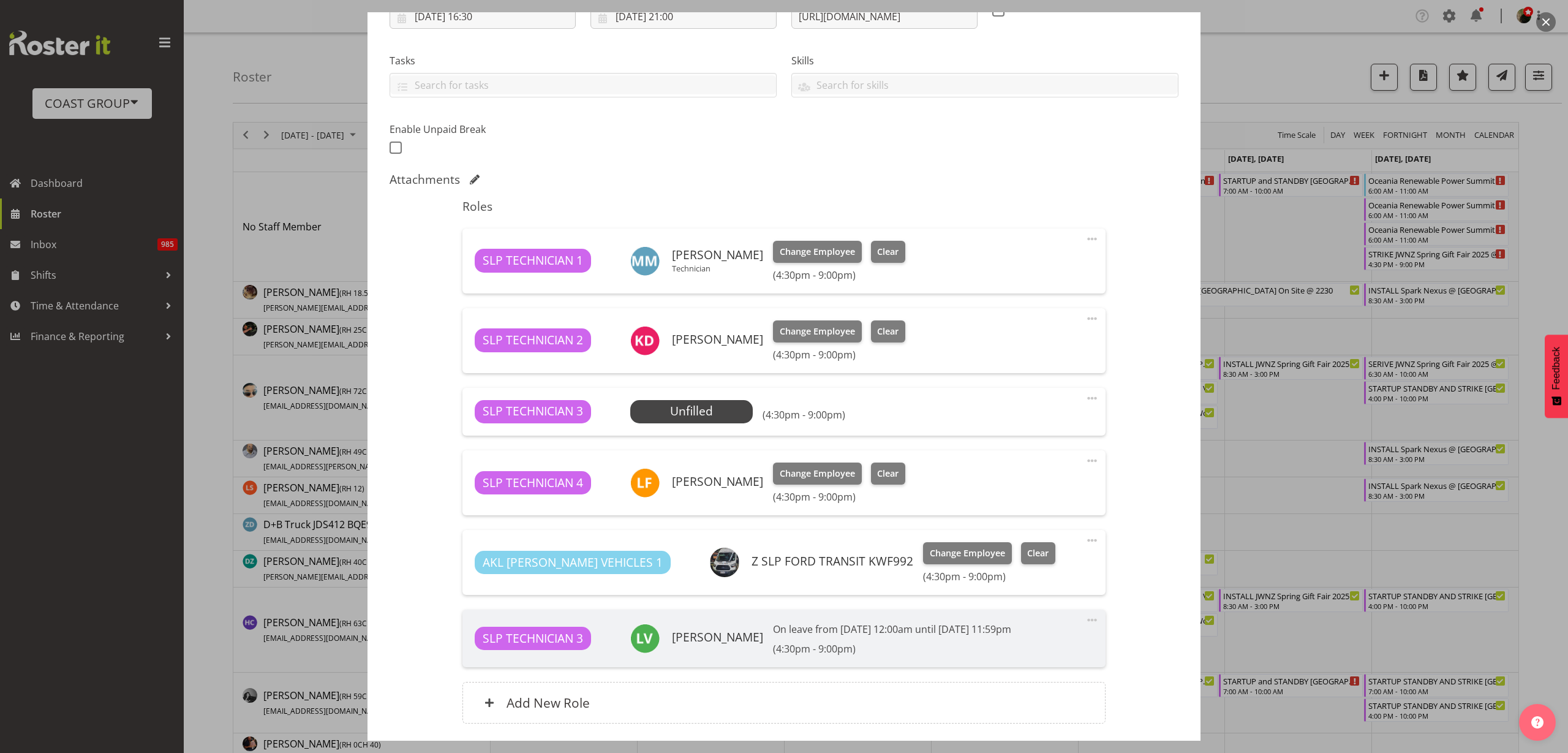
click at [0, 0] on span "Select Employee" at bounding box center [0, 0] width 0 height 0
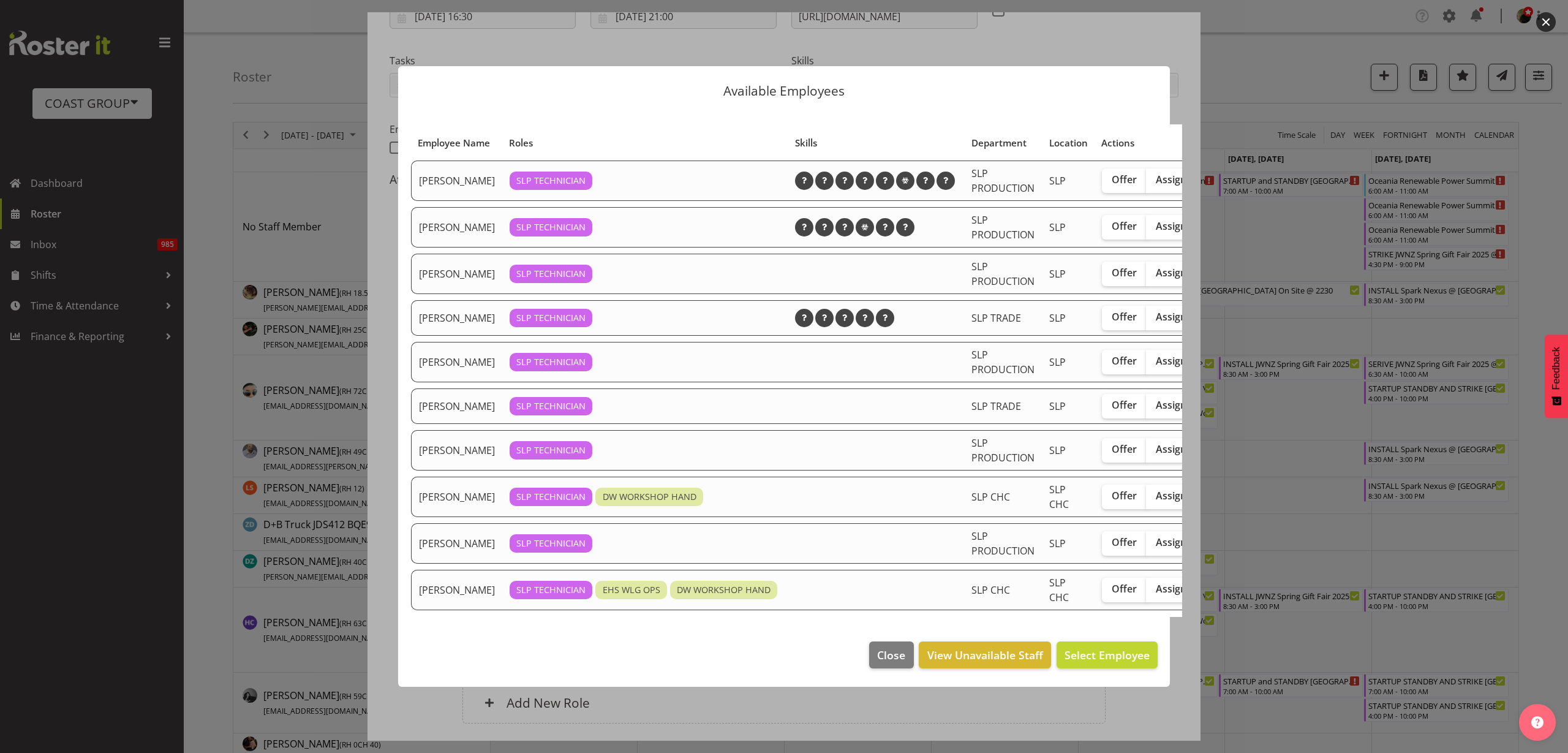
click at [1156, 220] on span "Assign" at bounding box center [1171, 226] width 31 height 12
click at [1146, 223] on input "Assign" at bounding box center [1150, 226] width 8 height 8
checkbox input "true"
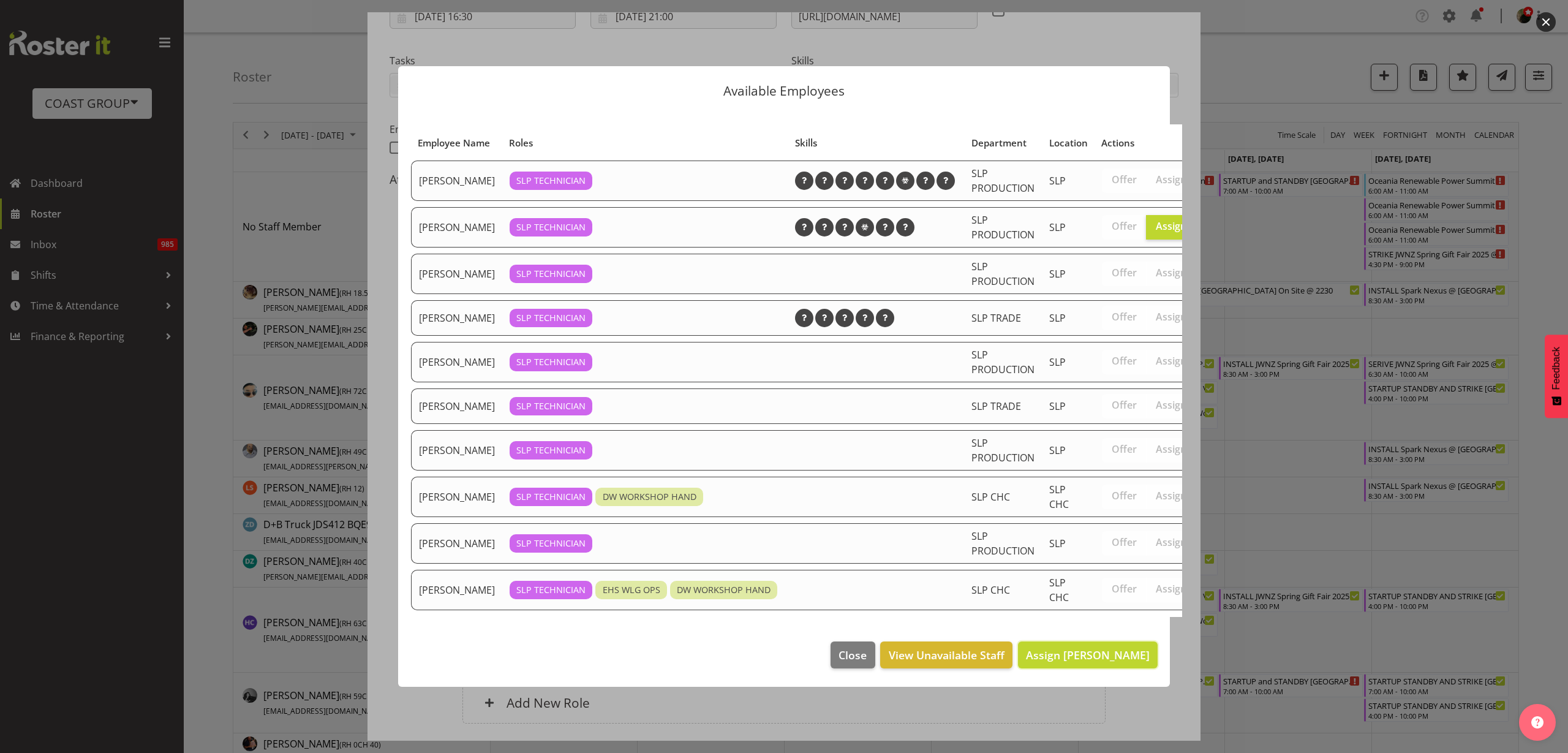
click at [1108, 661] on span "Assign Coel Phillips" at bounding box center [1088, 655] width 123 height 15
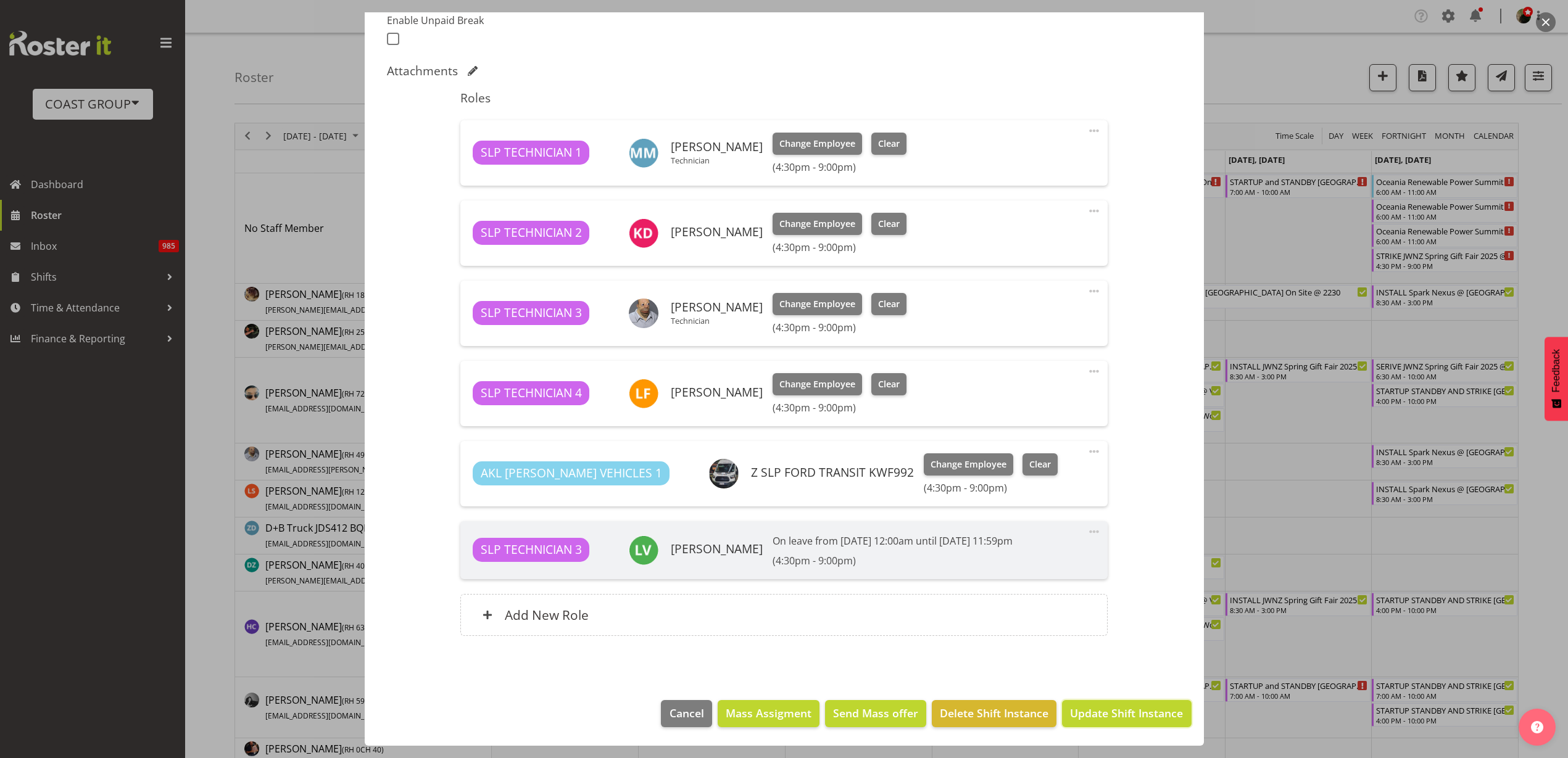
click at [1106, 719] on span "Update Shift Instance" at bounding box center [1126, 713] width 113 height 16
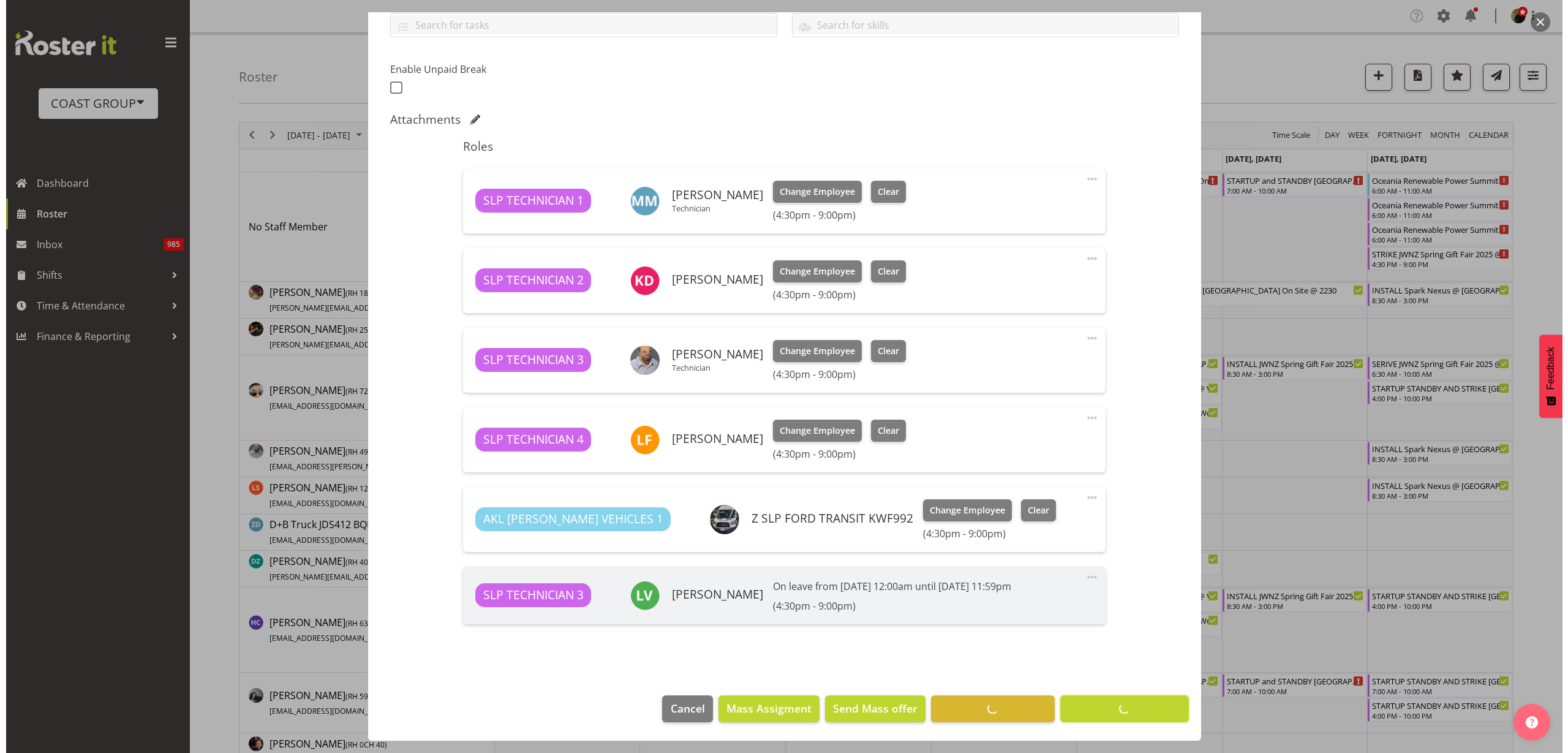
scroll to position [290, 0]
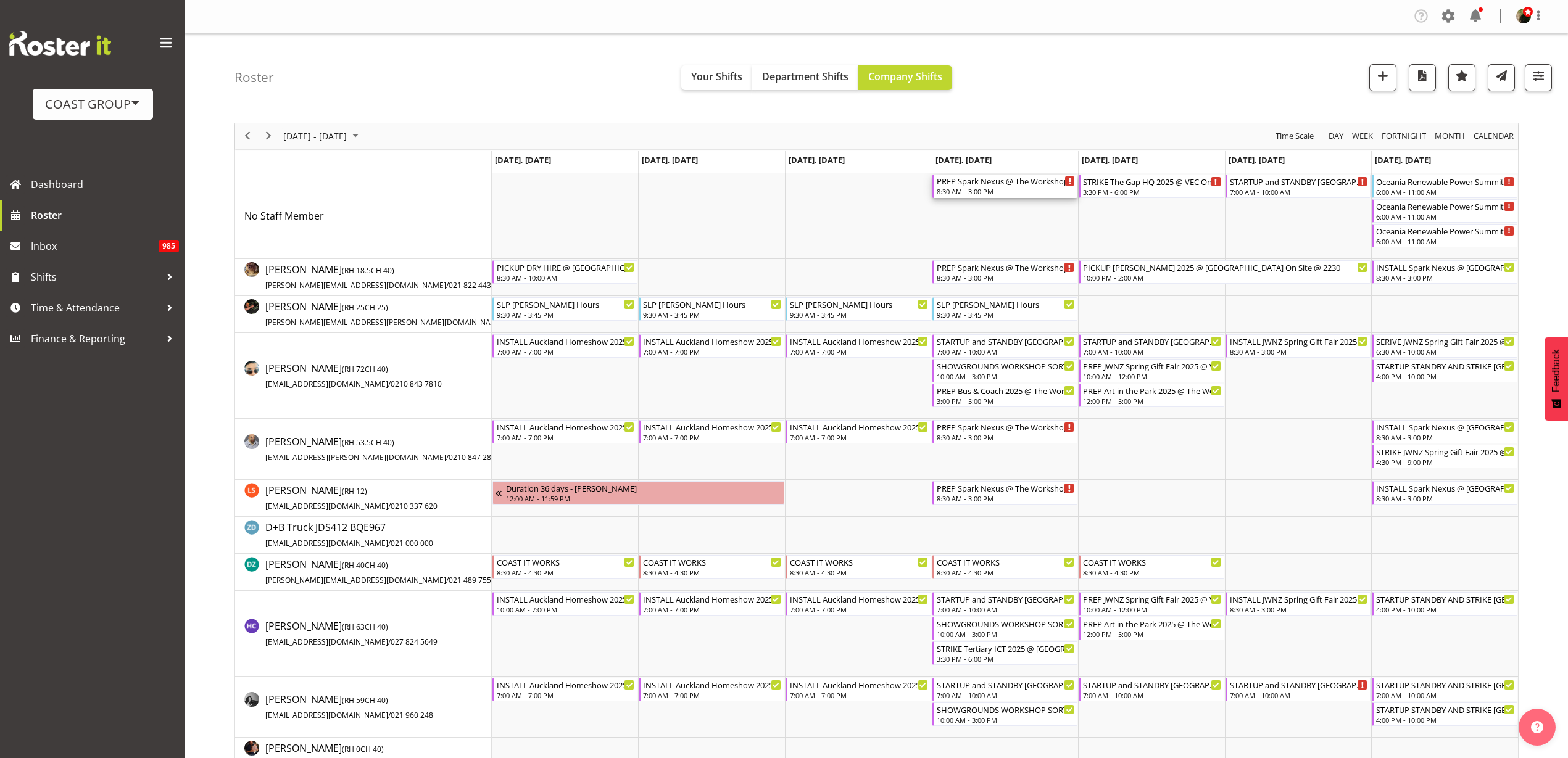
click at [999, 190] on div "8:30 AM - 3:00 PM" at bounding box center [1006, 191] width 139 height 10
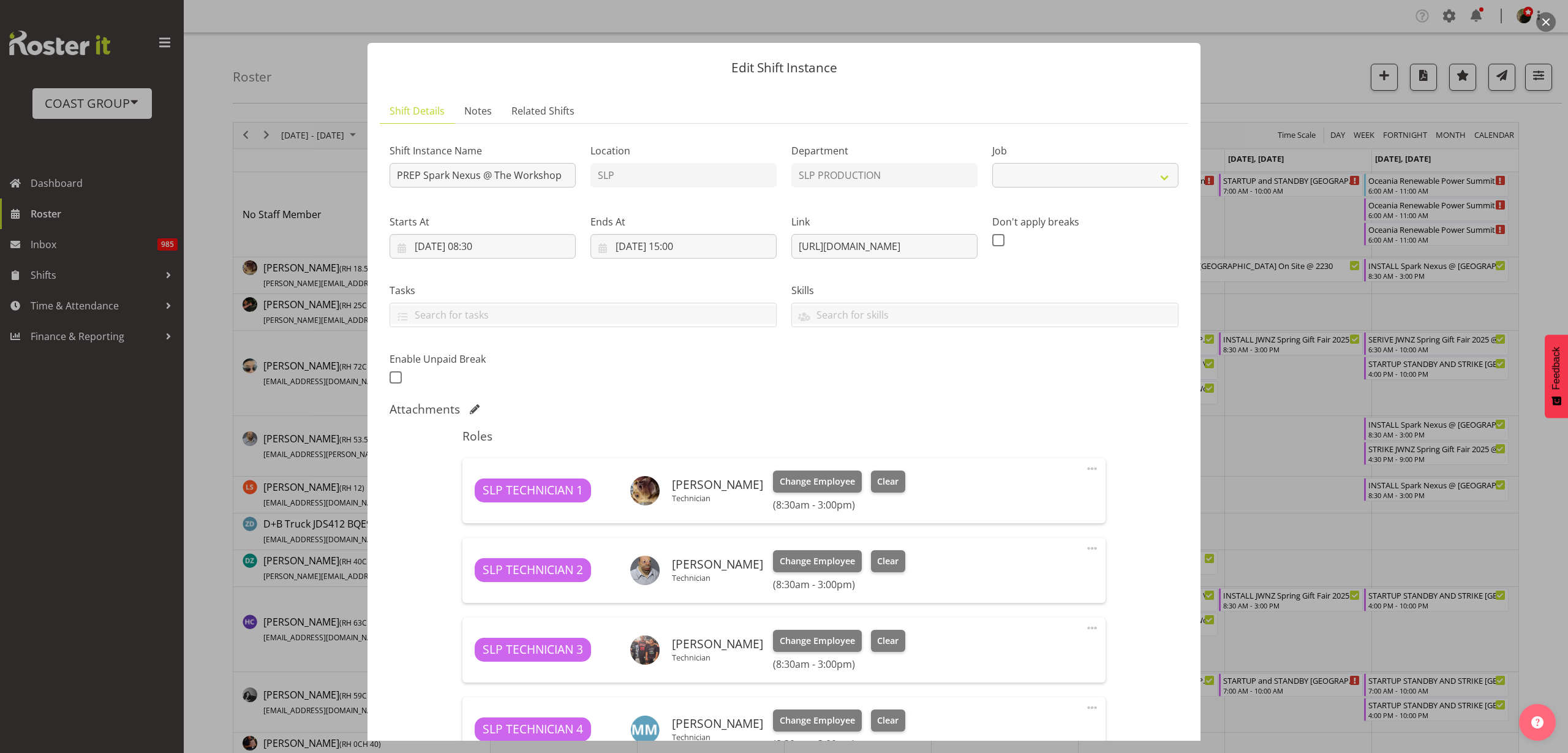
select select "10454"
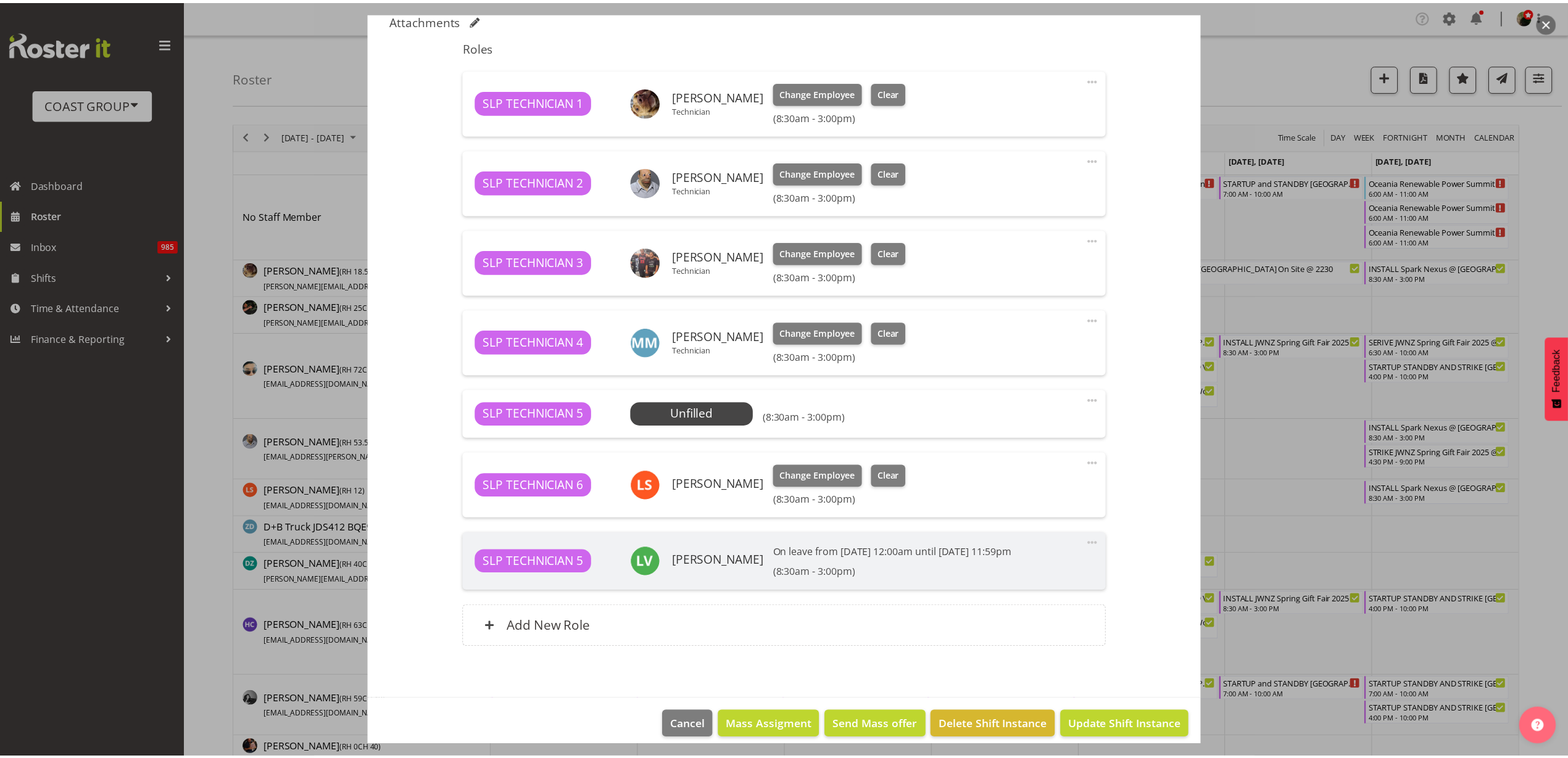
scroll to position [404, 0]
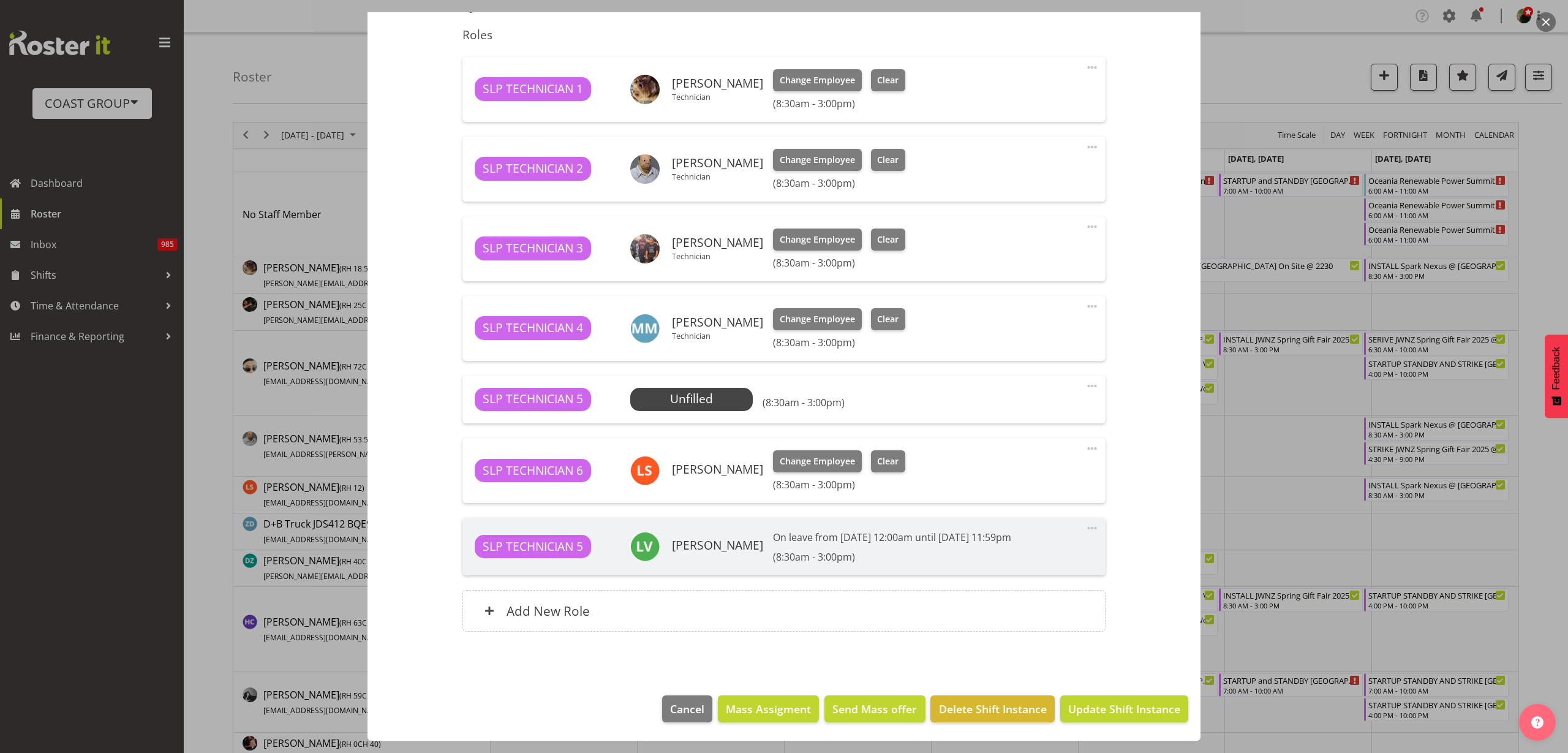
click at [0, 0] on span "Select Employee" at bounding box center [0, 0] width 0 height 0
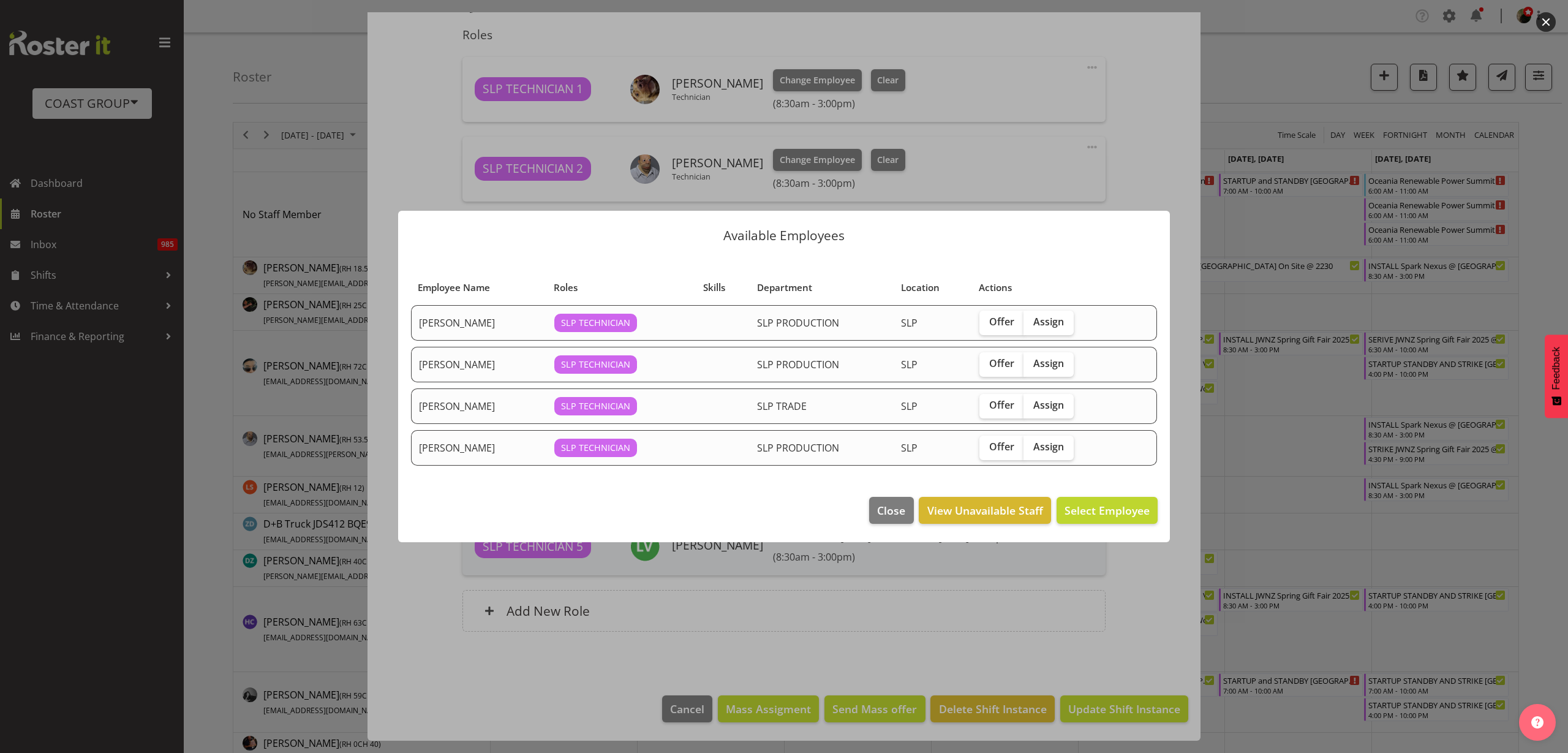
click at [1044, 367] on span "Assign" at bounding box center [1049, 363] width 31 height 12
click at [1032, 367] on input "Assign" at bounding box center [1027, 364] width 8 height 8
checkbox input "true"
click at [1099, 503] on span "Assign Kes David" at bounding box center [1088, 511] width 123 height 15
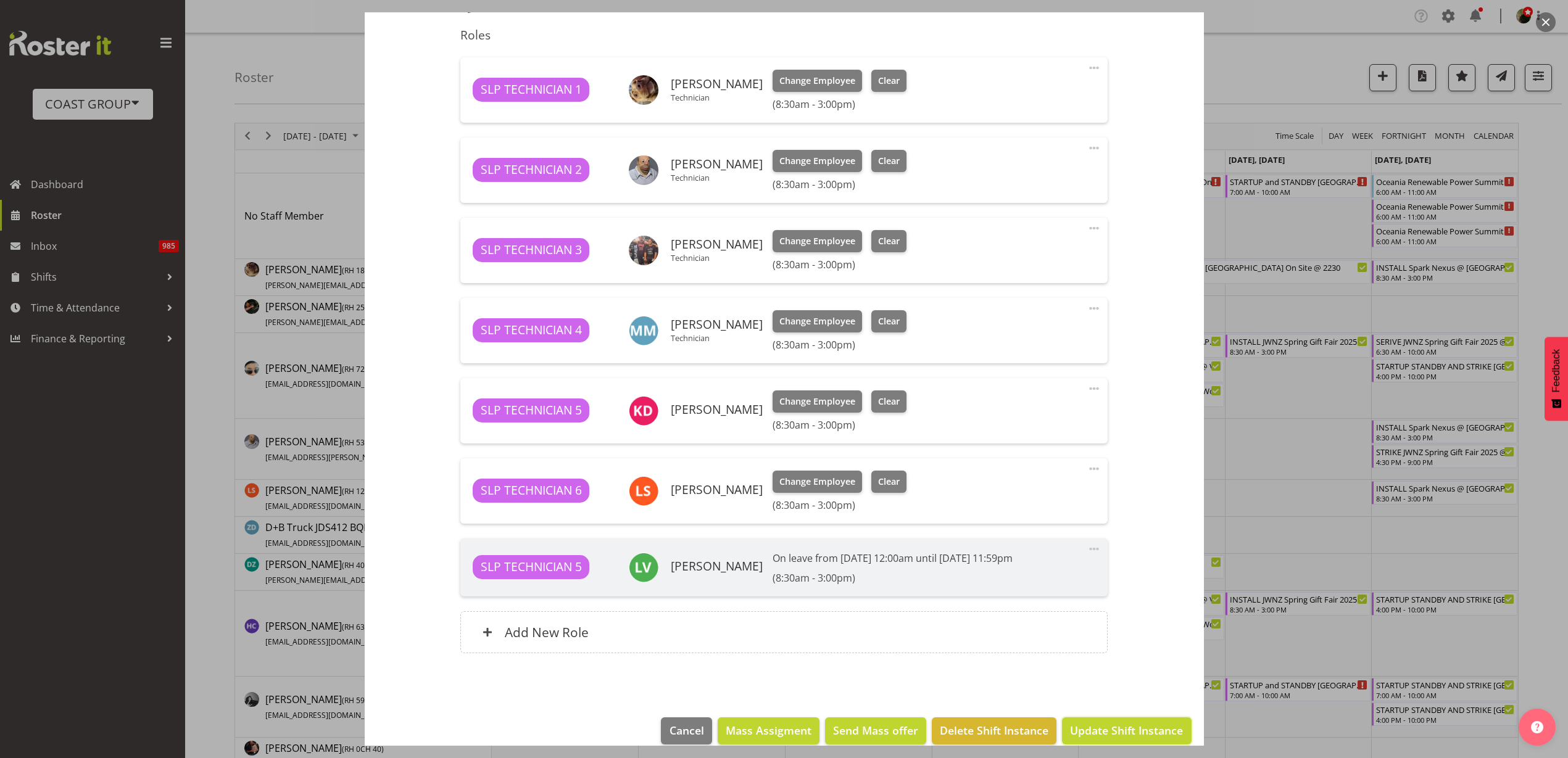
click at [1100, 739] on button "Update Shift Instance" at bounding box center [1126, 731] width 129 height 27
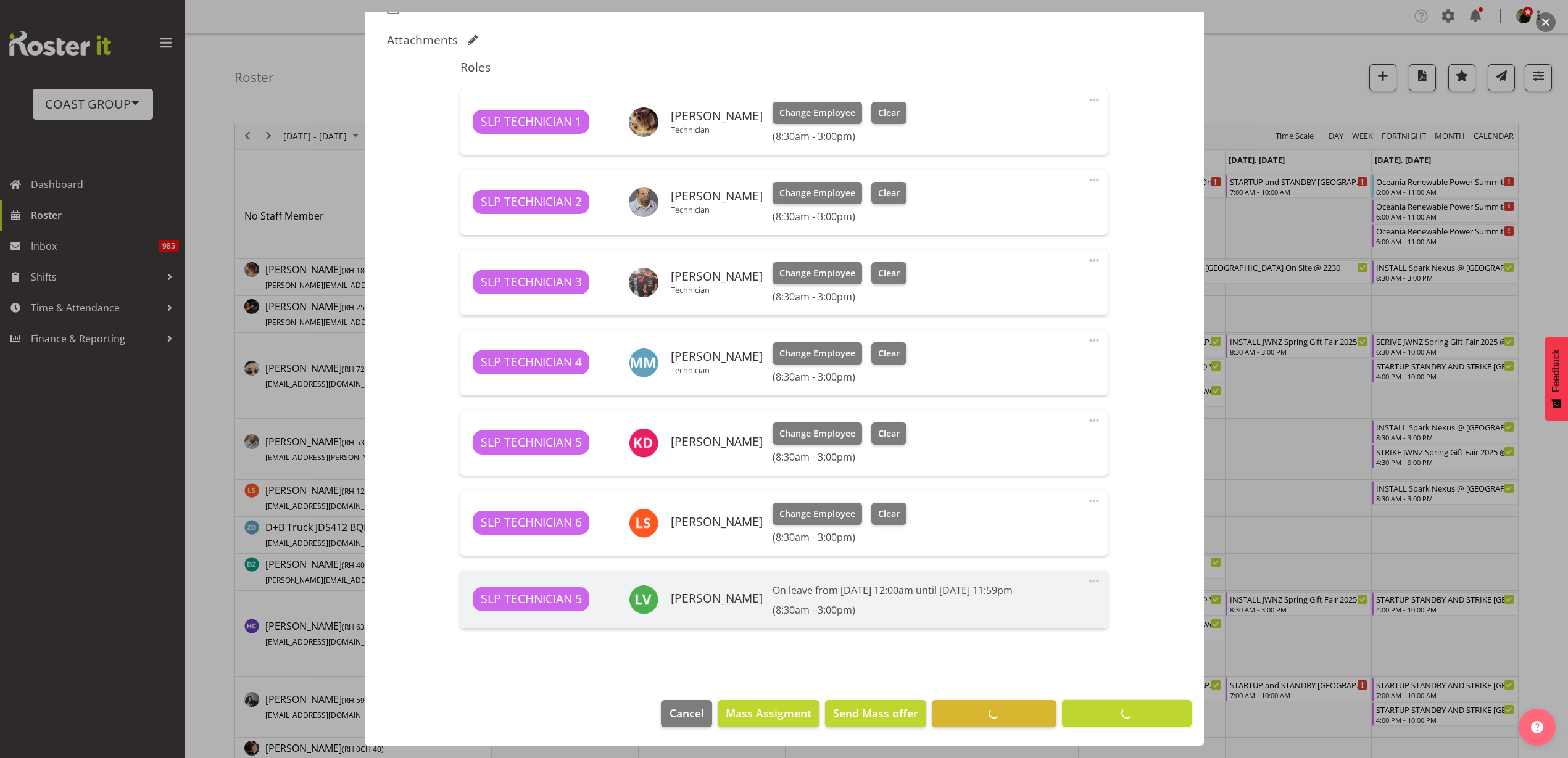
scroll to position [372, 0]
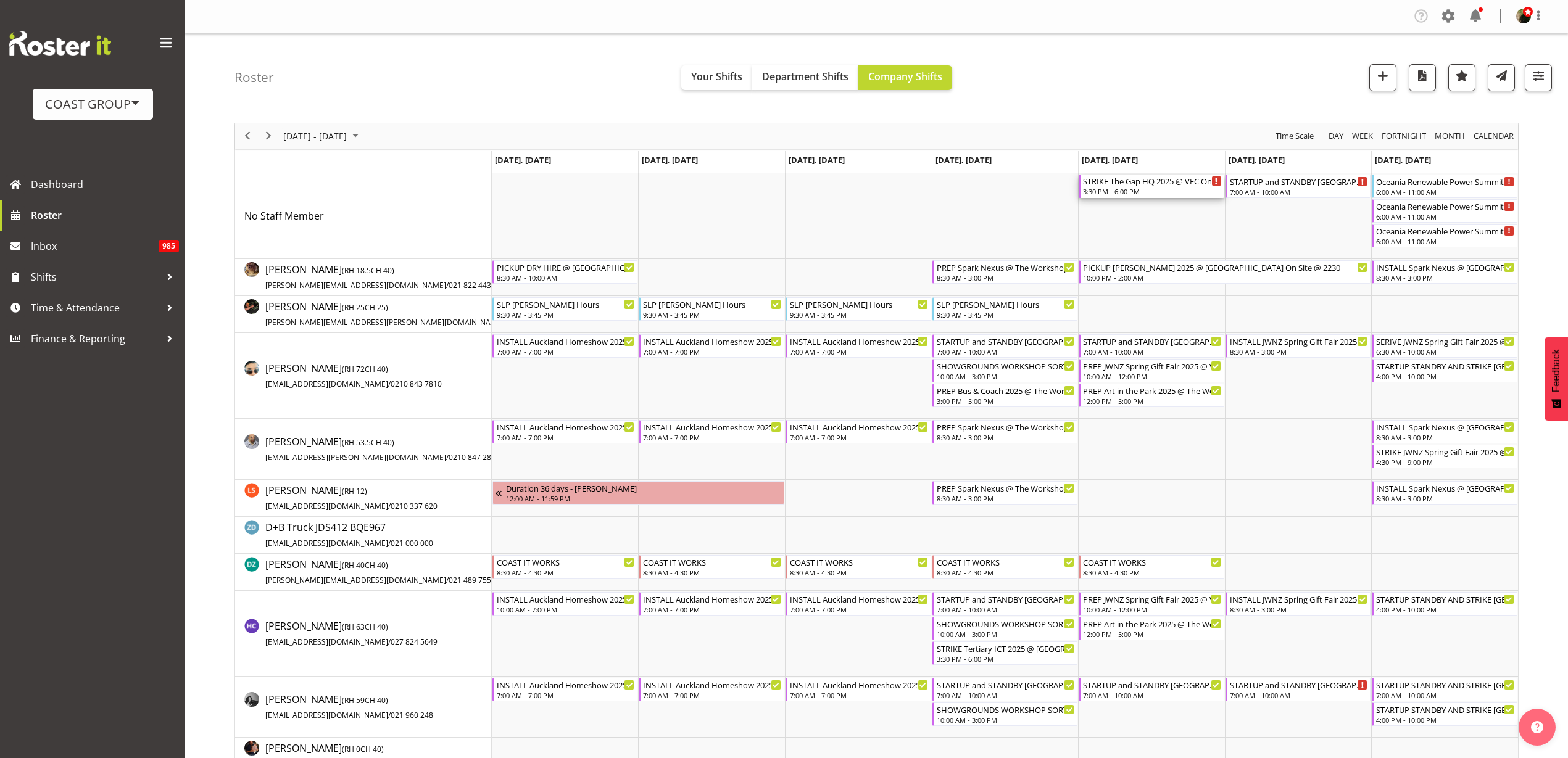
click at [1149, 186] on div "STRIKE The Gap HQ 2025 @ VEC On SIte @ 1600" at bounding box center [1153, 180] width 139 height 13
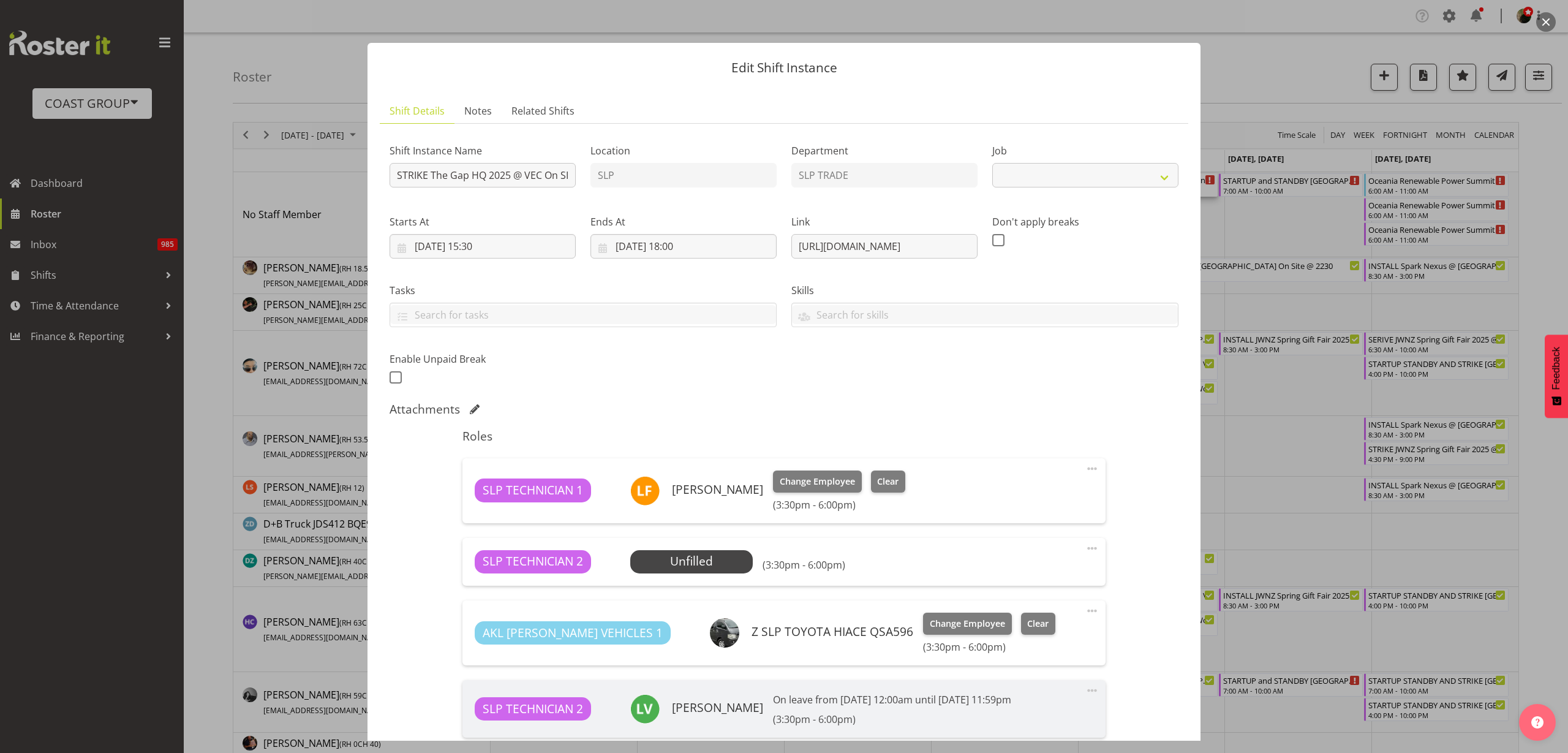
select select "10541"
click at [0, 0] on span "Select Employee" at bounding box center [0, 0] width 0 height 0
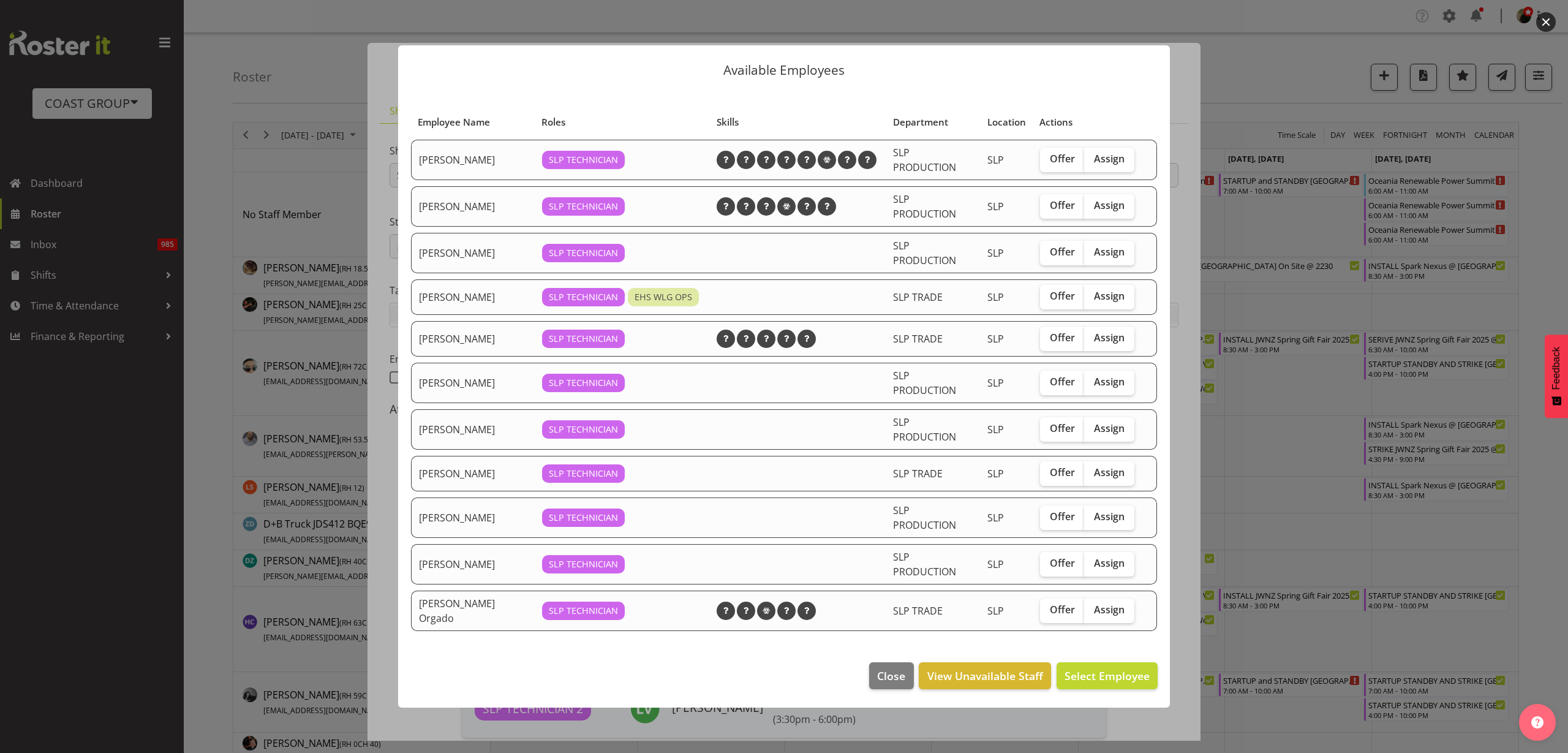
click at [1112, 521] on span "Assign" at bounding box center [1110, 516] width 31 height 12
click at [1092, 521] on input "Assign" at bounding box center [1088, 516] width 8 height 8
checkbox input "true"
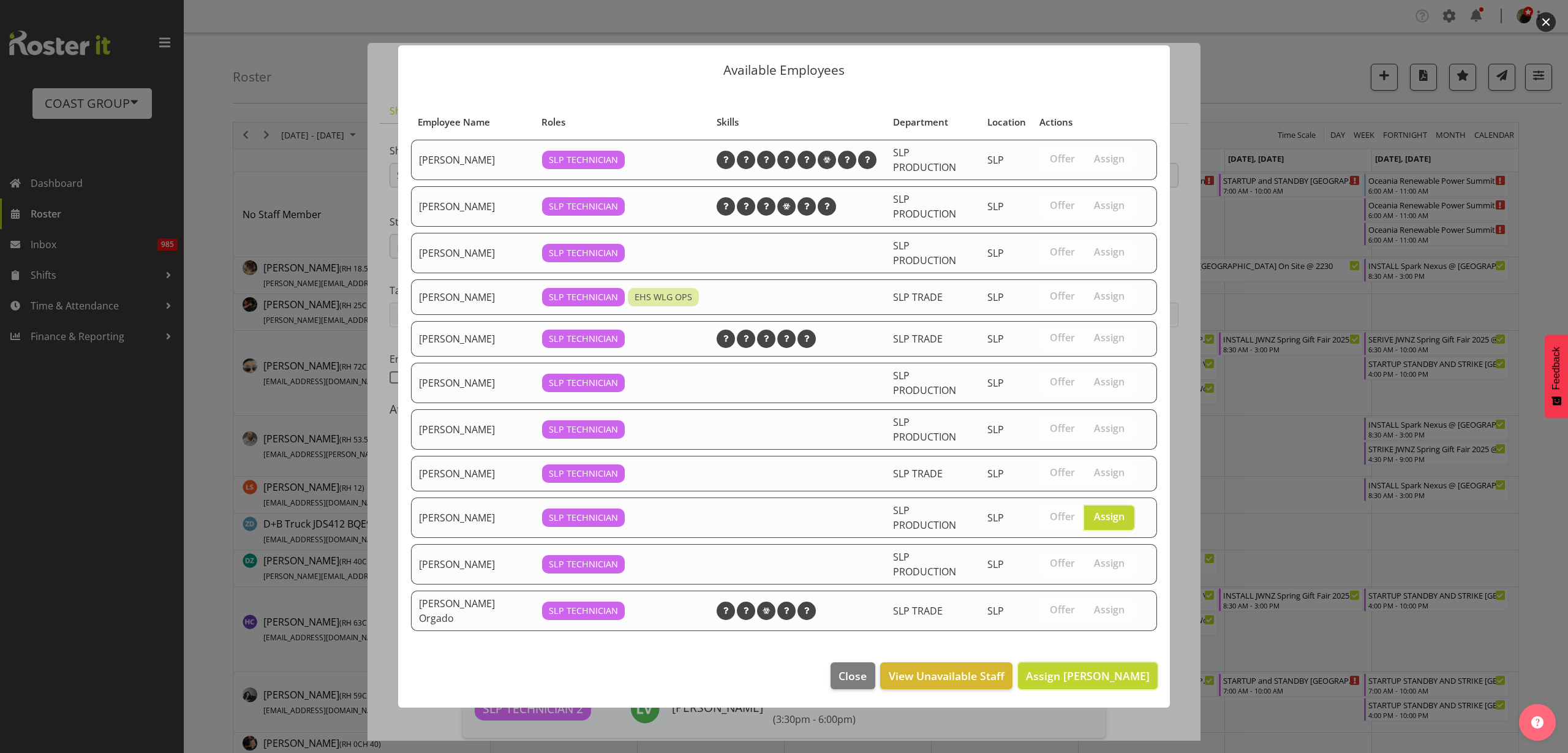
click at [1077, 679] on span "Assign [PERSON_NAME]" at bounding box center [1088, 676] width 123 height 15
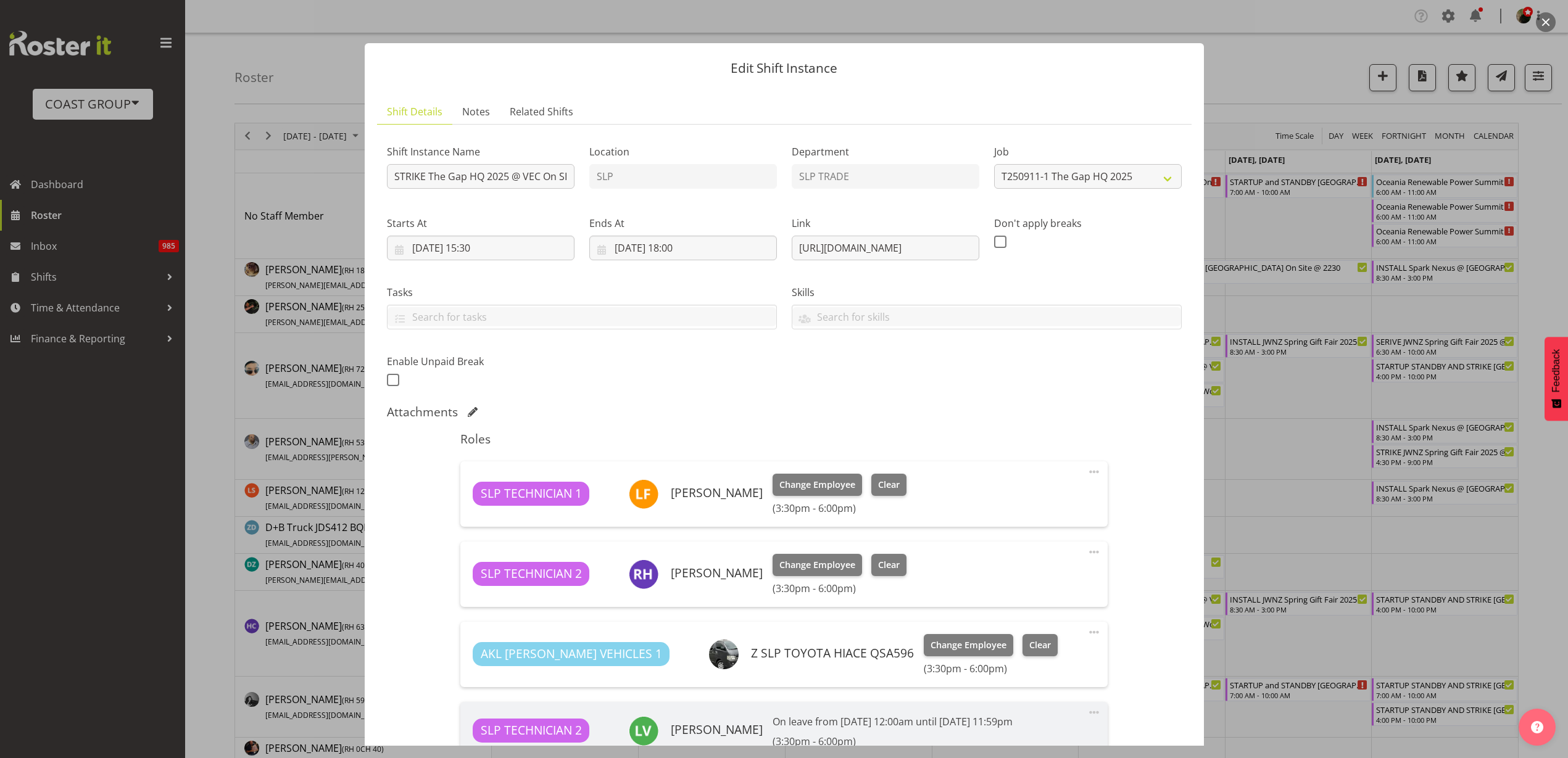
scroll to position [180, 0]
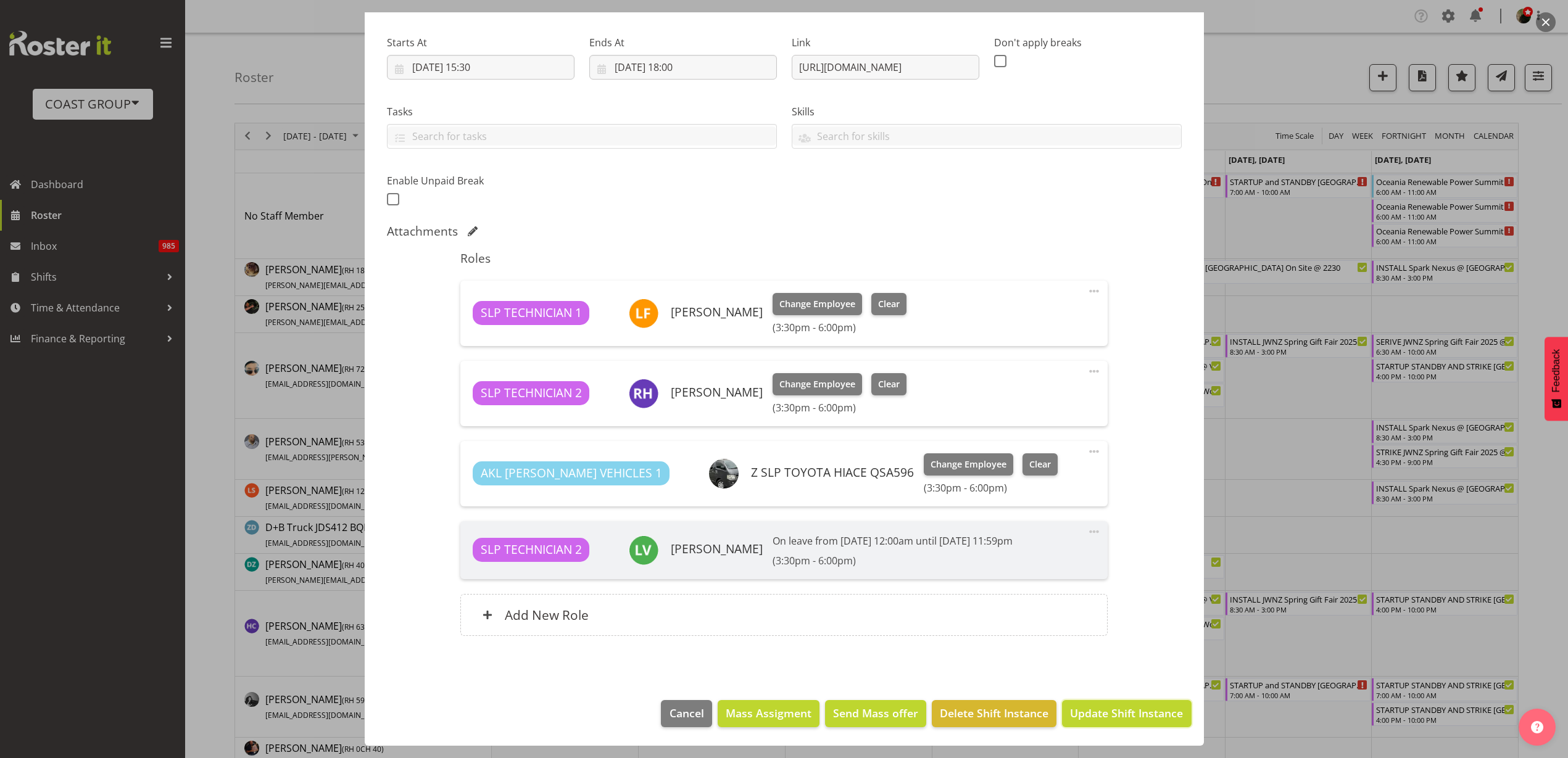
click at [1080, 709] on span "Update Shift Instance" at bounding box center [1126, 713] width 113 height 16
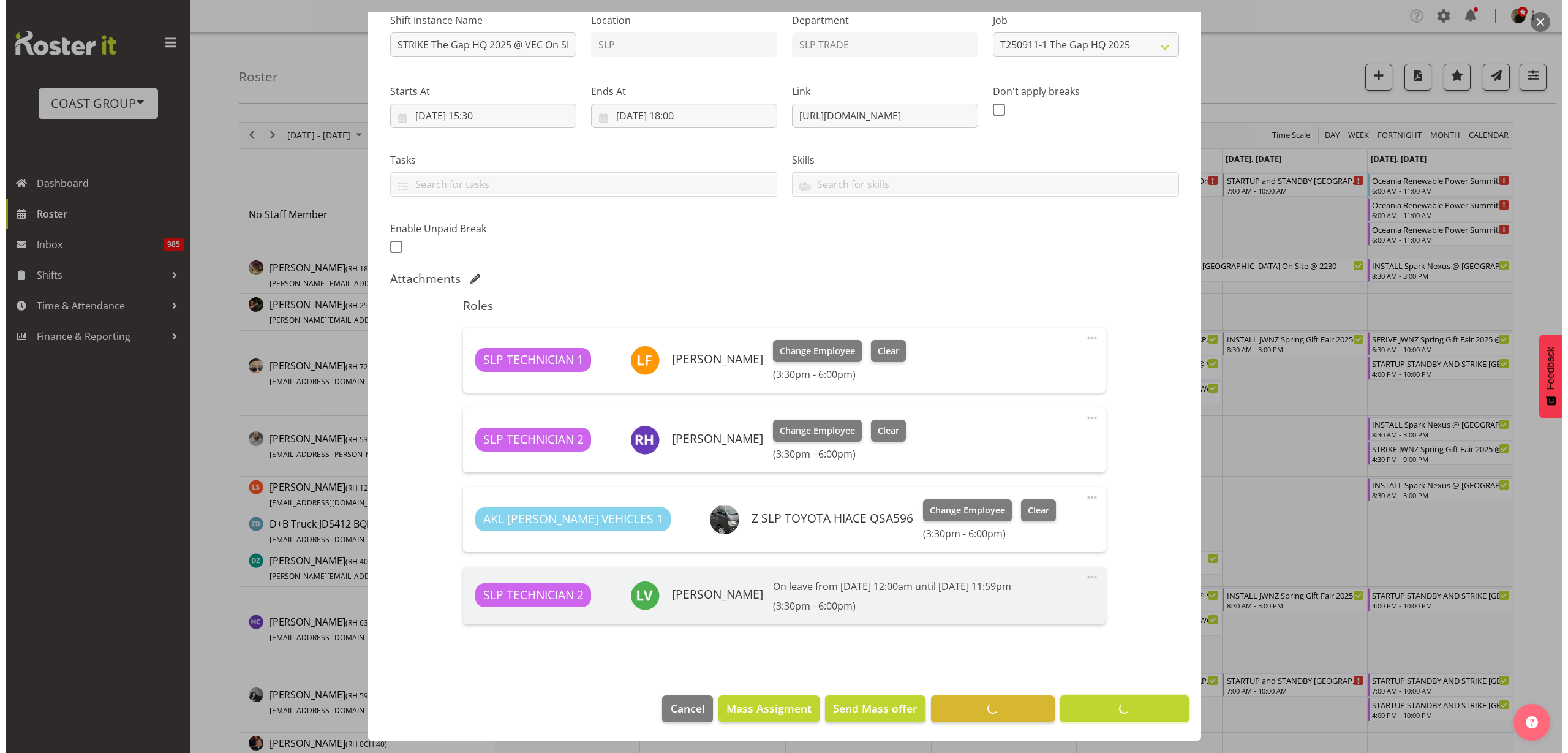
scroll to position [131, 0]
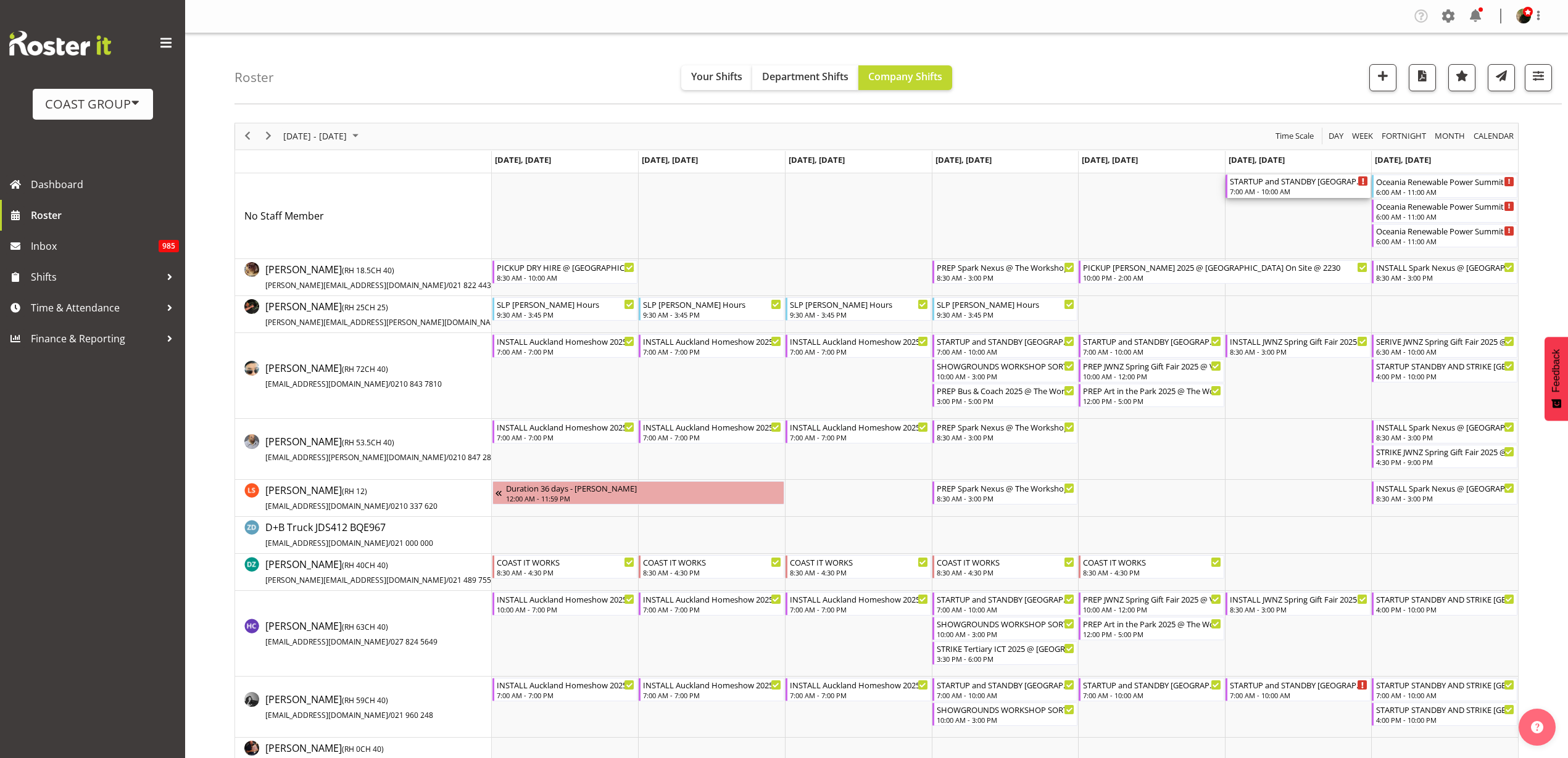
click at [1273, 192] on div "7:00 AM - 10:00 AM" at bounding box center [1299, 191] width 139 height 10
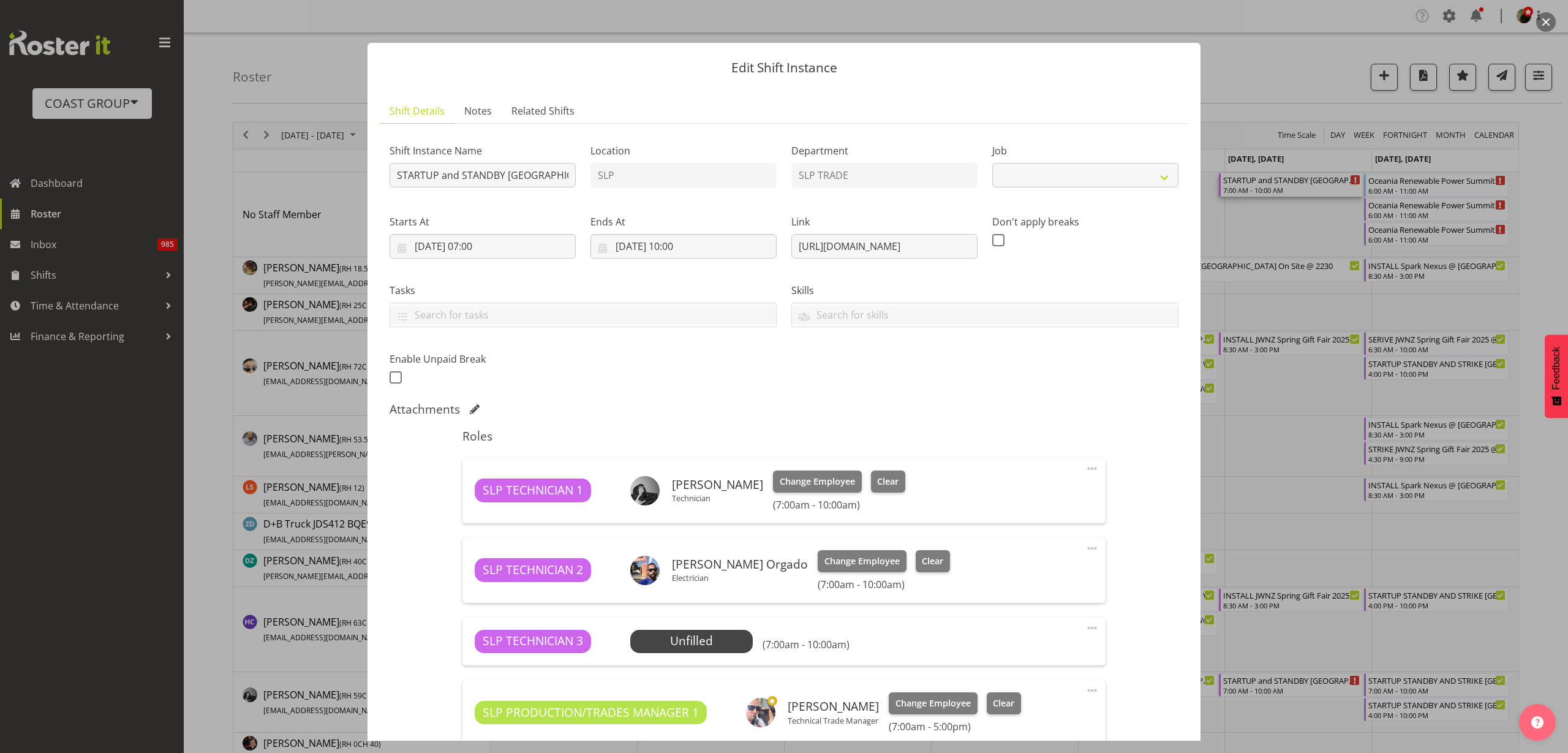
select select "9869"
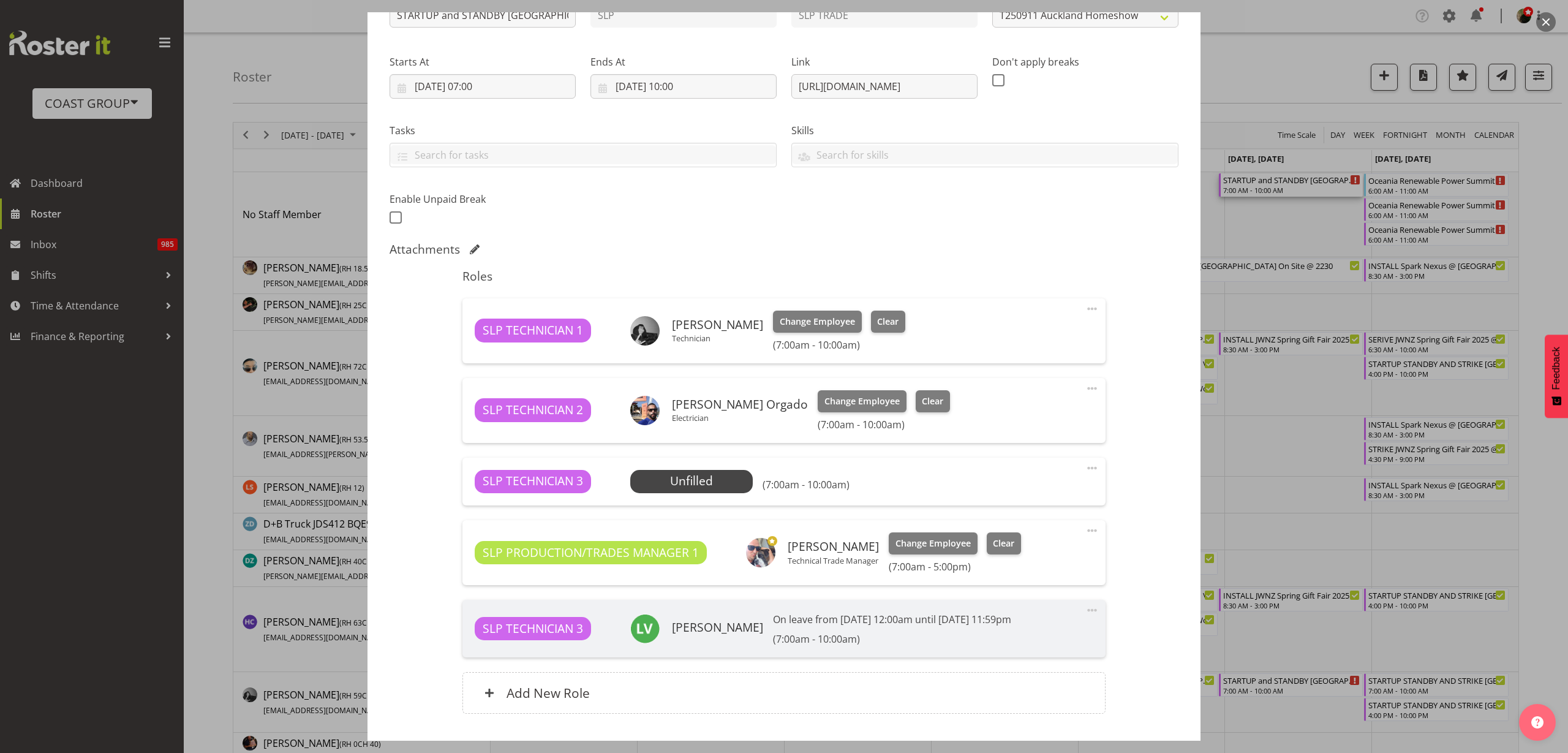
scroll to position [230, 0]
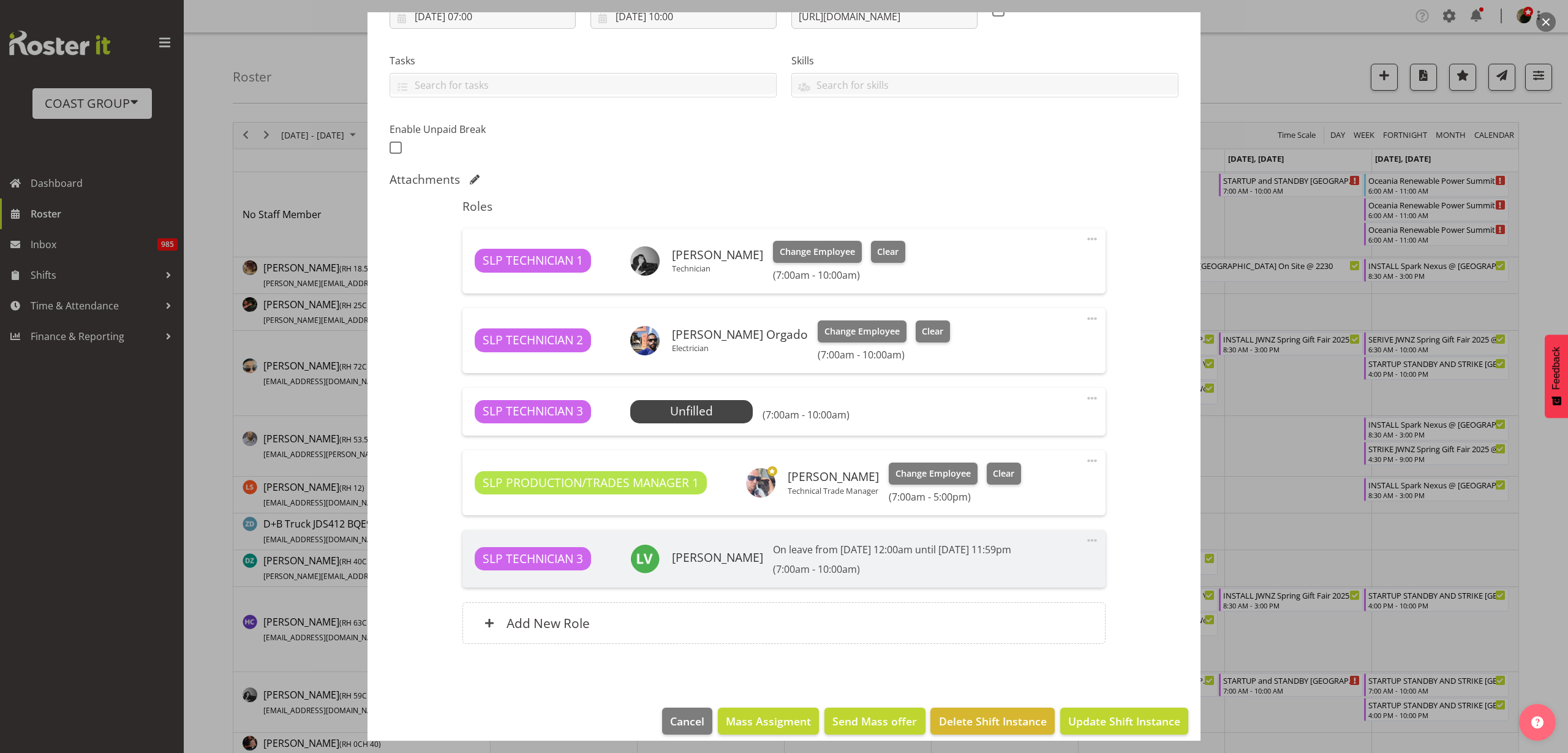
click at [0, 0] on span "Select Employee" at bounding box center [0, 0] width 0 height 0
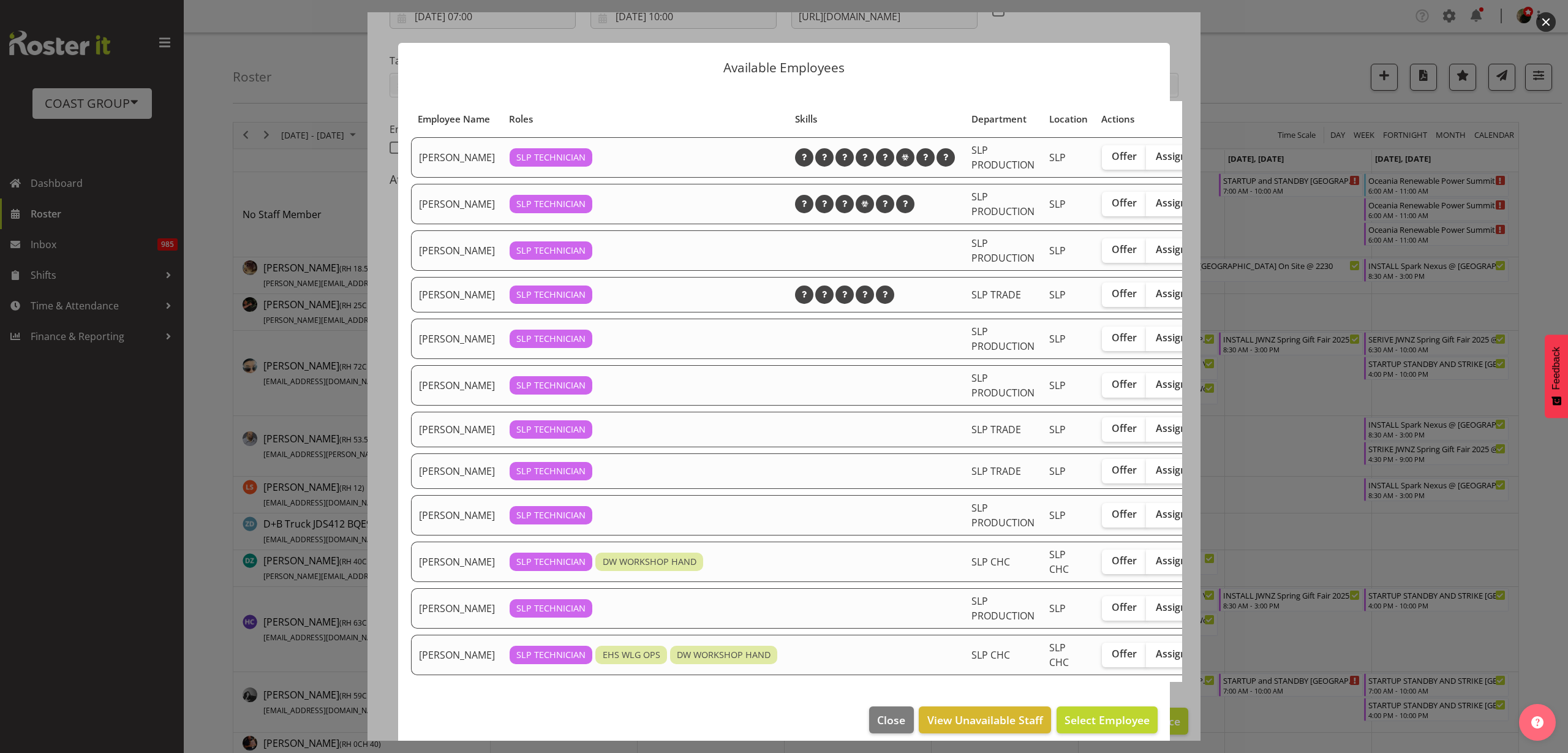
click at [1156, 209] on span "Assign" at bounding box center [1171, 203] width 31 height 12
click at [1146, 207] on input "Assign" at bounding box center [1150, 203] width 8 height 8
checkbox input "true"
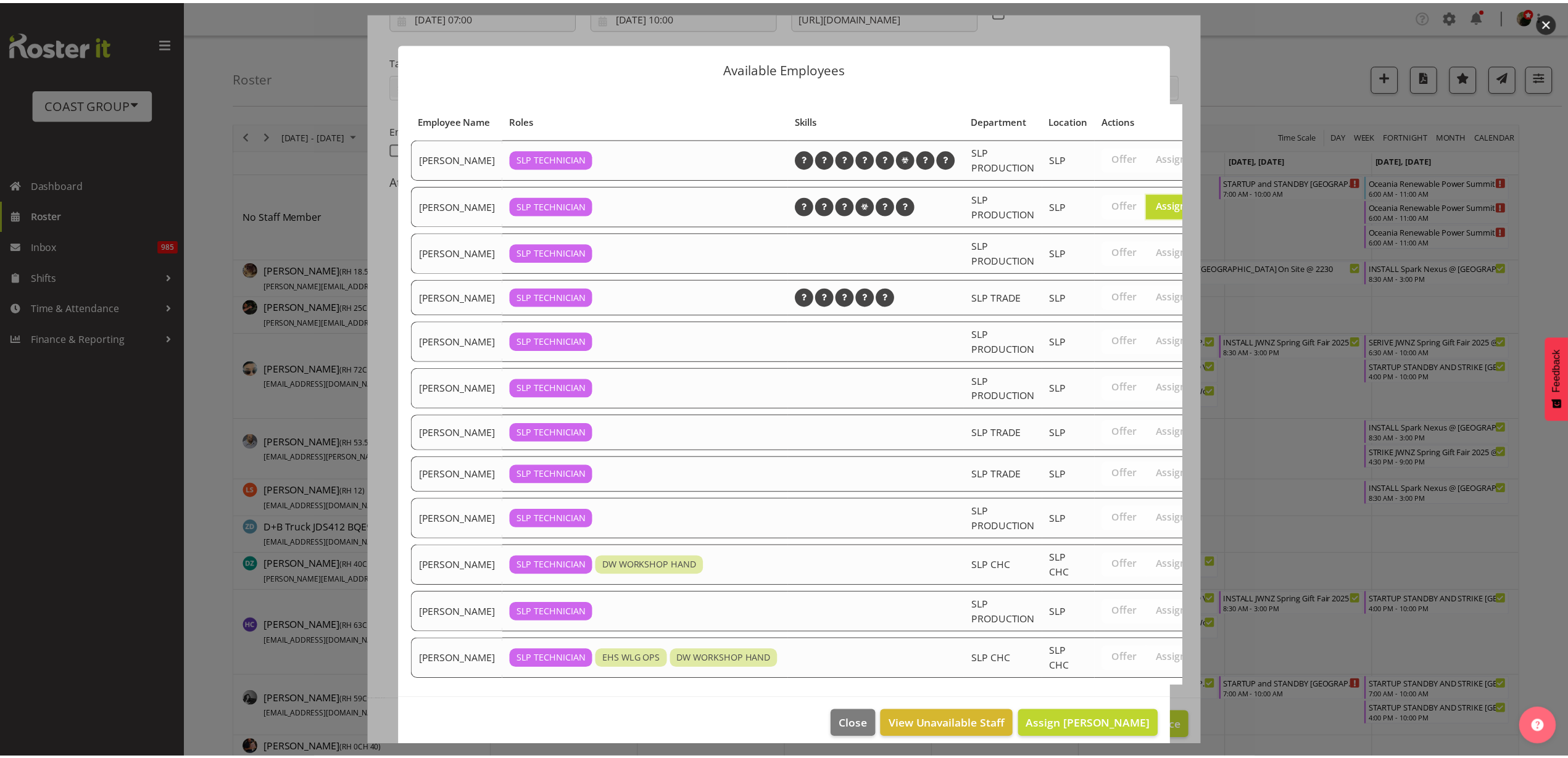
scroll to position [52, 0]
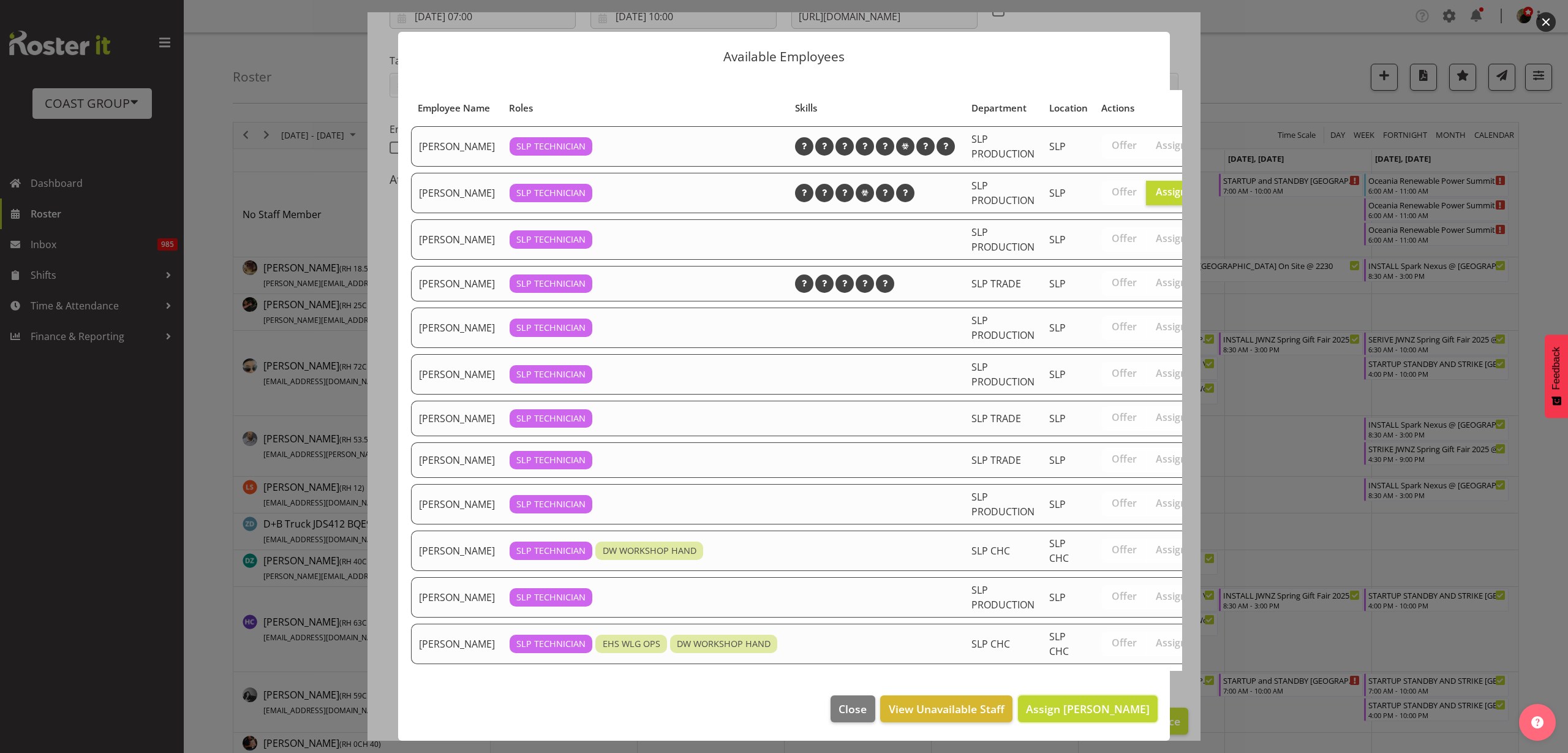
click at [1074, 702] on span "Assign Coel Phillips" at bounding box center [1088, 709] width 123 height 15
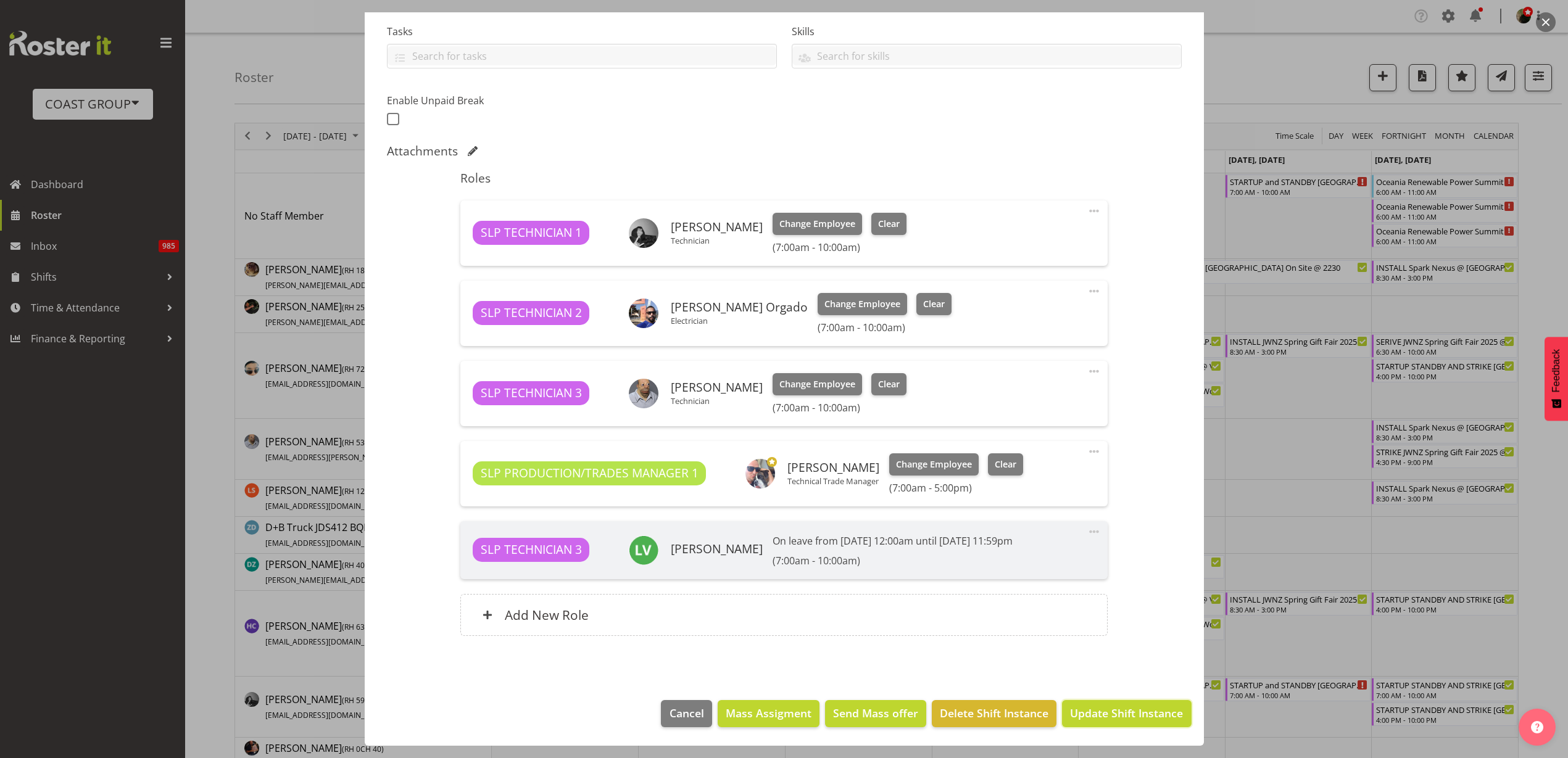
click at [1124, 723] on button "Update Shift Instance" at bounding box center [1126, 714] width 129 height 27
